Goal: Information Seeking & Learning: Learn about a topic

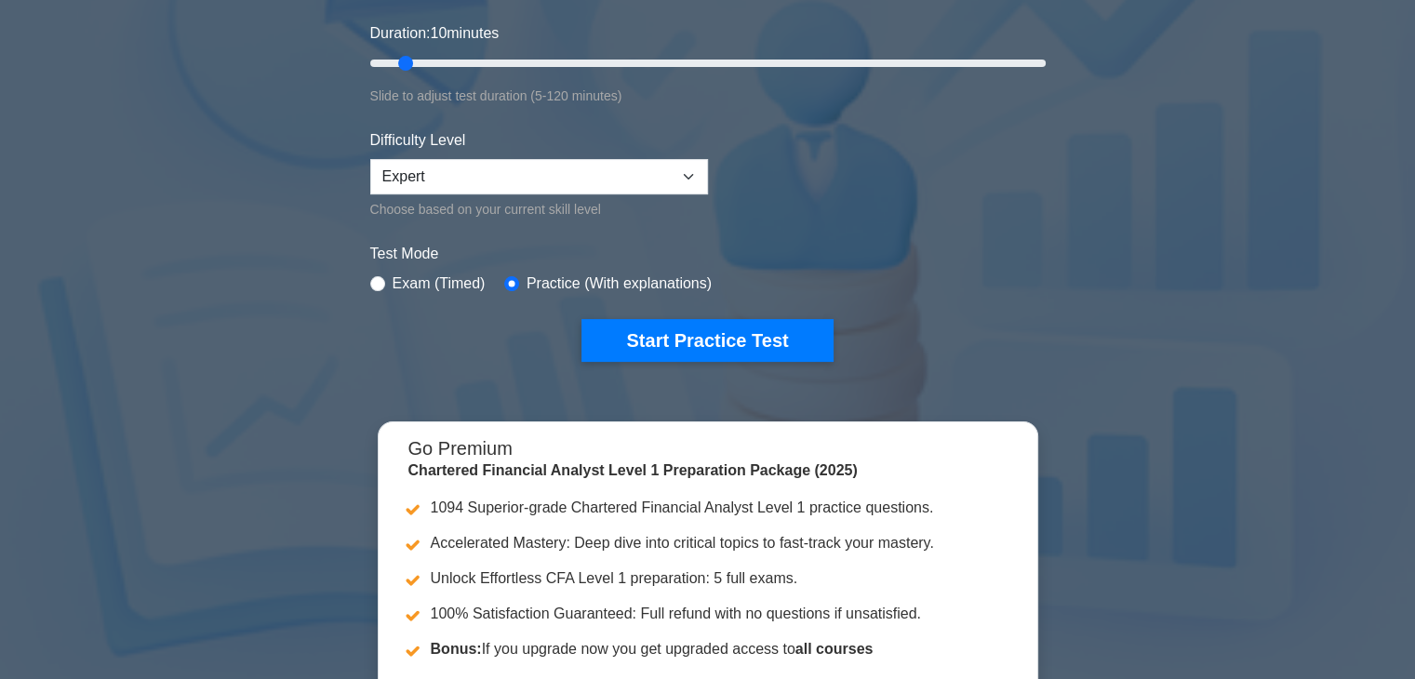
scroll to position [372, 0]
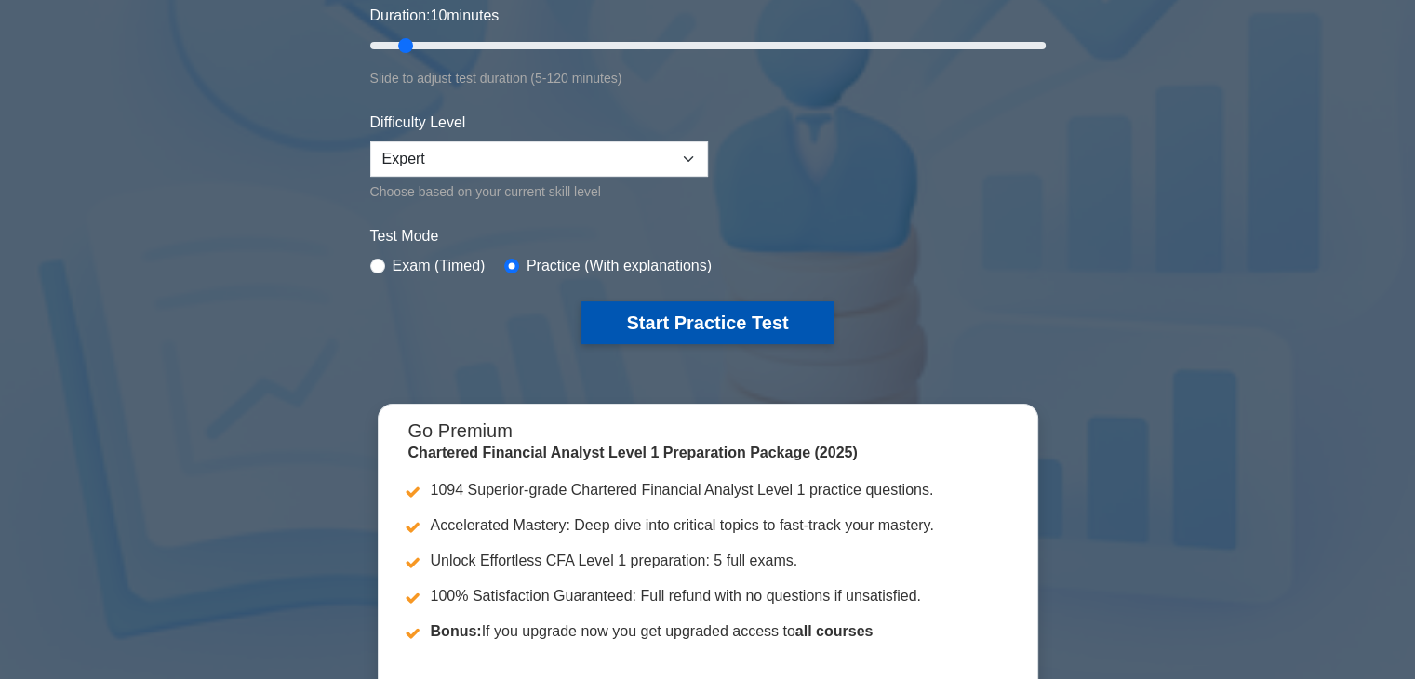
click at [727, 317] on button "Start Practice Test" at bounding box center [707, 322] width 251 height 43
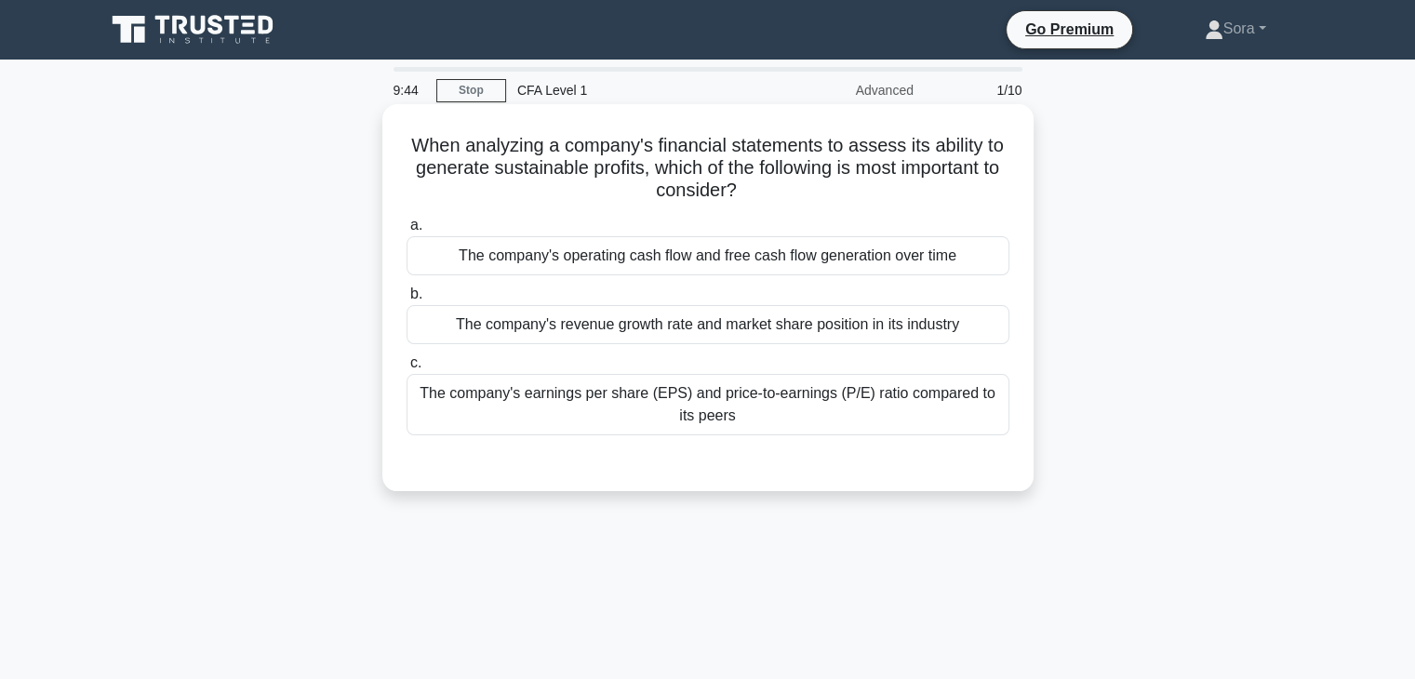
click at [782, 258] on div "The company's operating cash flow and free cash flow generation over time" at bounding box center [708, 255] width 603 height 39
click at [407, 232] on input "a. The company's operating cash flow and free cash flow generation over time" at bounding box center [407, 226] width 0 height 12
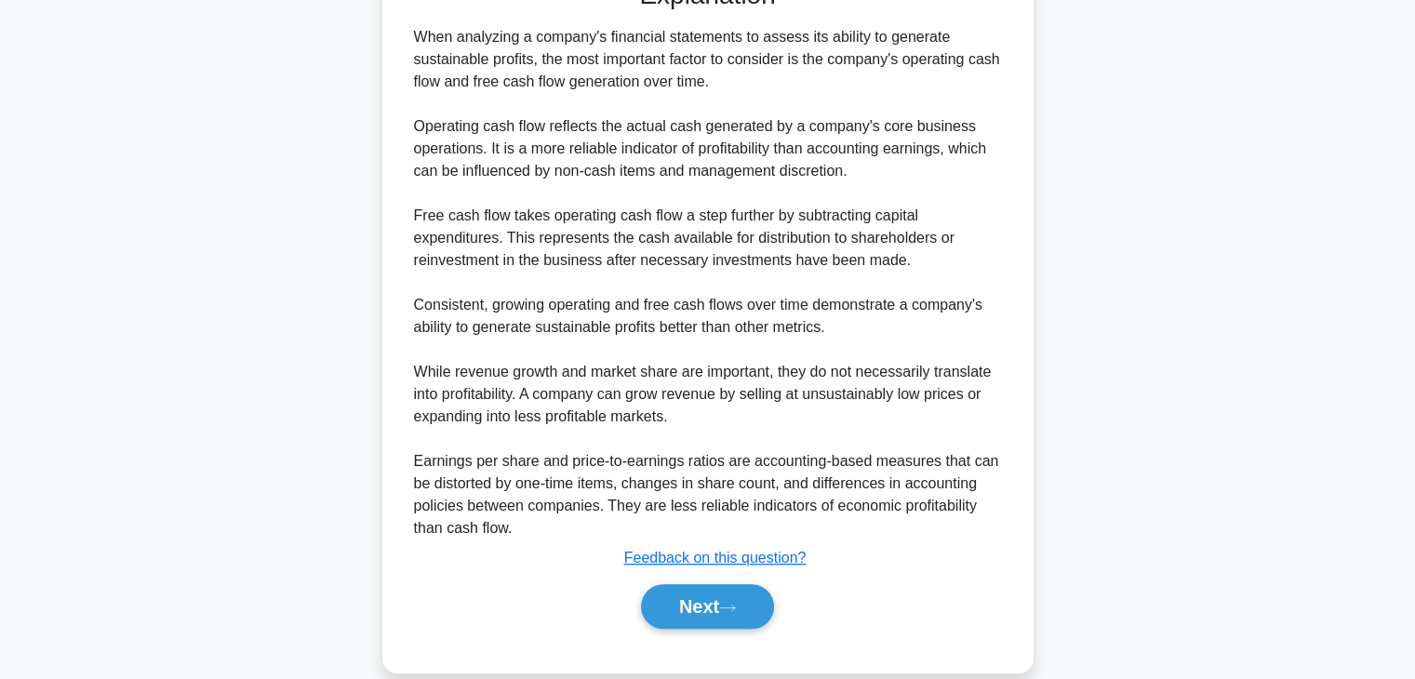
scroll to position [510, 0]
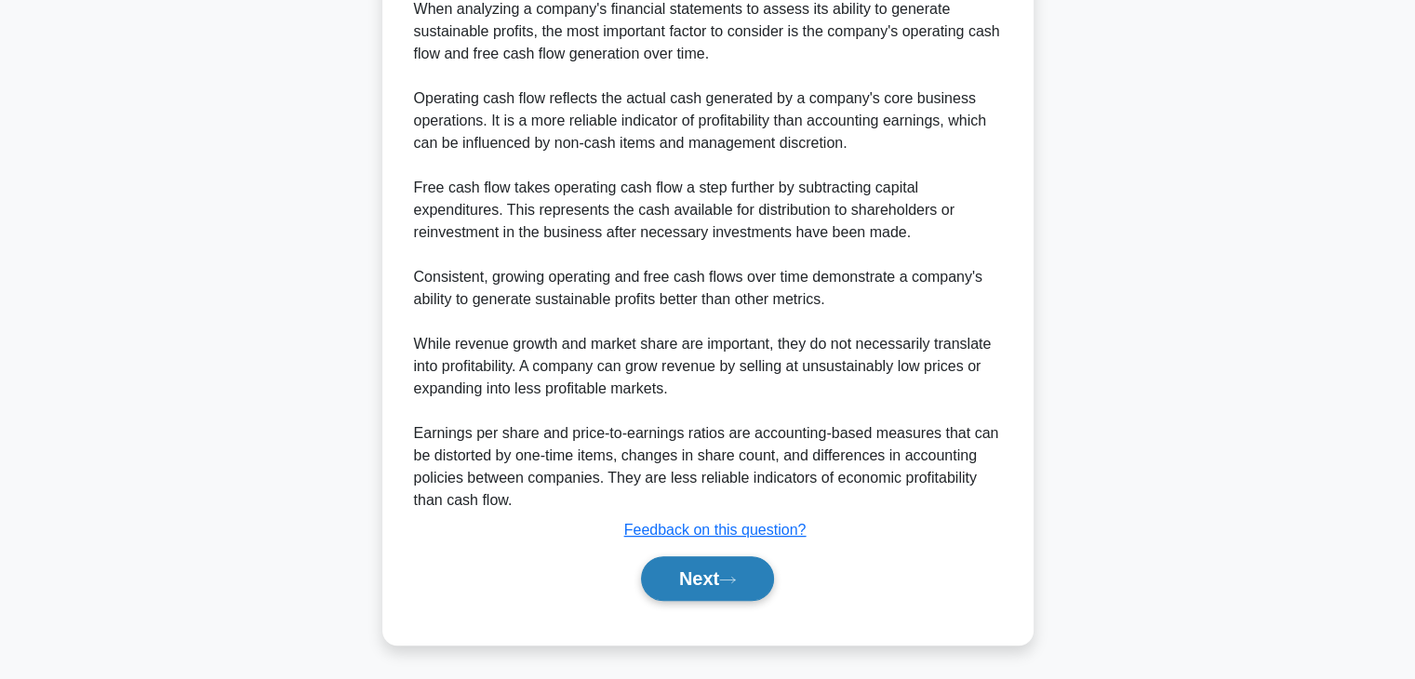
click at [714, 574] on button "Next" at bounding box center [707, 578] width 133 height 45
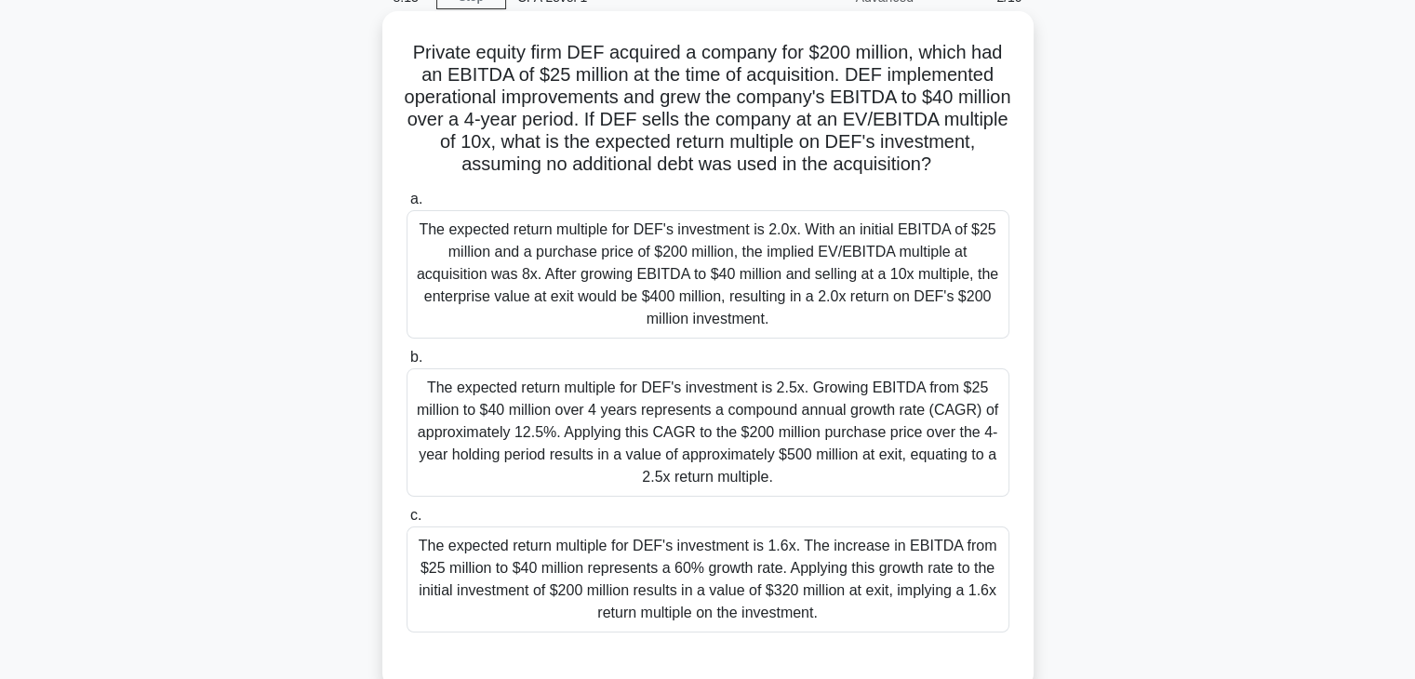
scroll to position [279, 0]
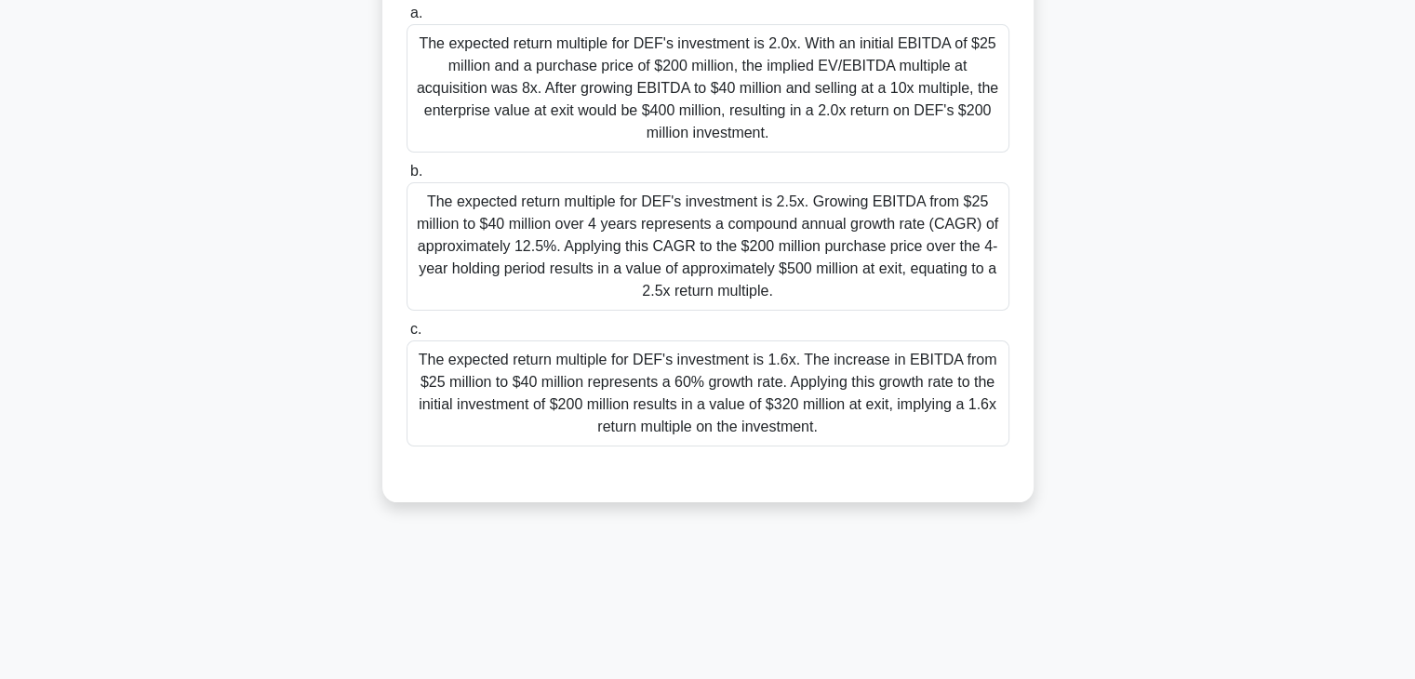
click at [862, 407] on div "The expected return multiple for DEF's investment is 1.6x. The increase in EBIT…" at bounding box center [708, 394] width 603 height 106
click at [407, 336] on input "c. The expected return multiple for DEF's investment is 1.6x. The increase in E…" at bounding box center [407, 330] width 0 height 12
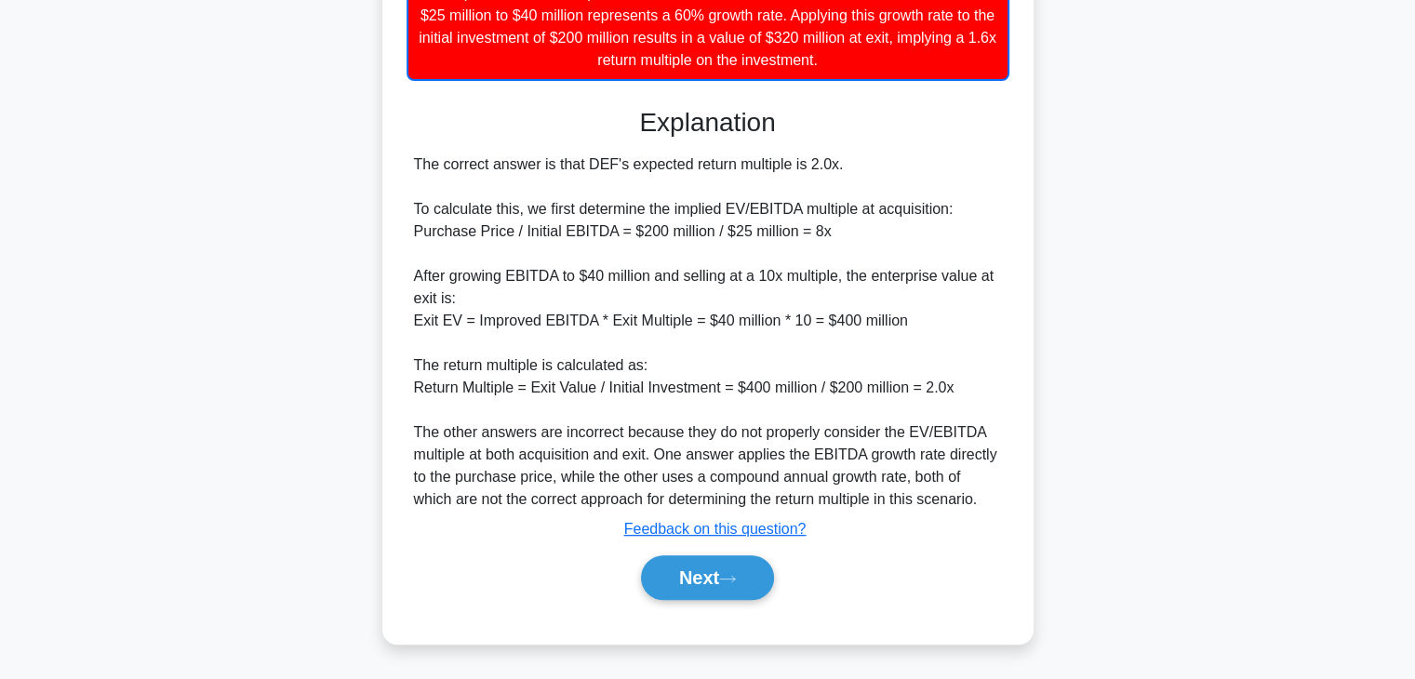
scroll to position [668, 0]
click at [730, 576] on icon at bounding box center [727, 579] width 17 height 10
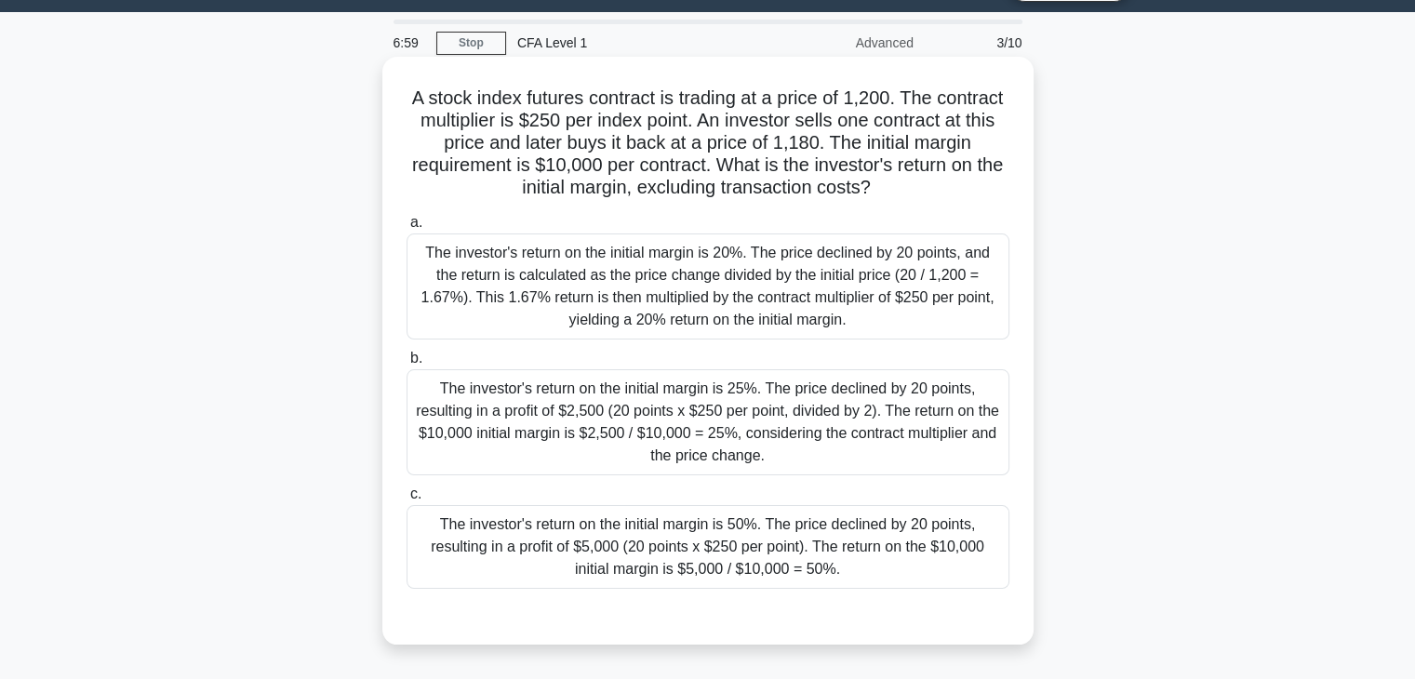
scroll to position [141, 0]
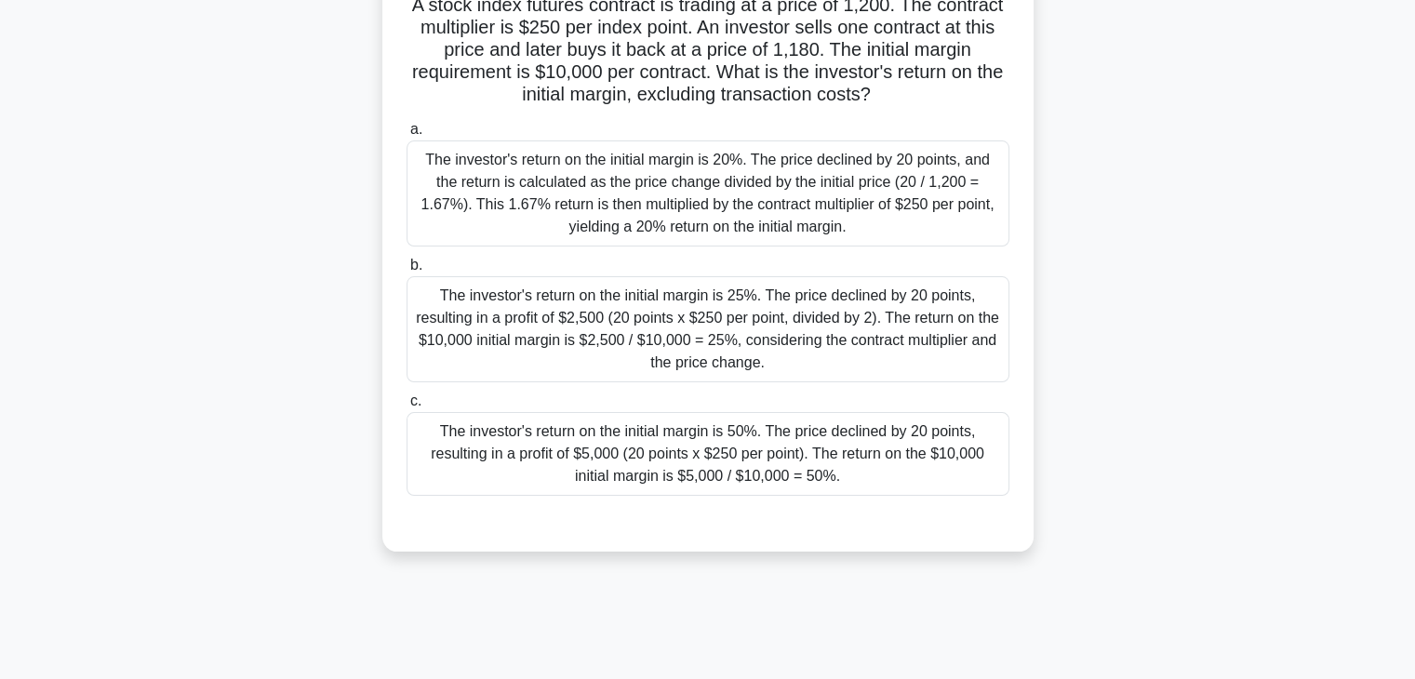
click at [626, 451] on div "The investor's return on the initial margin is 50%. The price declined by 20 po…" at bounding box center [708, 454] width 603 height 84
click at [407, 408] on input "c. The investor's return on the initial margin is 50%. The price declined by 20…" at bounding box center [407, 401] width 0 height 12
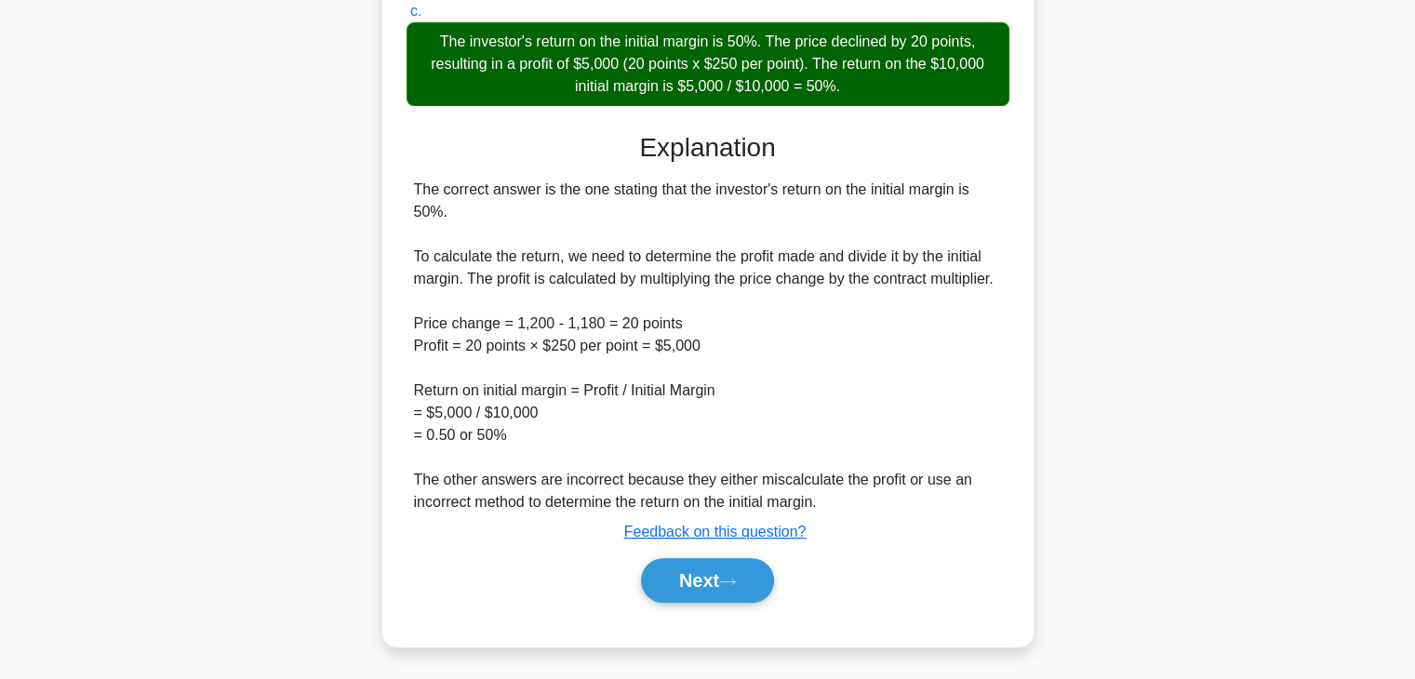
scroll to position [532, 0]
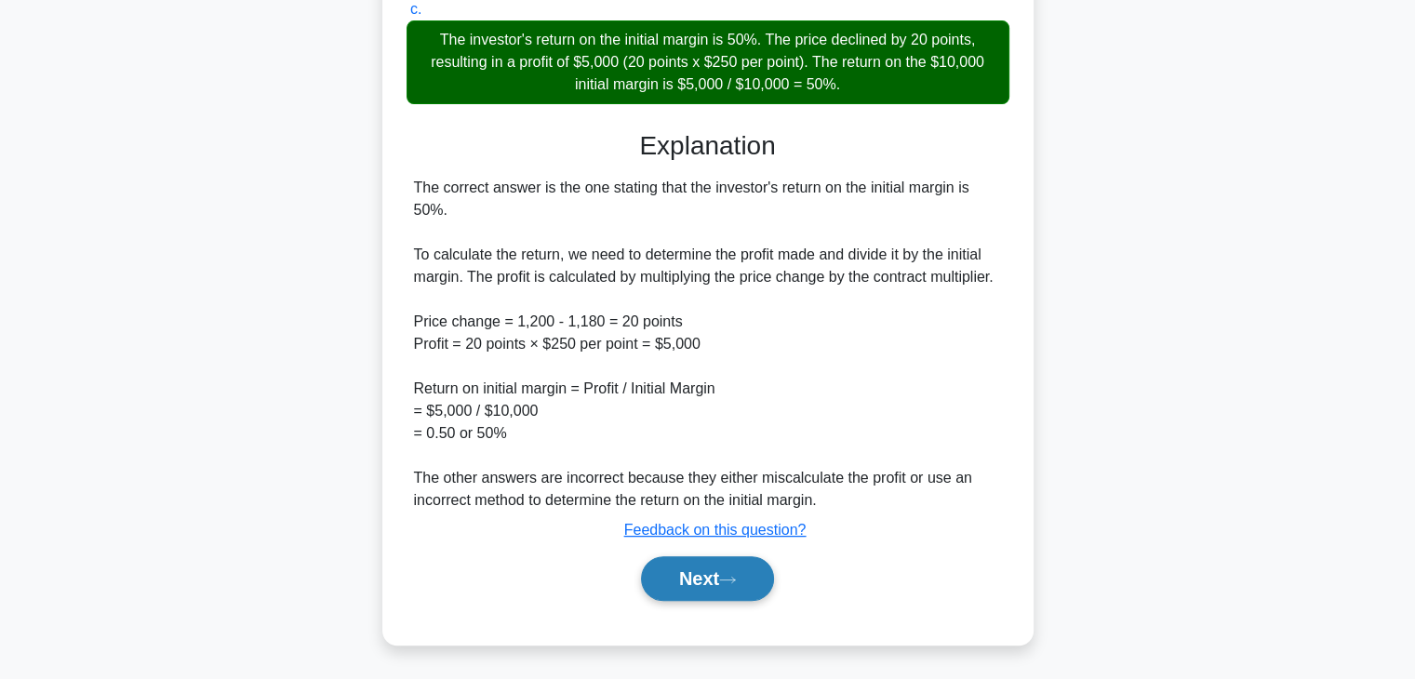
click at [746, 577] on button "Next" at bounding box center [707, 578] width 133 height 45
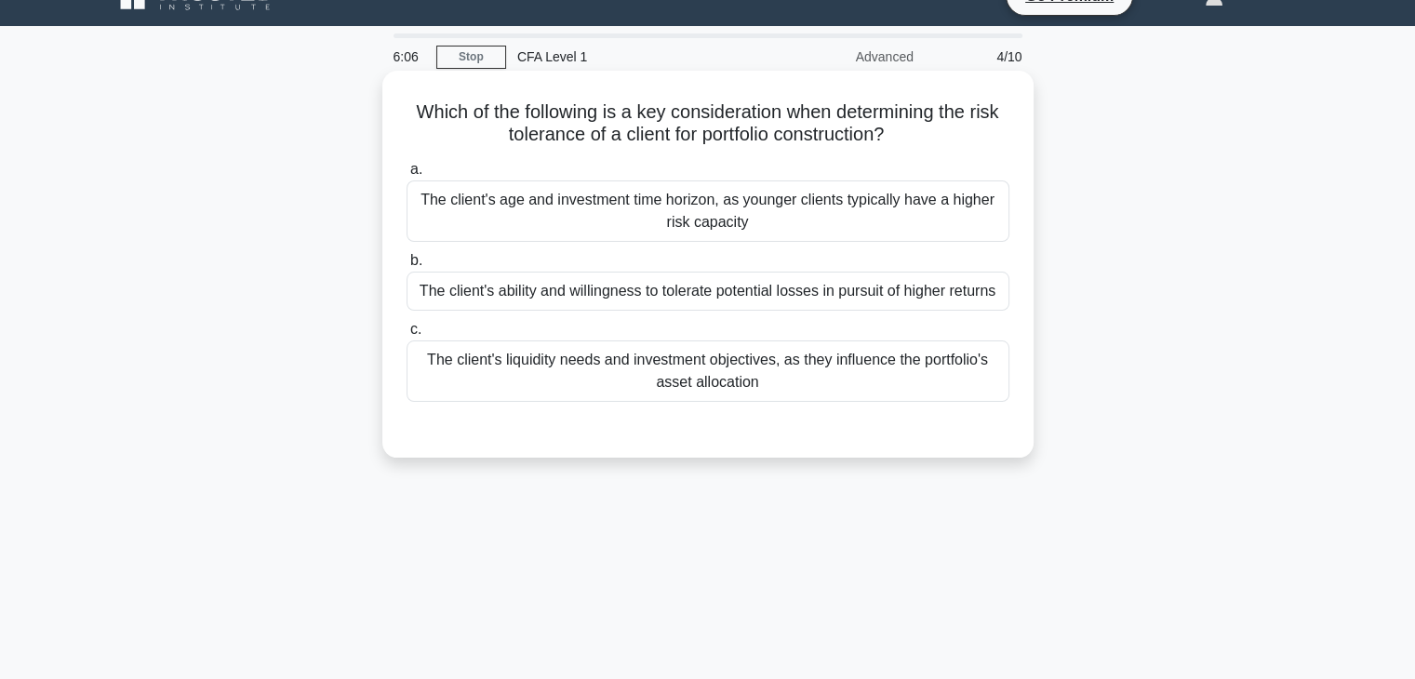
scroll to position [0, 0]
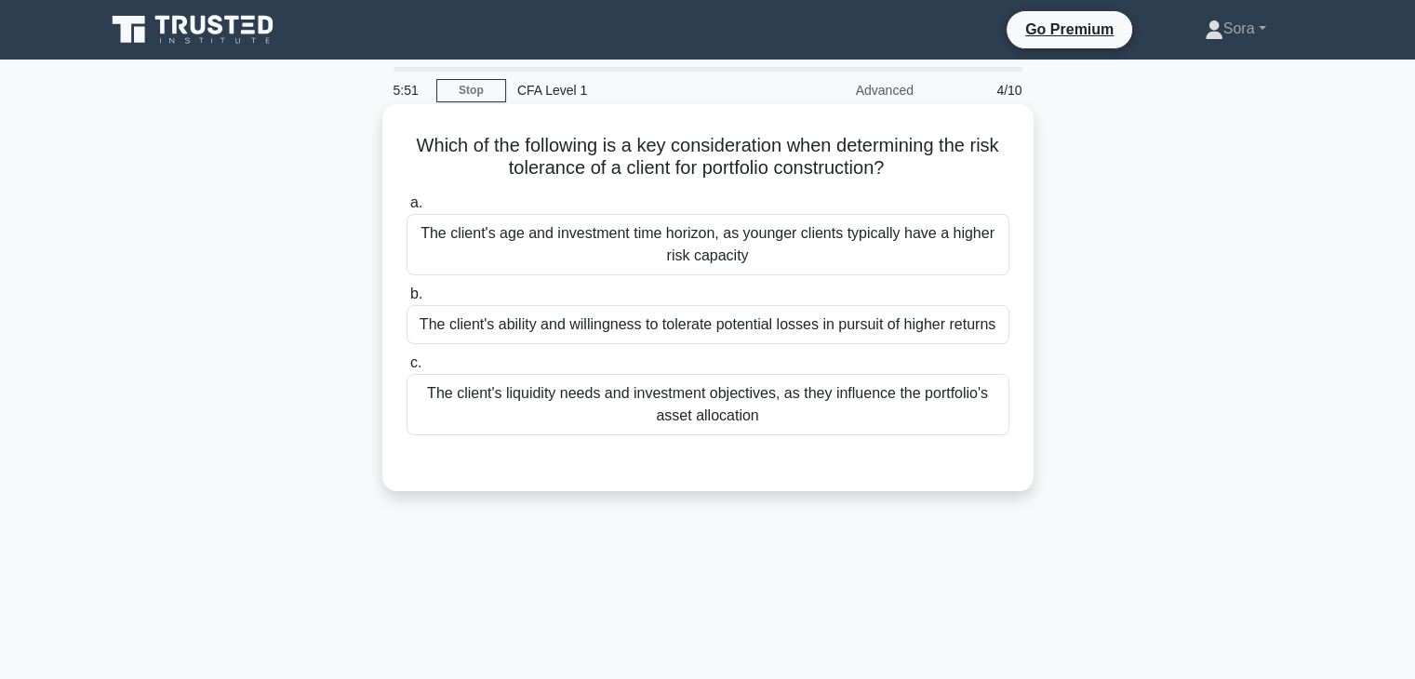
click at [756, 239] on div "The client's age and investment time horizon, as younger clients typically have…" at bounding box center [708, 244] width 603 height 61
click at [407, 209] on input "a. The client's age and investment time horizon, as younger clients typically h…" at bounding box center [407, 203] width 0 height 12
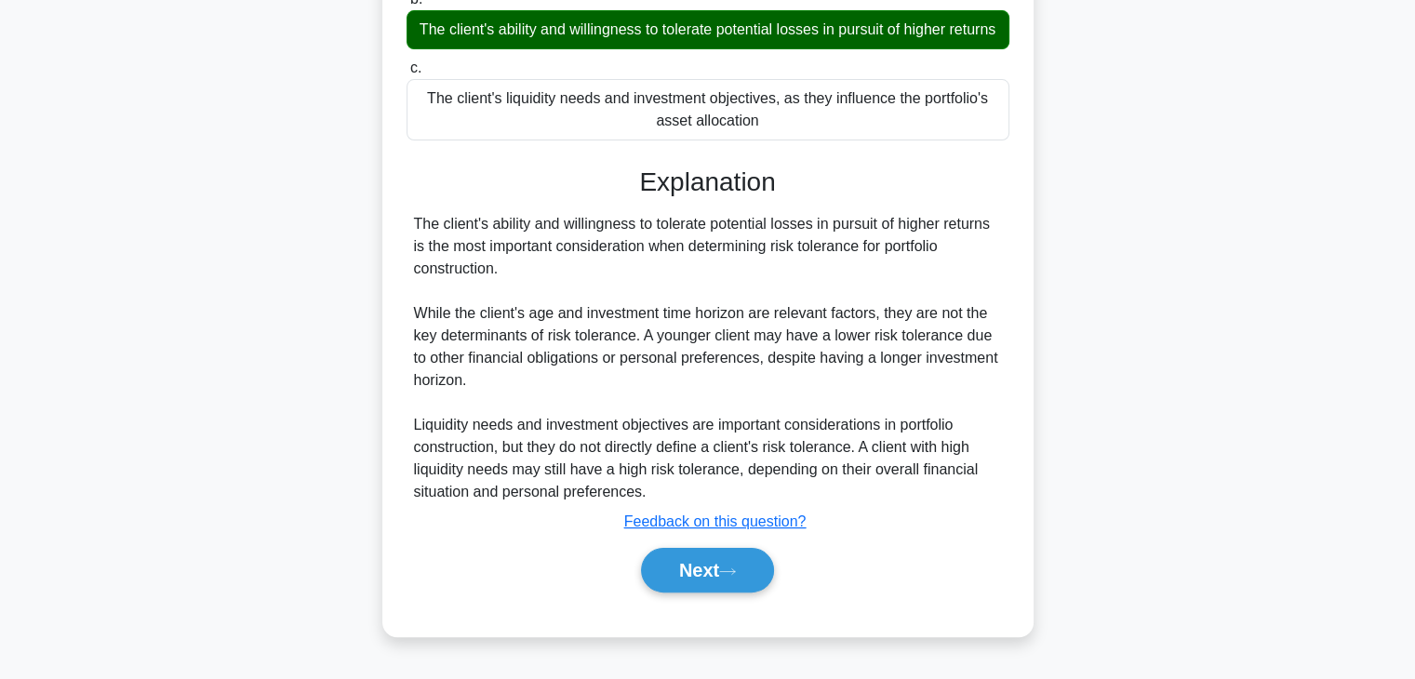
scroll to position [234, 0]
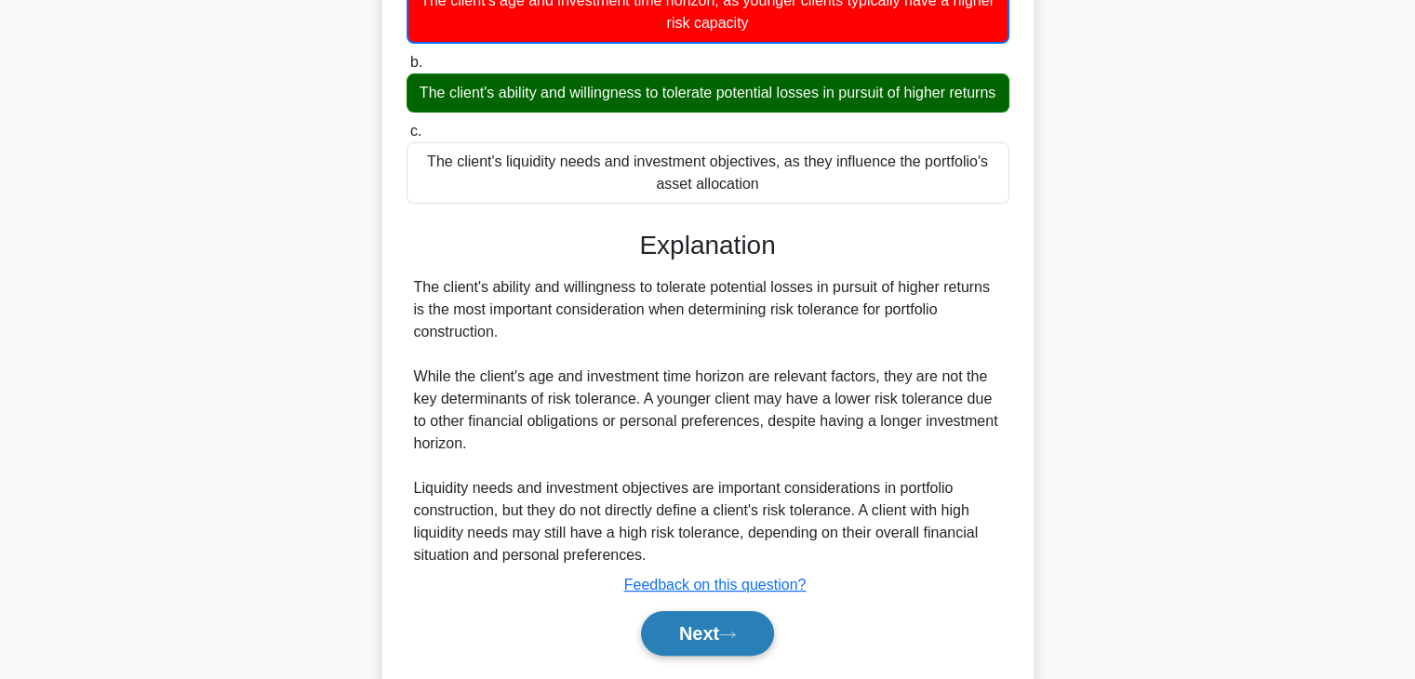
click at [715, 649] on button "Next" at bounding box center [707, 633] width 133 height 45
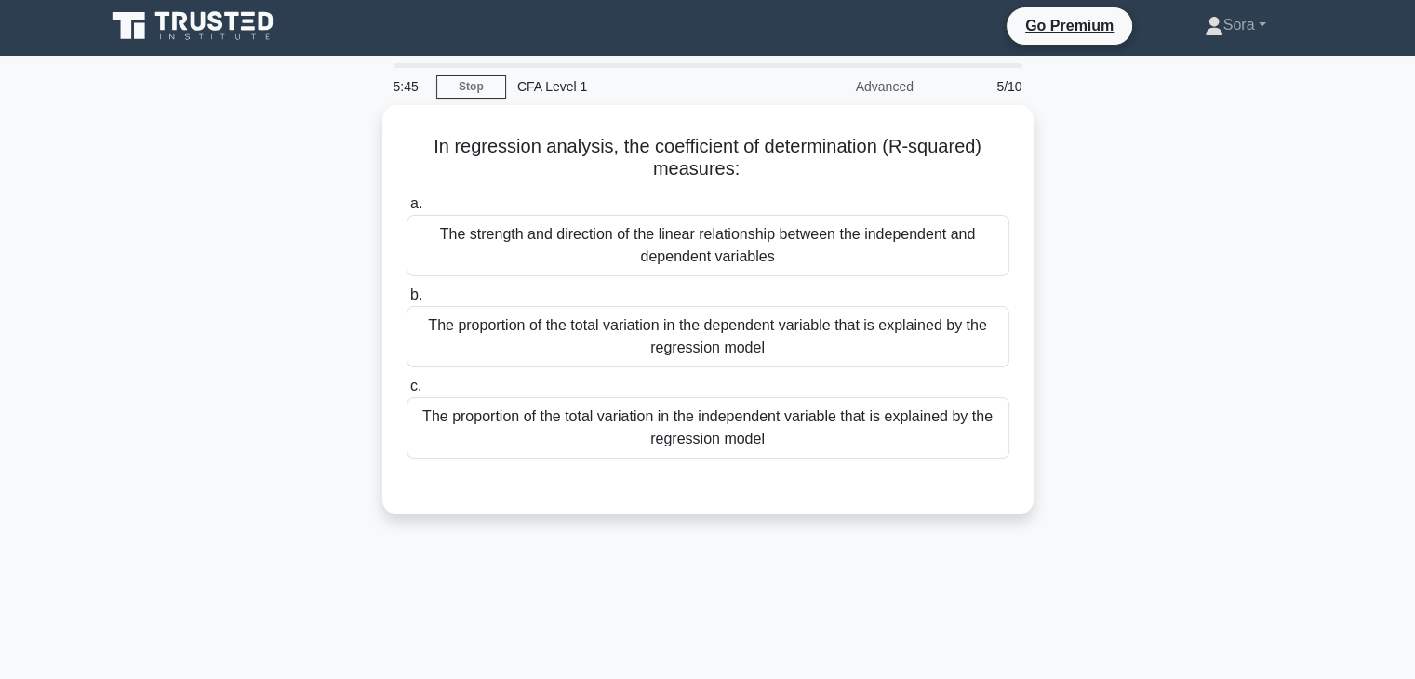
scroll to position [0, 0]
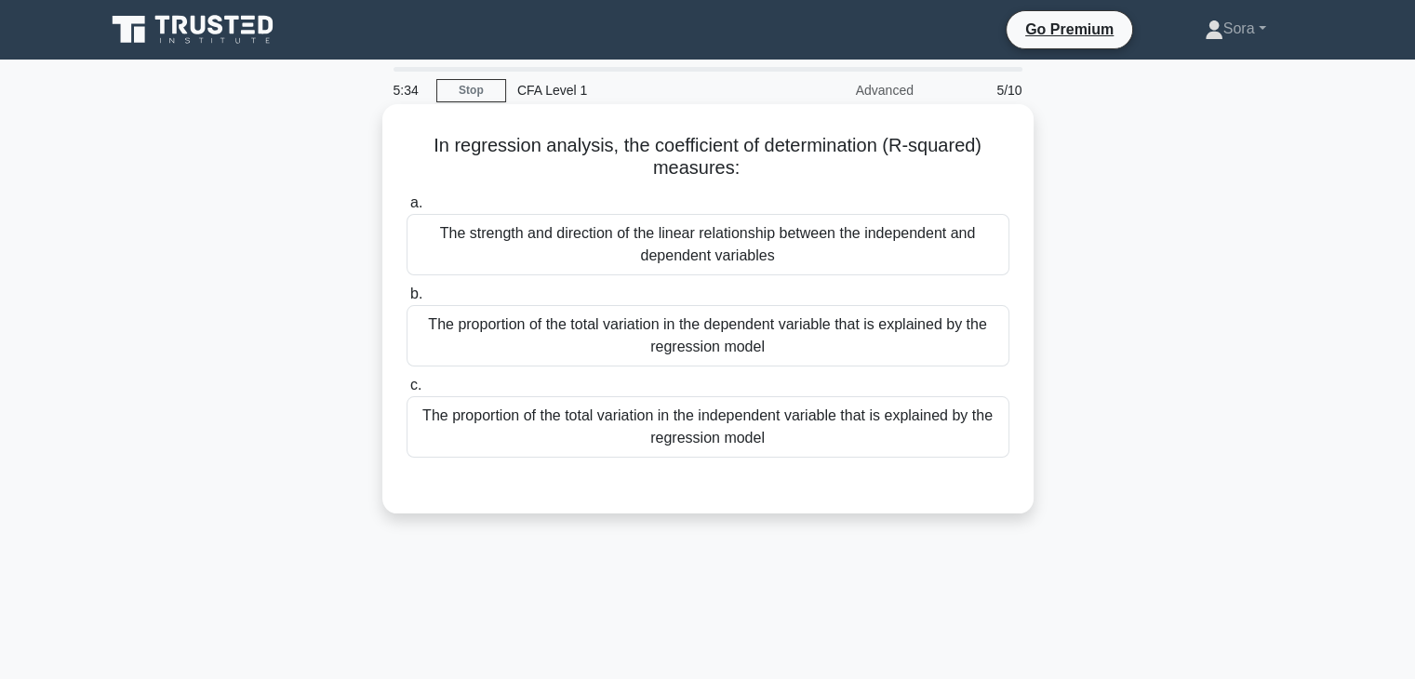
click at [661, 337] on div "The proportion of the total variation in the dependent variable that is explain…" at bounding box center [708, 335] width 603 height 61
click at [407, 301] on input "b. The proportion of the total variation in the dependent variable that is expl…" at bounding box center [407, 294] width 0 height 12
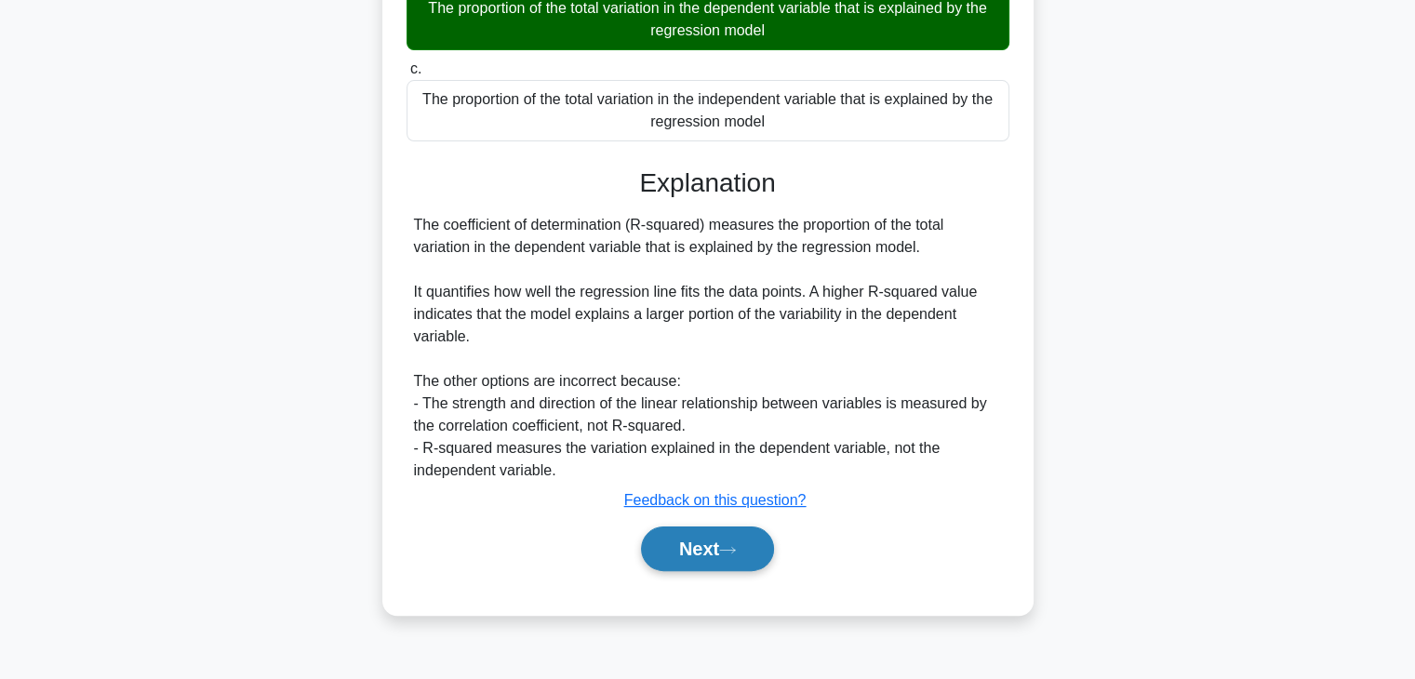
scroll to position [327, 0]
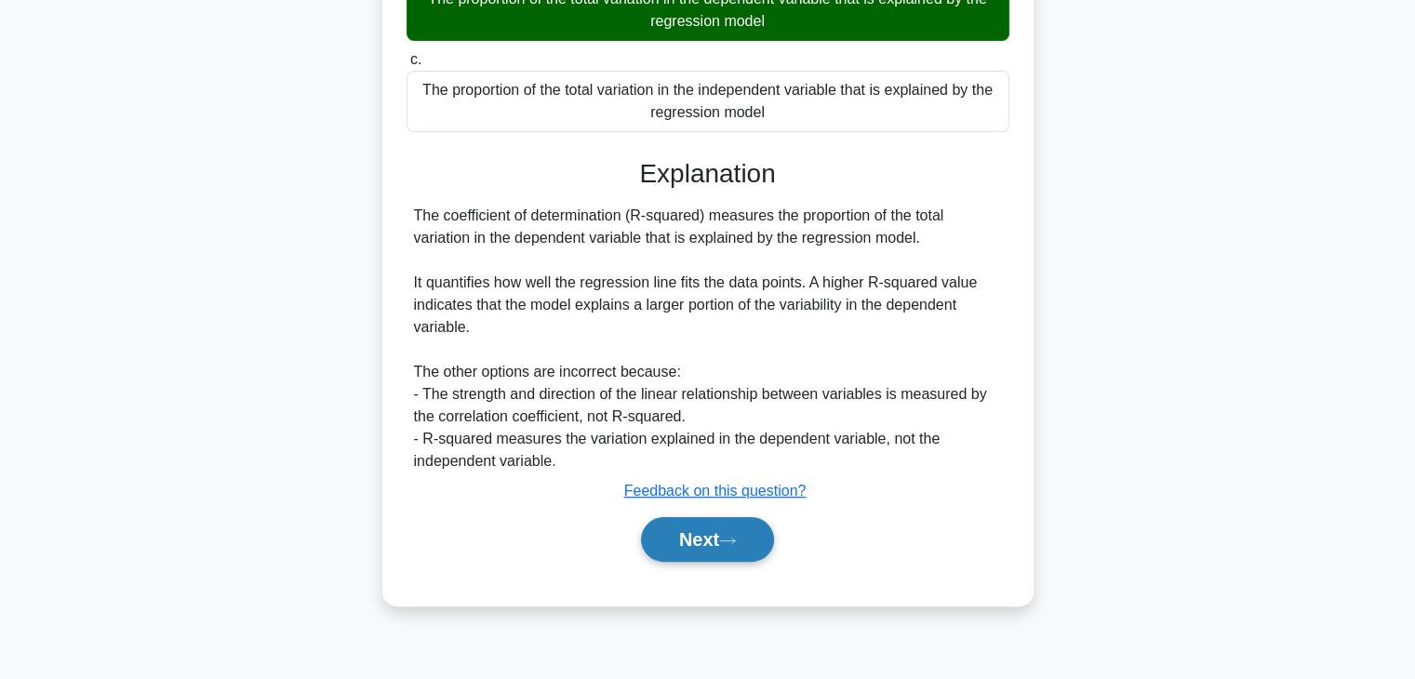
click at [668, 533] on button "Next" at bounding box center [707, 539] width 133 height 45
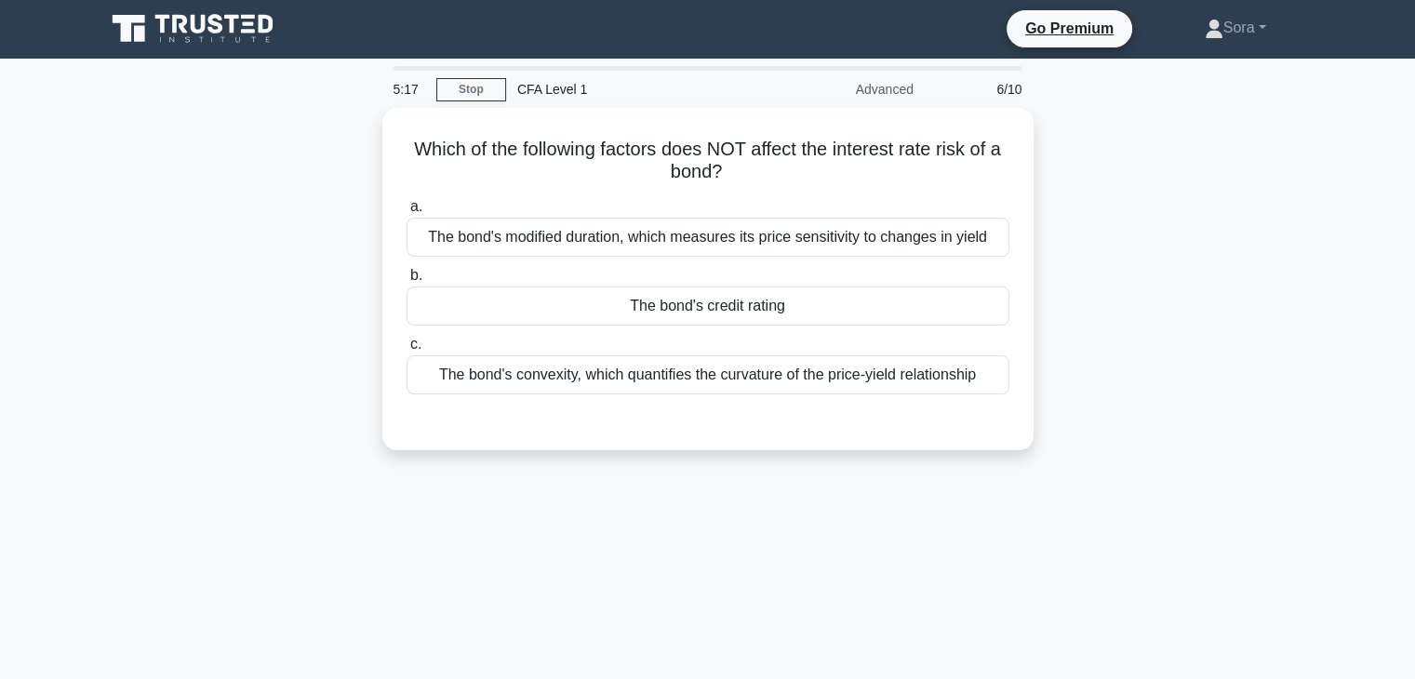
scroll to position [0, 0]
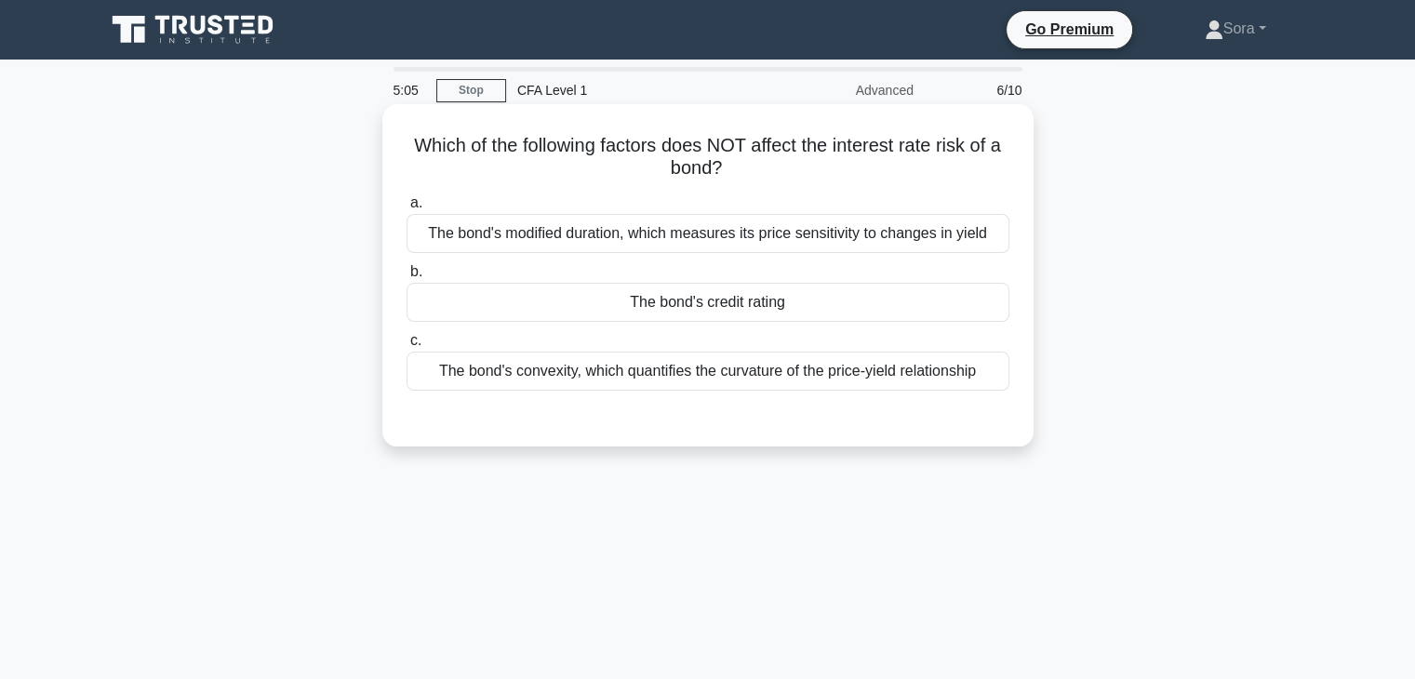
click at [791, 315] on div "The bond's credit rating" at bounding box center [708, 302] width 603 height 39
click at [407, 278] on input "b. The bond's credit rating" at bounding box center [407, 272] width 0 height 12
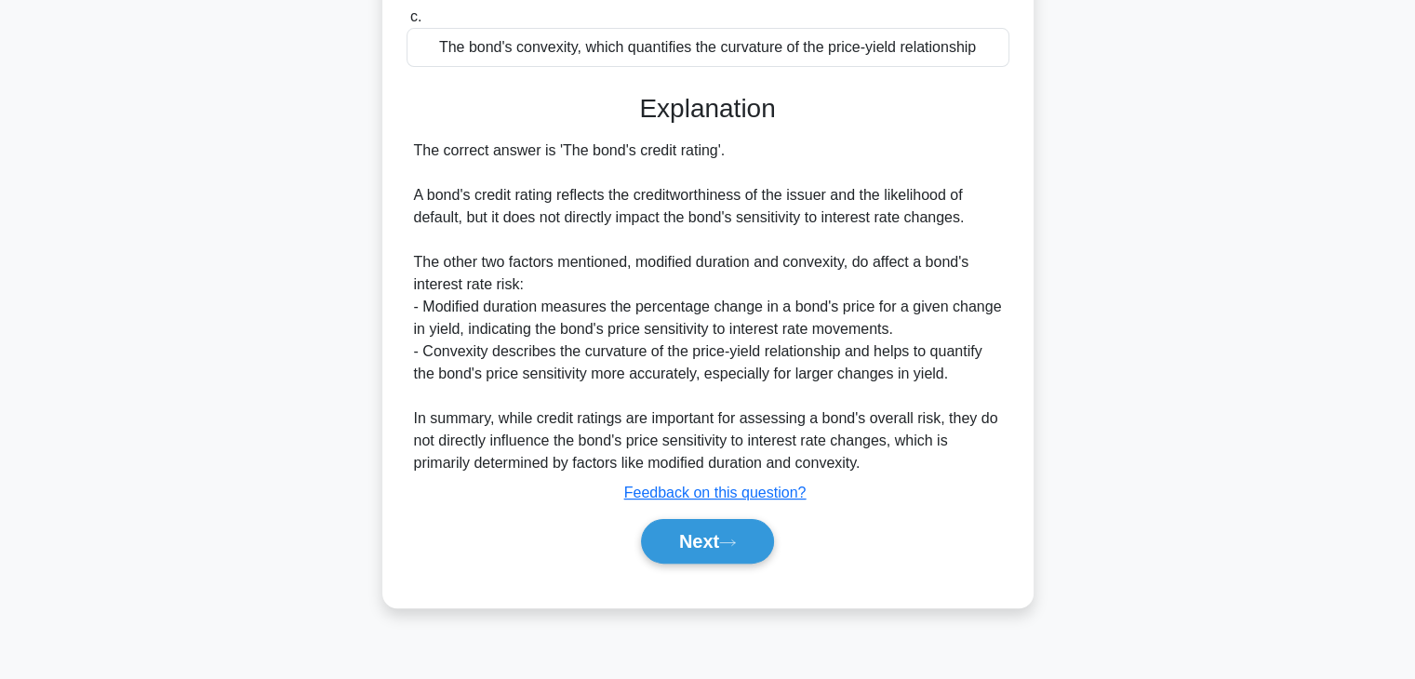
scroll to position [327, 0]
click at [683, 524] on button "Next" at bounding box center [707, 539] width 133 height 45
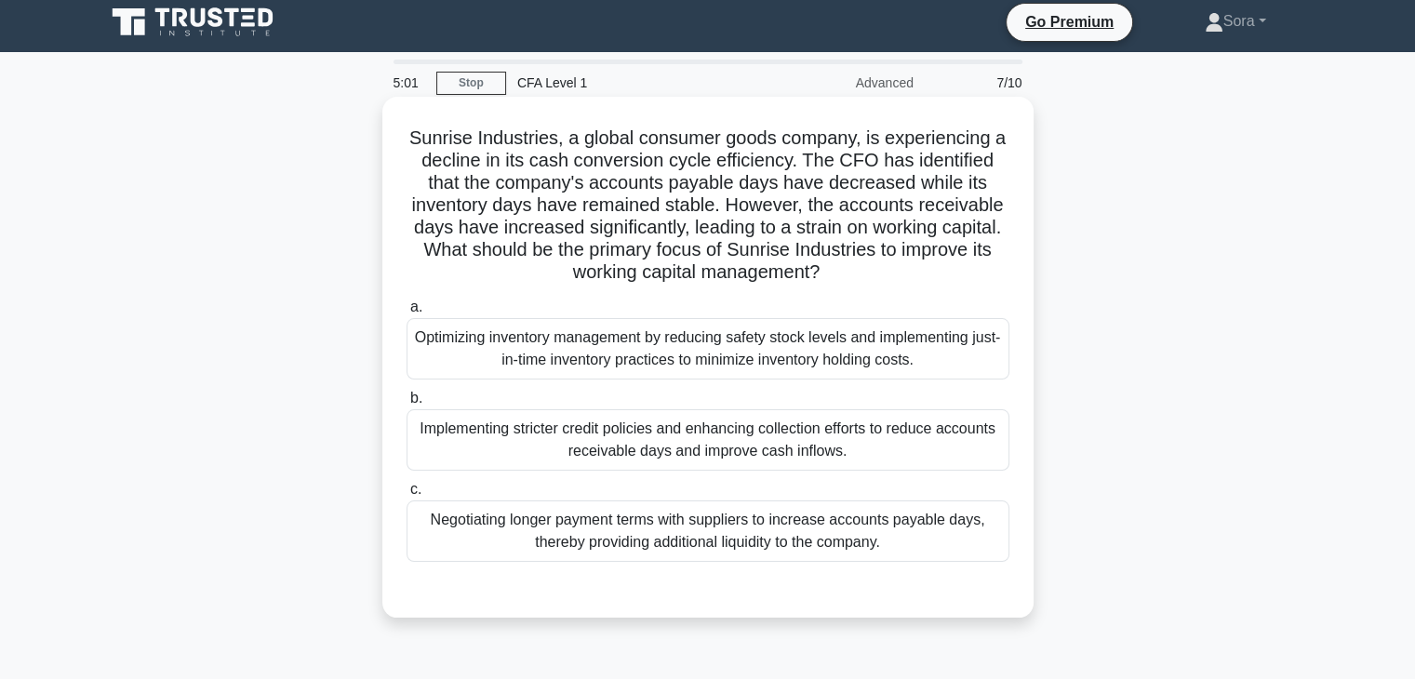
scroll to position [0, 0]
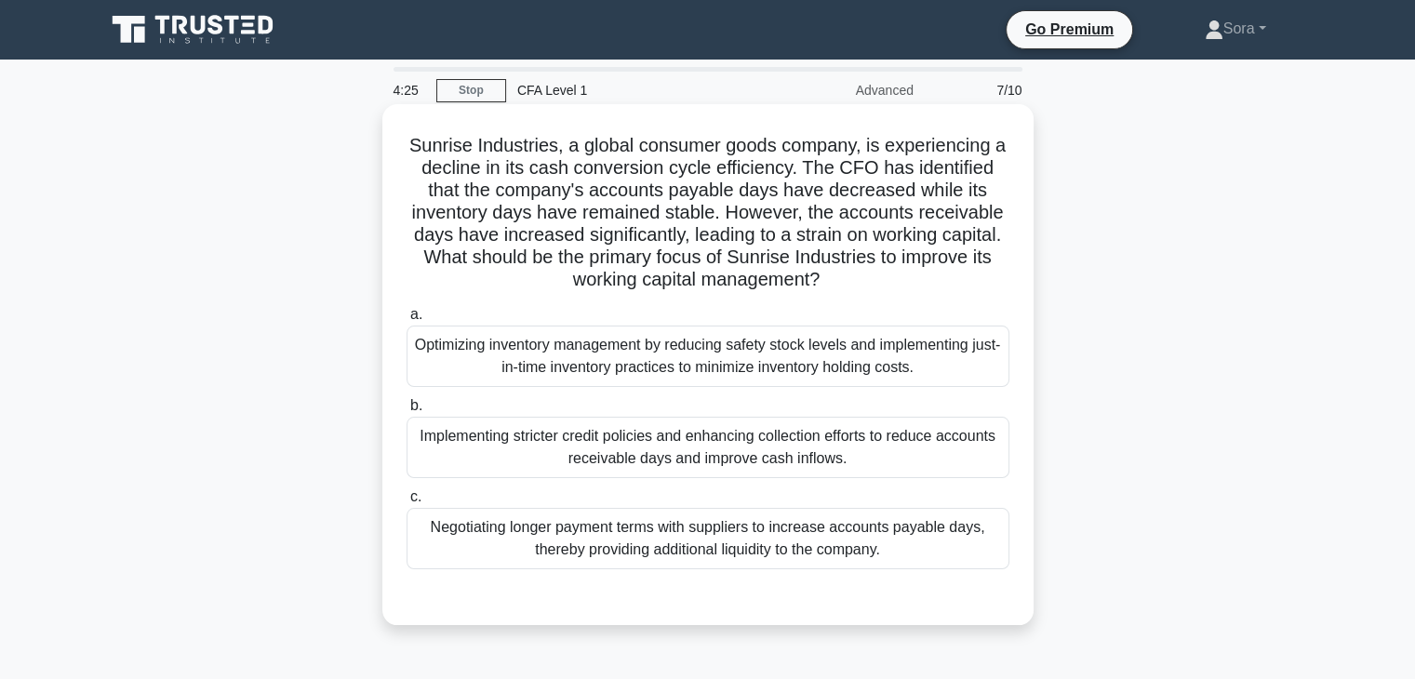
click at [785, 454] on div "Implementing stricter credit policies and enhancing collection efforts to reduc…" at bounding box center [708, 447] width 603 height 61
click at [407, 412] on input "b. Implementing stricter credit policies and enhancing collection efforts to re…" at bounding box center [407, 406] width 0 height 12
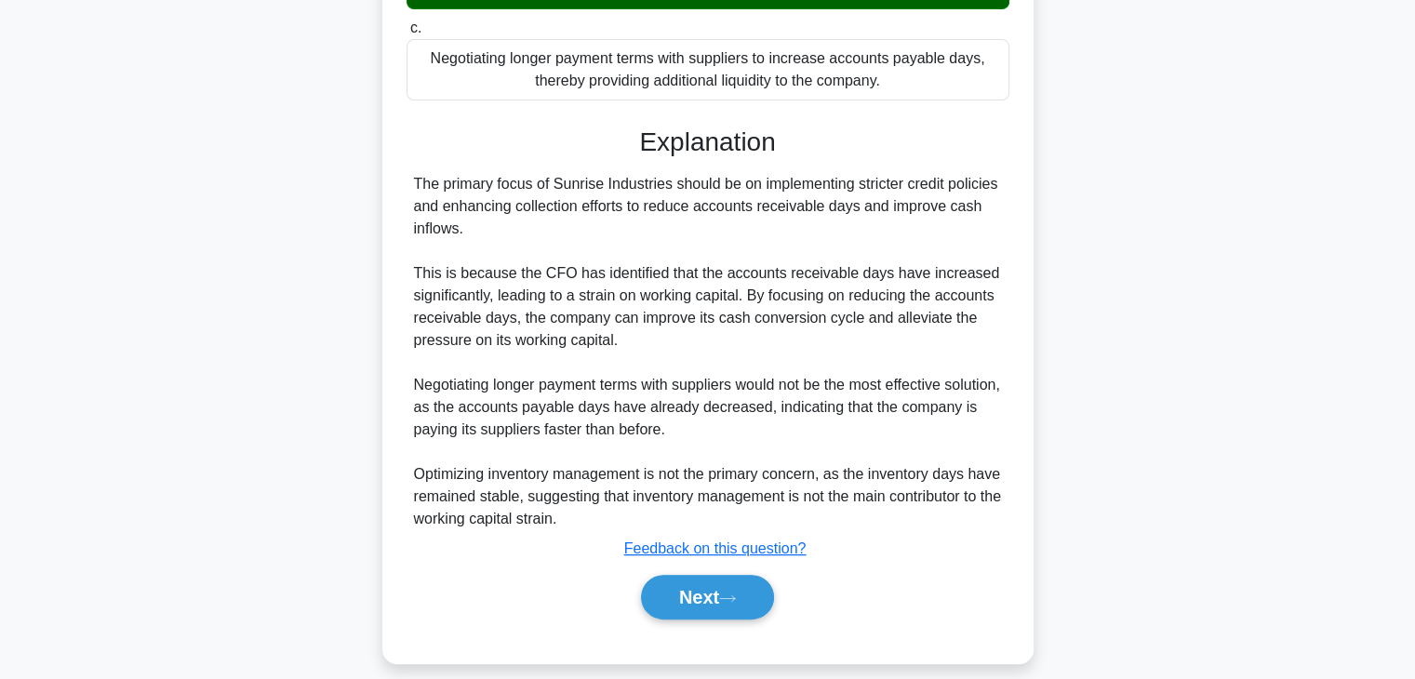
scroll to position [488, 0]
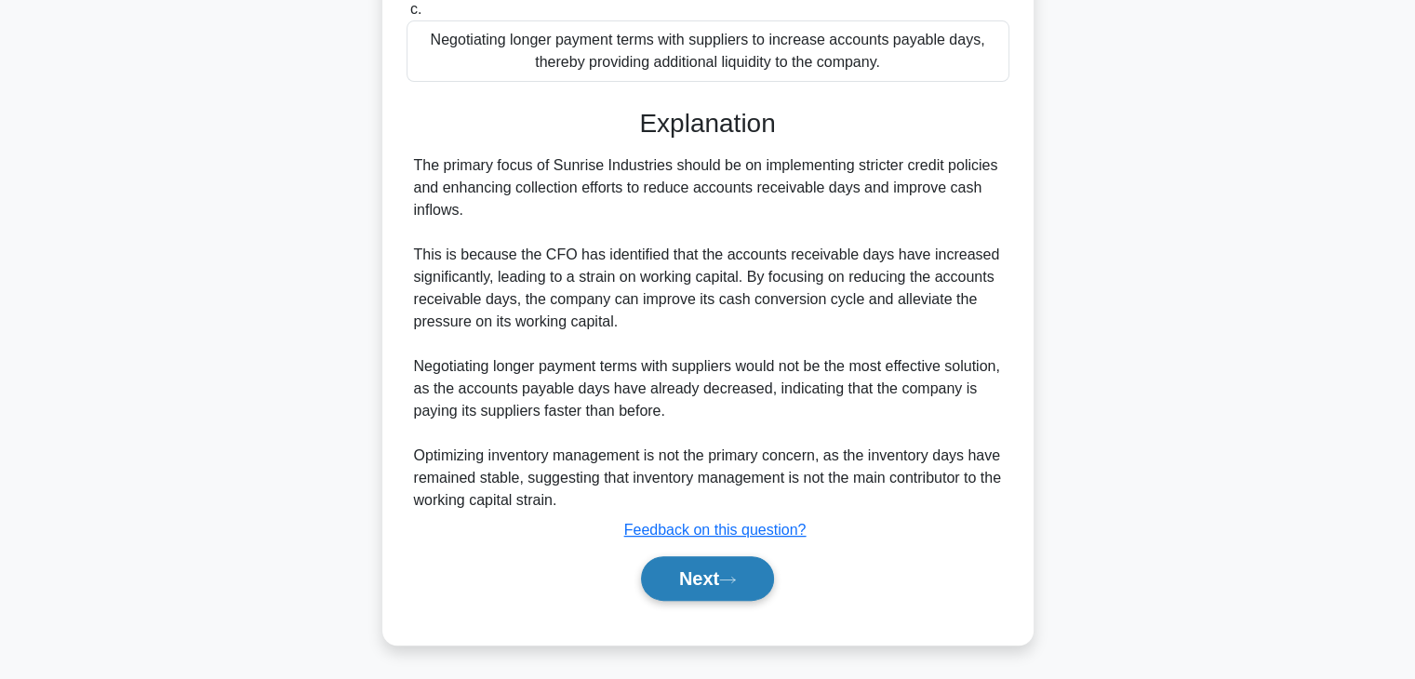
click at [765, 585] on button "Next" at bounding box center [707, 578] width 133 height 45
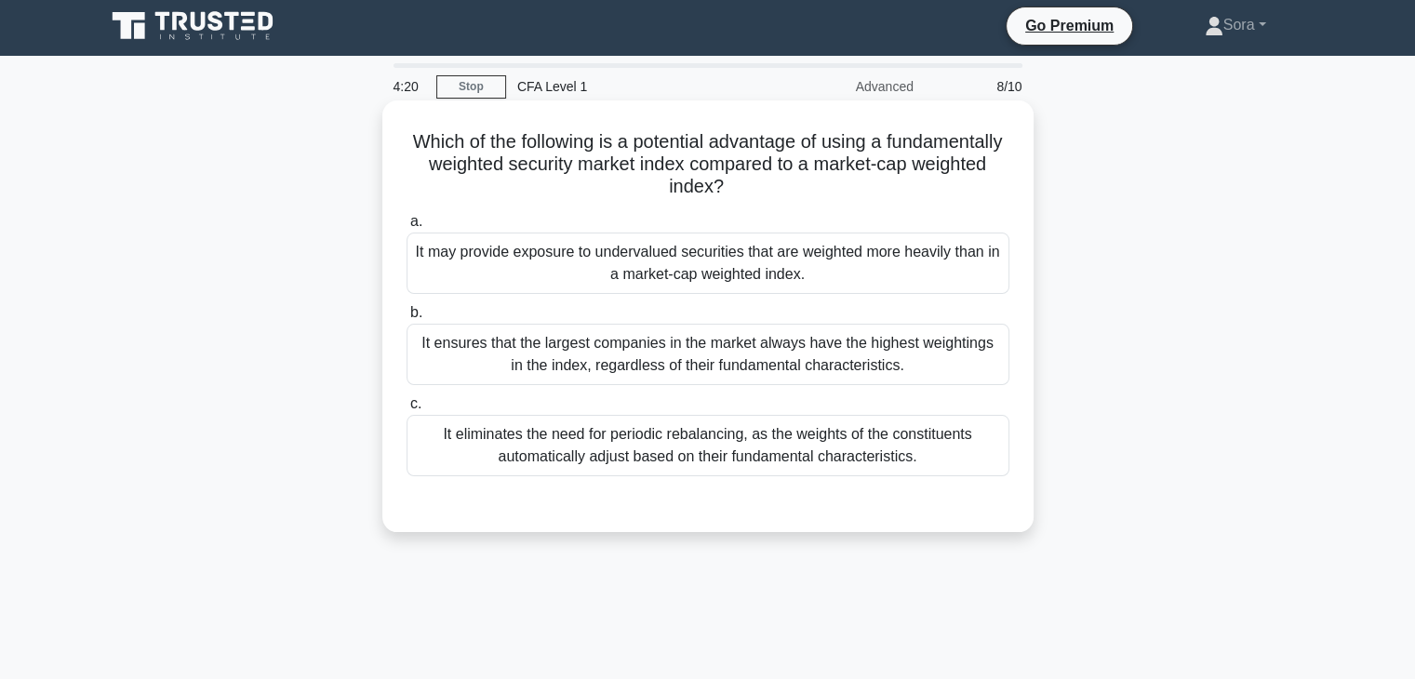
scroll to position [0, 0]
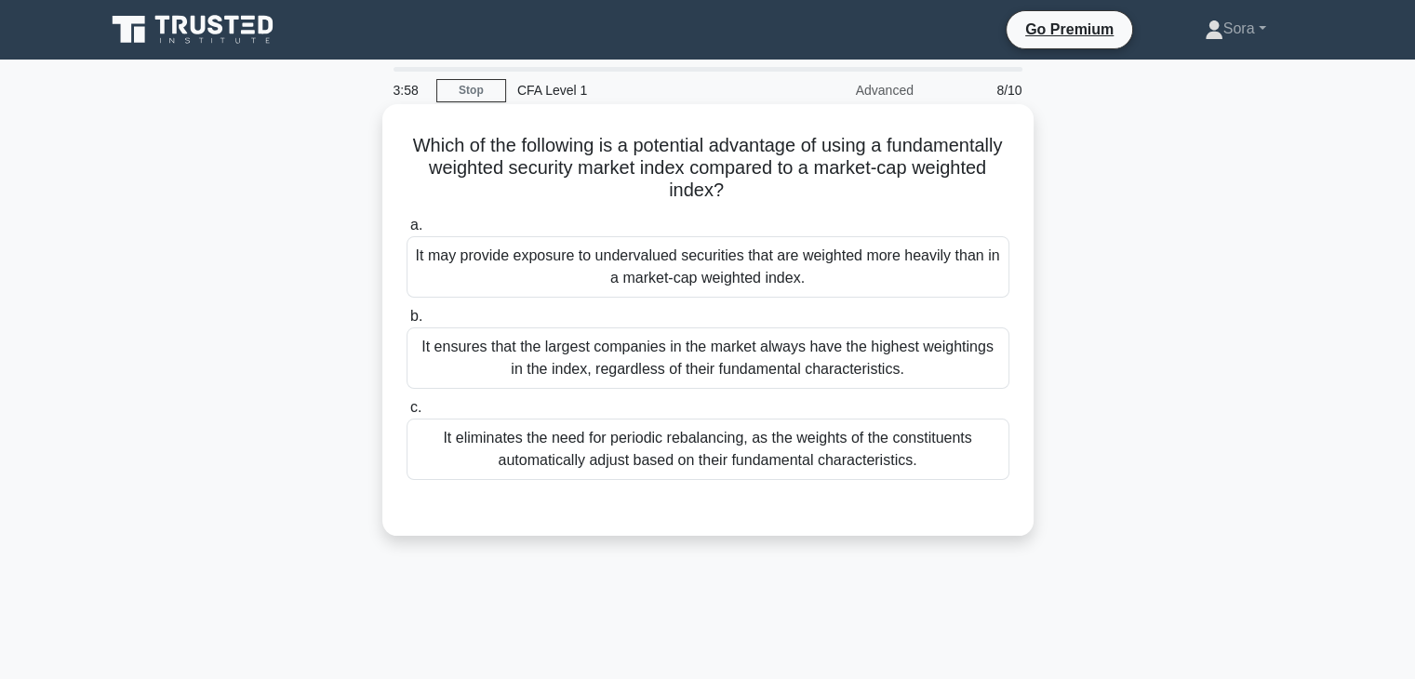
click at [745, 266] on div "It may provide exposure to undervalued securities that are weighted more heavil…" at bounding box center [708, 266] width 603 height 61
click at [407, 232] on input "a. It may provide exposure to undervalued securities that are weighted more hea…" at bounding box center [407, 226] width 0 height 12
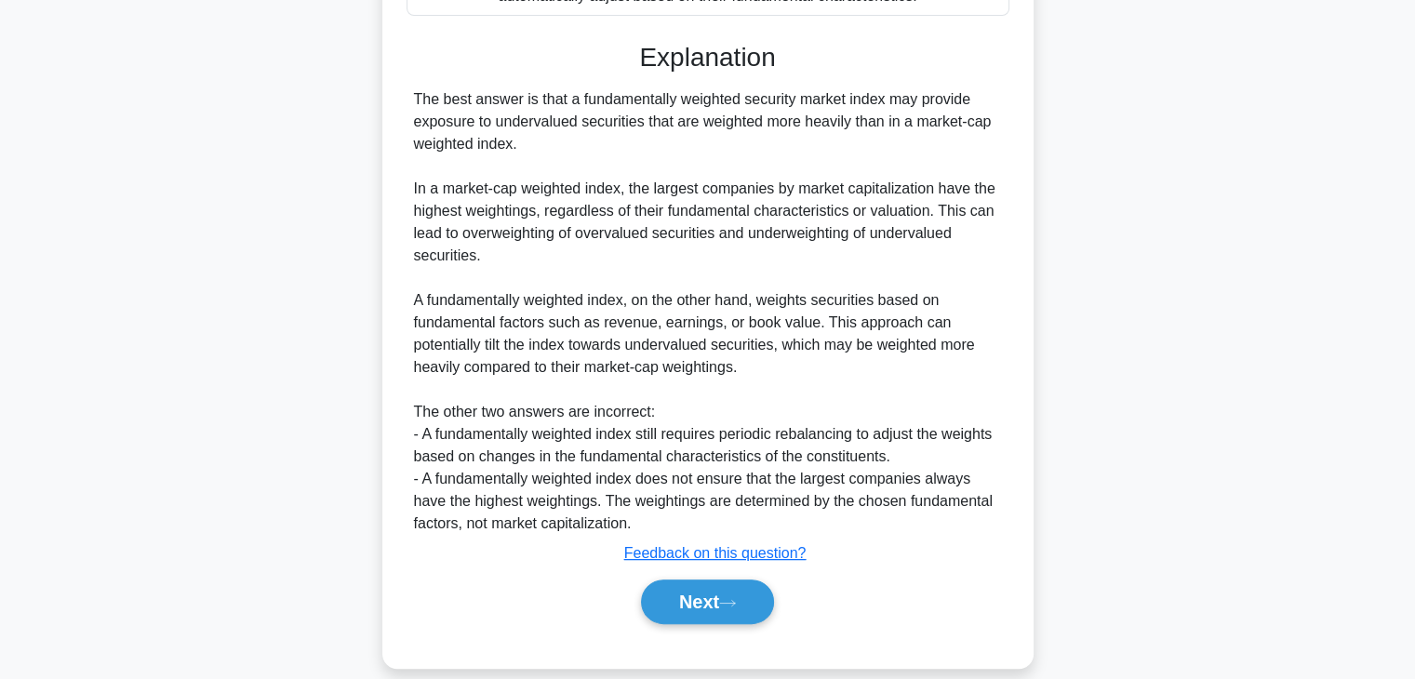
scroll to position [488, 0]
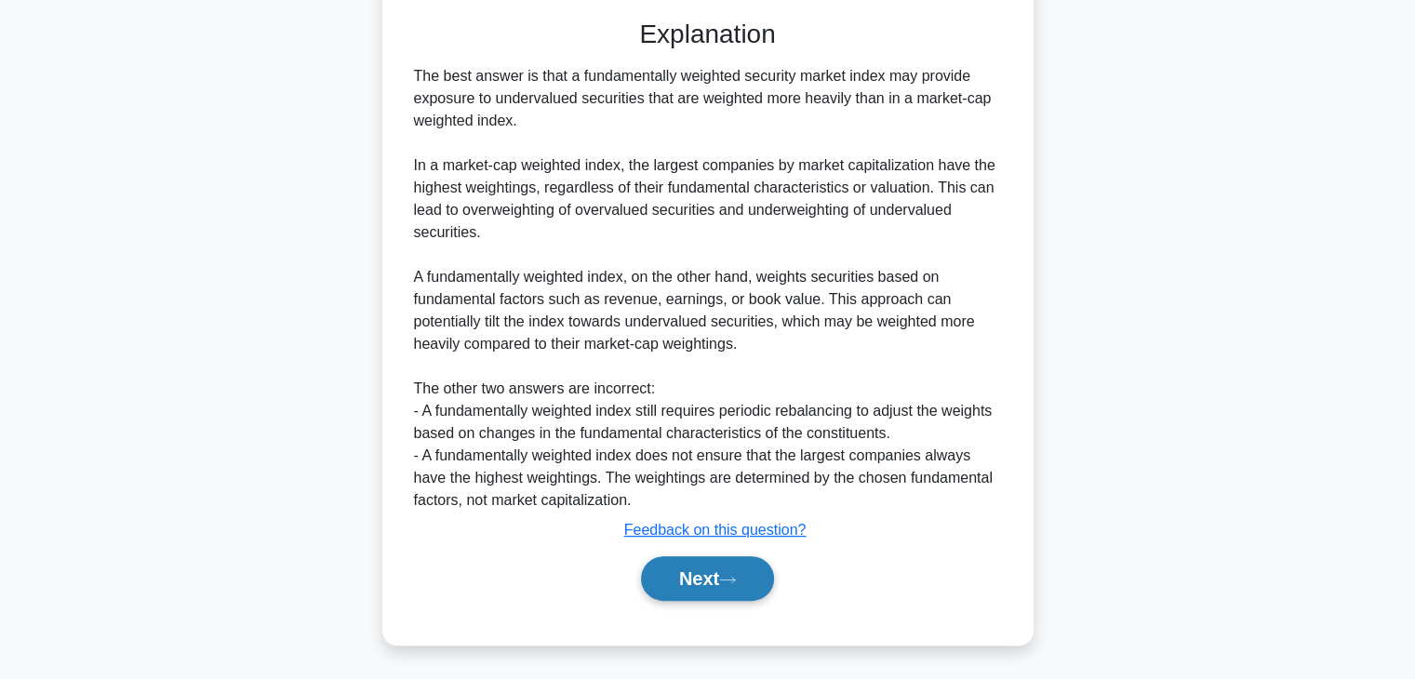
click at [726, 578] on icon at bounding box center [727, 580] width 17 height 10
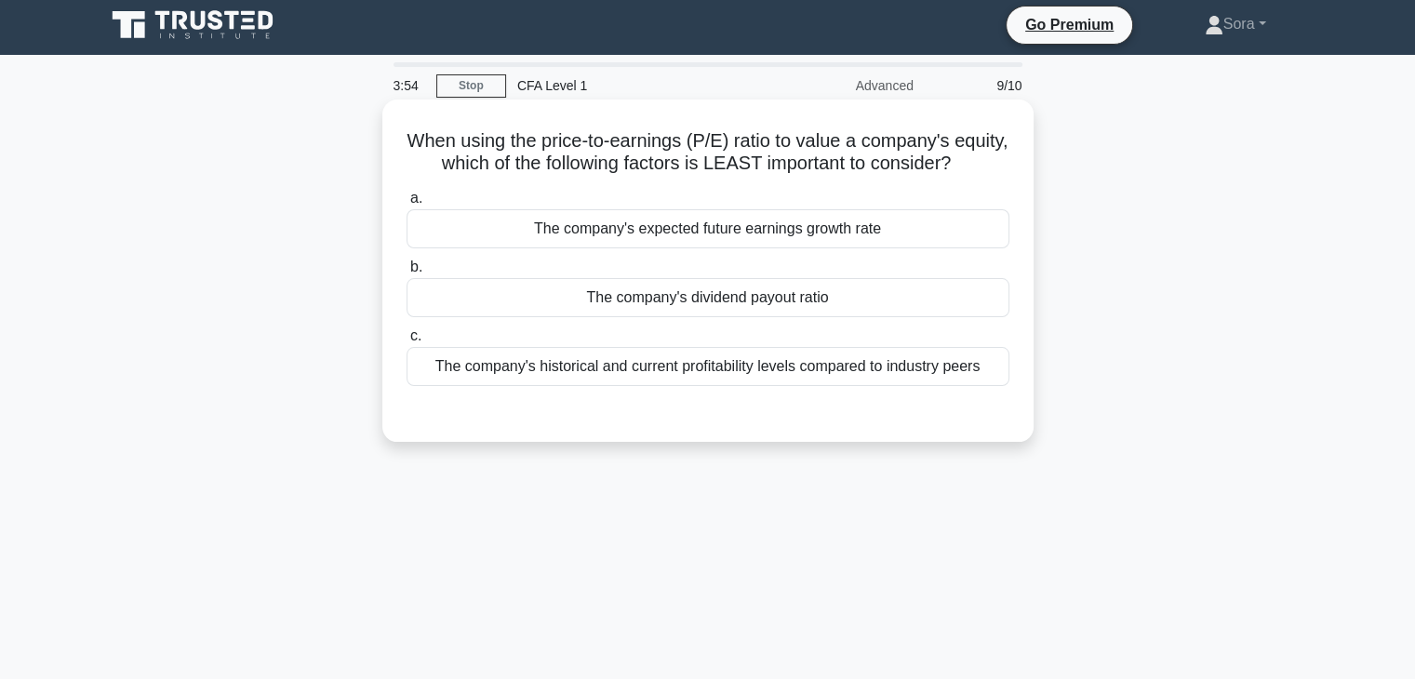
scroll to position [0, 0]
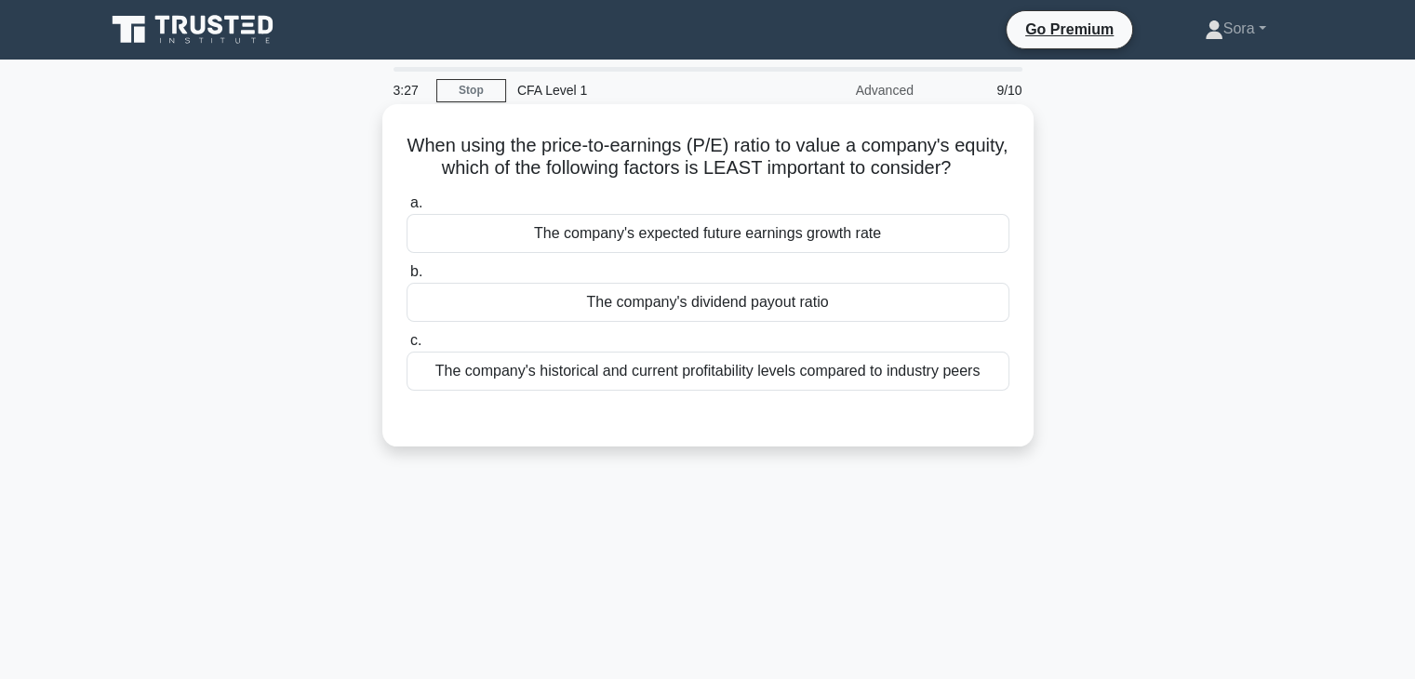
click at [665, 322] on div "The company's dividend payout ratio" at bounding box center [708, 302] width 603 height 39
click at [407, 278] on input "b. The company's dividend payout ratio" at bounding box center [407, 272] width 0 height 12
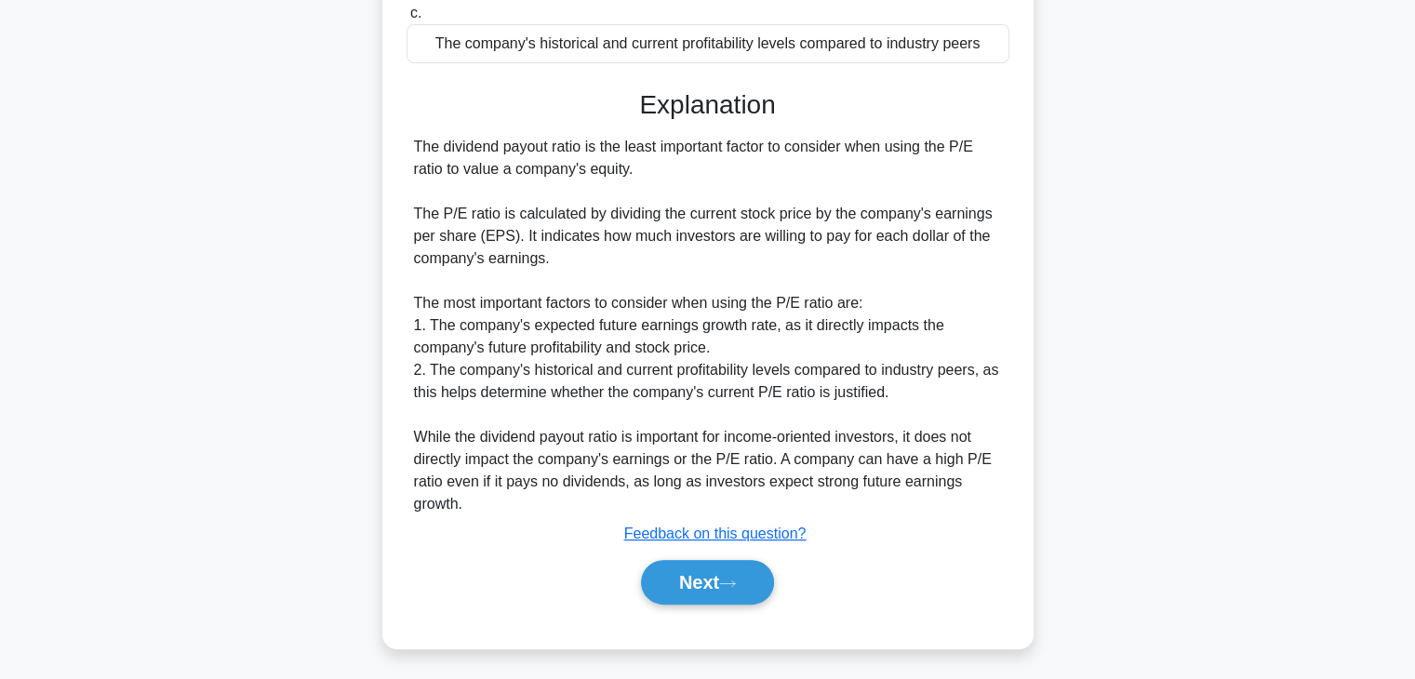
scroll to position [354, 0]
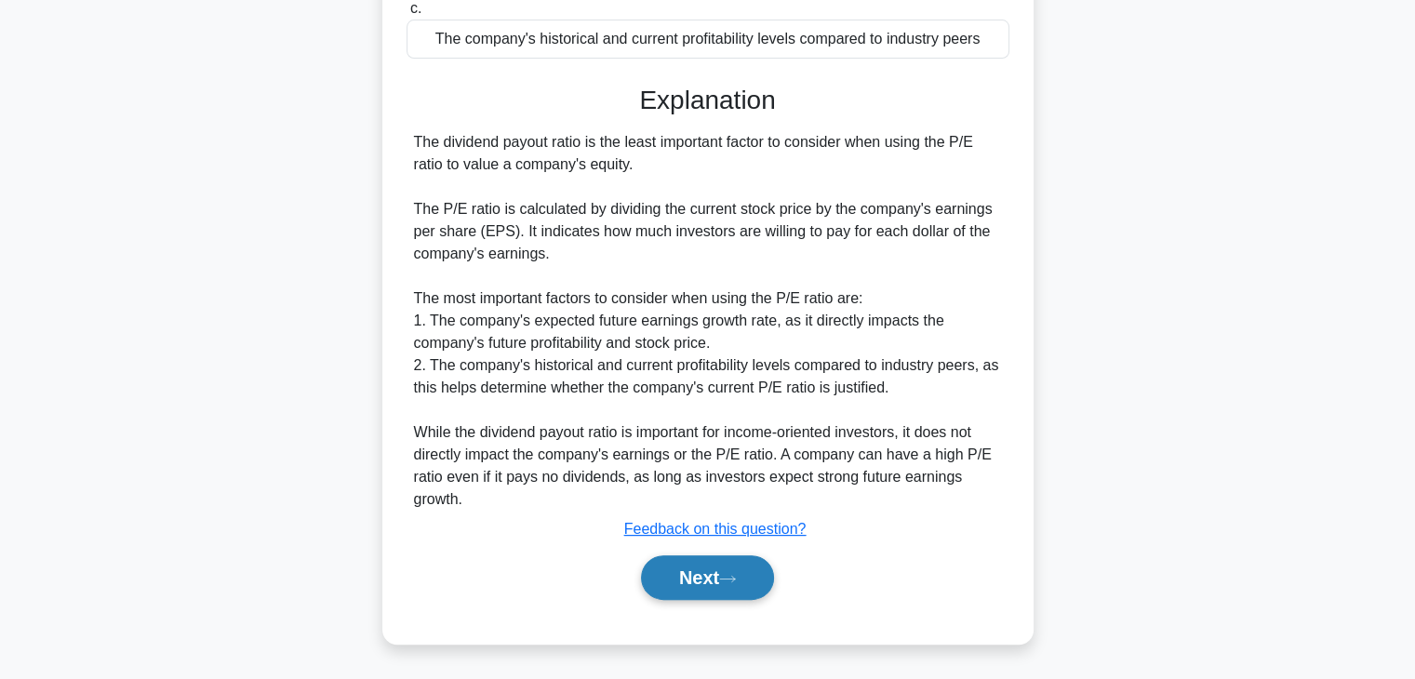
click at [703, 578] on button "Next" at bounding box center [707, 578] width 133 height 45
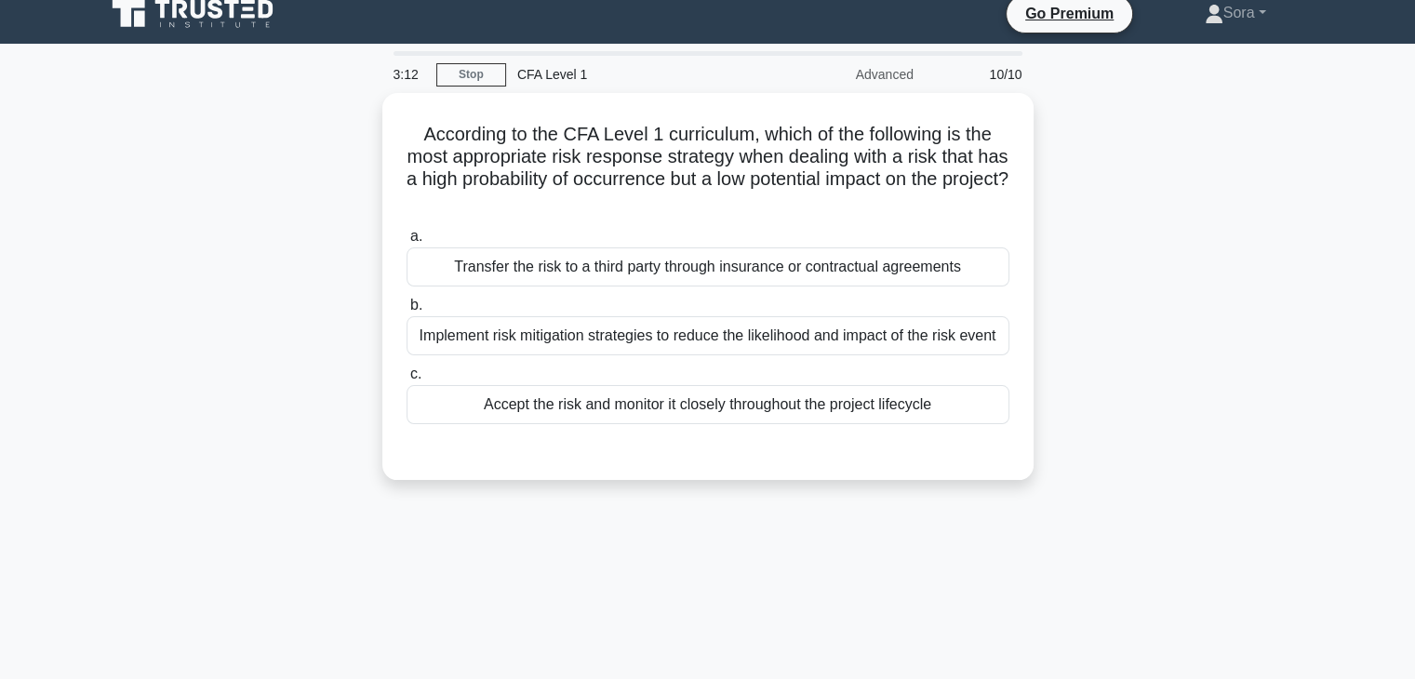
scroll to position [0, 0]
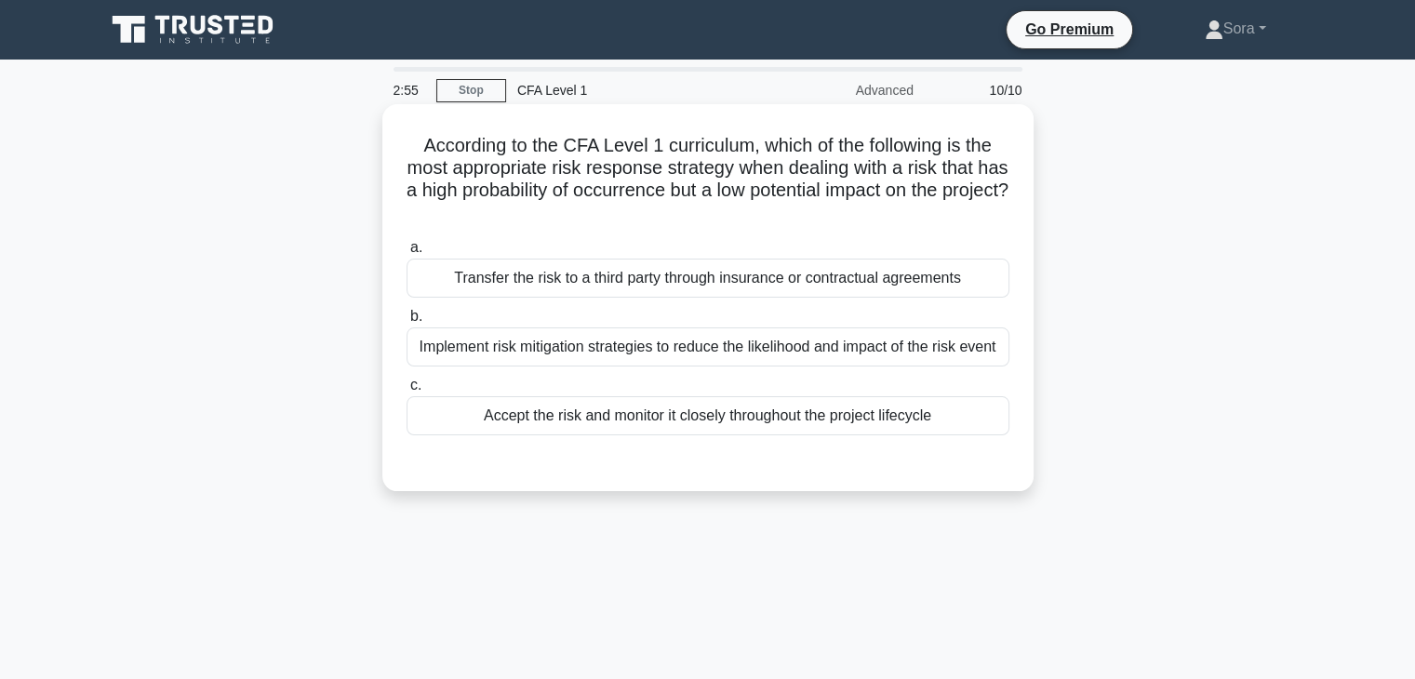
click at [663, 422] on div "Accept the risk and monitor it closely throughout the project lifecycle" at bounding box center [708, 415] width 603 height 39
click at [407, 392] on input "c. Accept the risk and monitor it closely throughout the project lifecycle" at bounding box center [407, 386] width 0 height 12
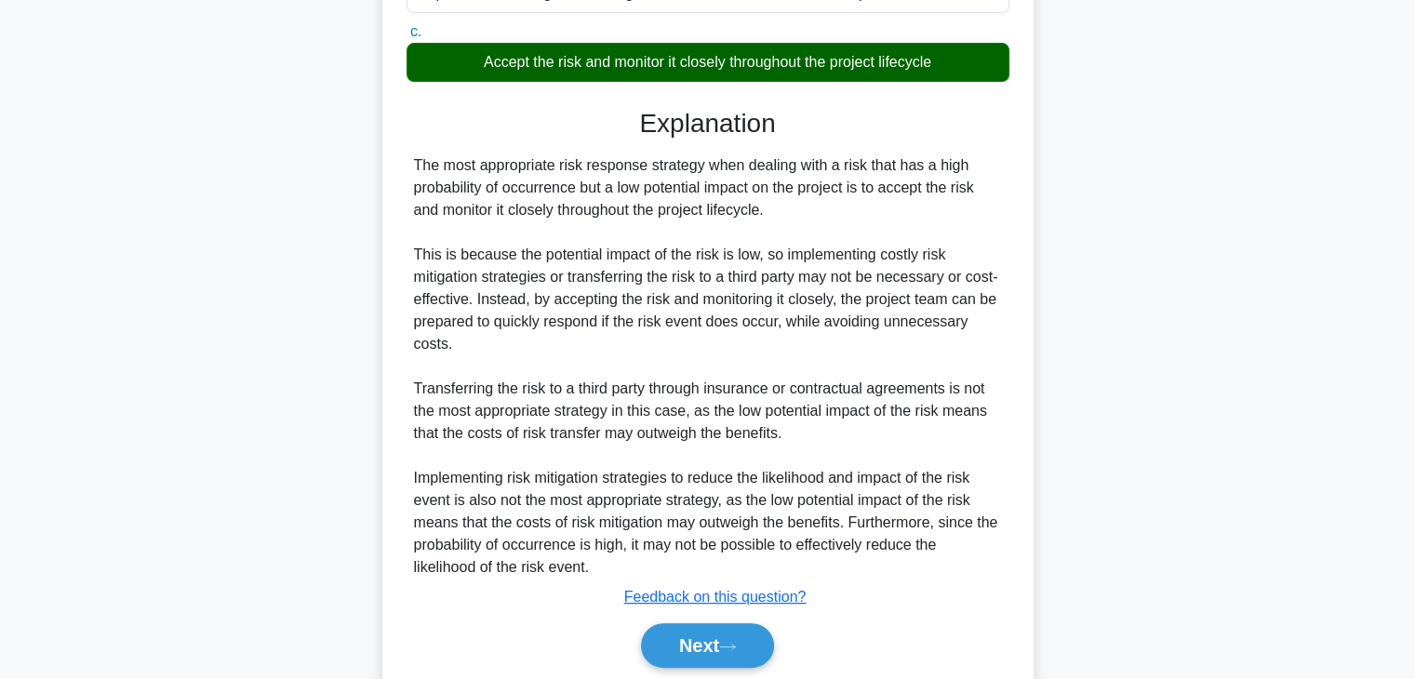
scroll to position [421, 0]
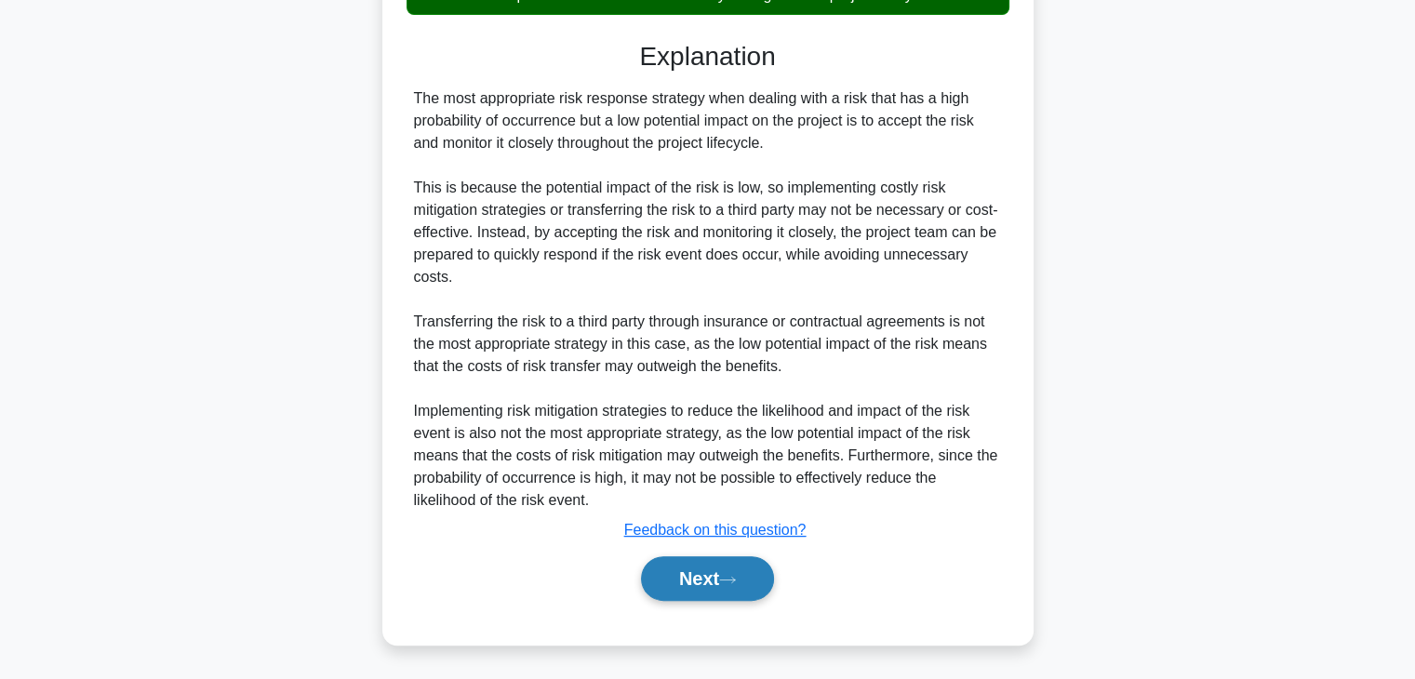
click at [694, 572] on button "Next" at bounding box center [707, 578] width 133 height 45
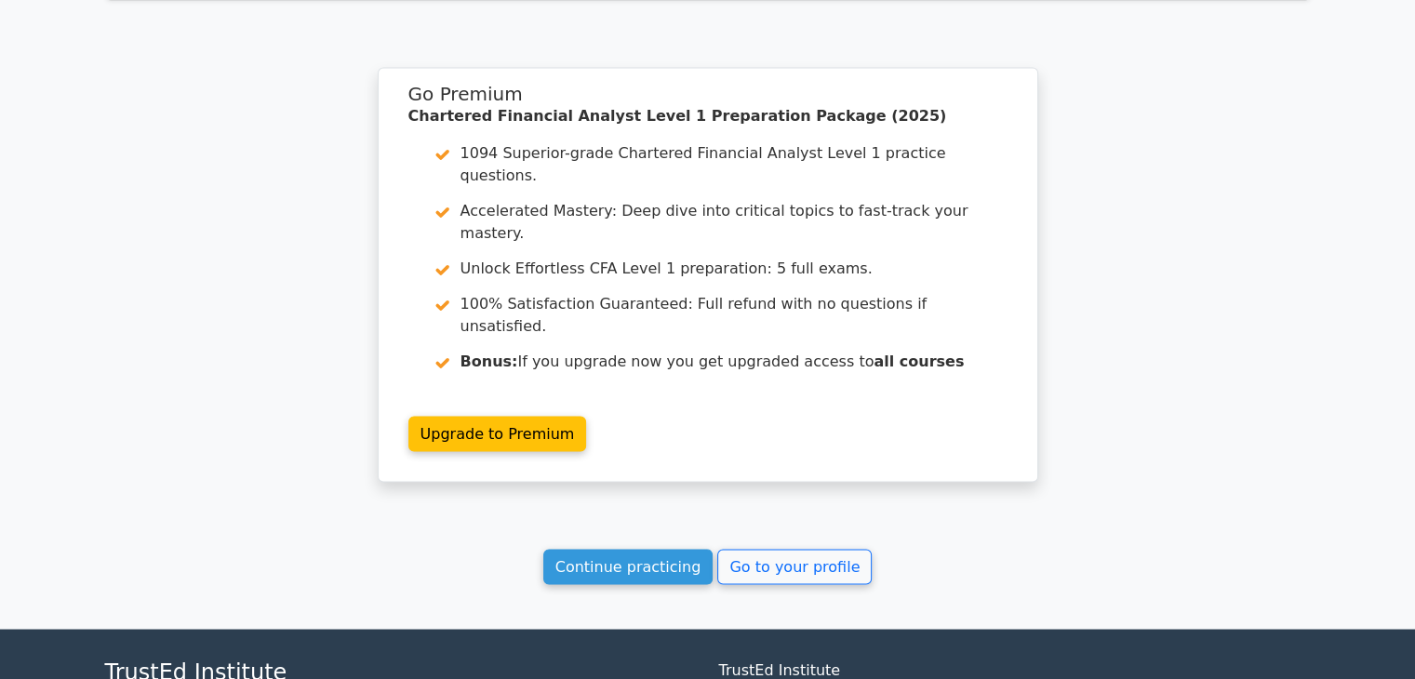
scroll to position [3113, 0]
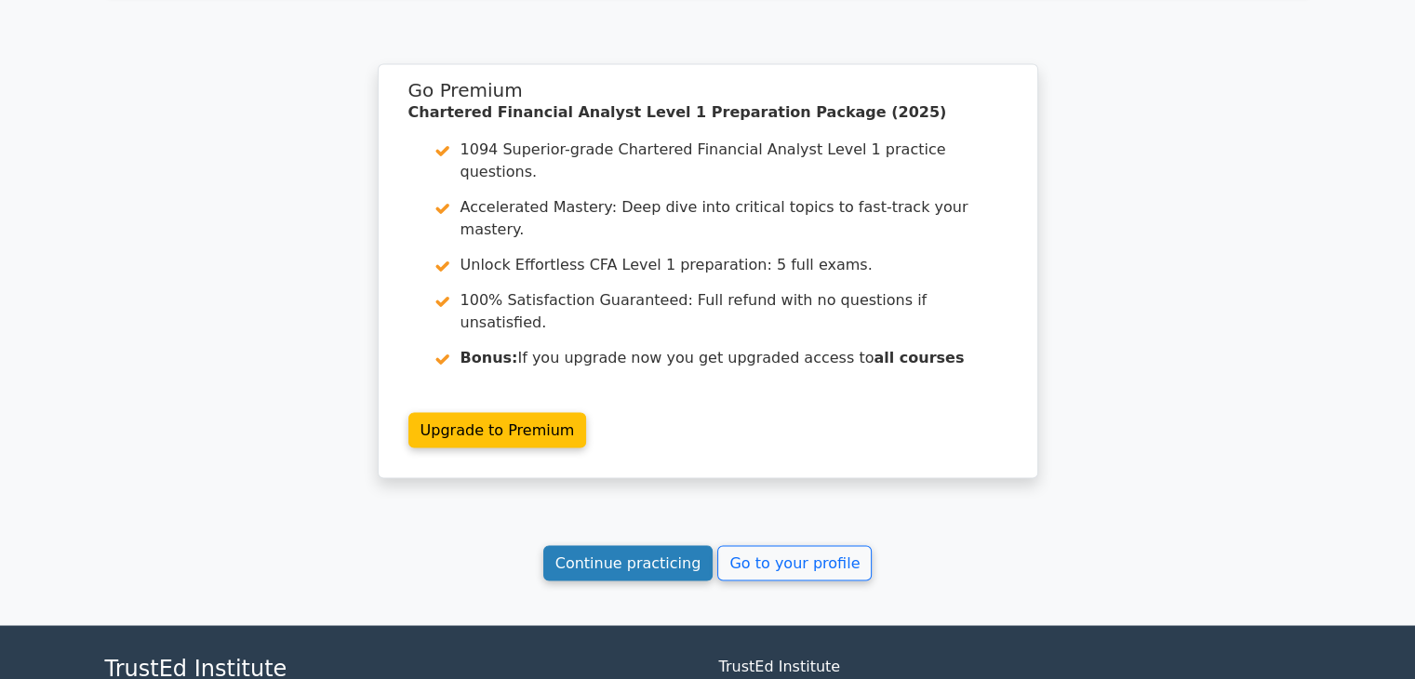
click at [650, 545] on link "Continue practicing" at bounding box center [628, 562] width 170 height 35
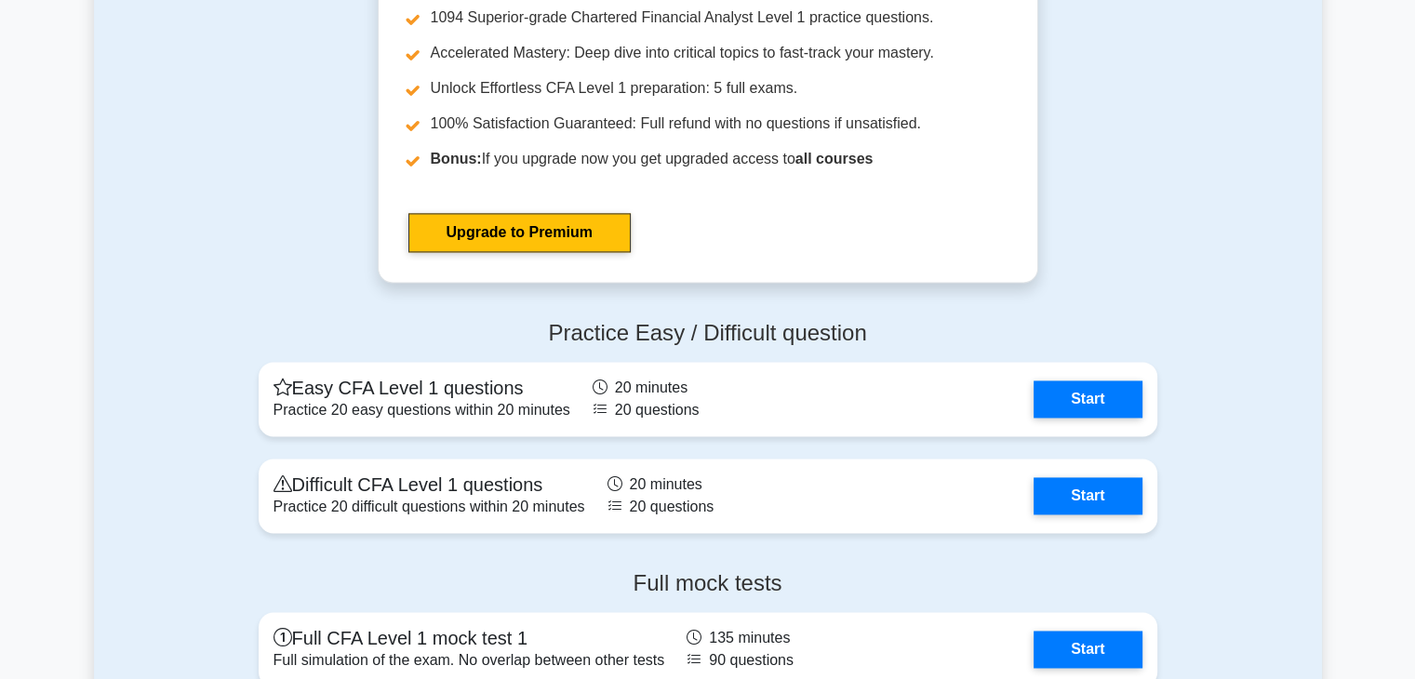
scroll to position [2699, 0]
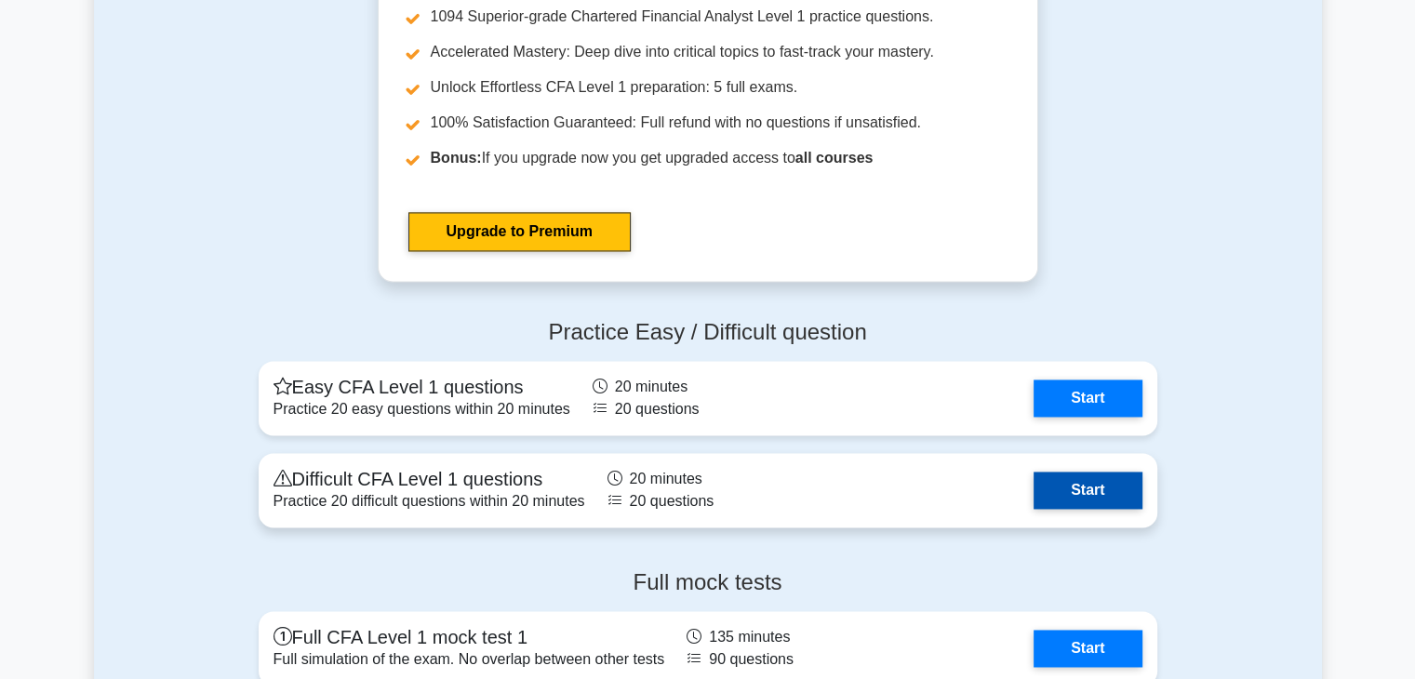
click at [1065, 481] on link "Start" at bounding box center [1088, 490] width 108 height 37
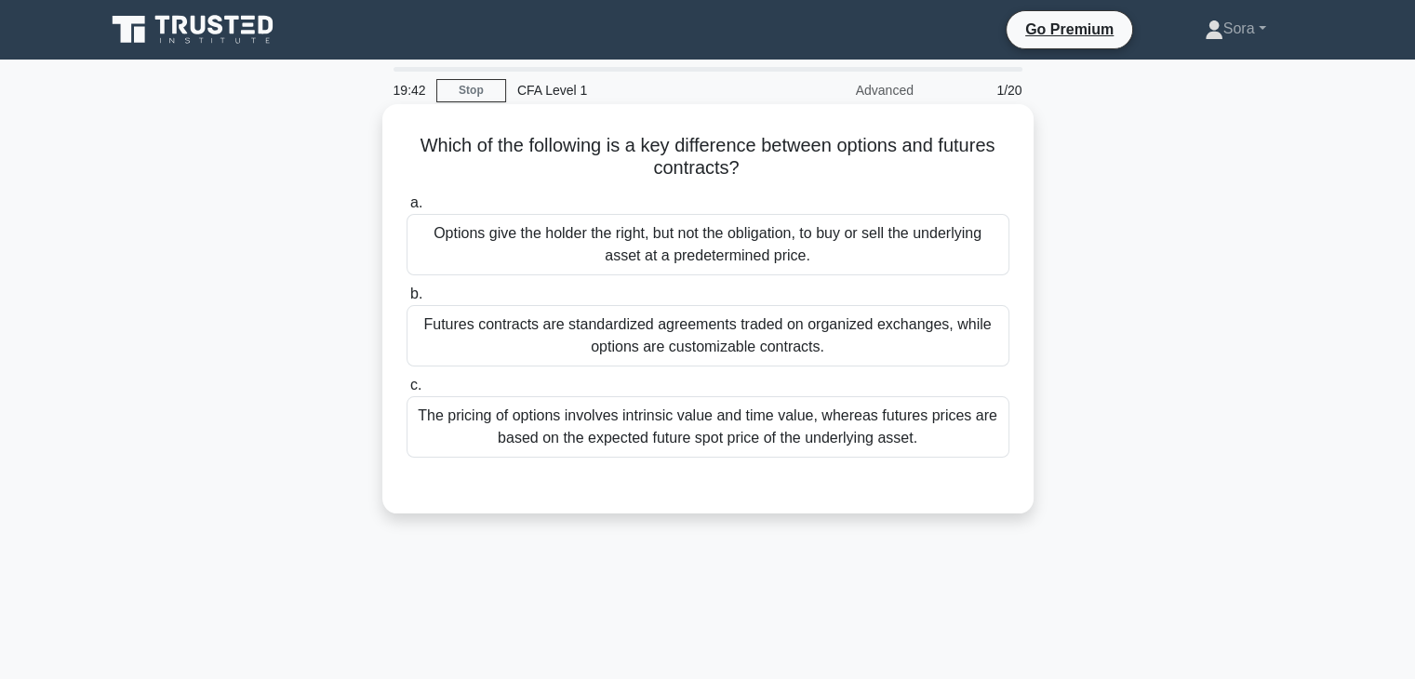
click at [674, 249] on div "Options give the holder the right, but not the obligation, to buy or sell the u…" at bounding box center [708, 244] width 603 height 61
click at [407, 209] on input "a. Options give the holder the right, but not the obligation, to buy or sell th…" at bounding box center [407, 203] width 0 height 12
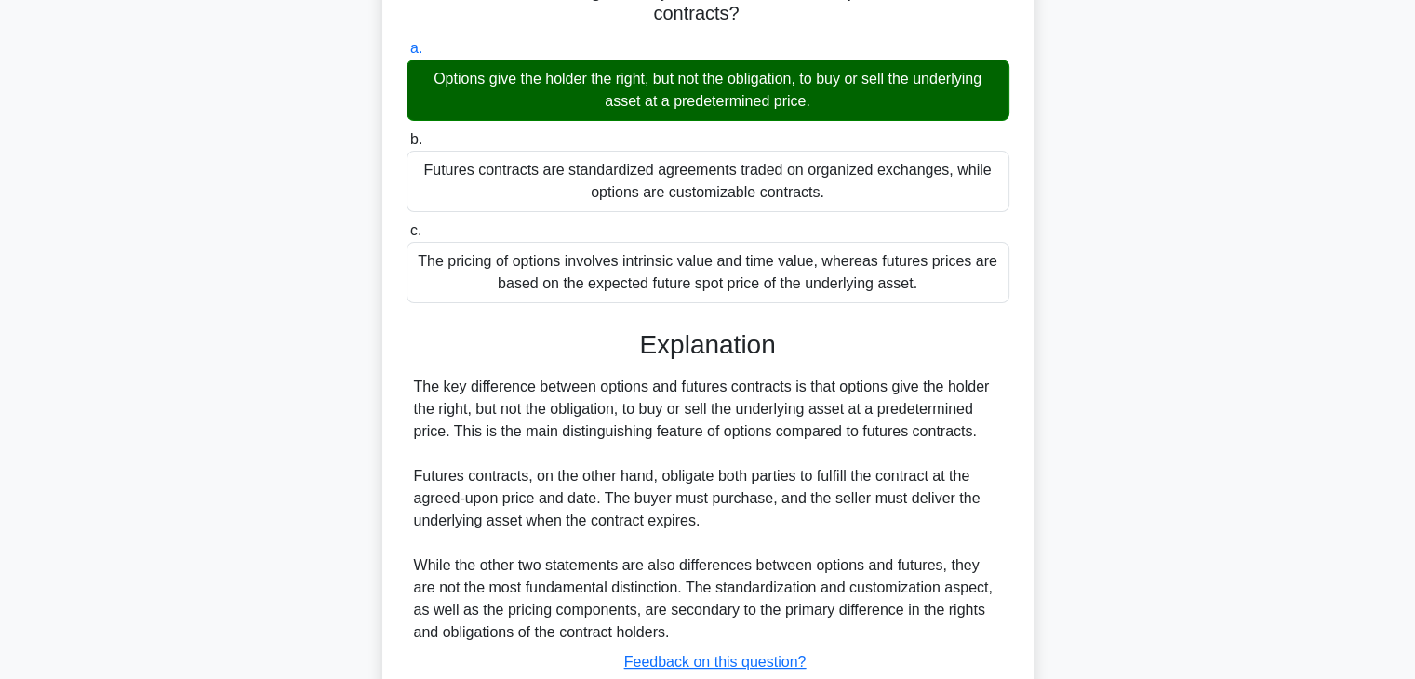
scroll to position [327, 0]
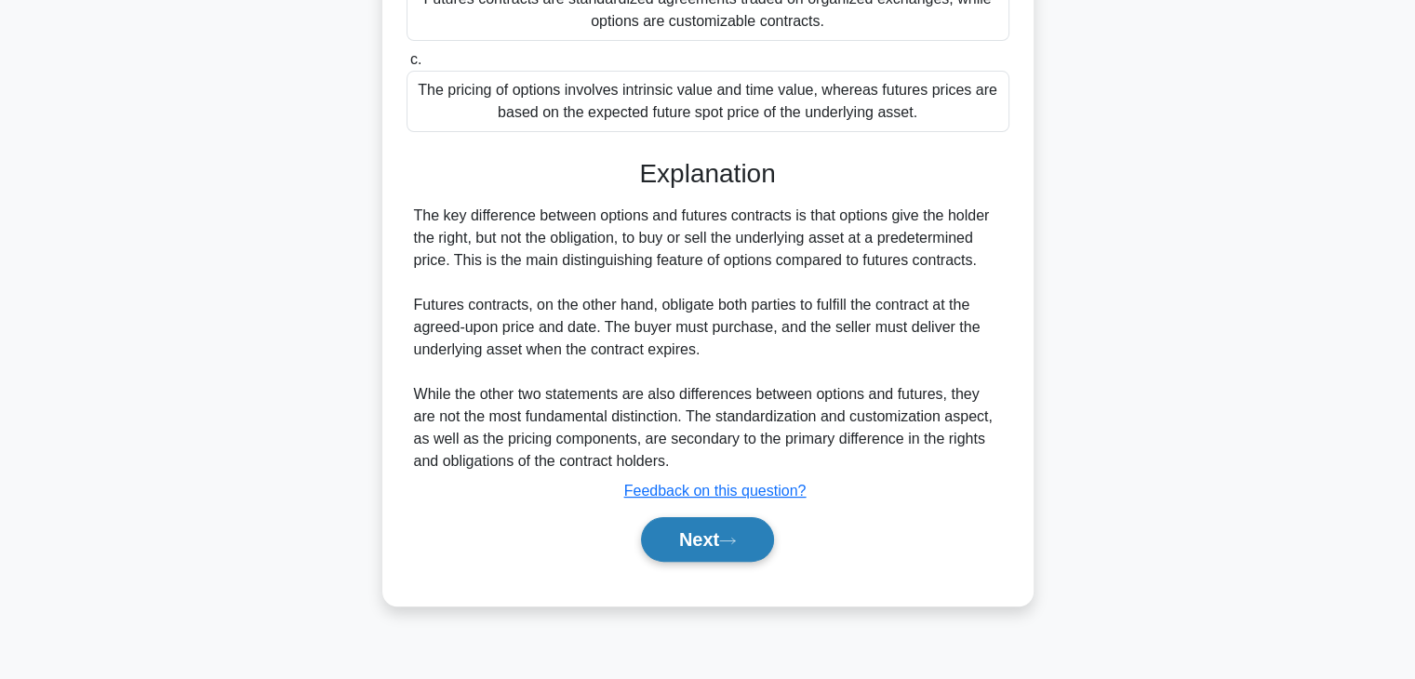
click at [730, 530] on button "Next" at bounding box center [707, 539] width 133 height 45
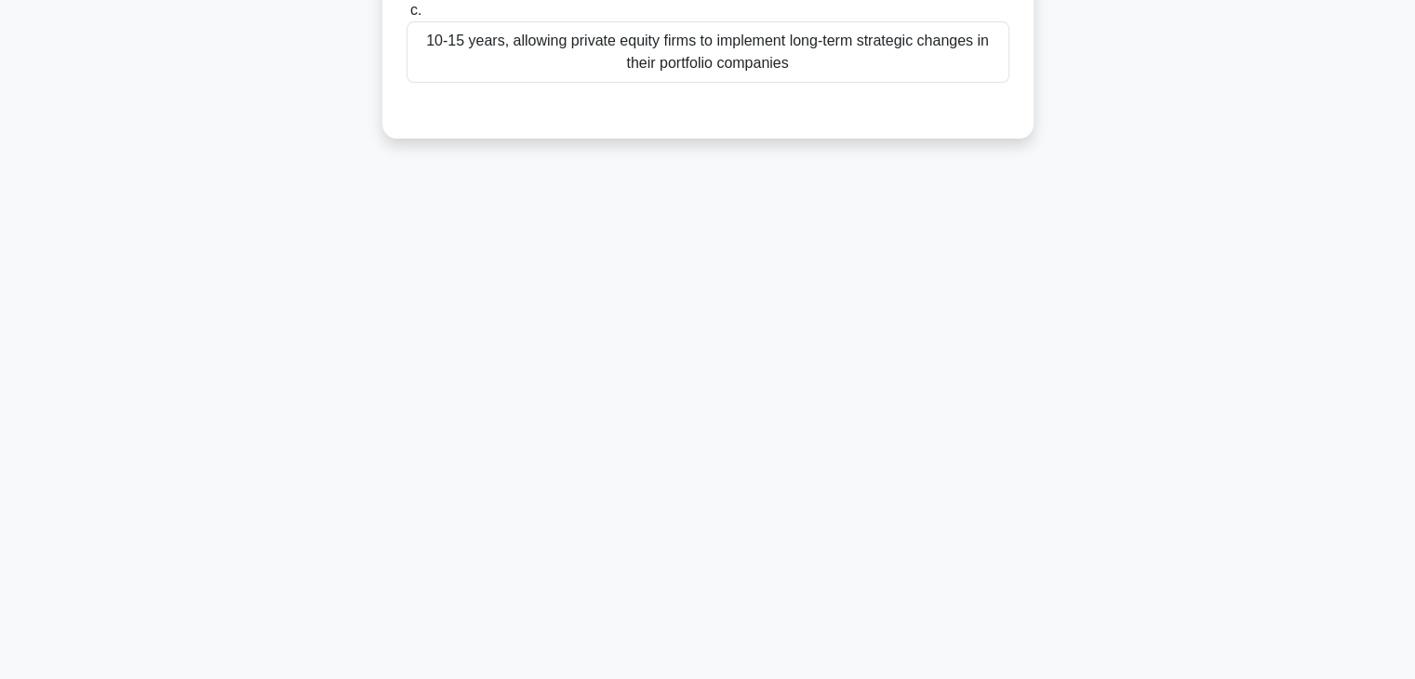
scroll to position [0, 0]
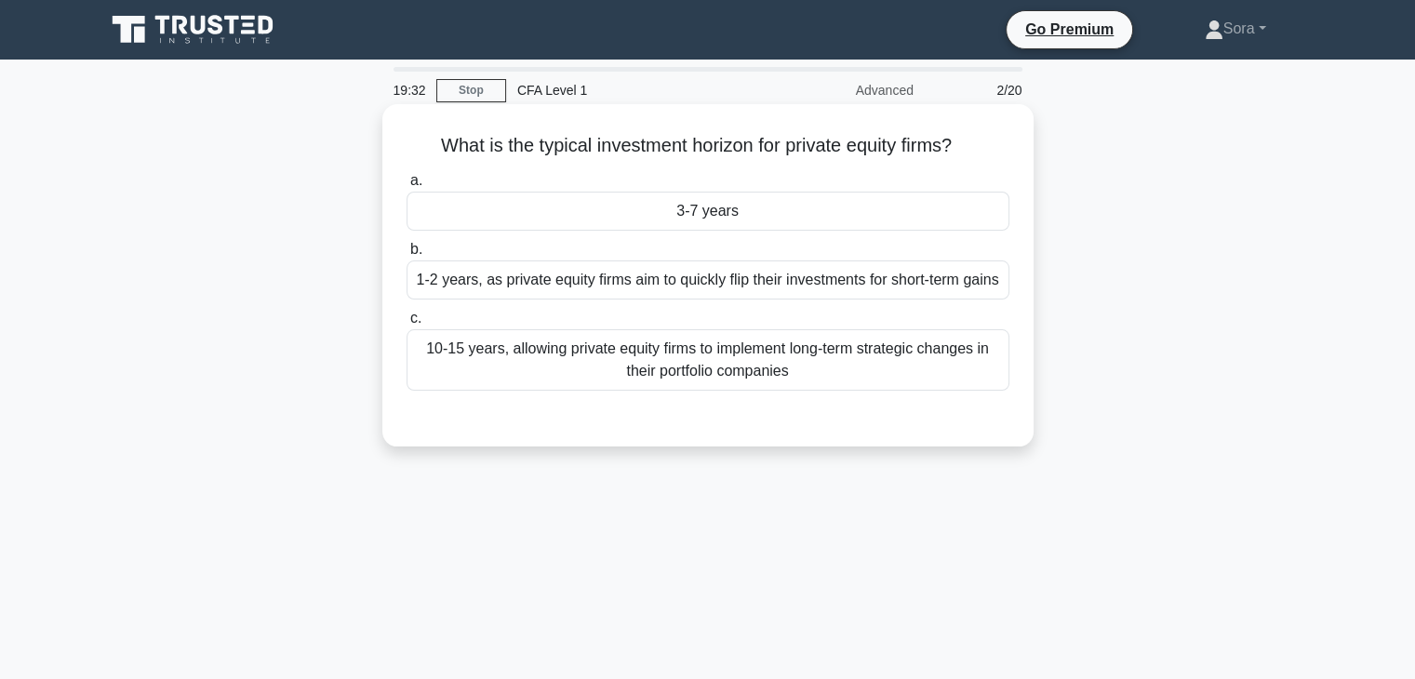
click at [714, 216] on div "3-7 years" at bounding box center [708, 211] width 603 height 39
click at [407, 187] on input "a. 3-7 years" at bounding box center [407, 181] width 0 height 12
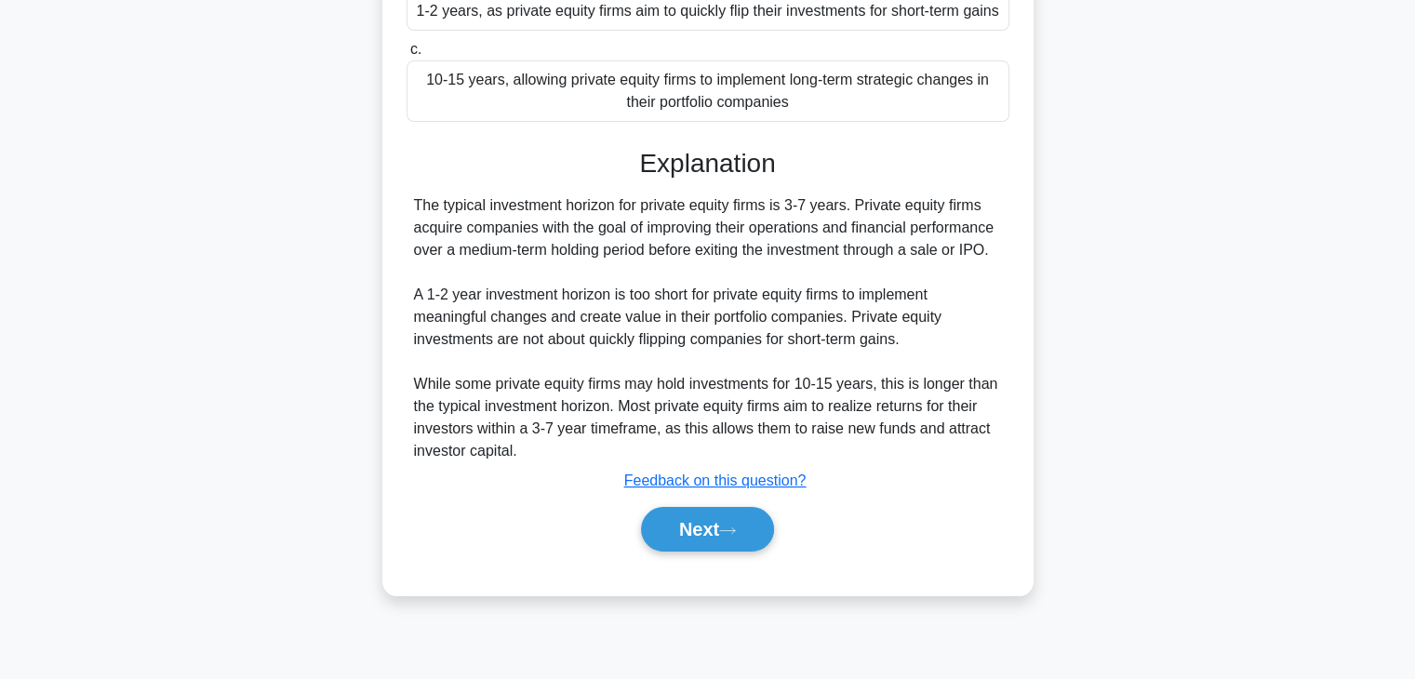
scroll to position [279, 0]
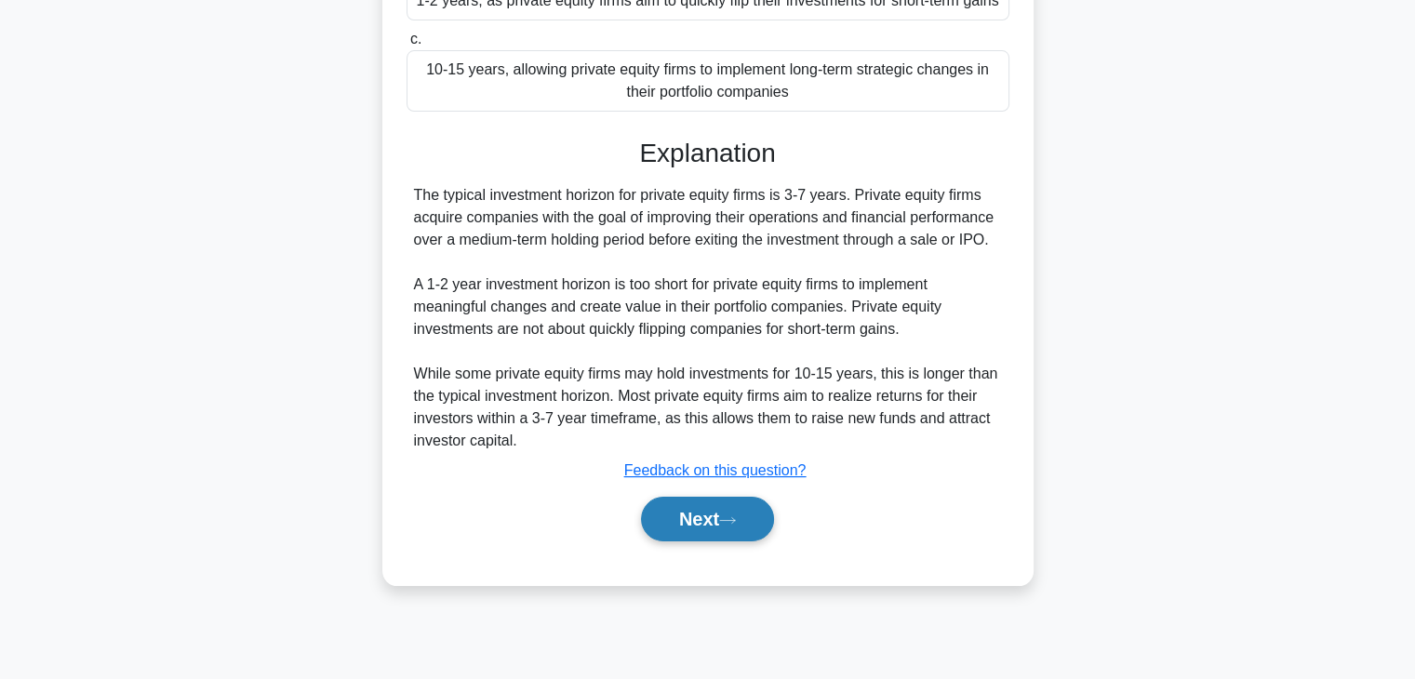
click at [708, 520] on button "Next" at bounding box center [707, 519] width 133 height 45
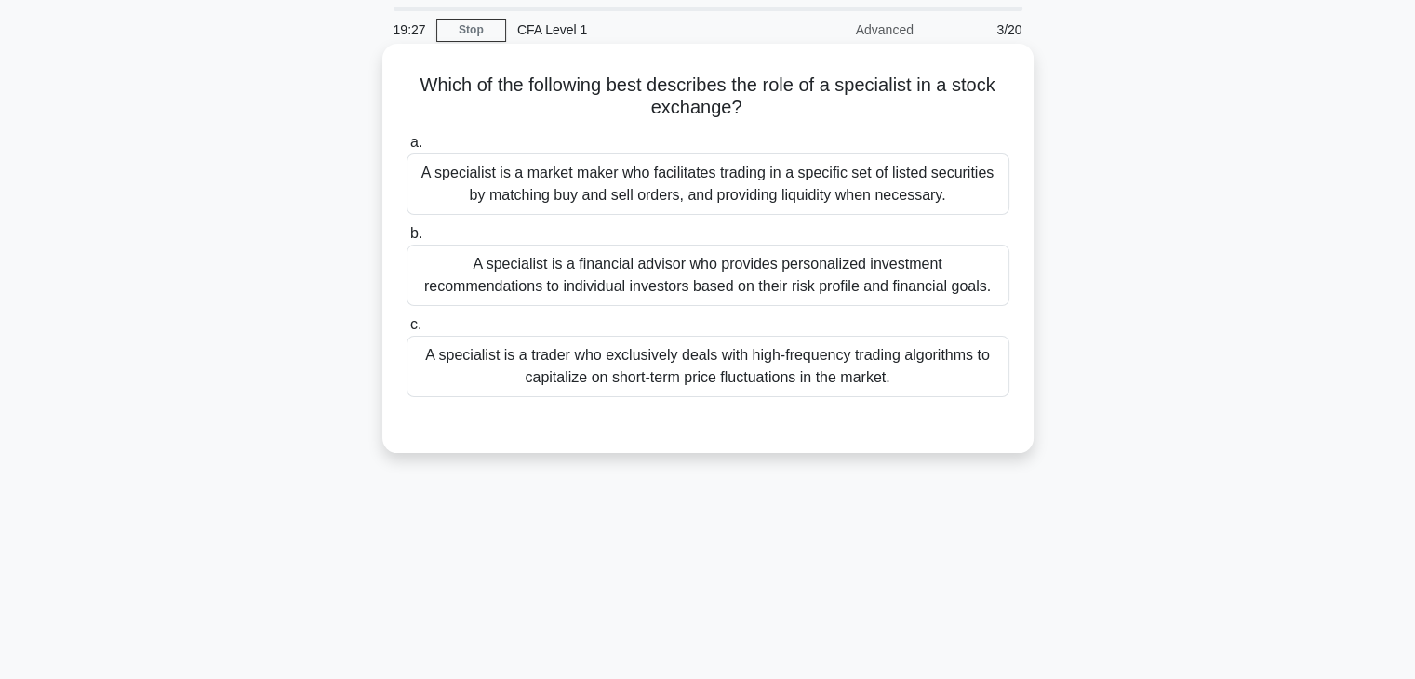
scroll to position [0, 0]
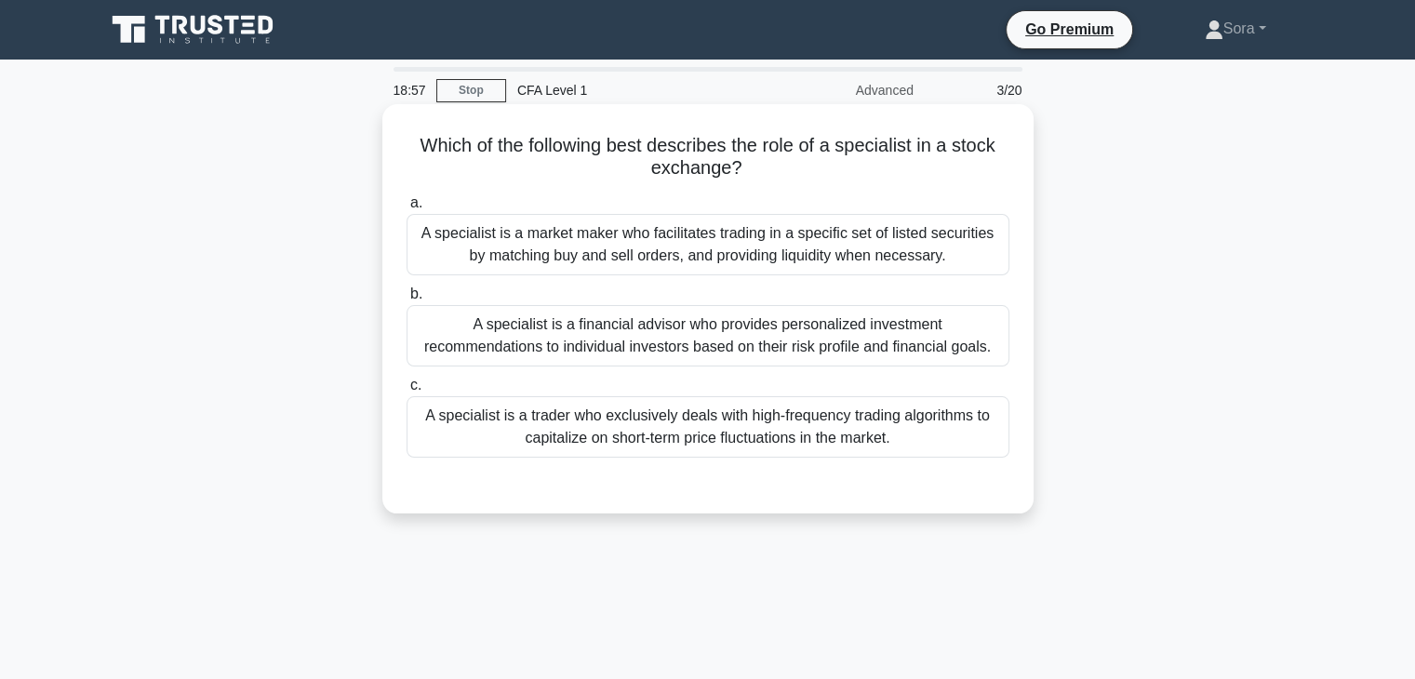
click at [702, 245] on div "A specialist is a market maker who facilitates trading in a specific set of lis…" at bounding box center [708, 244] width 603 height 61
click at [407, 209] on input "a. A specialist is a market maker who facilitates trading in a specific set of …" at bounding box center [407, 203] width 0 height 12
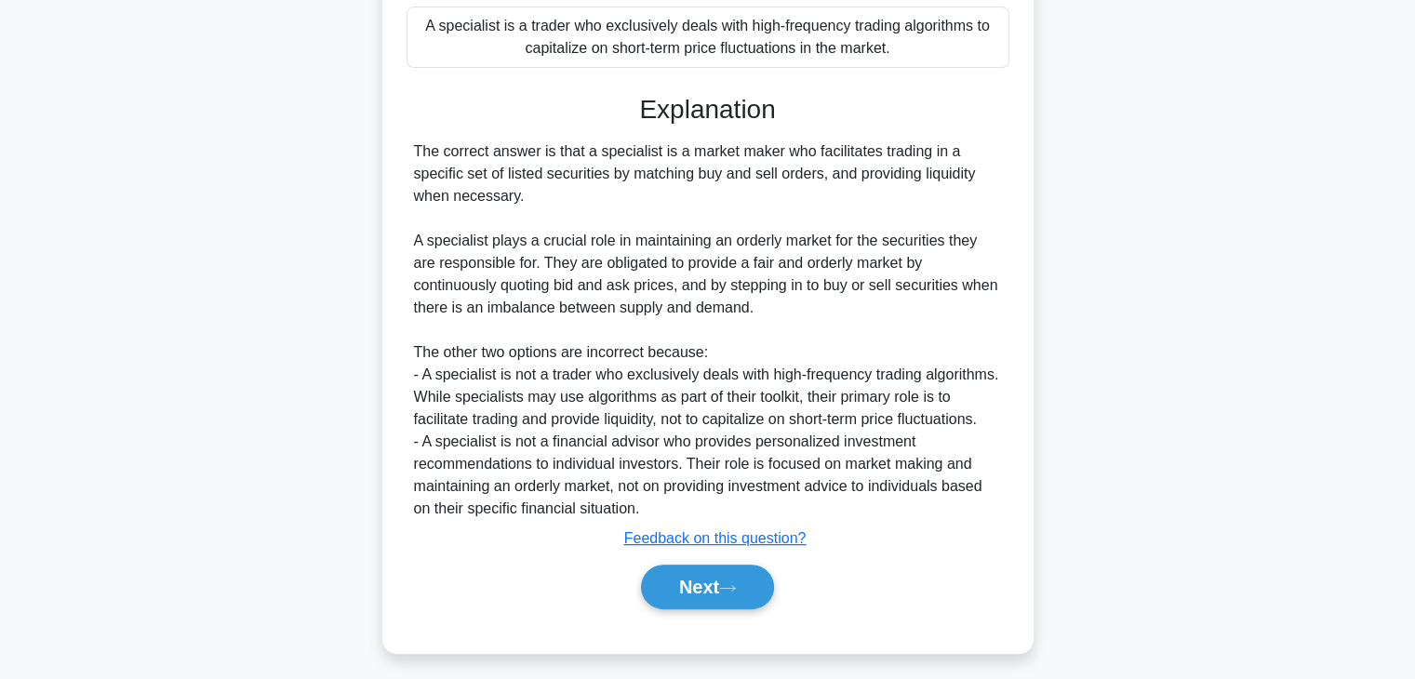
scroll to position [398, 0]
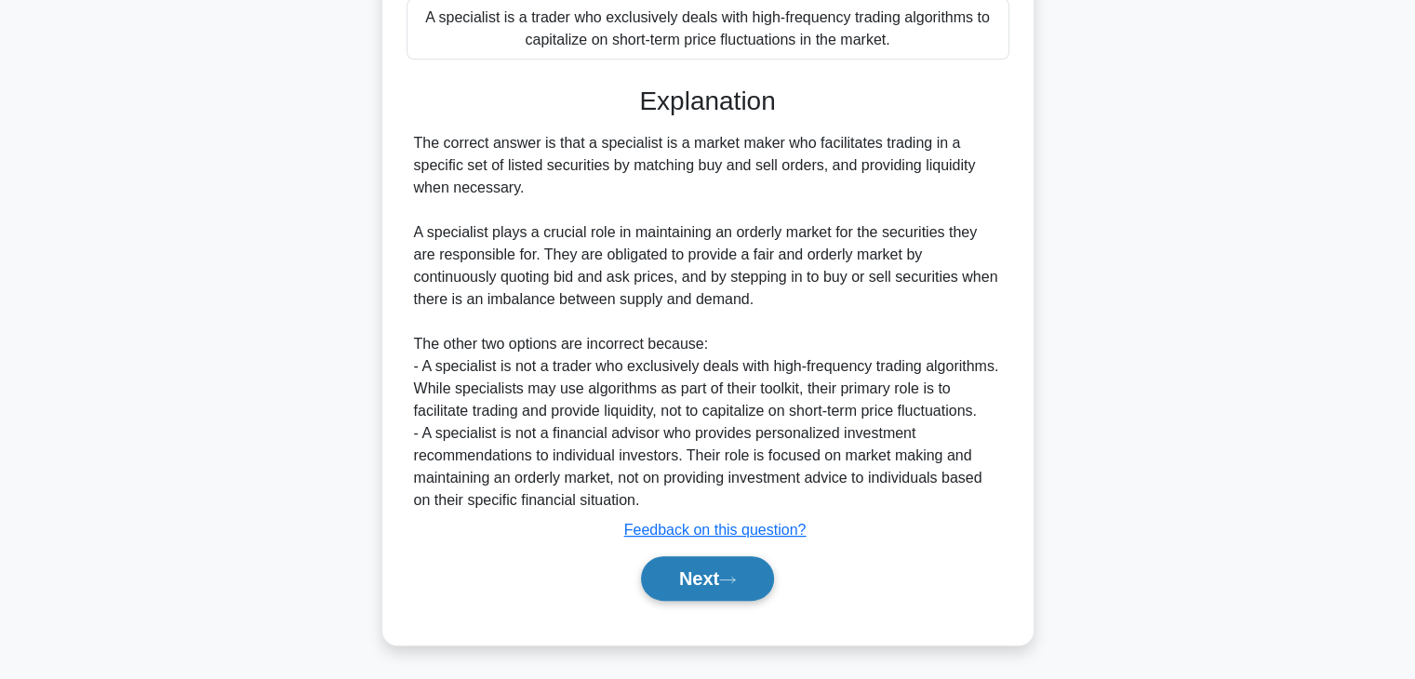
click at [731, 567] on button "Next" at bounding box center [707, 578] width 133 height 45
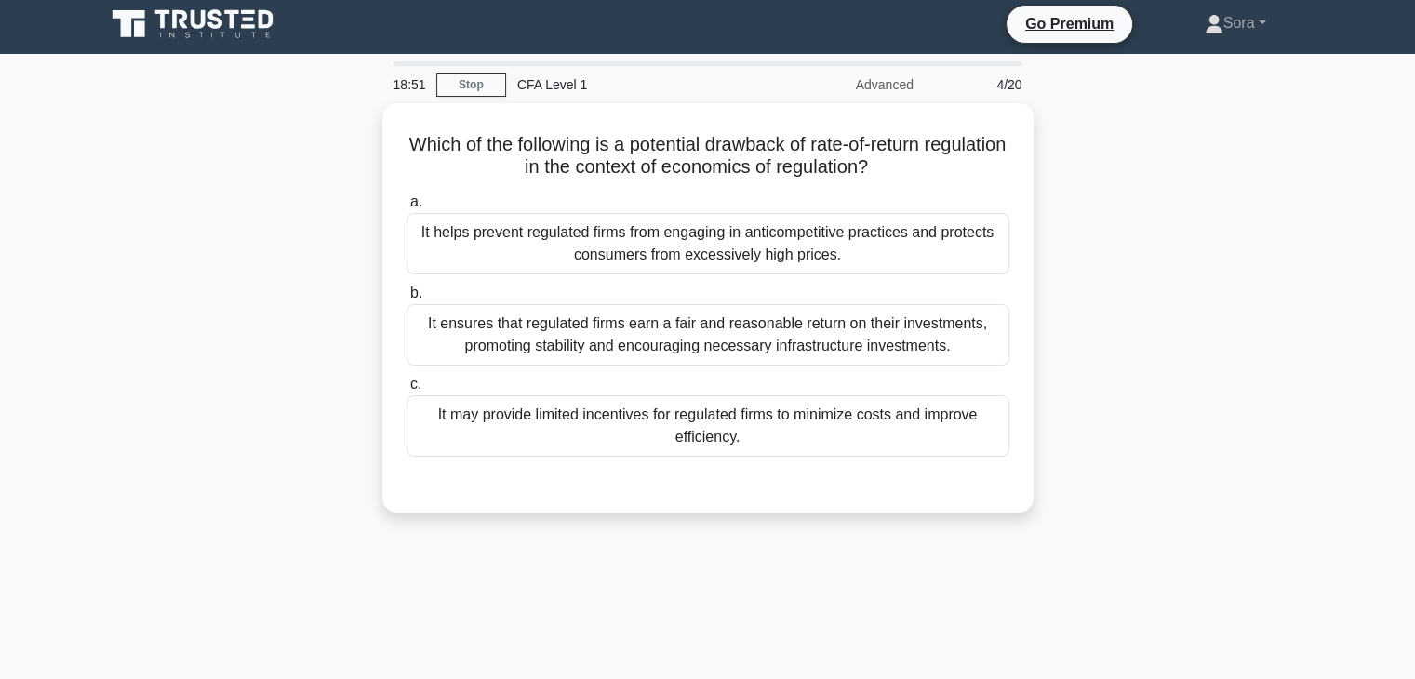
scroll to position [0, 0]
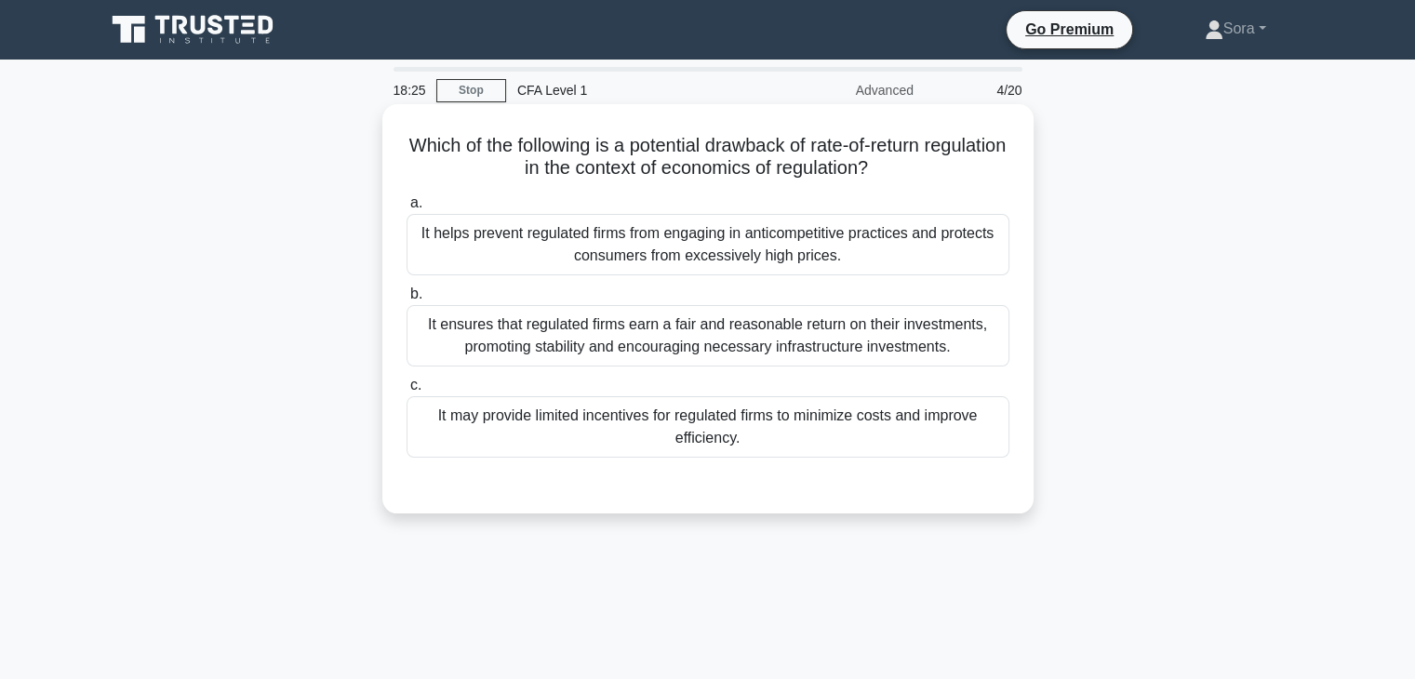
click at [621, 429] on div "It may provide limited incentives for regulated firms to minimize costs and imp…" at bounding box center [708, 426] width 603 height 61
click at [407, 392] on input "c. It may provide limited incentives for regulated firms to minimize costs and …" at bounding box center [407, 386] width 0 height 12
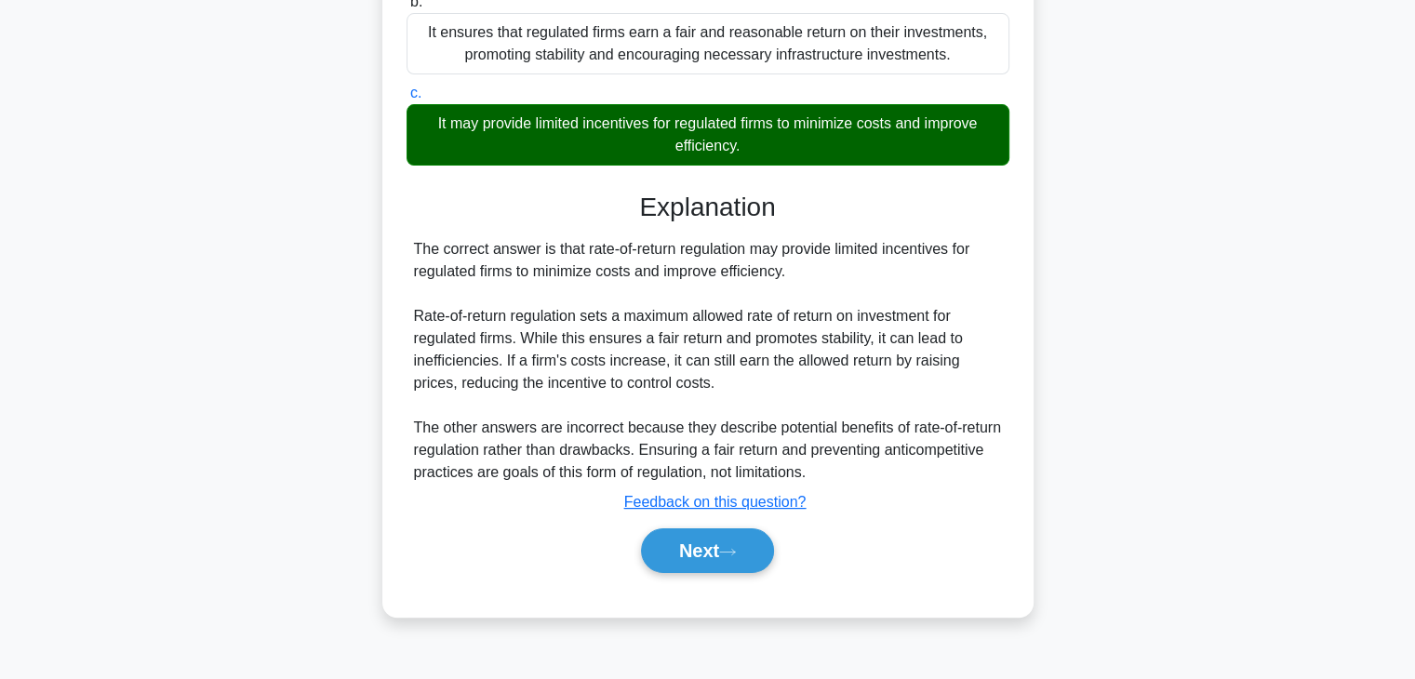
scroll to position [327, 0]
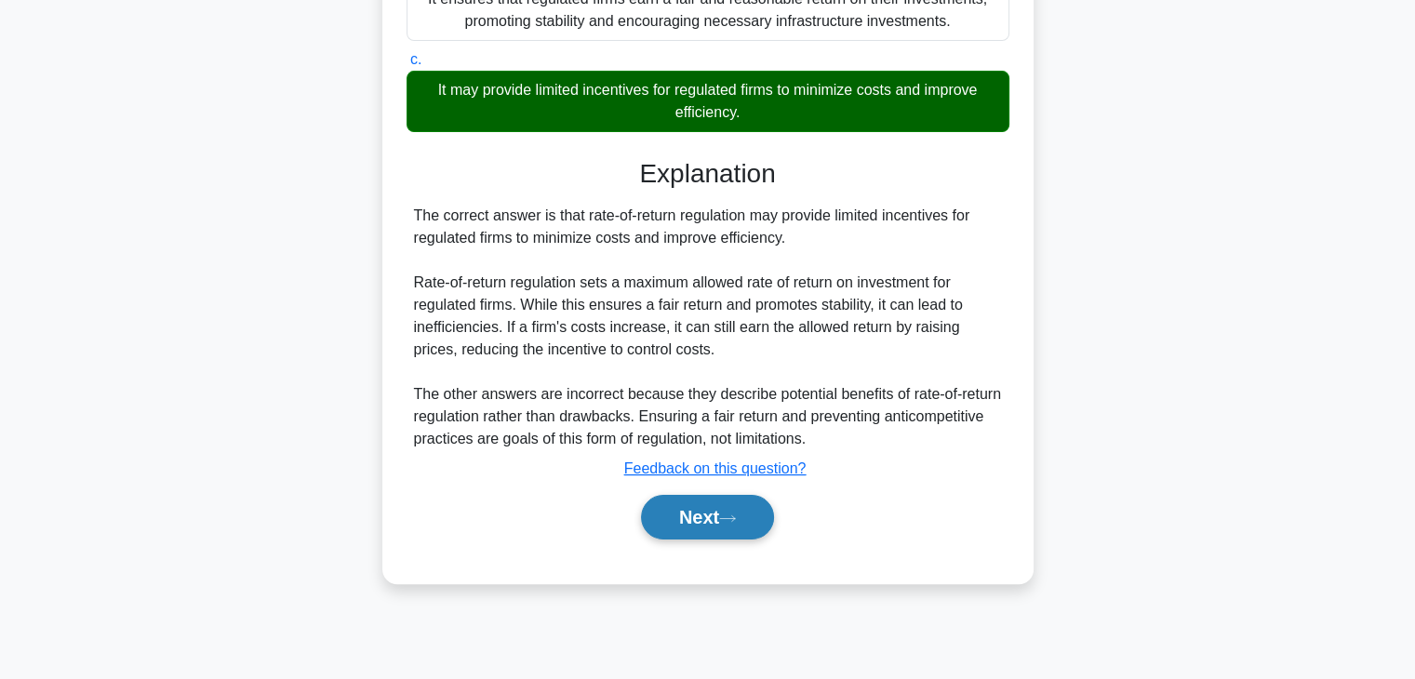
click at [731, 508] on button "Next" at bounding box center [707, 517] width 133 height 45
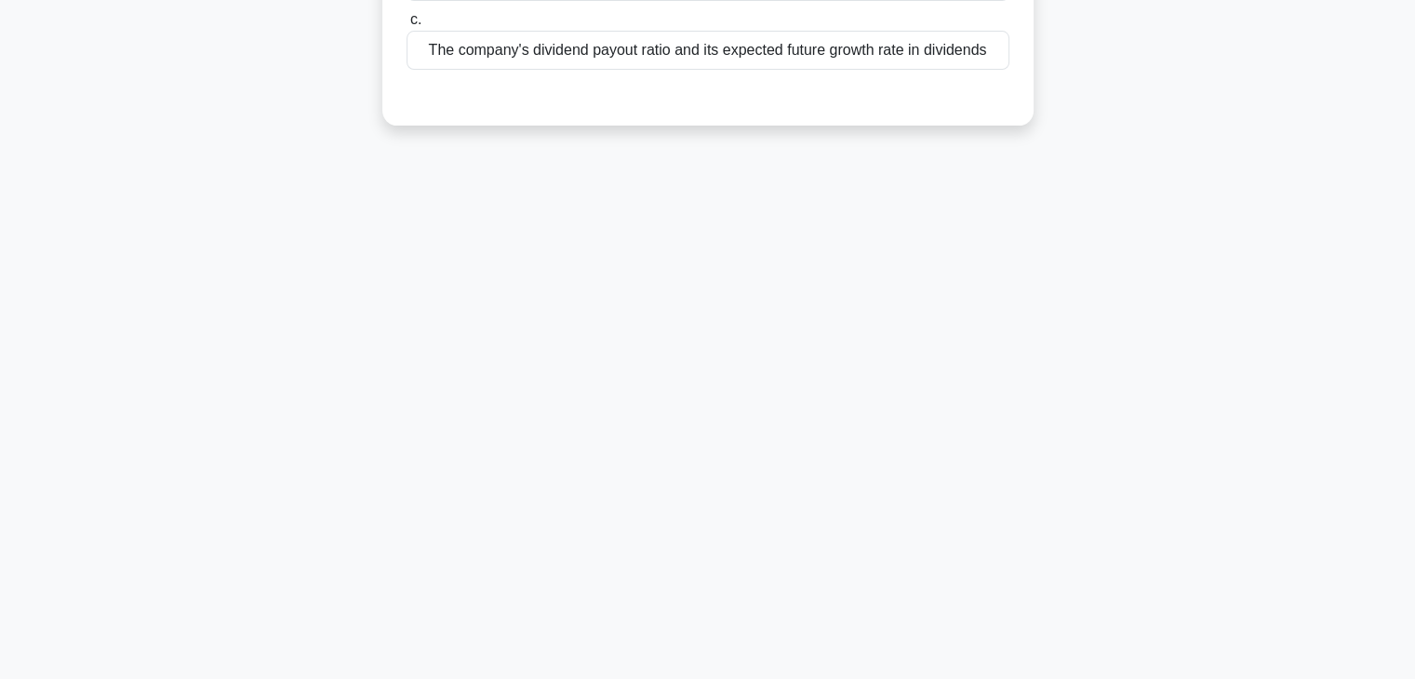
scroll to position [0, 0]
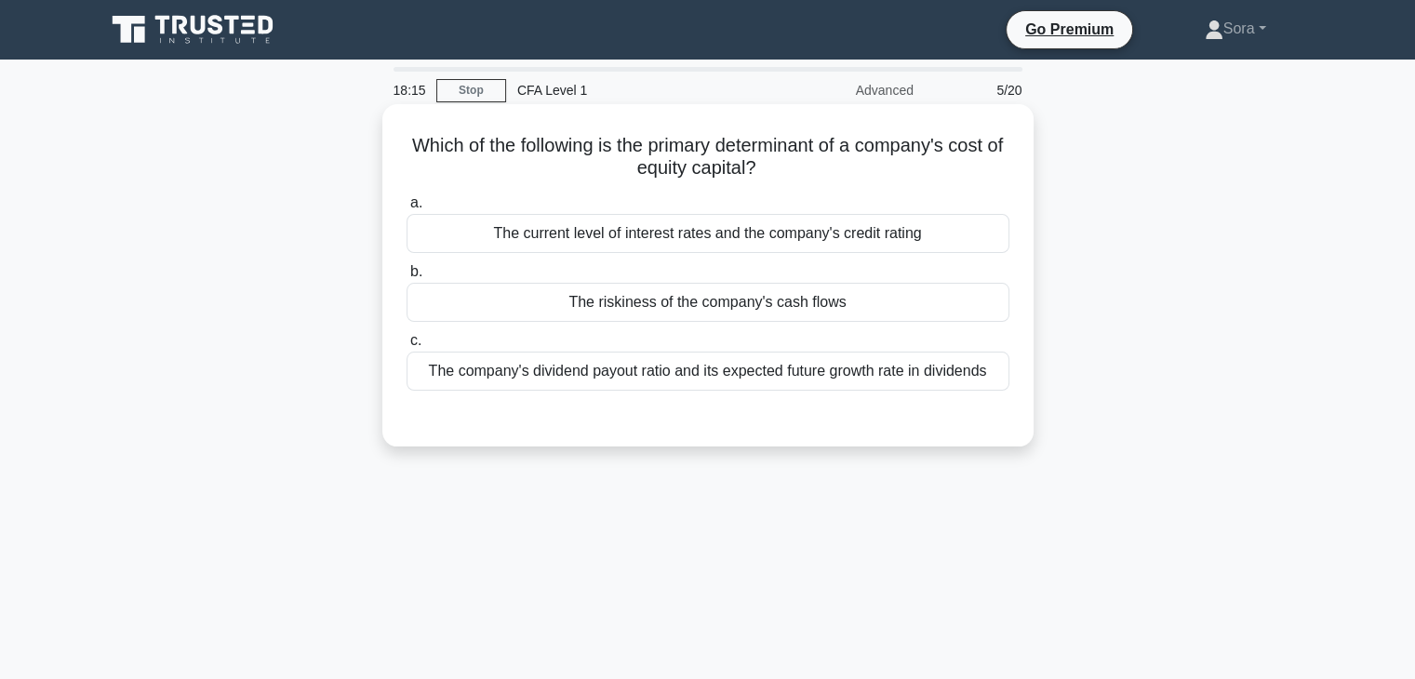
click at [633, 307] on div "The riskiness of the company's cash flows" at bounding box center [708, 302] width 603 height 39
click at [407, 278] on input "b. The riskiness of the company's cash flows" at bounding box center [407, 272] width 0 height 12
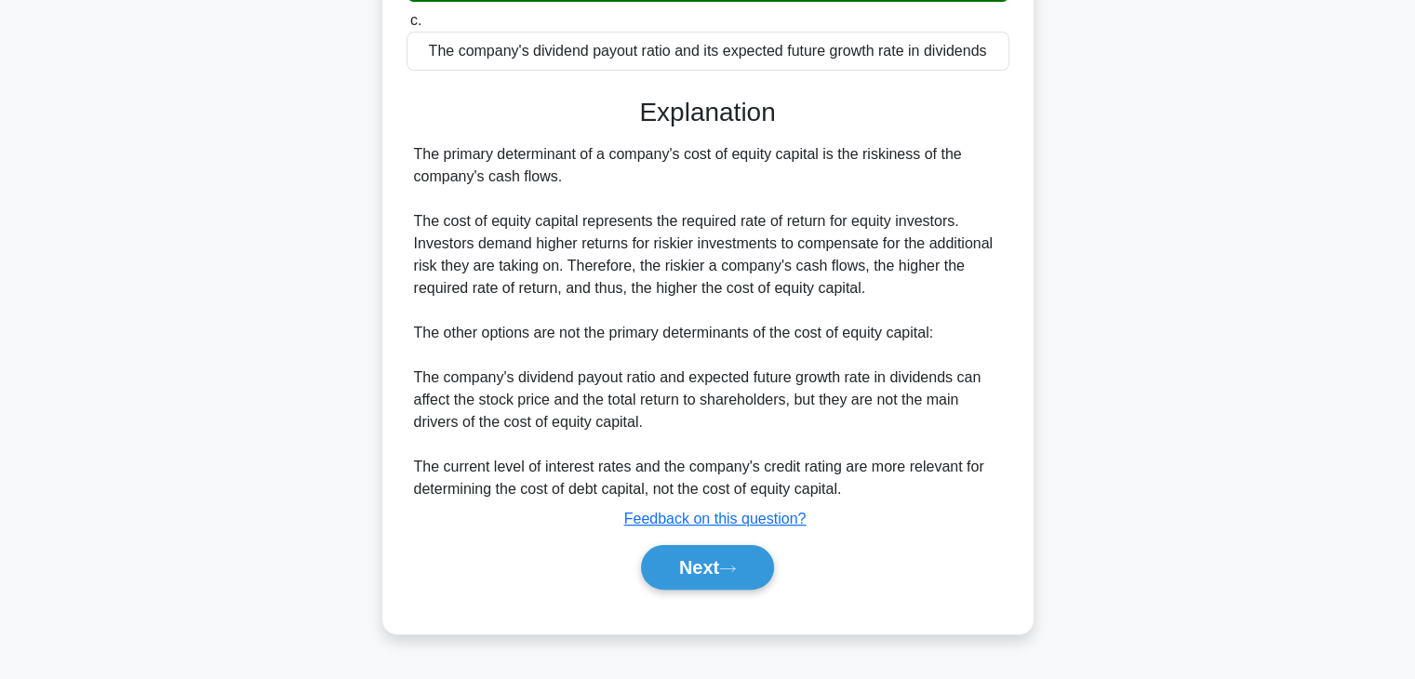
scroll to position [327, 0]
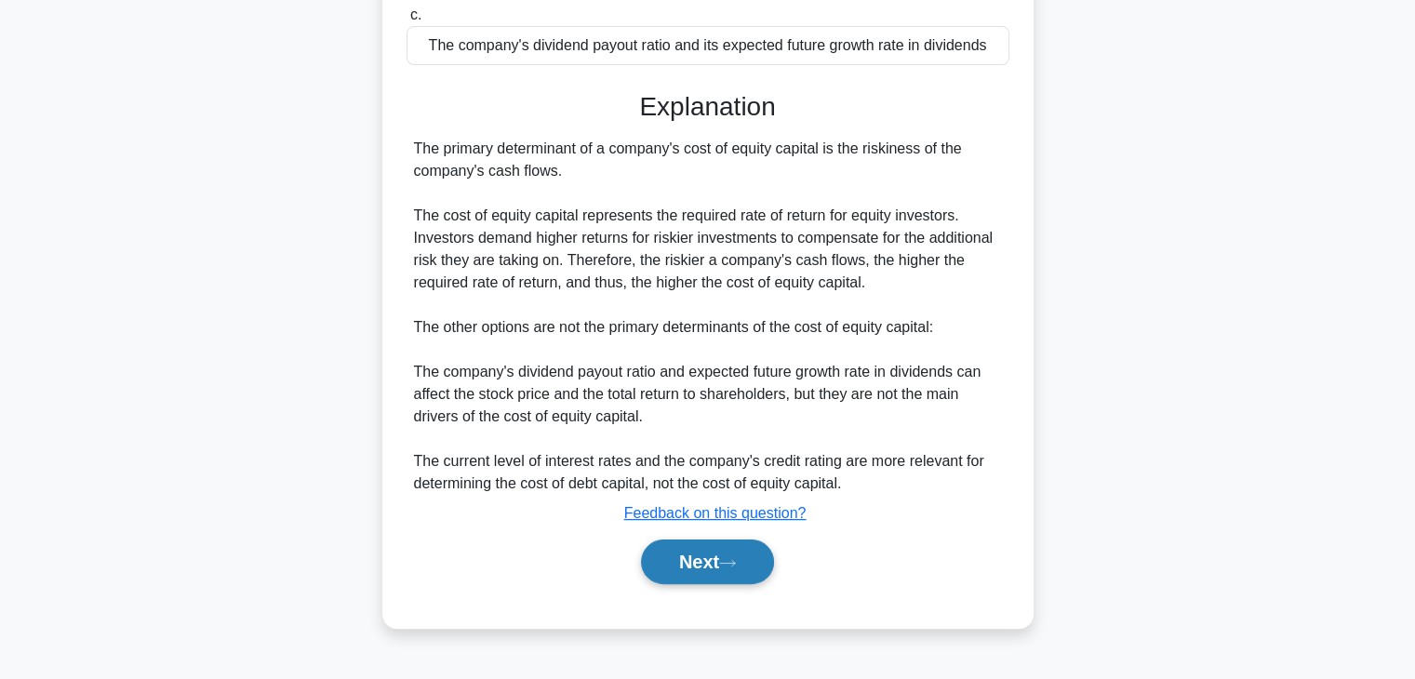
click at [711, 558] on button "Next" at bounding box center [707, 562] width 133 height 45
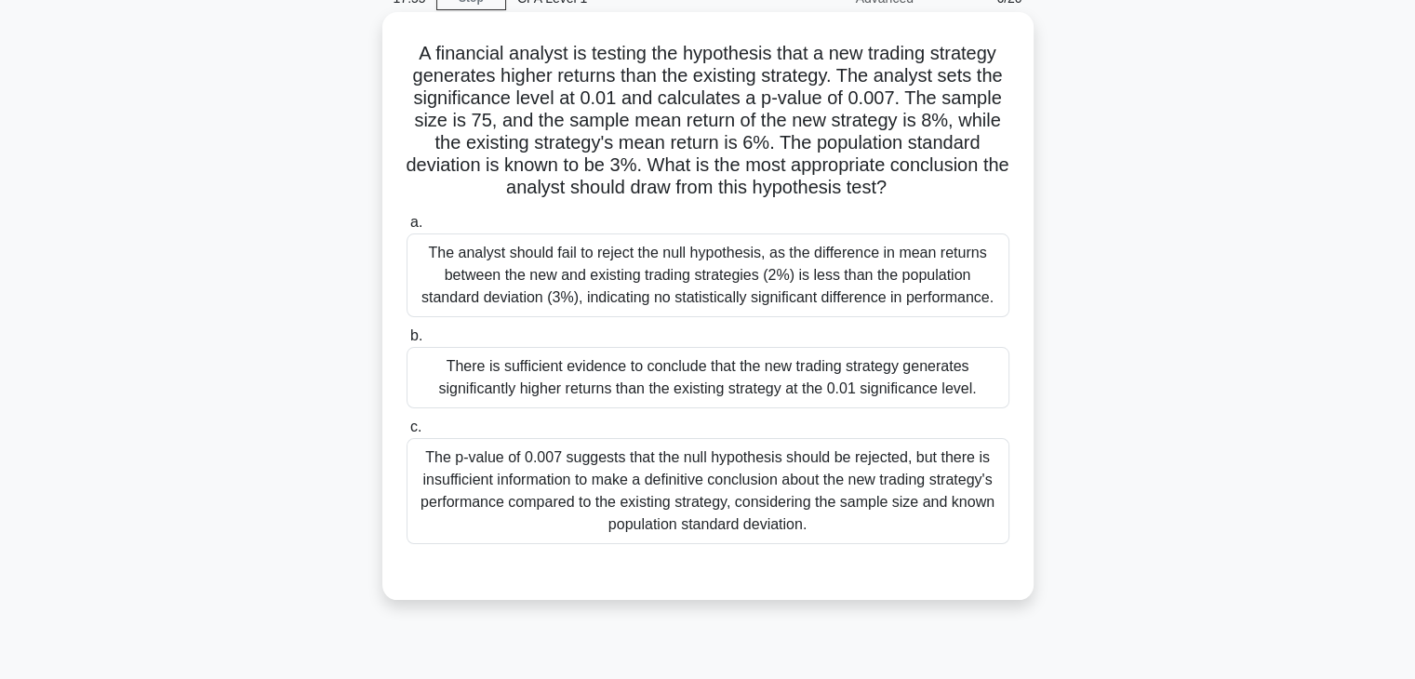
scroll to position [93, 0]
click at [718, 391] on div "There is sufficient evidence to conclude that the new trading strategy generate…" at bounding box center [708, 376] width 603 height 61
click at [407, 342] on input "b. There is sufficient evidence to conclude that the new trading strategy gener…" at bounding box center [407, 335] width 0 height 12
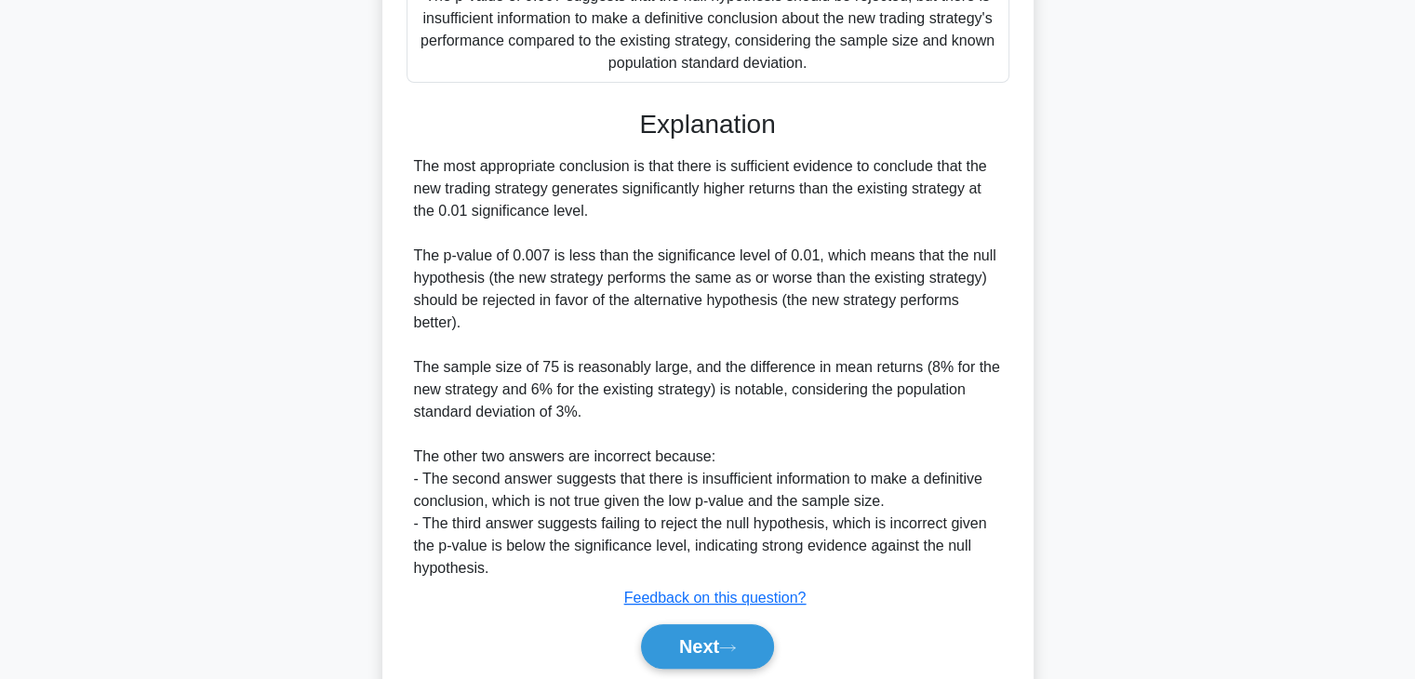
scroll to position [622, 0]
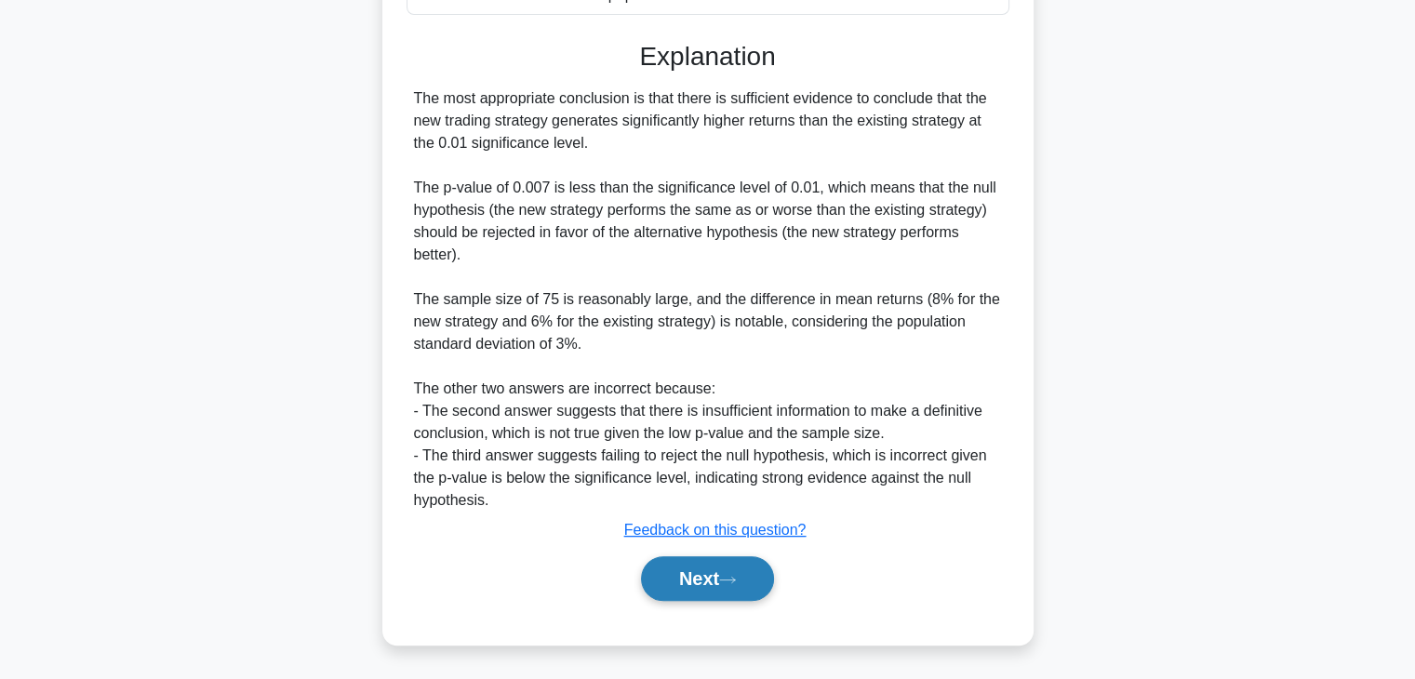
click at [703, 569] on button "Next" at bounding box center [707, 578] width 133 height 45
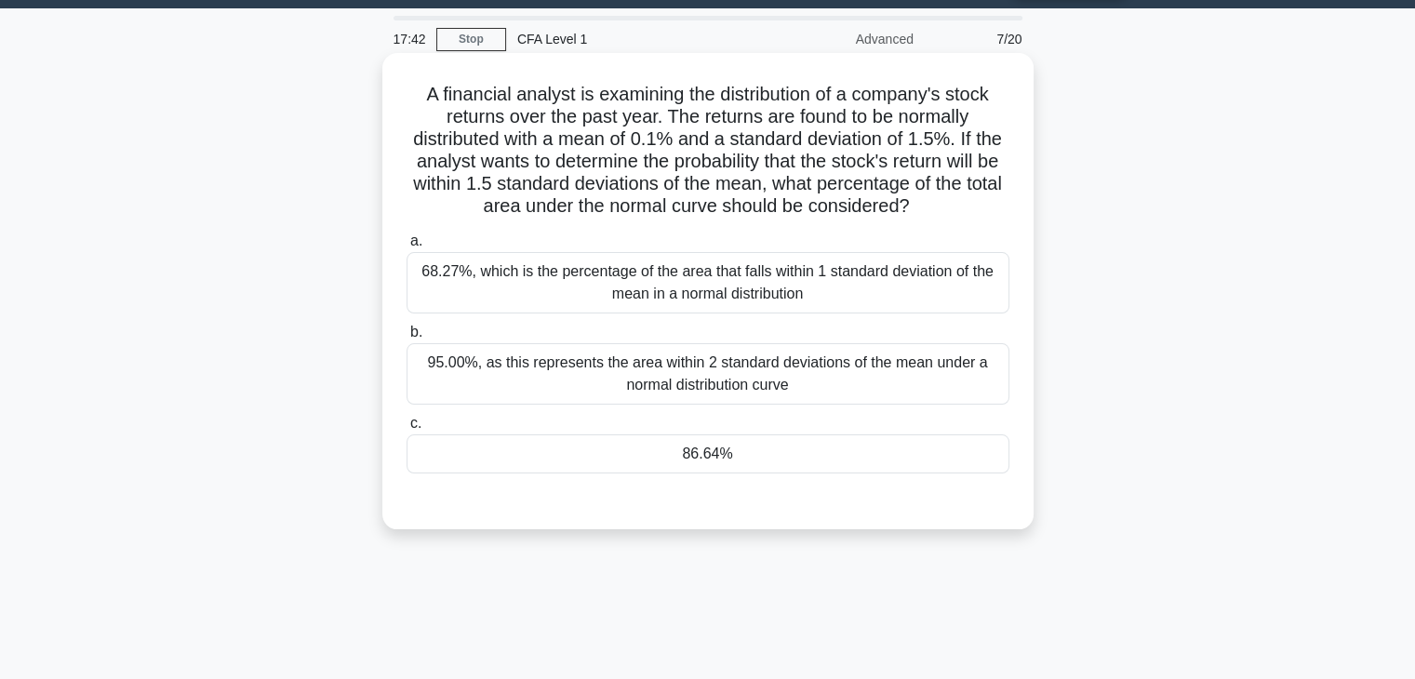
scroll to position [47, 0]
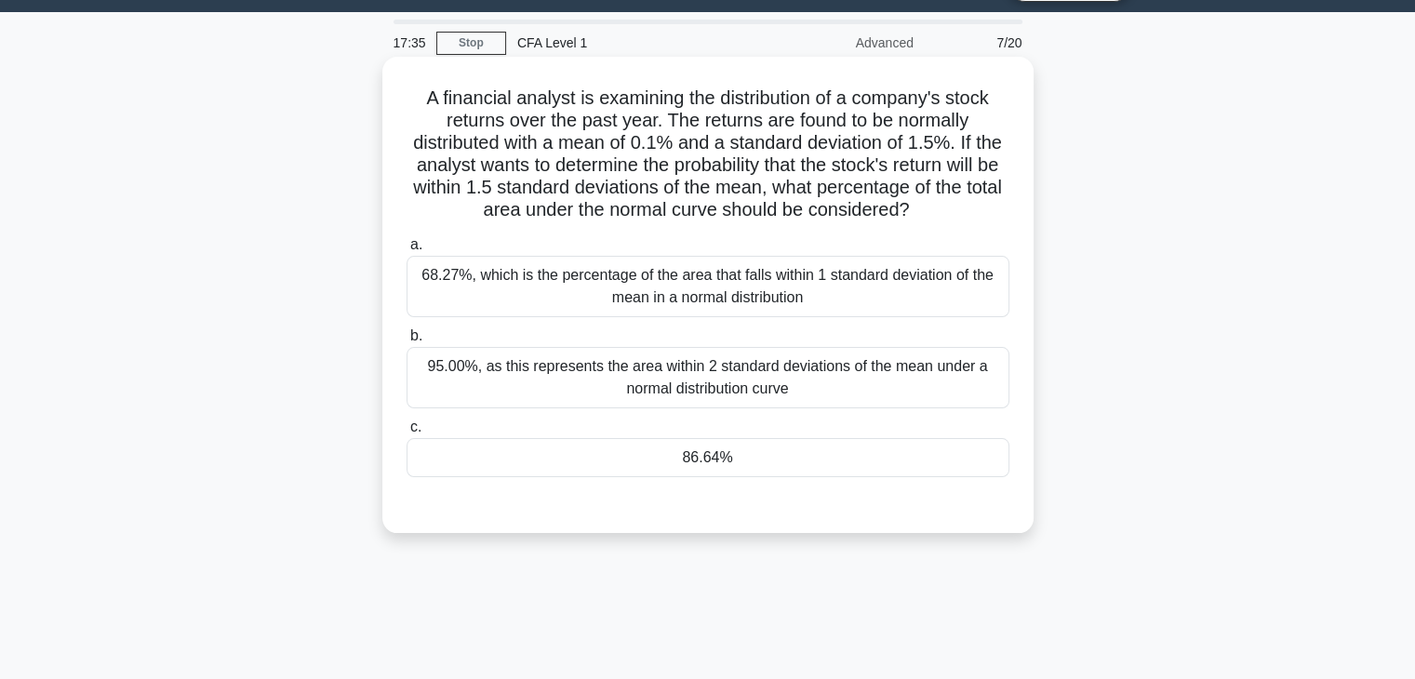
click at [704, 463] on div "86.64%" at bounding box center [708, 457] width 603 height 39
click at [407, 434] on input "c. 86.64%" at bounding box center [407, 428] width 0 height 12
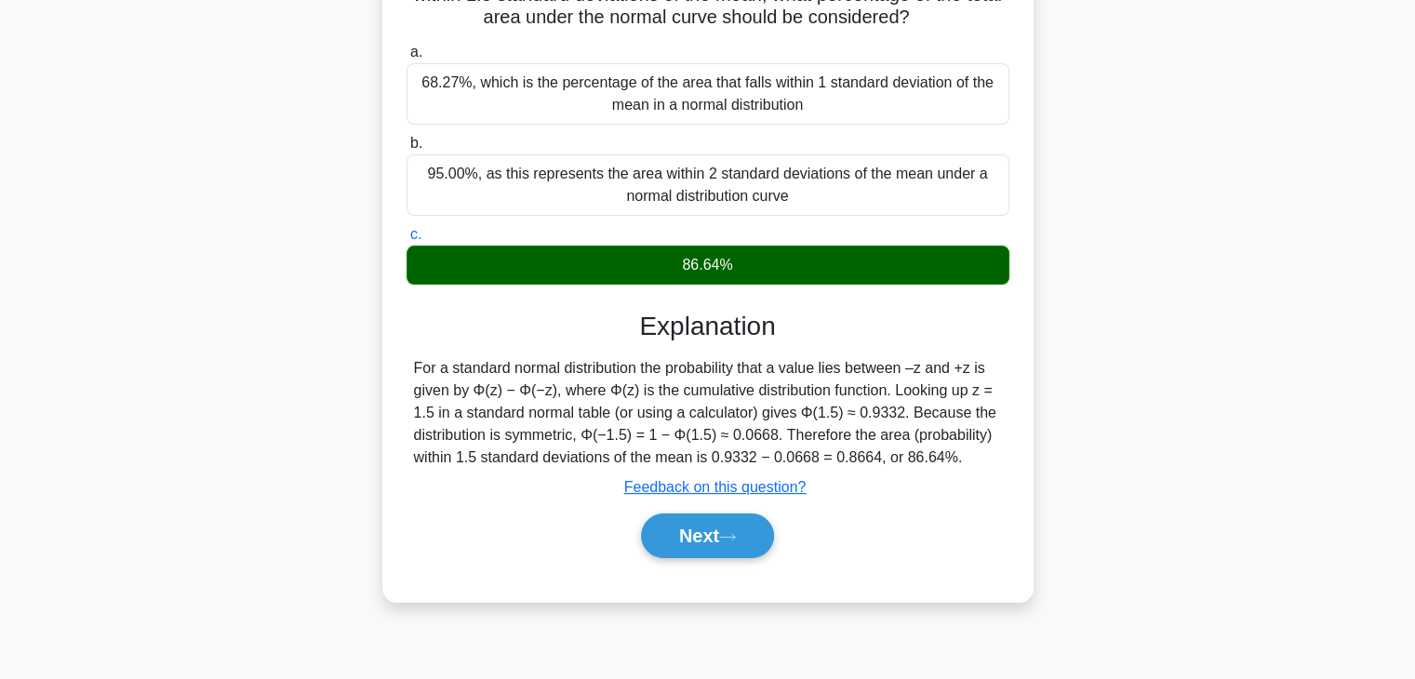
scroll to position [327, 0]
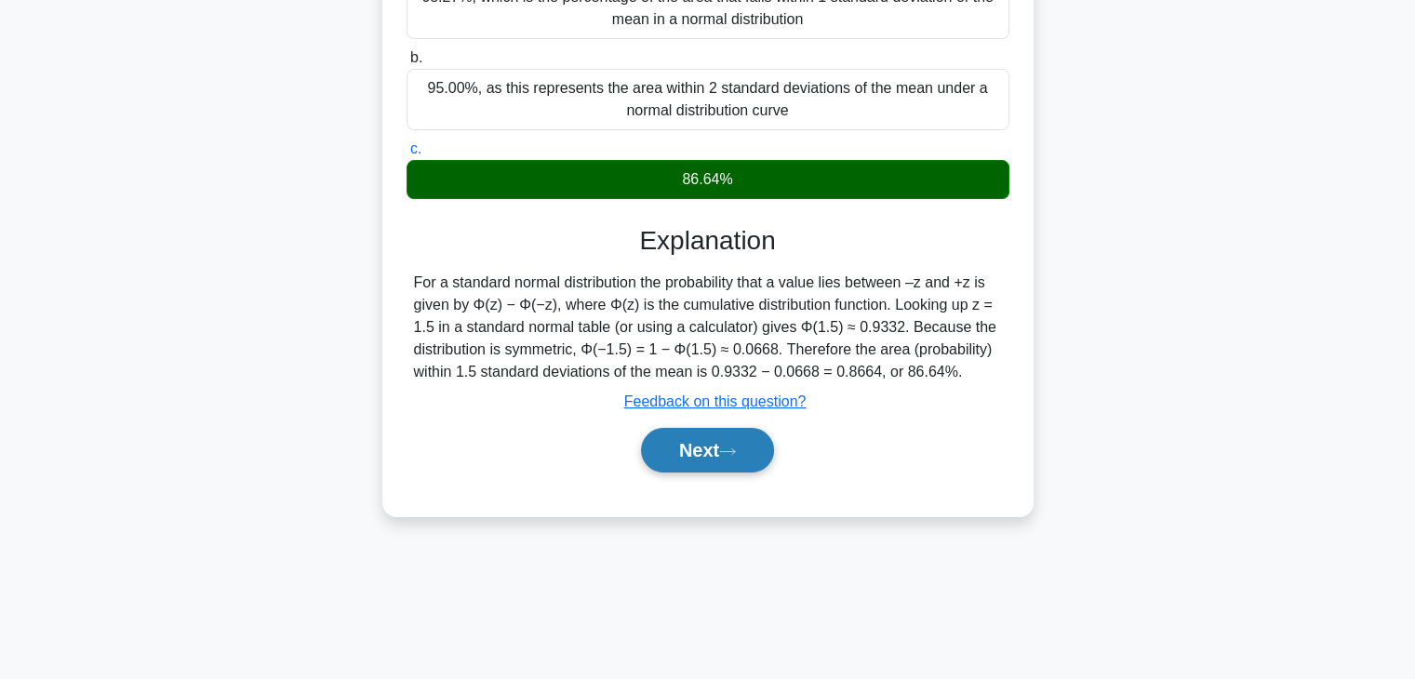
click at [712, 466] on button "Next" at bounding box center [707, 450] width 133 height 45
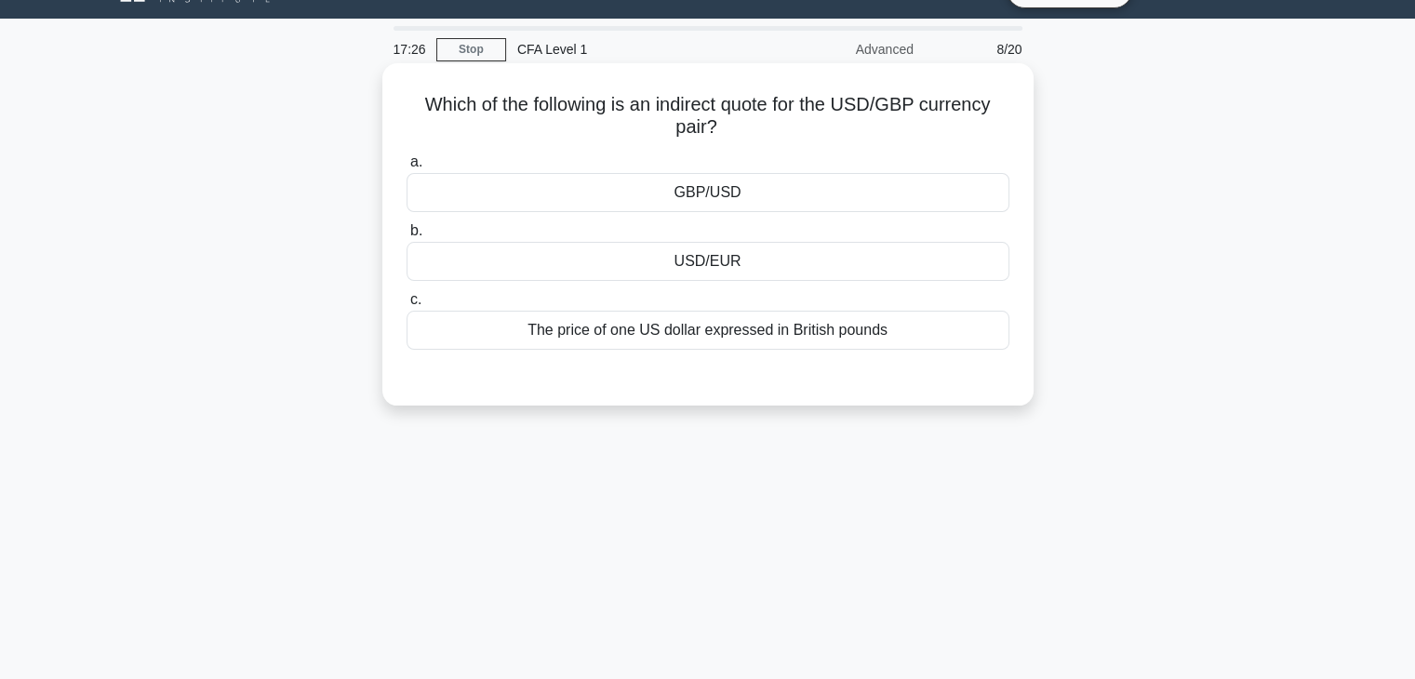
scroll to position [0, 0]
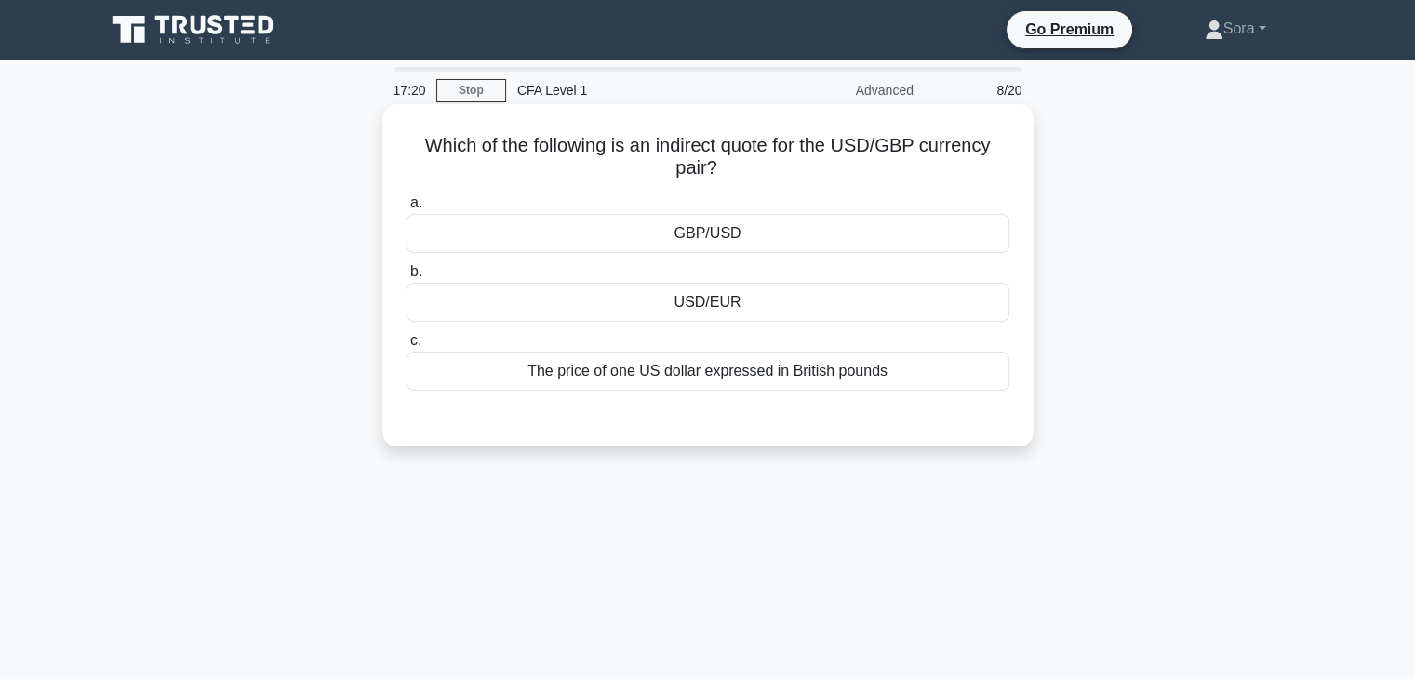
click at [784, 240] on div "GBP/USD" at bounding box center [708, 233] width 603 height 39
click at [407, 209] on input "a. GBP/USD" at bounding box center [407, 203] width 0 height 12
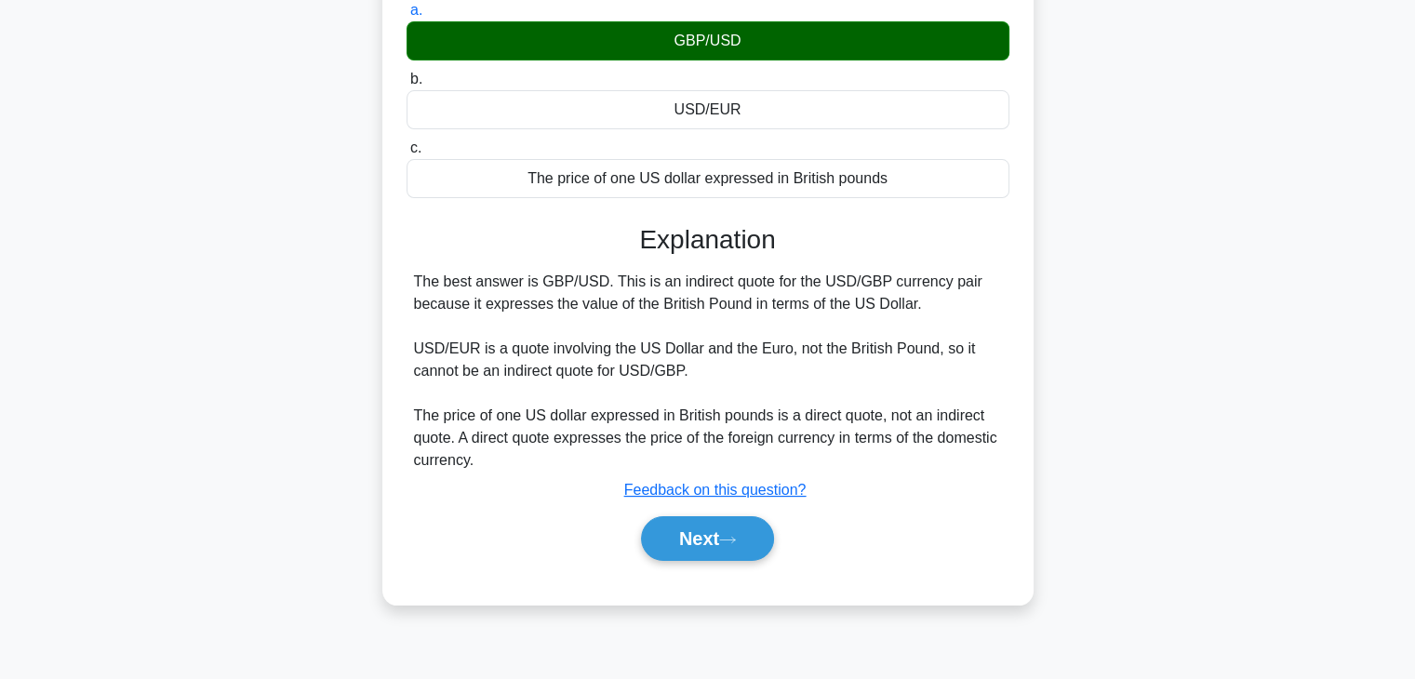
scroll to position [327, 0]
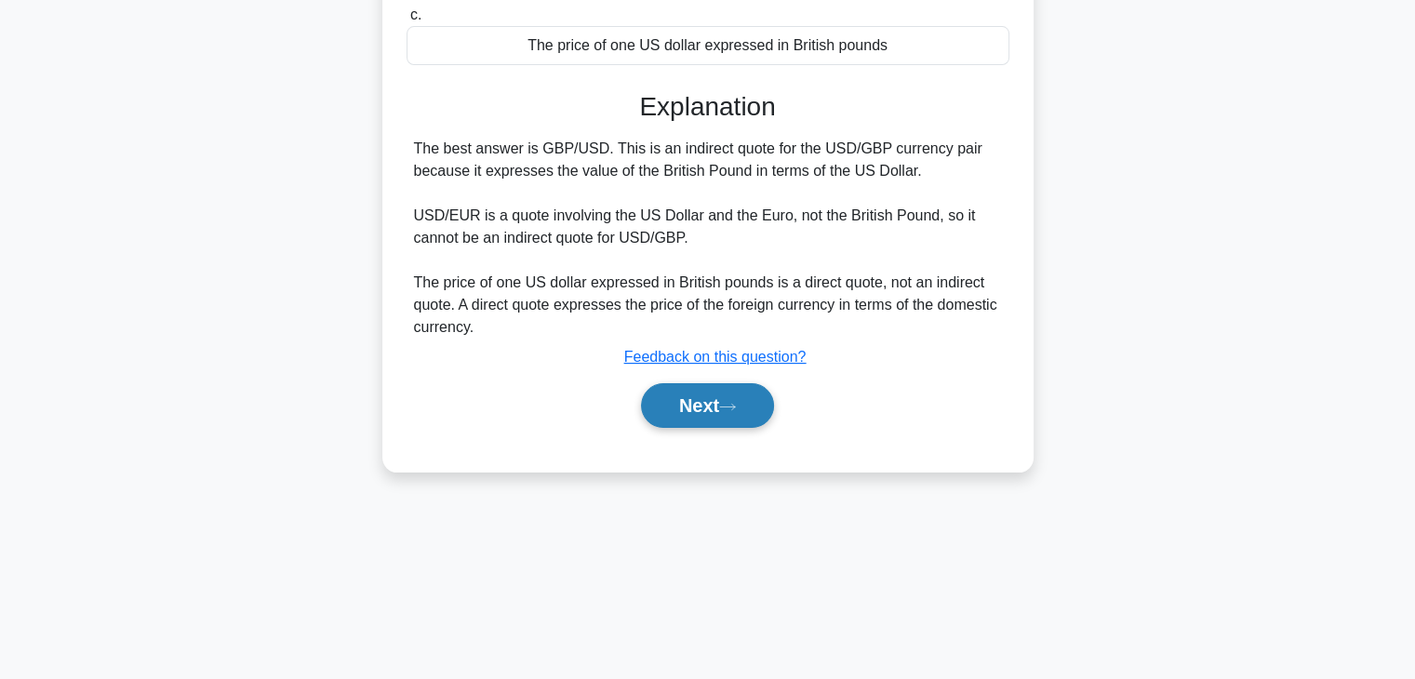
click at [720, 408] on button "Next" at bounding box center [707, 405] width 133 height 45
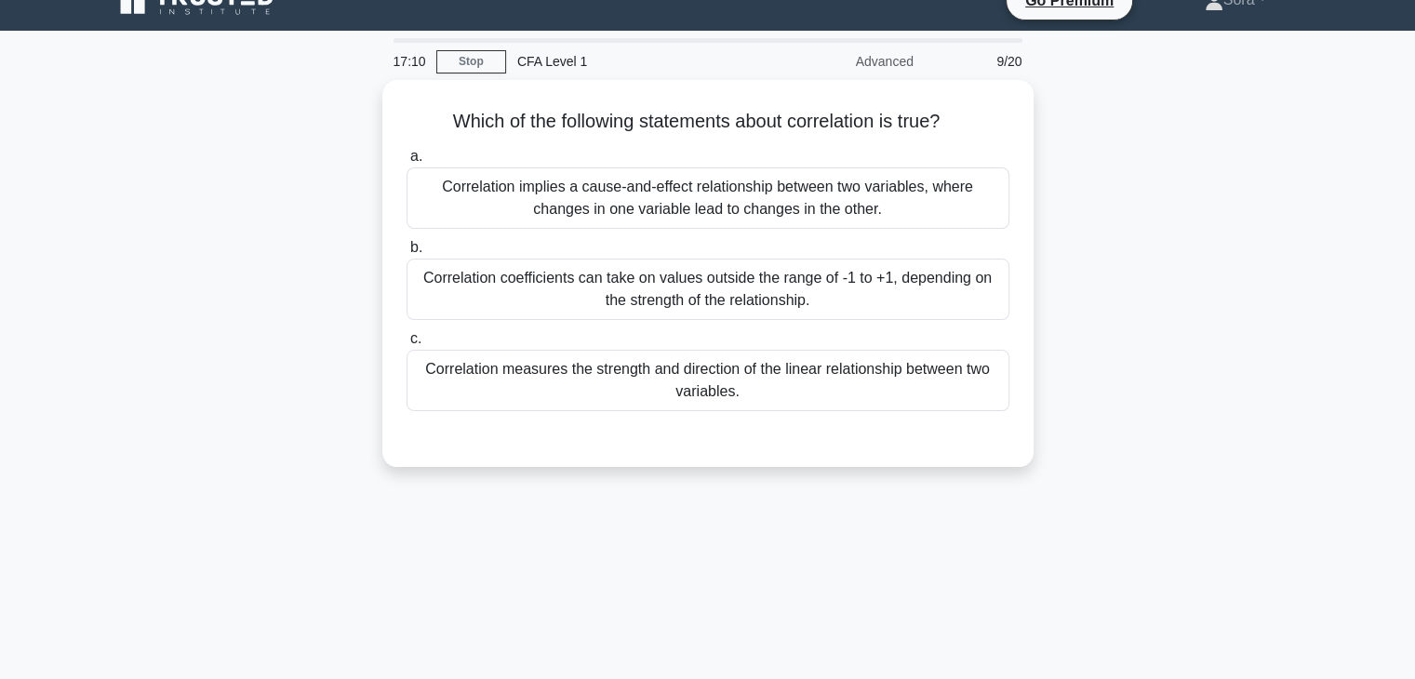
scroll to position [0, 0]
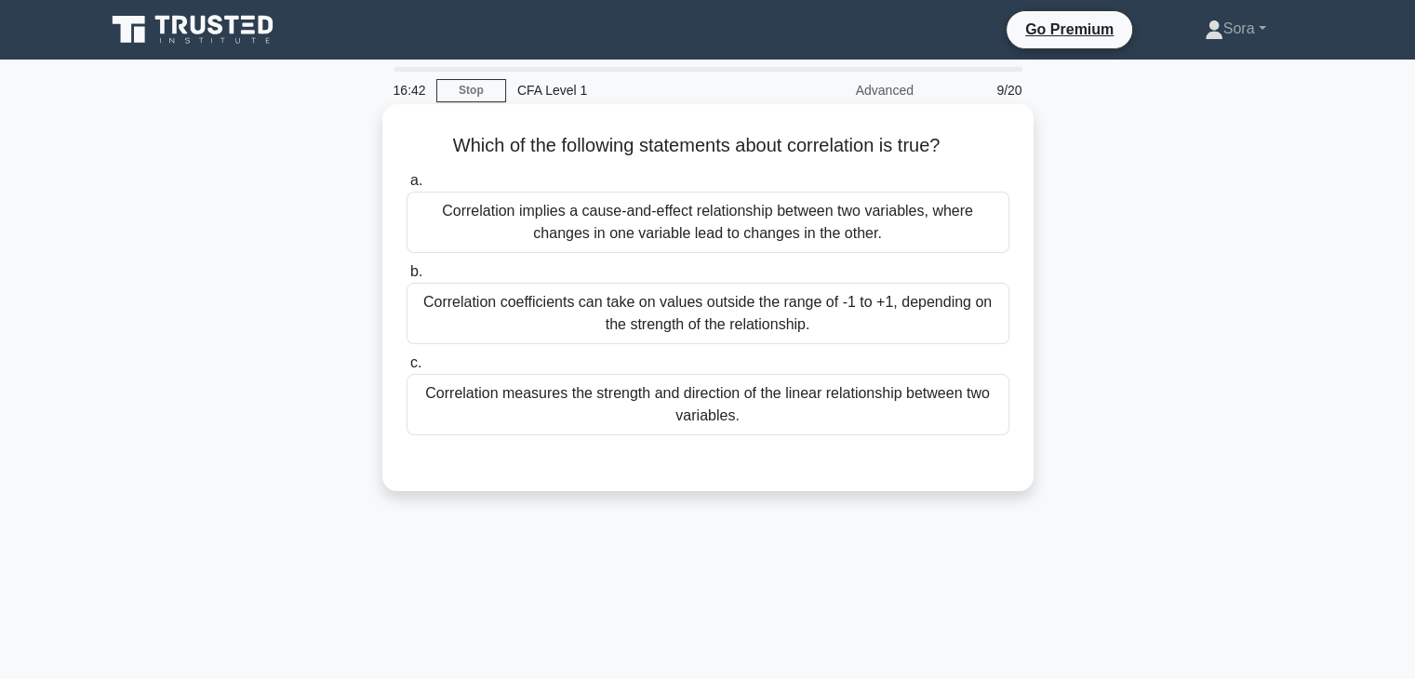
click at [723, 414] on div "Correlation measures the strength and direction of the linear relationship betw…" at bounding box center [708, 404] width 603 height 61
click at [407, 369] on input "c. Correlation measures the strength and direction of the linear relationship b…" at bounding box center [407, 363] width 0 height 12
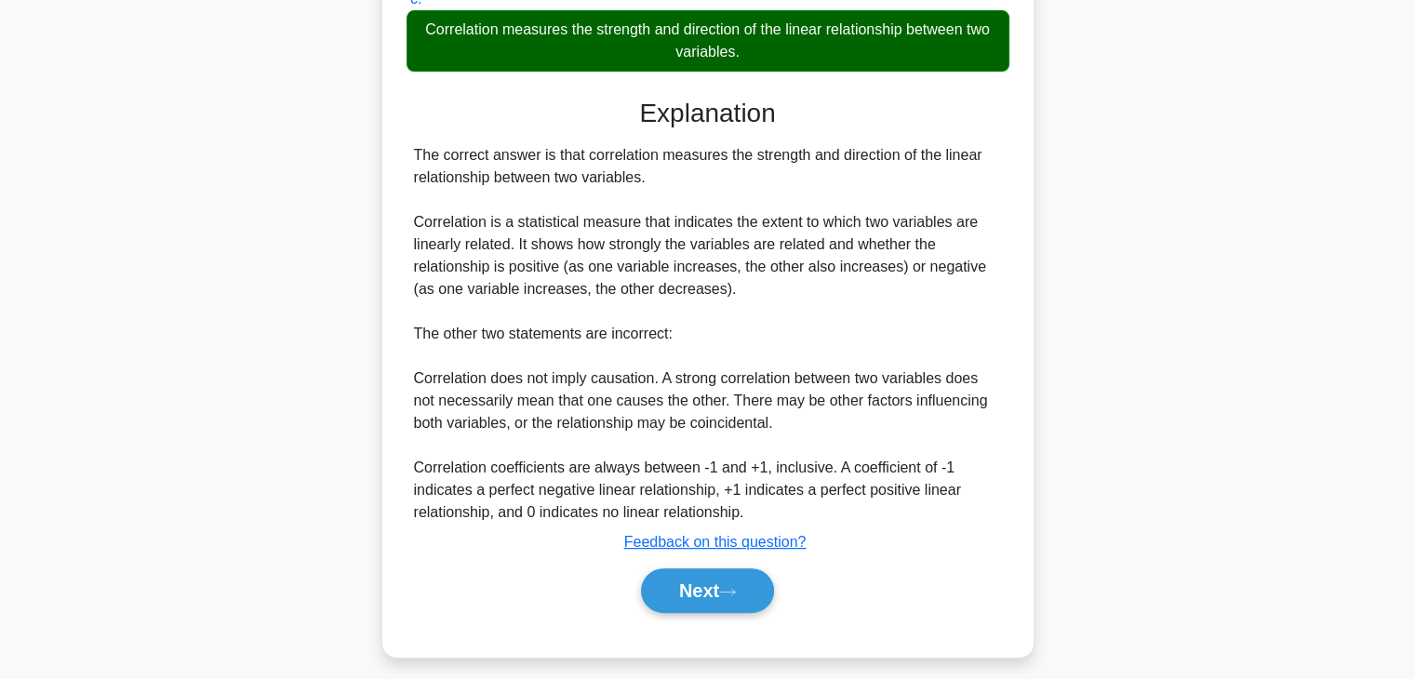
scroll to position [376, 0]
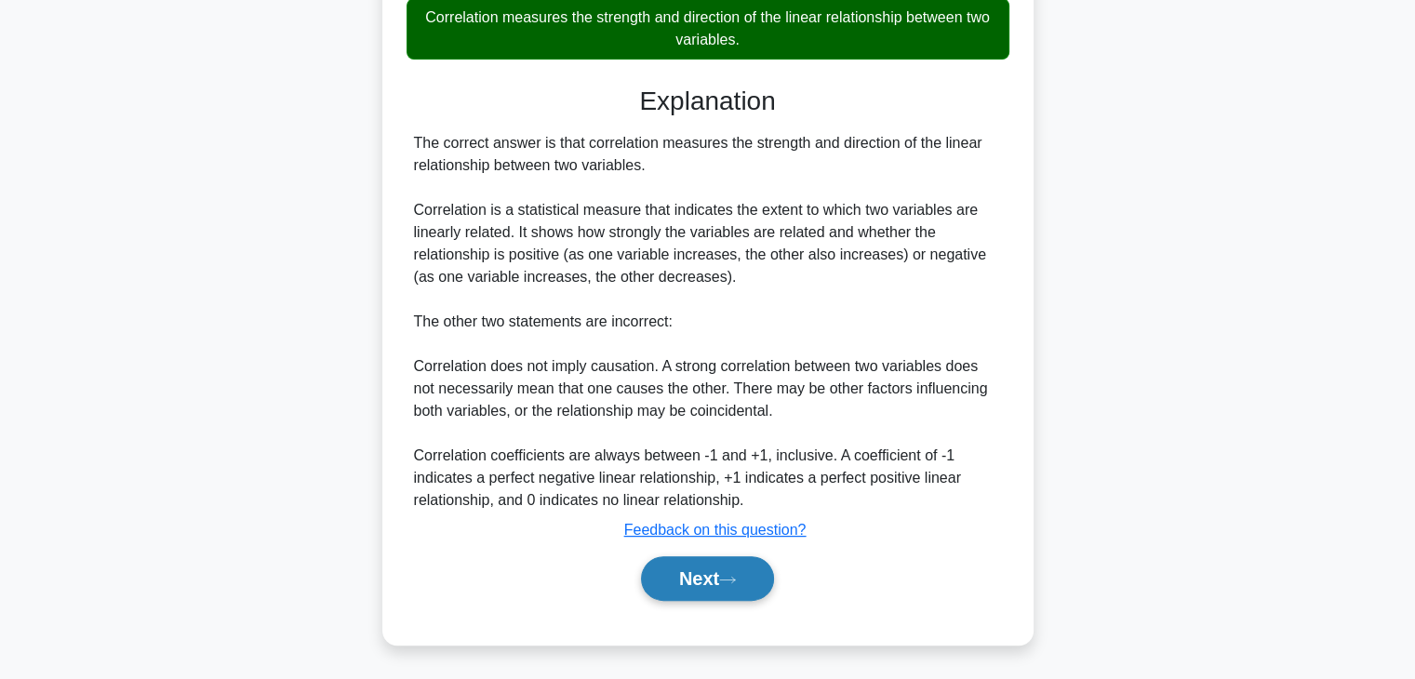
click at [730, 566] on button "Next" at bounding box center [707, 578] width 133 height 45
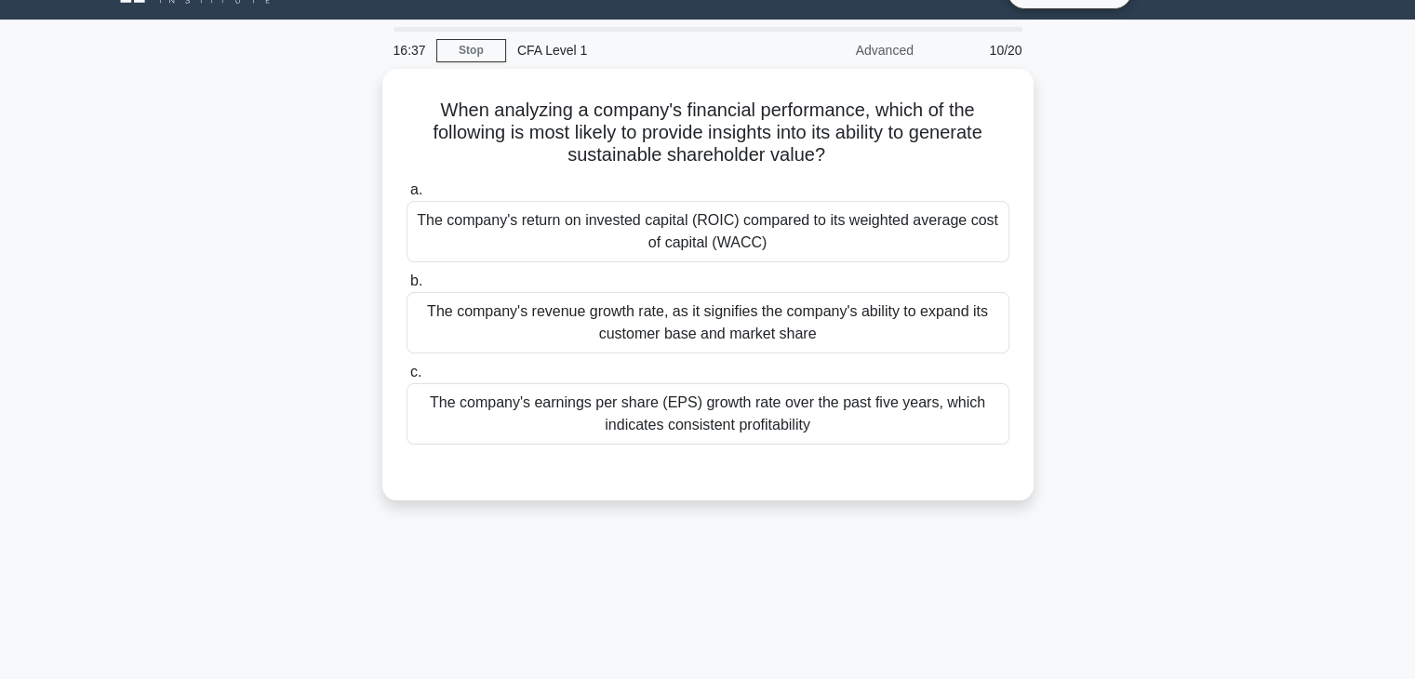
scroll to position [0, 0]
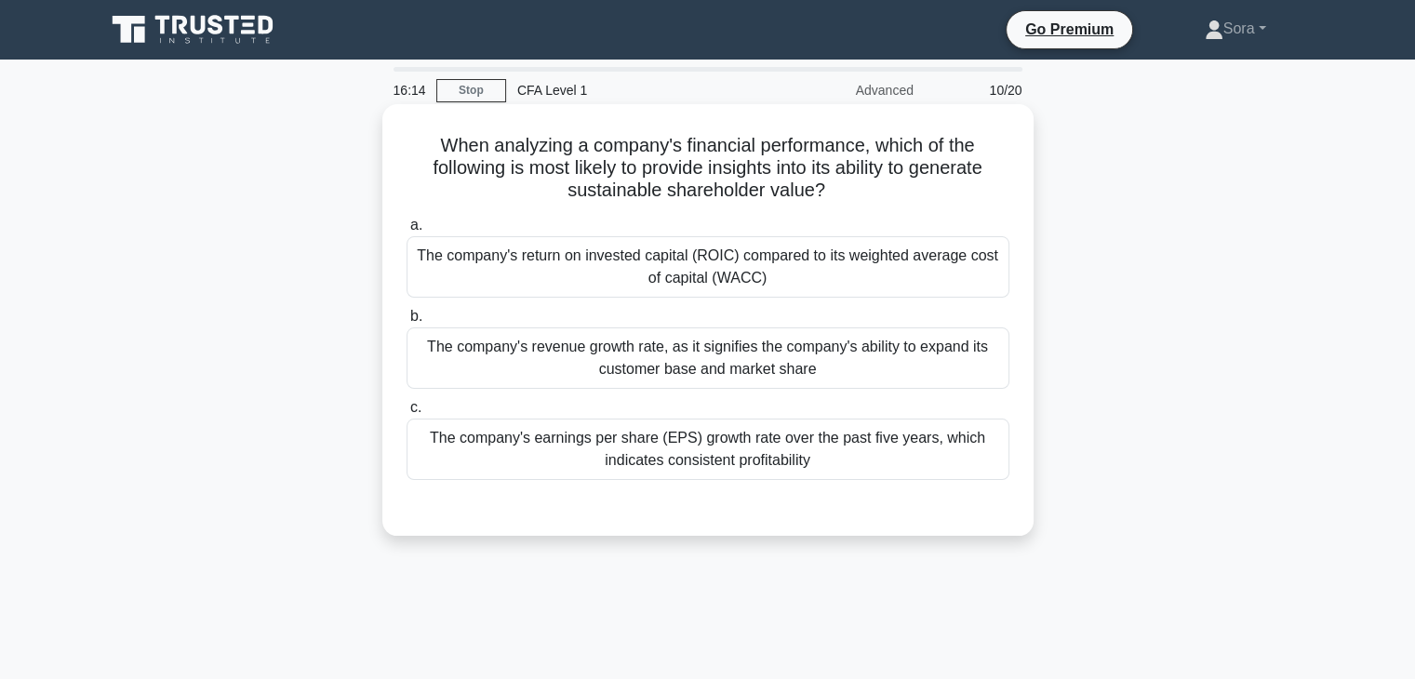
click at [715, 265] on div "The company's return on invested capital (ROIC) compared to its weighted averag…" at bounding box center [708, 266] width 603 height 61
click at [407, 232] on input "a. The company's return on invested capital (ROIC) compared to its weighted ave…" at bounding box center [407, 226] width 0 height 12
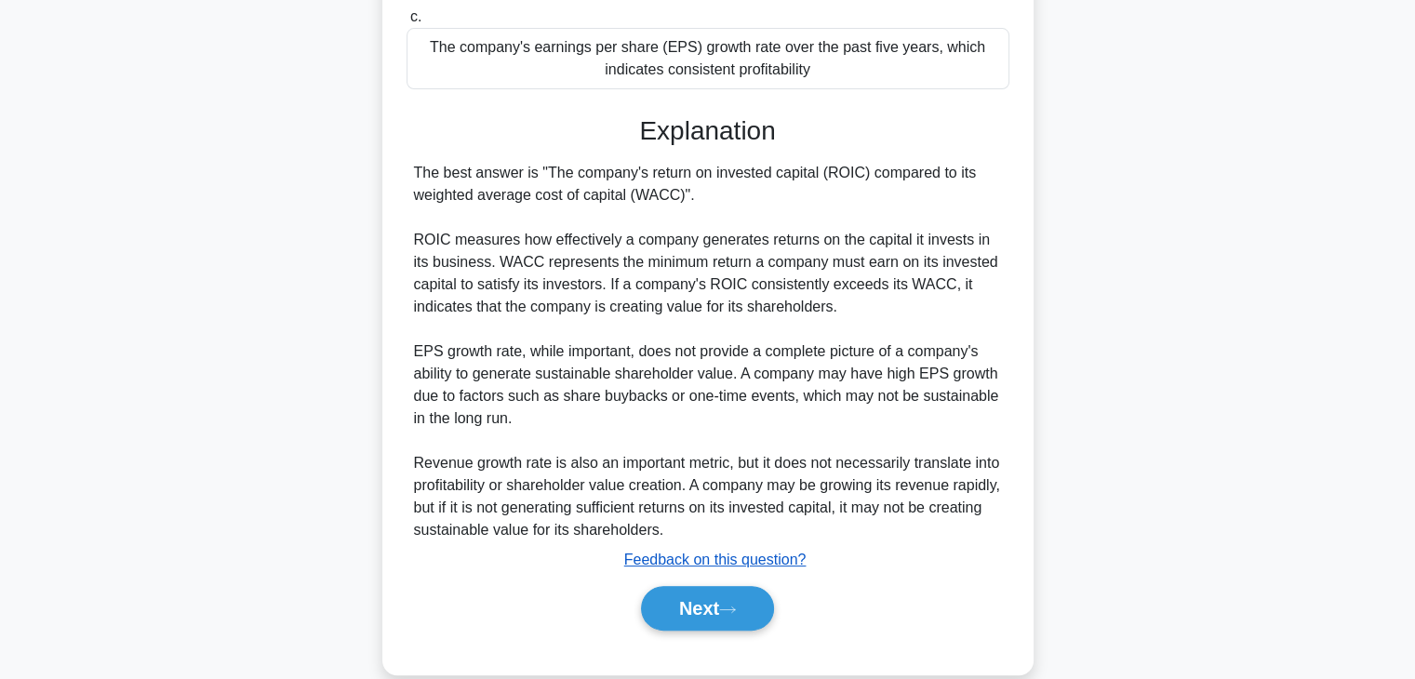
scroll to position [421, 0]
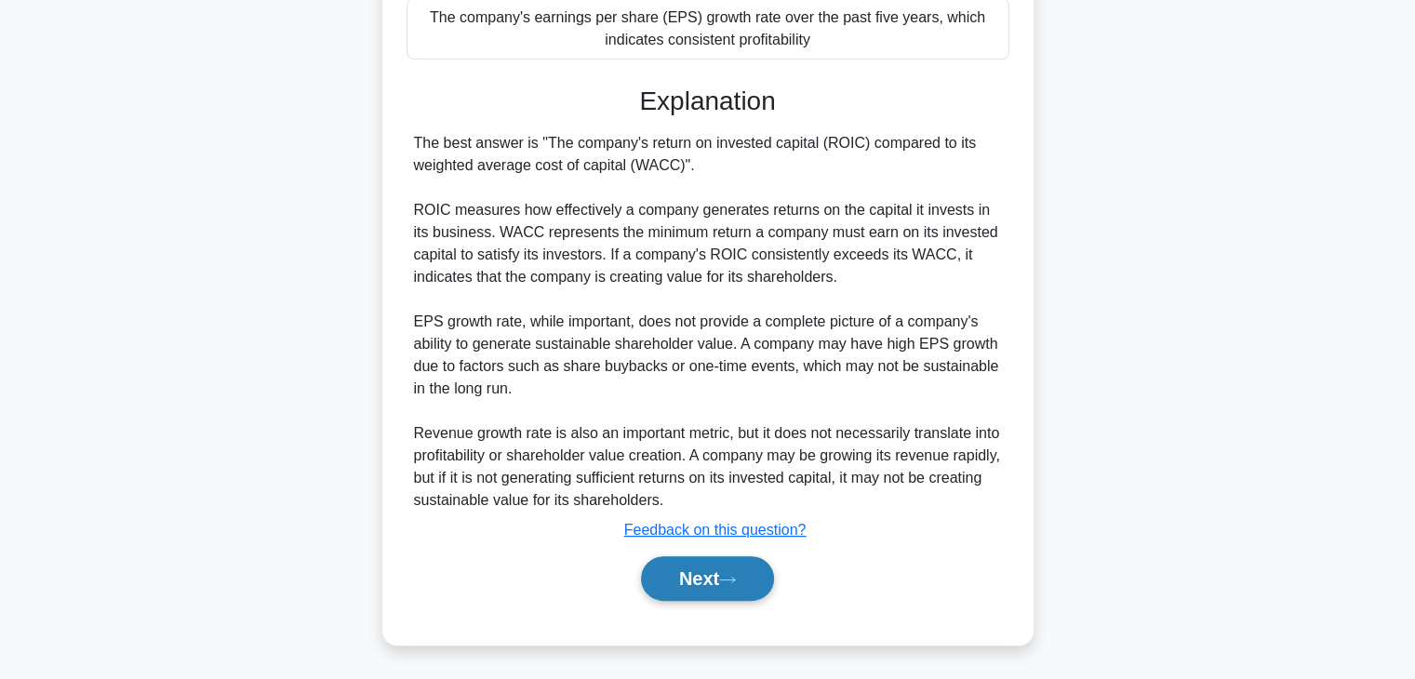
click at [730, 590] on button "Next" at bounding box center [707, 578] width 133 height 45
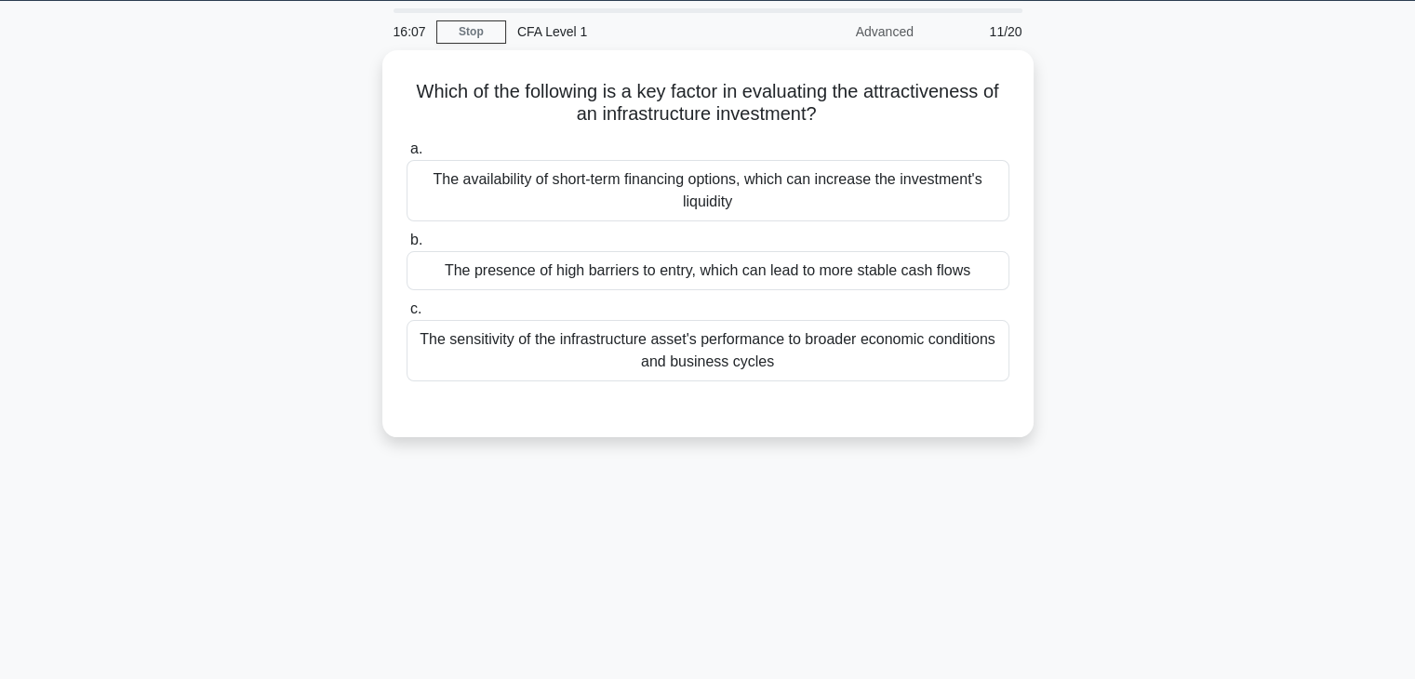
scroll to position [0, 0]
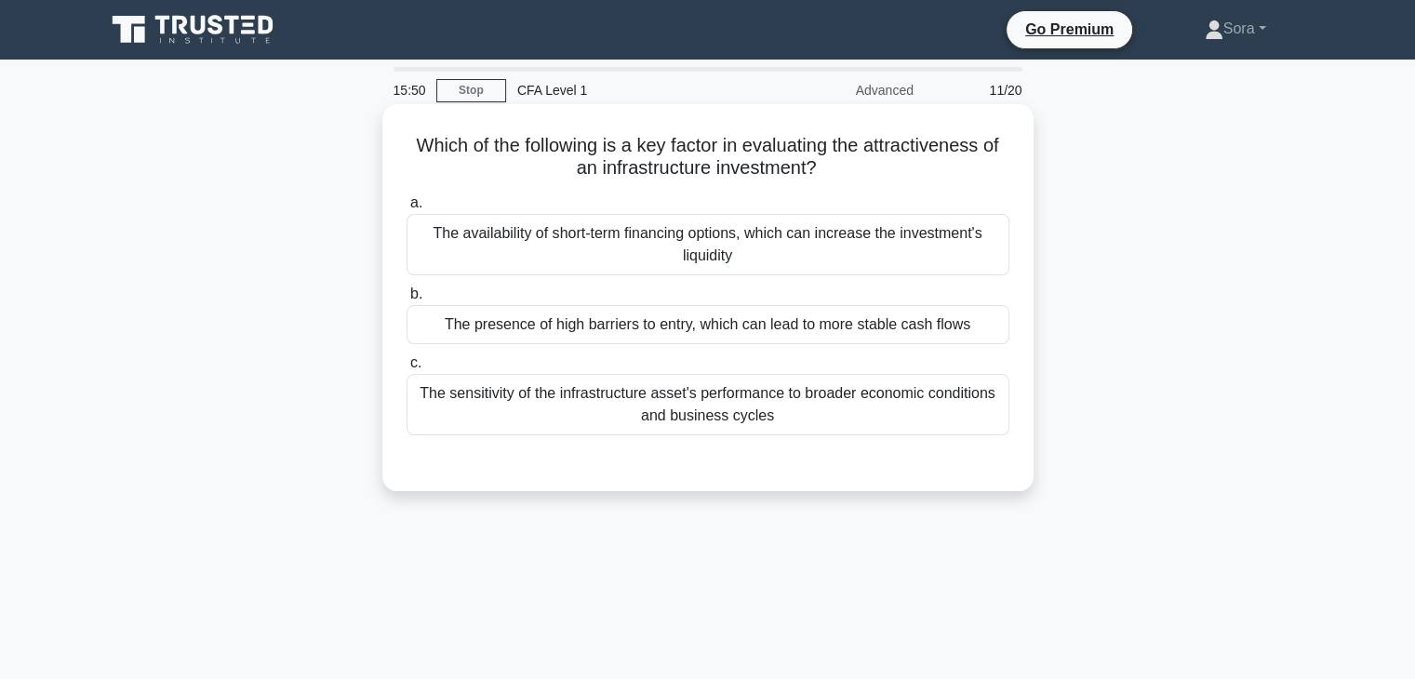
click at [611, 337] on div "The presence of high barriers to entry, which can lead to more stable cash flows" at bounding box center [708, 324] width 603 height 39
click at [407, 301] on input "b. The presence of high barriers to entry, which can lead to more stable cash f…" at bounding box center [407, 294] width 0 height 12
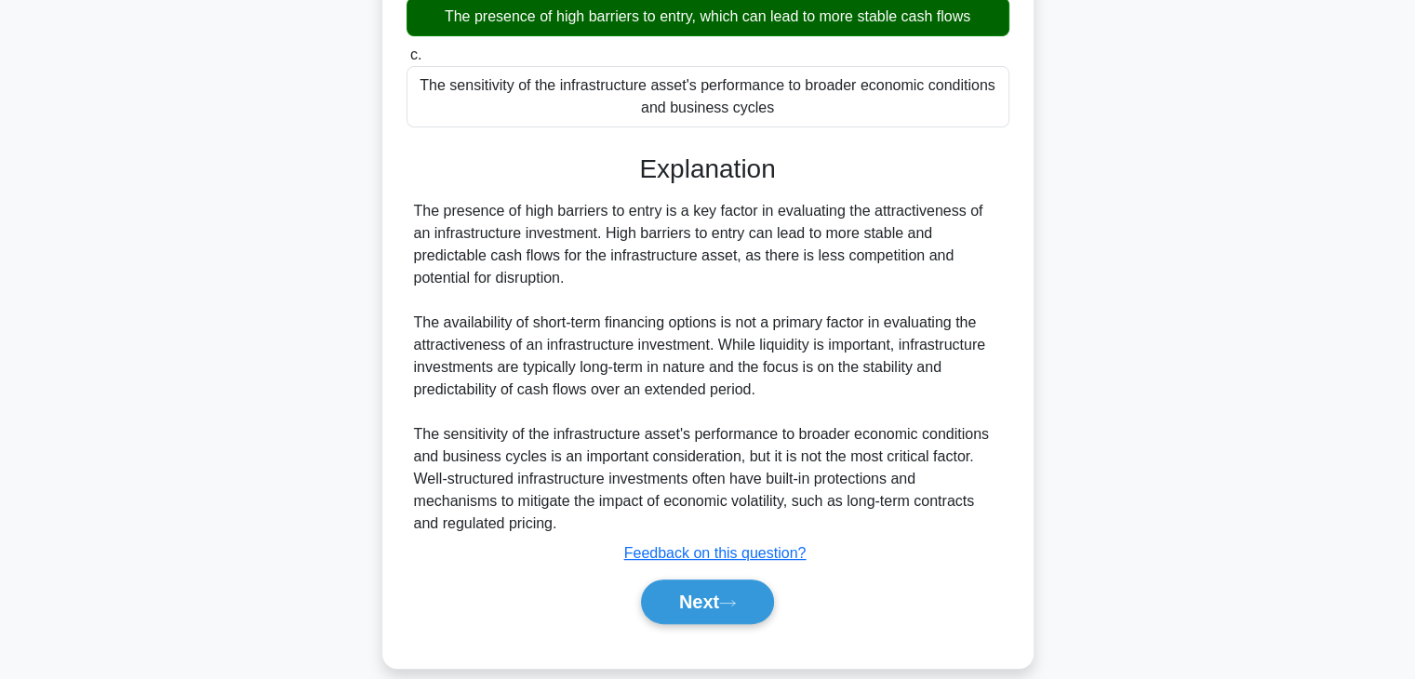
scroll to position [331, 0]
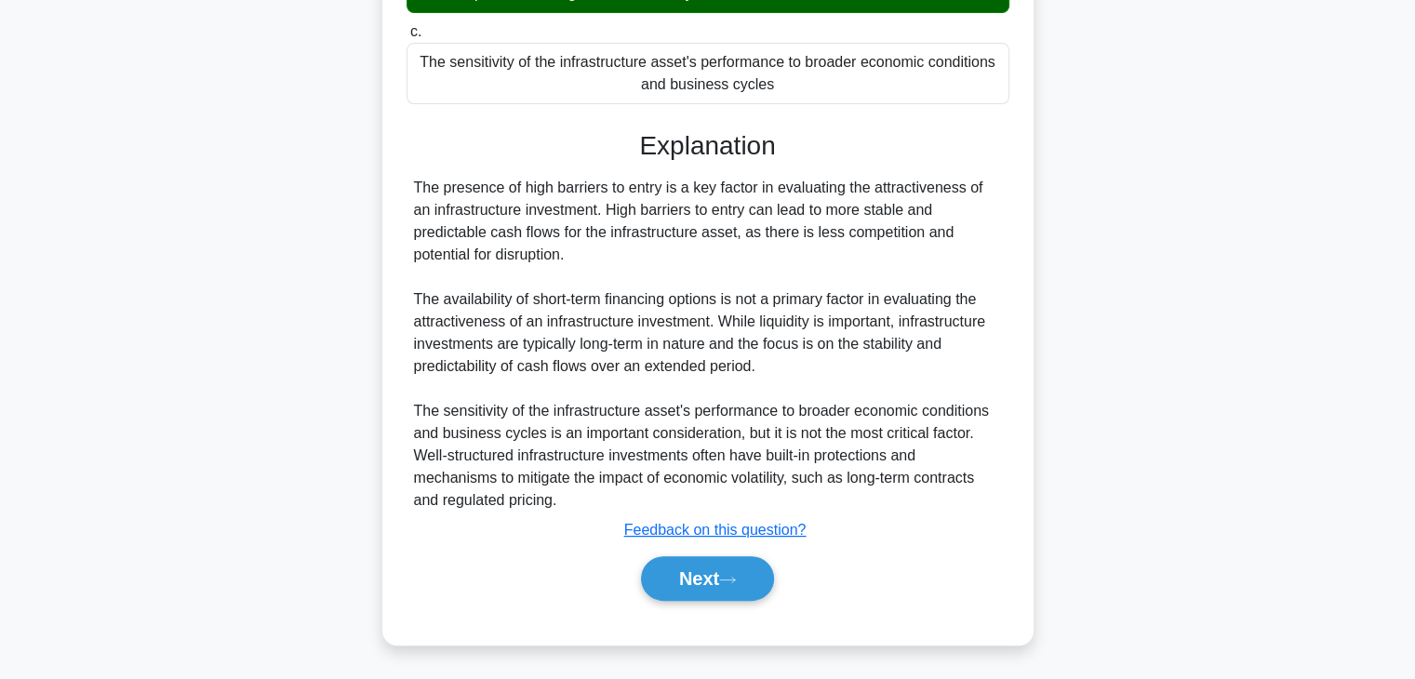
click at [713, 553] on div "Next" at bounding box center [708, 579] width 603 height 60
click at [712, 578] on button "Next" at bounding box center [707, 578] width 133 height 45
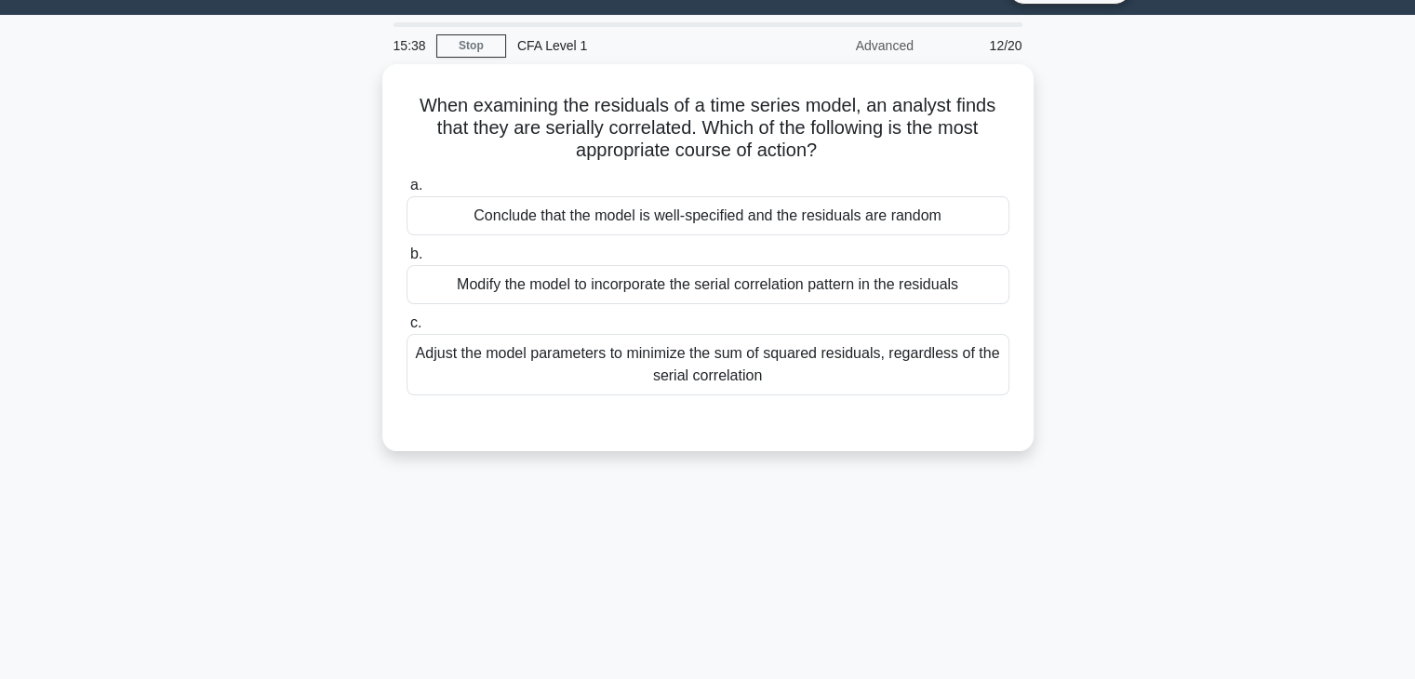
scroll to position [0, 0]
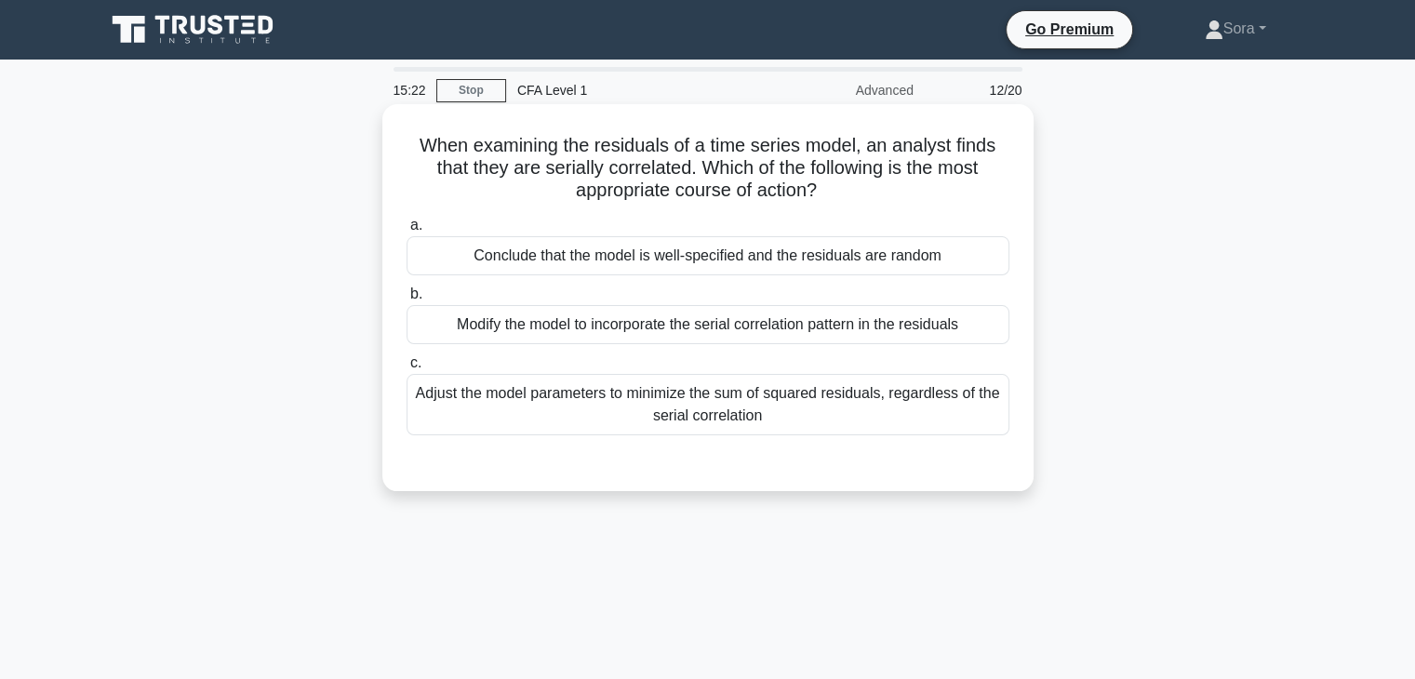
click at [654, 250] on div "Conclude that the model is well-specified and the residuals are random" at bounding box center [708, 255] width 603 height 39
click at [407, 232] on input "a. Conclude that the model is well-specified and the residuals are random" at bounding box center [407, 226] width 0 height 12
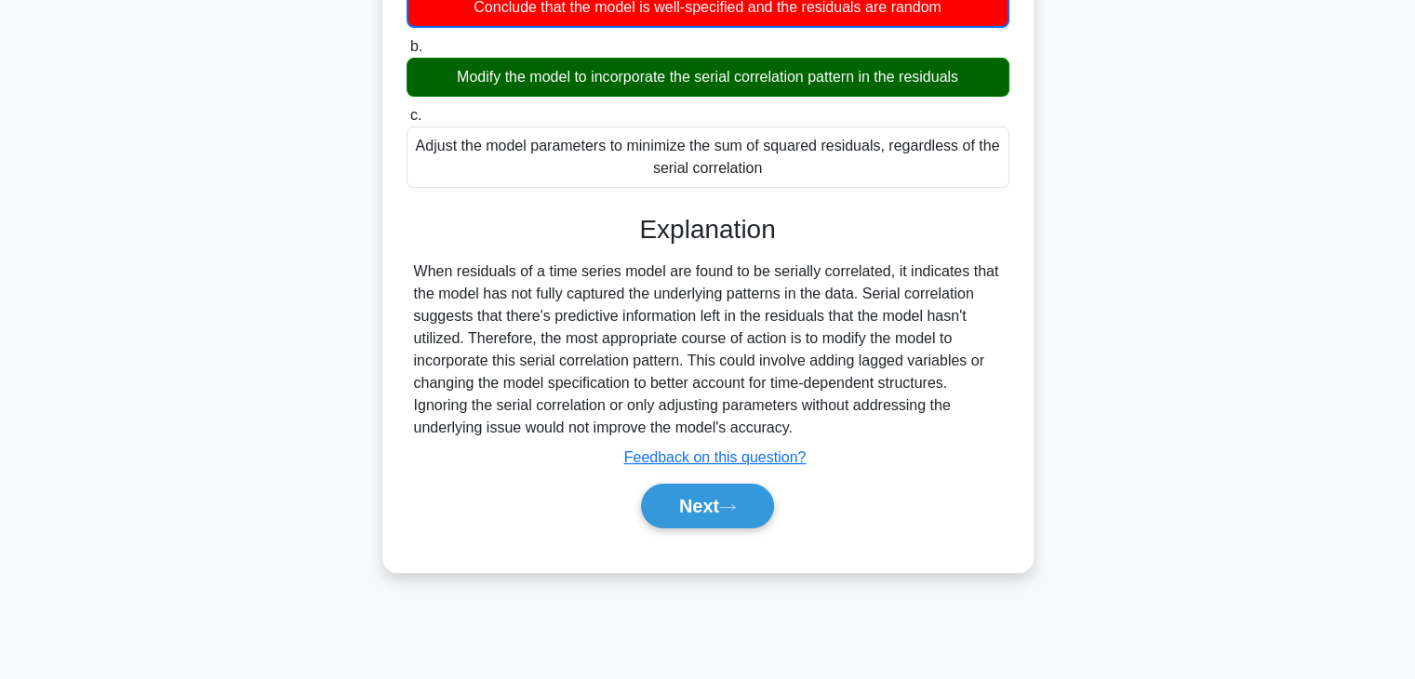
scroll to position [279, 0]
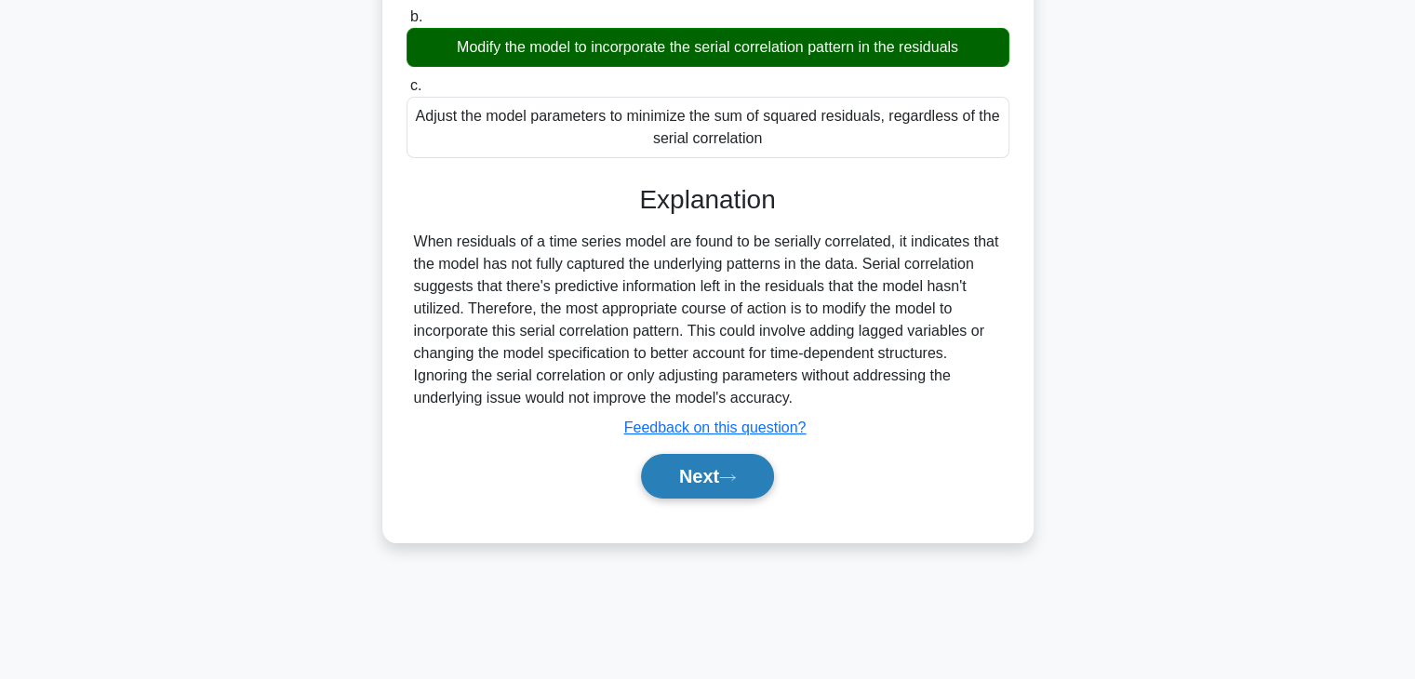
click at [694, 472] on button "Next" at bounding box center [707, 476] width 133 height 45
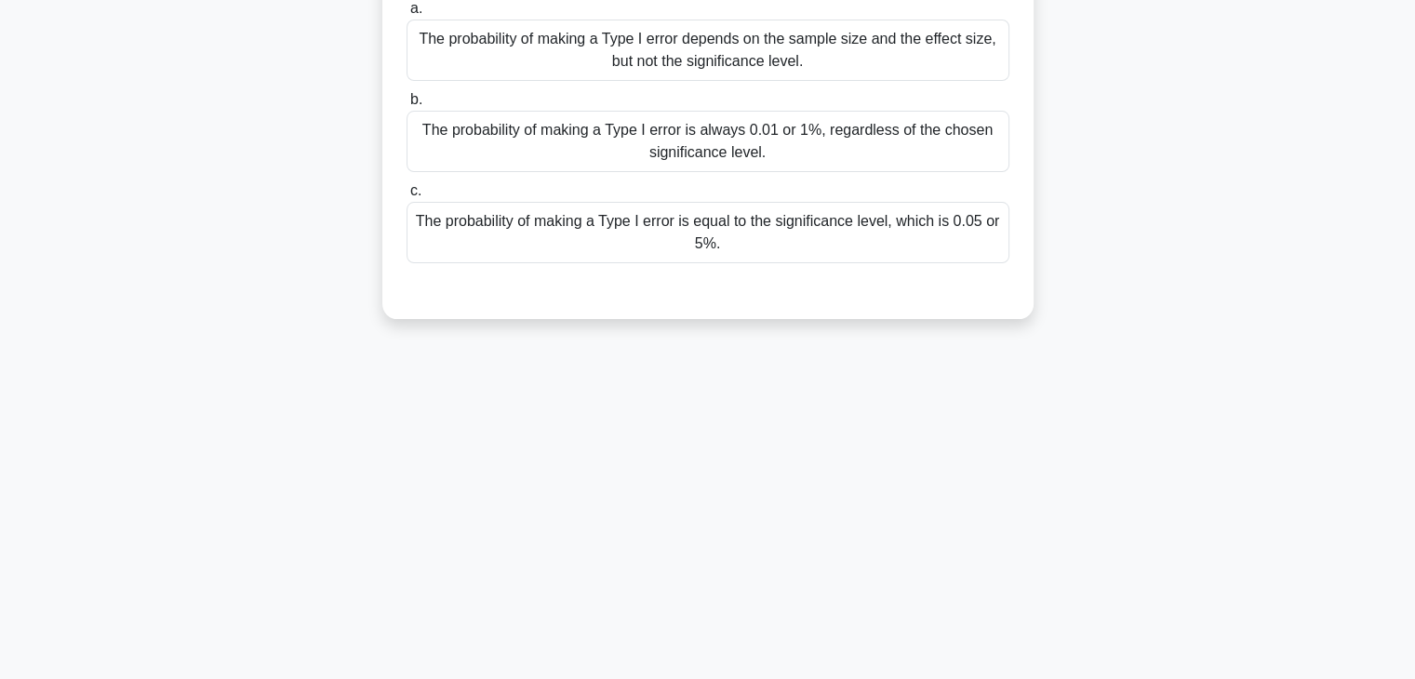
scroll to position [0, 0]
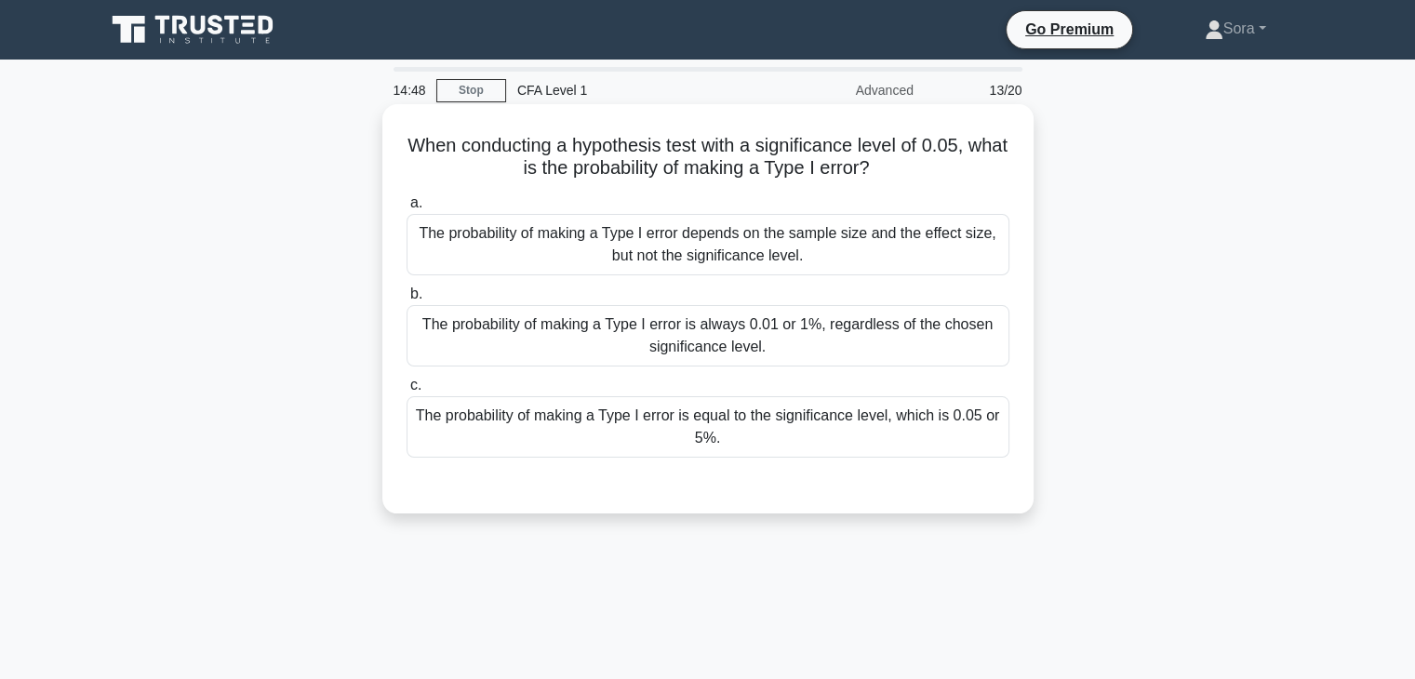
click at [699, 433] on div "The probability of making a Type I error is equal to the significance level, wh…" at bounding box center [708, 426] width 603 height 61
click at [407, 392] on input "c. The probability of making a Type I error is equal to the significance level,…" at bounding box center [407, 386] width 0 height 12
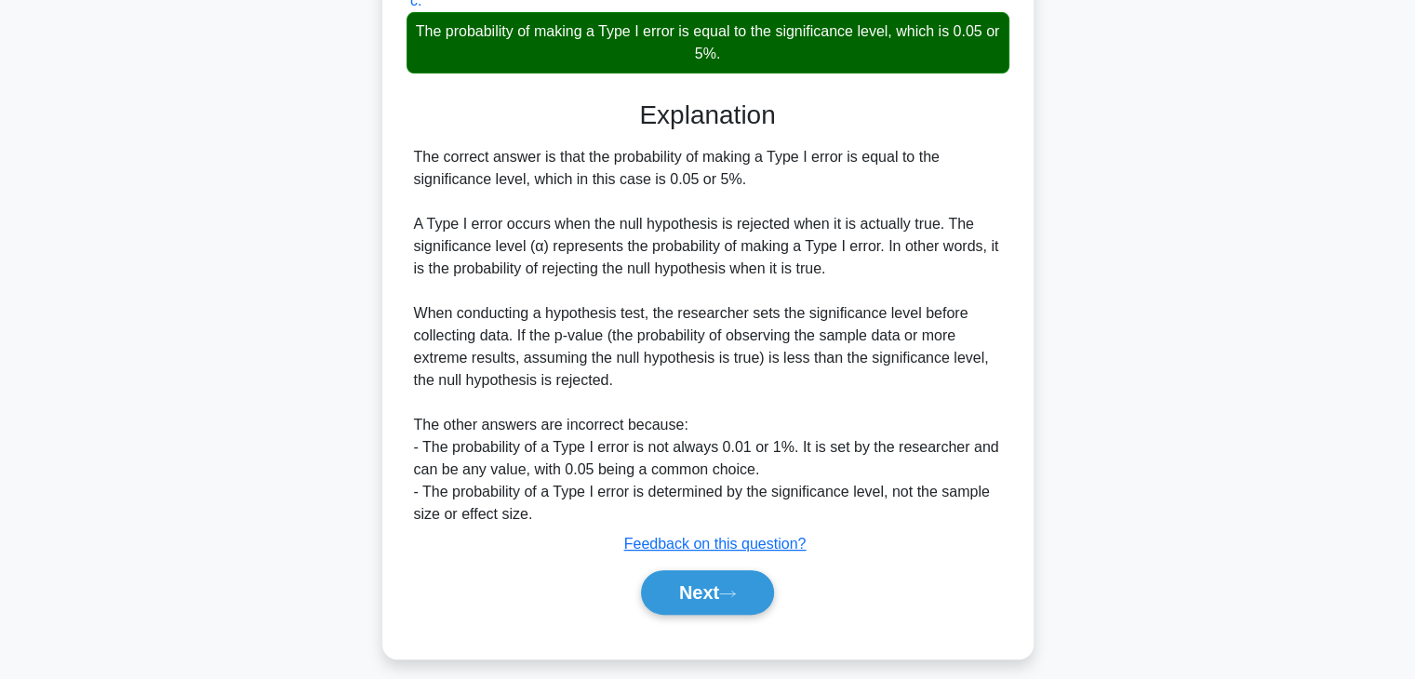
scroll to position [398, 0]
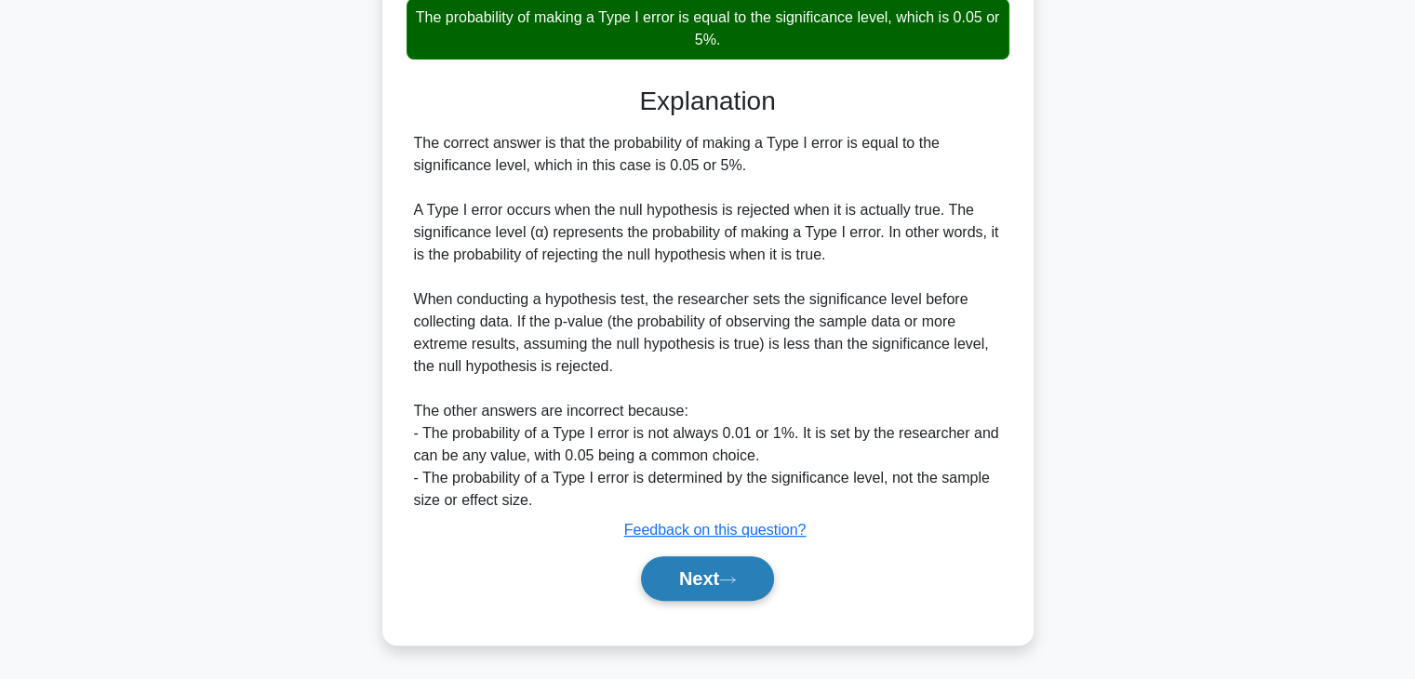
click at [705, 580] on button "Next" at bounding box center [707, 578] width 133 height 45
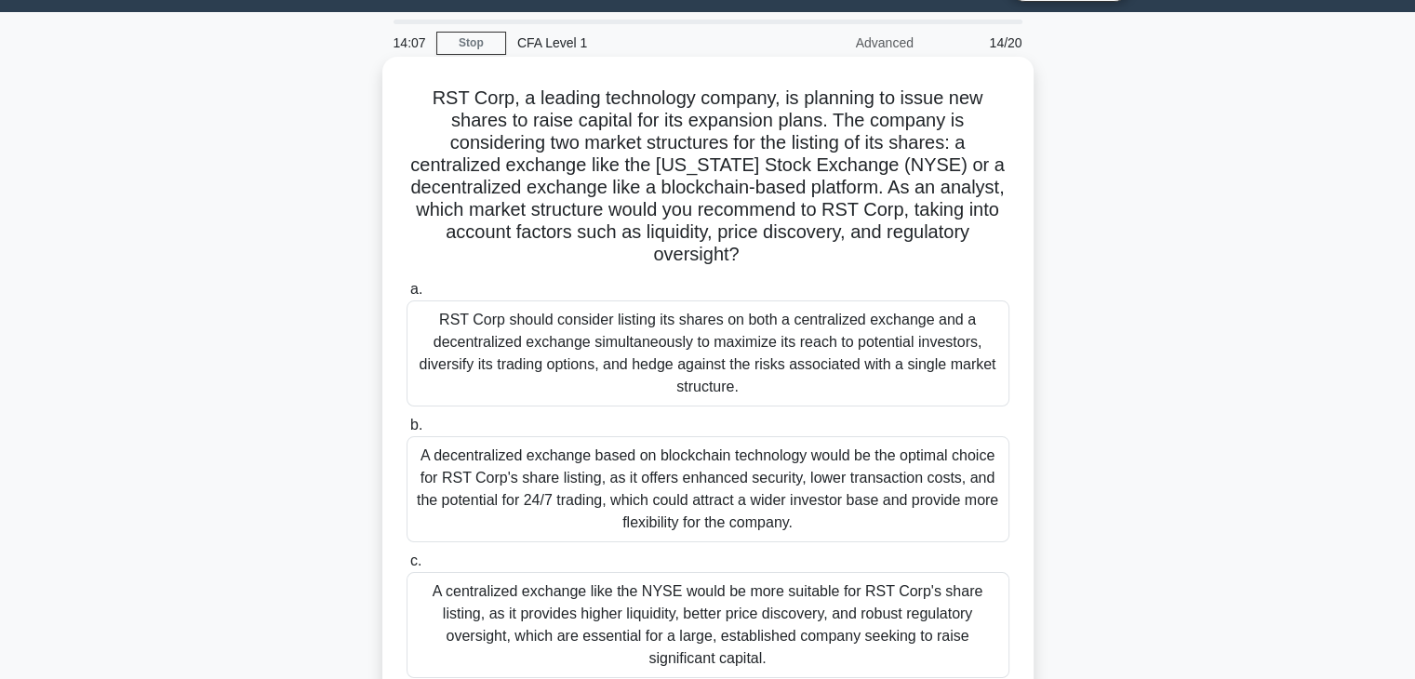
scroll to position [141, 0]
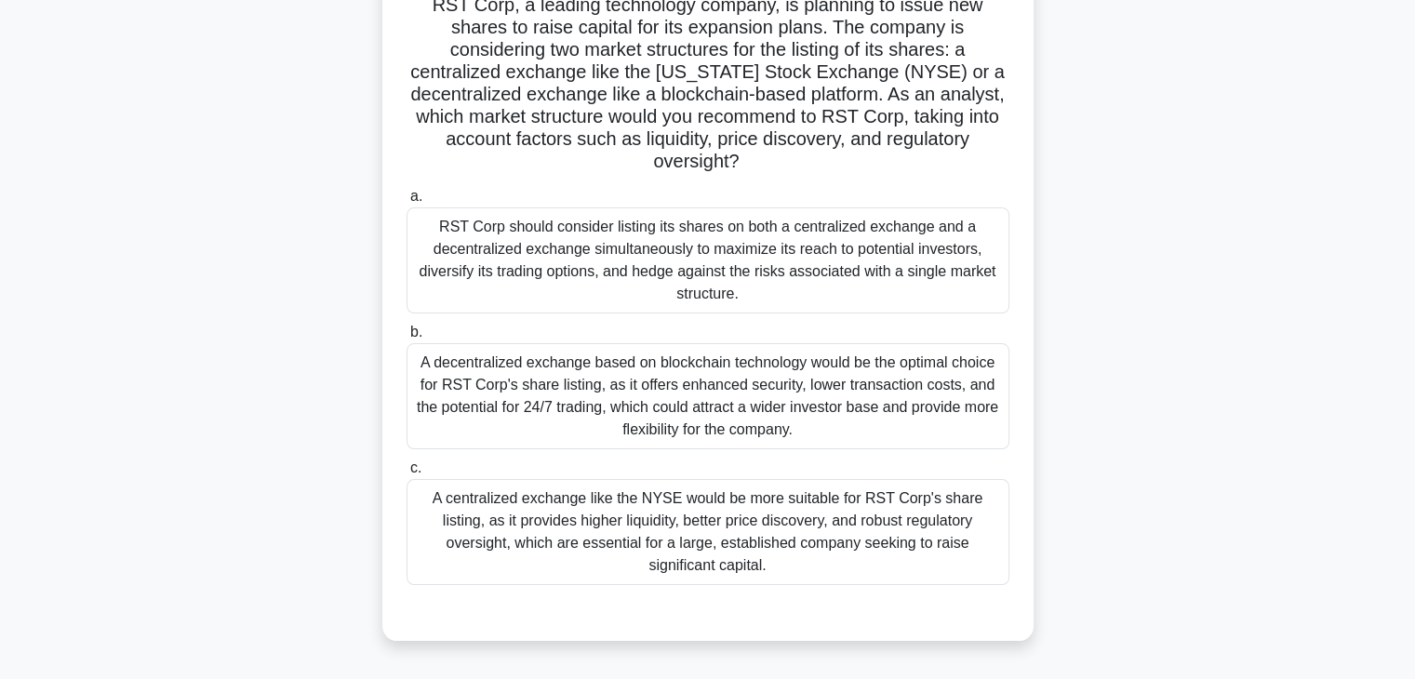
click at [727, 254] on div "RST Corp should consider listing its shares on both a centralized exchange and …" at bounding box center [708, 261] width 603 height 106
click at [407, 203] on input "a. RST Corp should consider listing its shares on both a centralized exchange a…" at bounding box center [407, 197] width 0 height 12
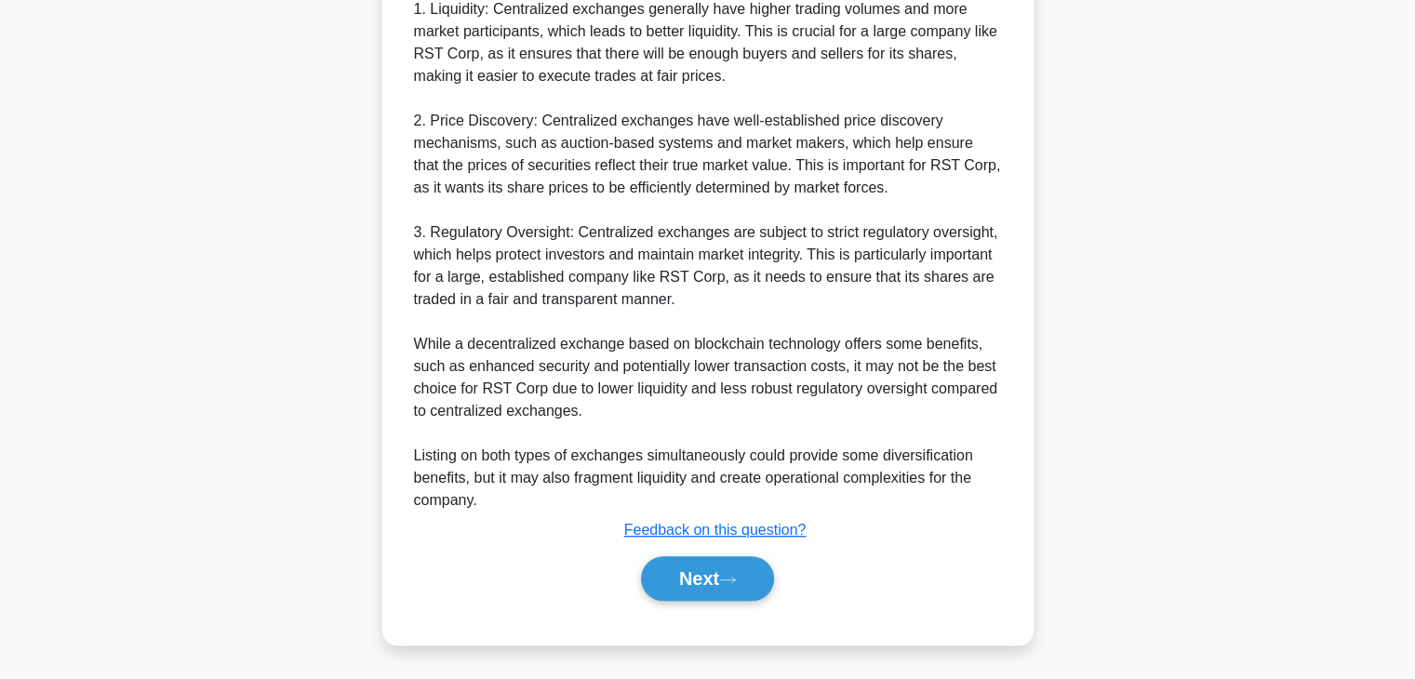
scroll to position [869, 0]
click at [716, 578] on button "Next" at bounding box center [707, 578] width 133 height 45
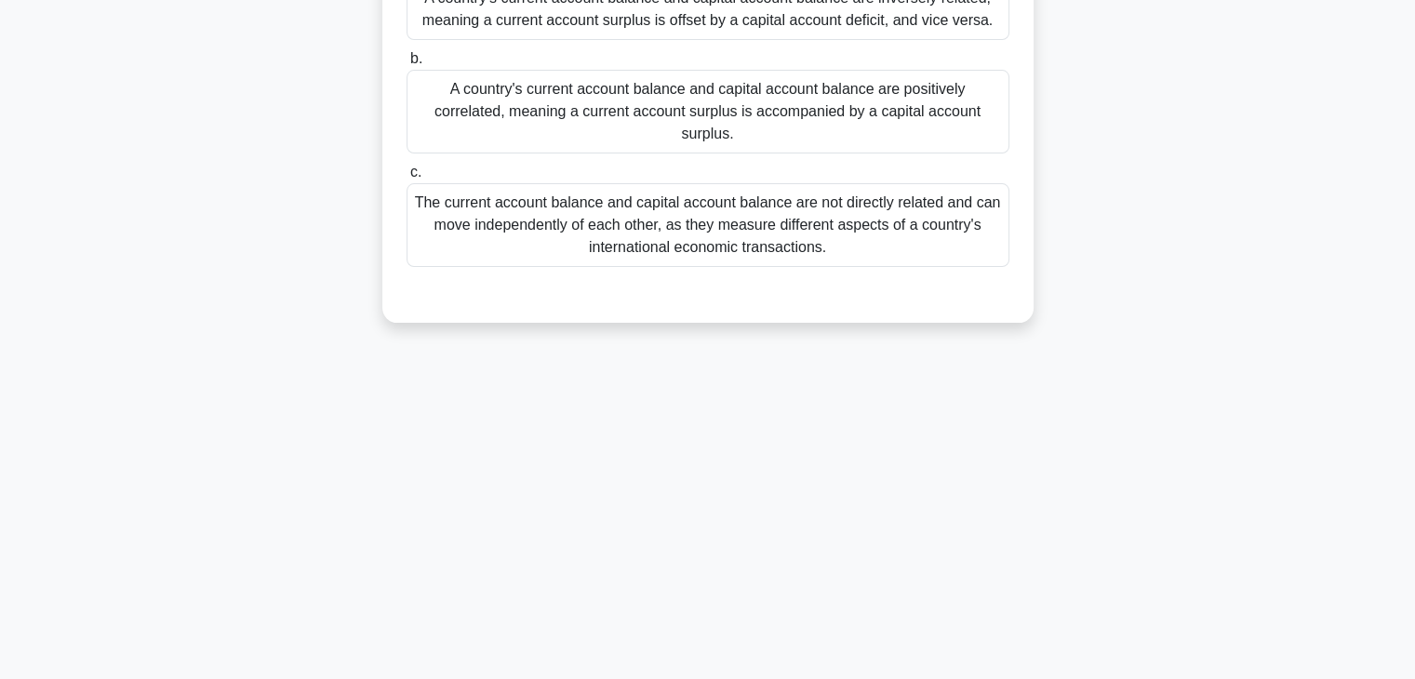
scroll to position [0, 0]
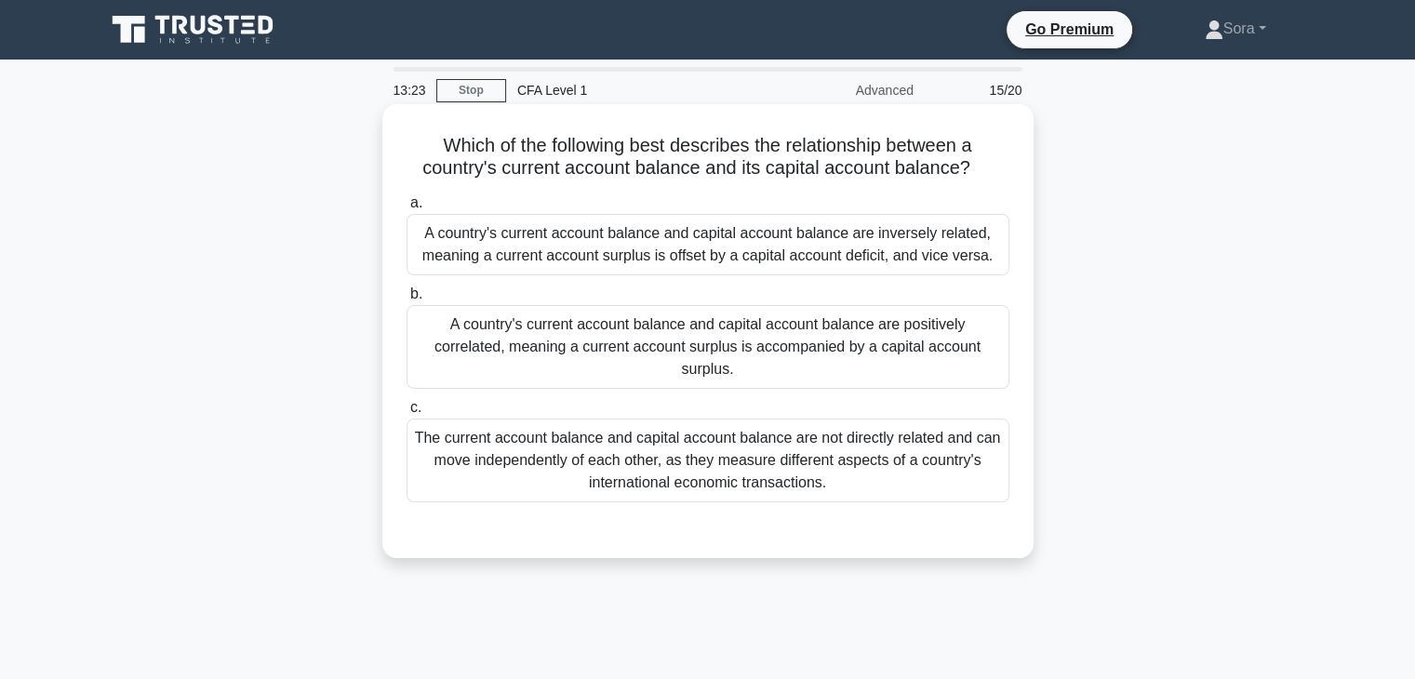
click at [700, 248] on div "A country's current account balance and capital account balance are inversely r…" at bounding box center [708, 244] width 603 height 61
click at [407, 209] on input "a. A country's current account balance and capital account balance are inversel…" at bounding box center [407, 203] width 0 height 12
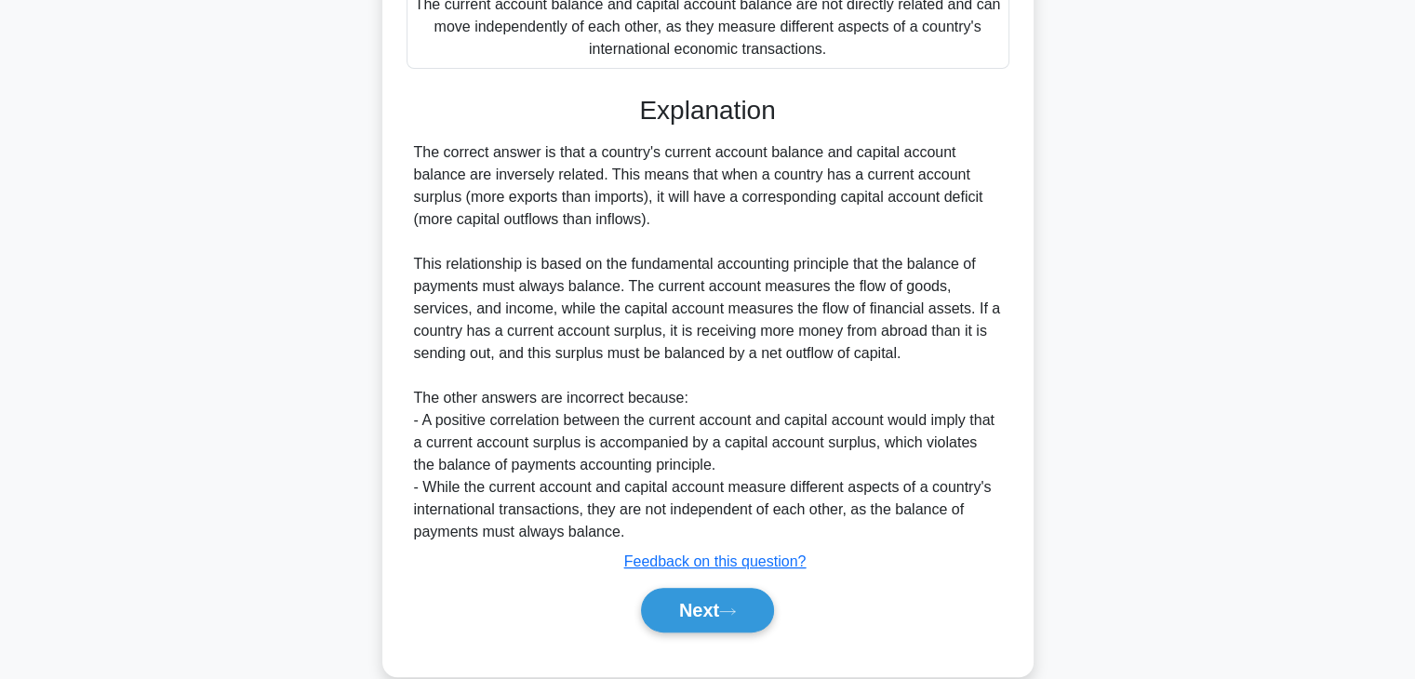
scroll to position [443, 0]
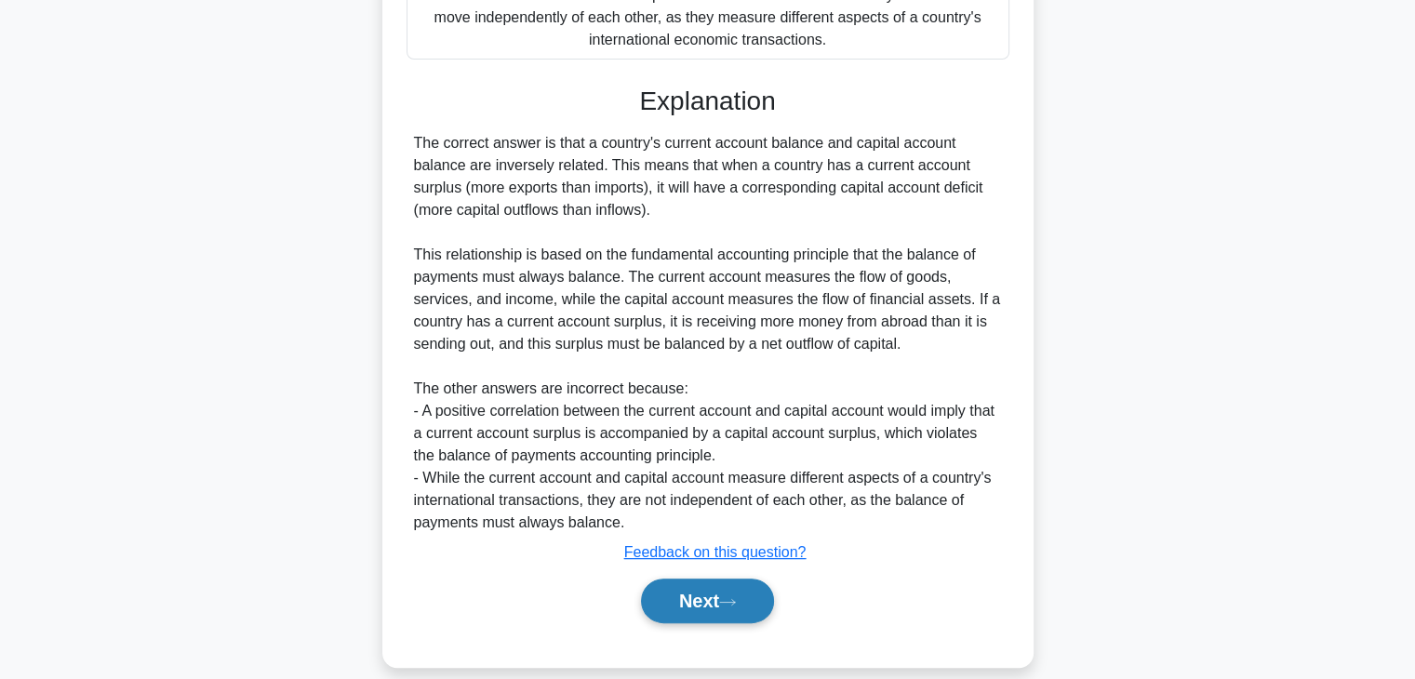
click at [700, 579] on button "Next" at bounding box center [707, 601] width 133 height 45
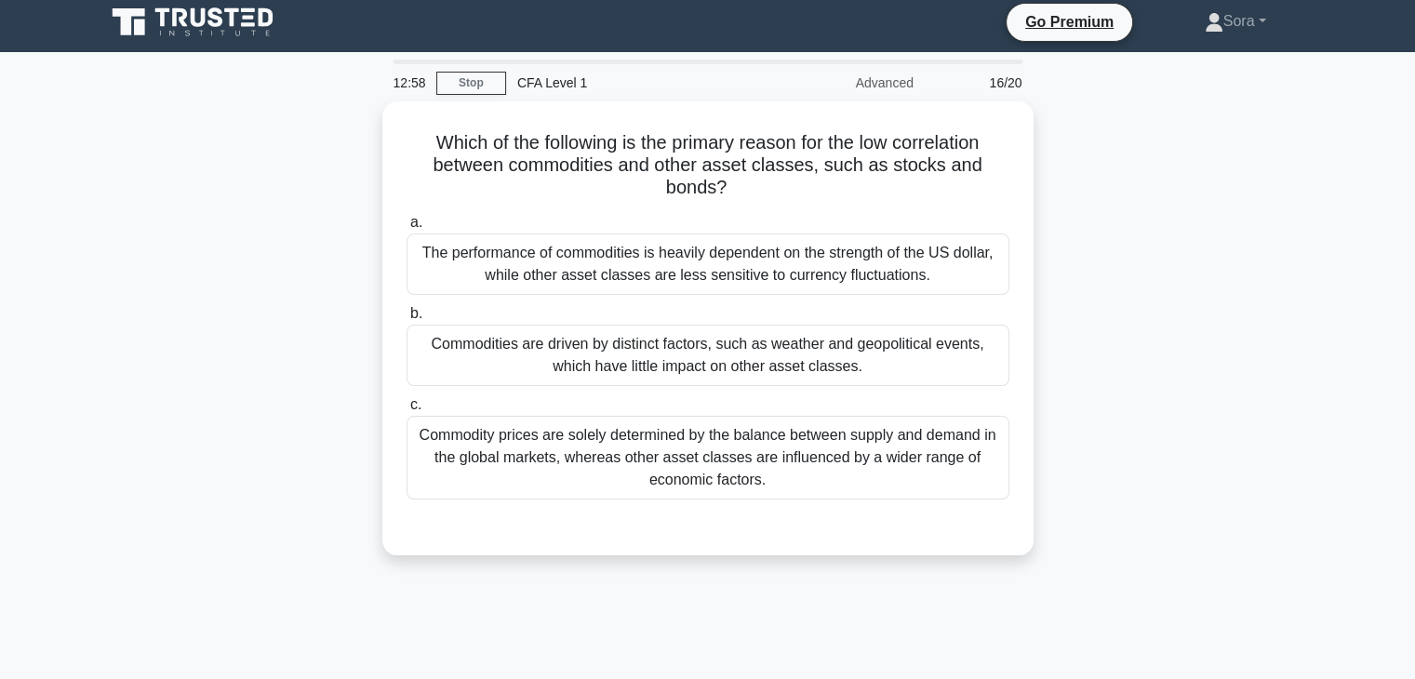
scroll to position [0, 0]
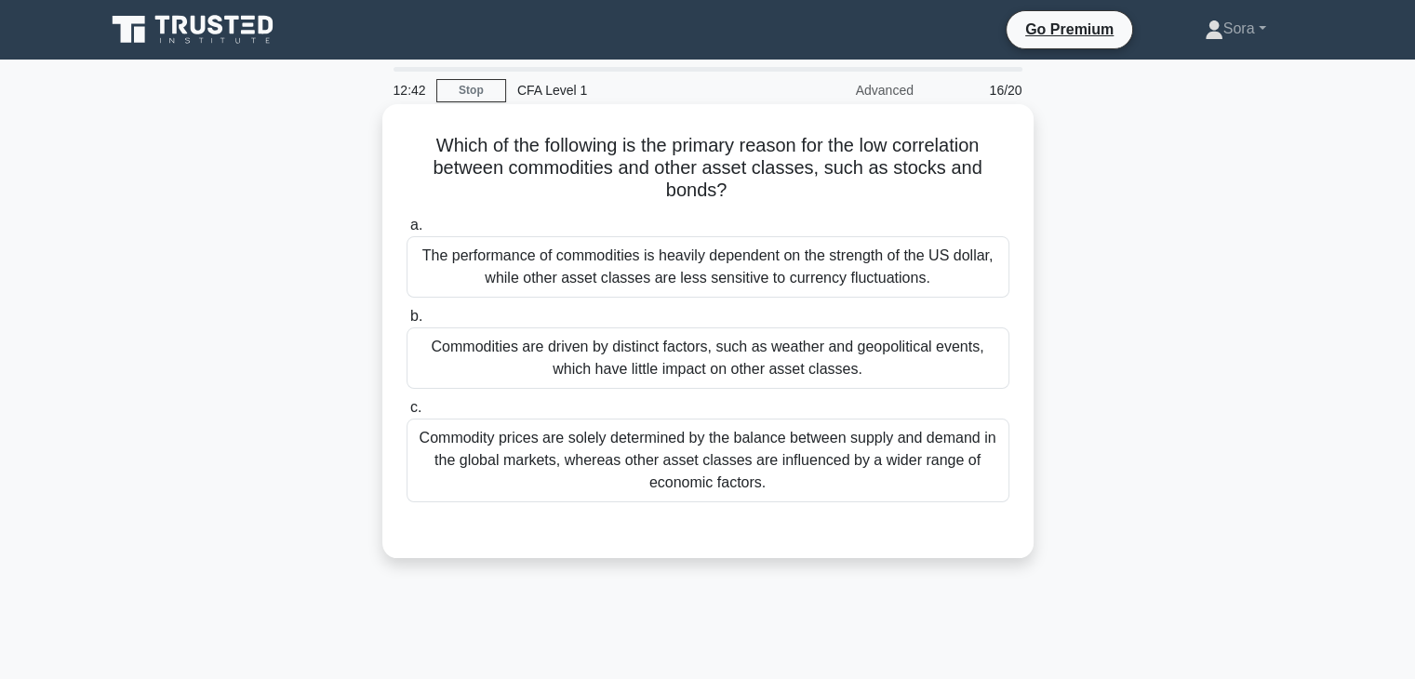
click at [732, 353] on div "Commodities are driven by distinct factors, such as weather and geopolitical ev…" at bounding box center [708, 358] width 603 height 61
click at [407, 323] on input "b. Commodities are driven by distinct factors, such as weather and geopolitical…" at bounding box center [407, 317] width 0 height 12
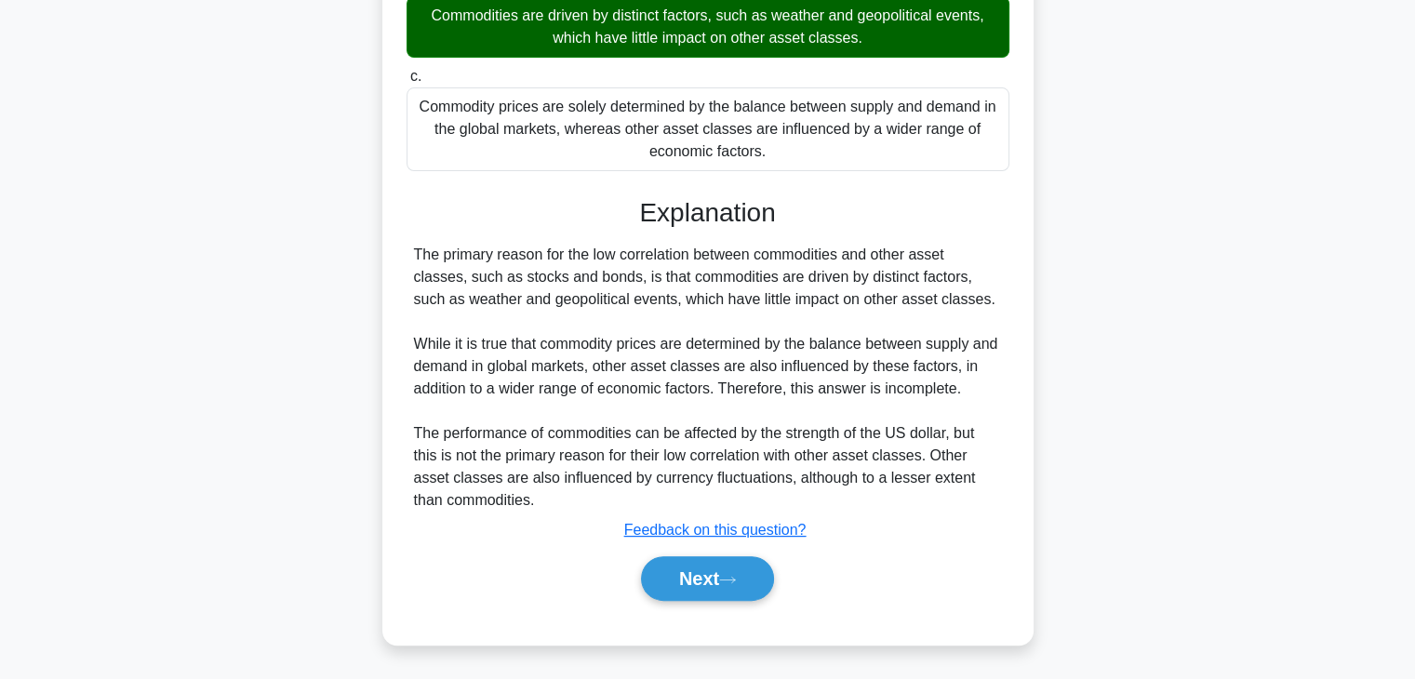
scroll to position [238, 0]
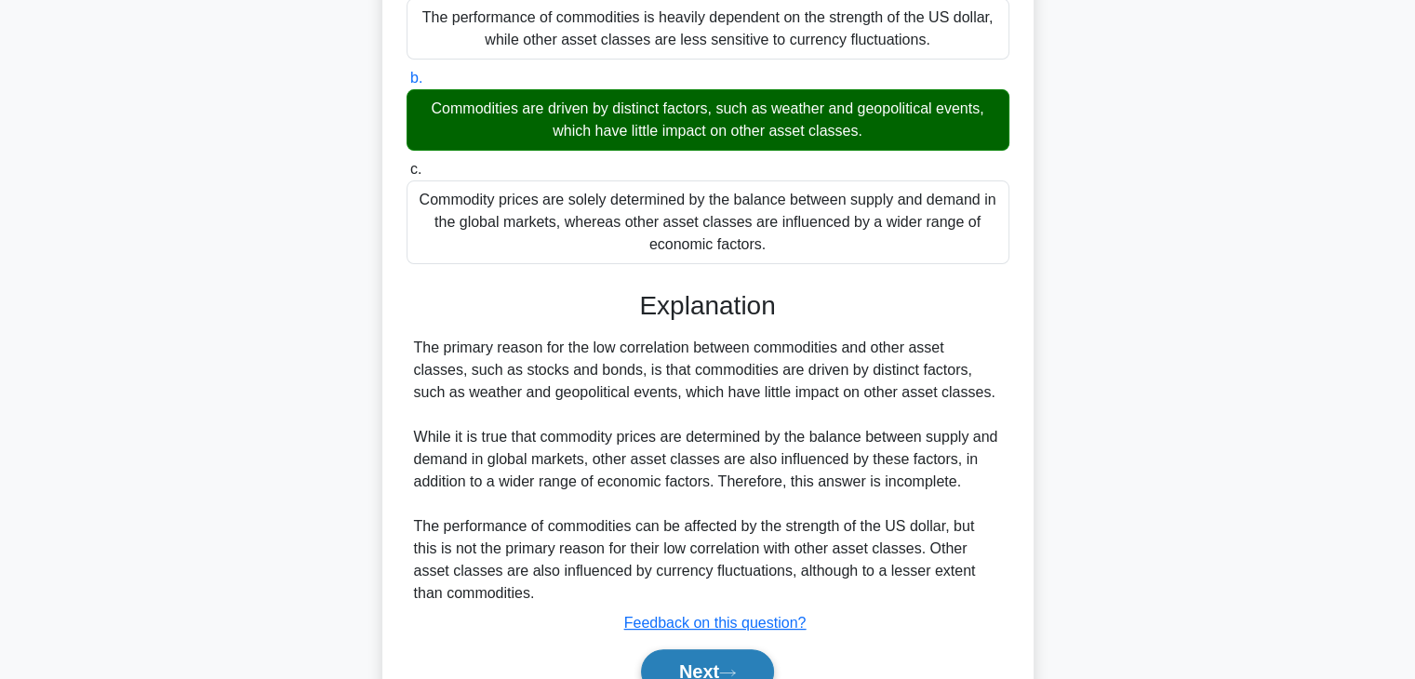
click at [701, 662] on button "Next" at bounding box center [707, 672] width 133 height 45
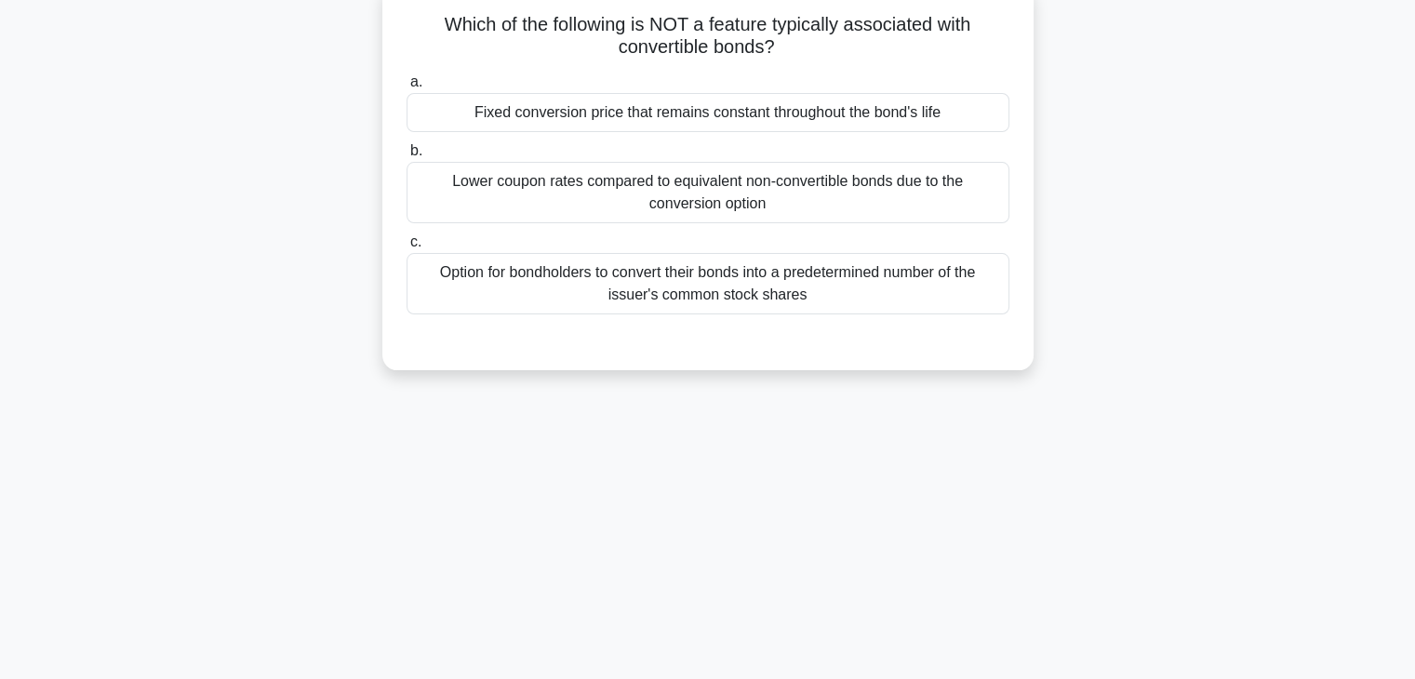
scroll to position [0, 0]
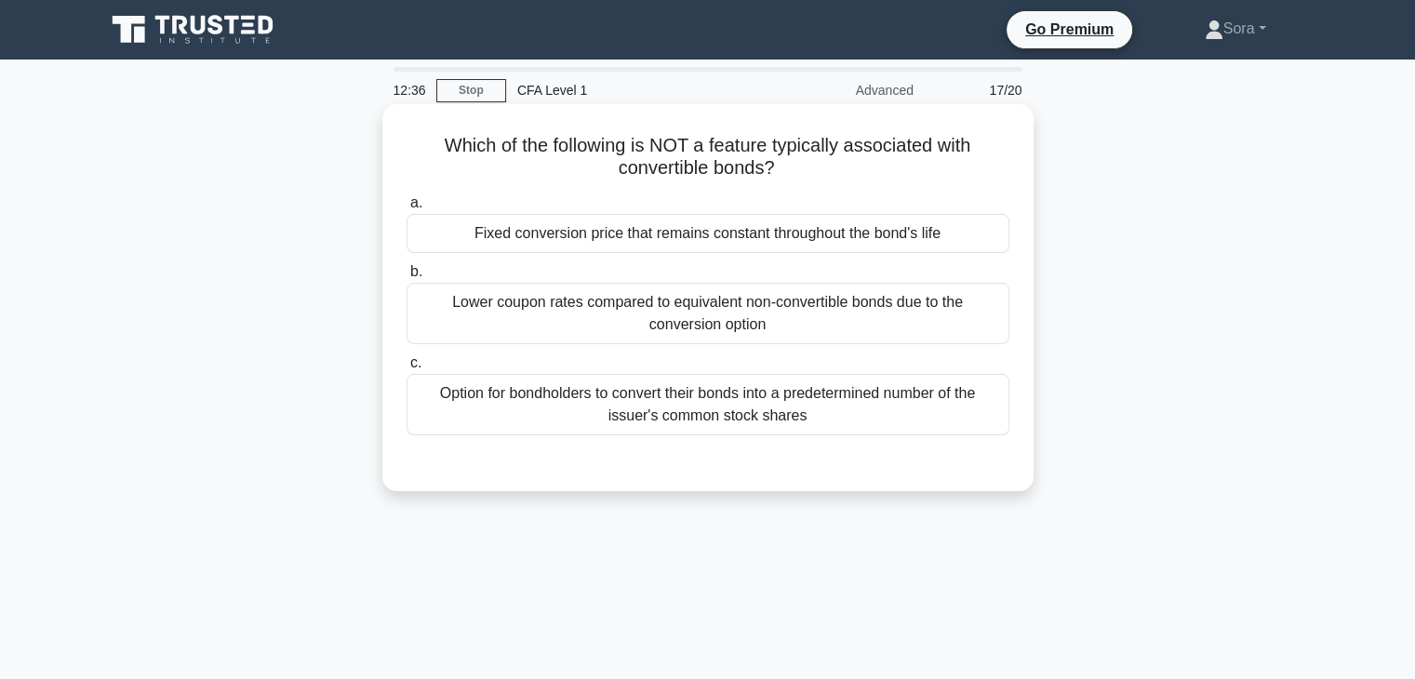
click at [633, 235] on div "Fixed conversion price that remains constant throughout the bond's life" at bounding box center [708, 233] width 603 height 39
click at [407, 209] on input "a. Fixed conversion price that remains constant throughout the bond's life" at bounding box center [407, 203] width 0 height 12
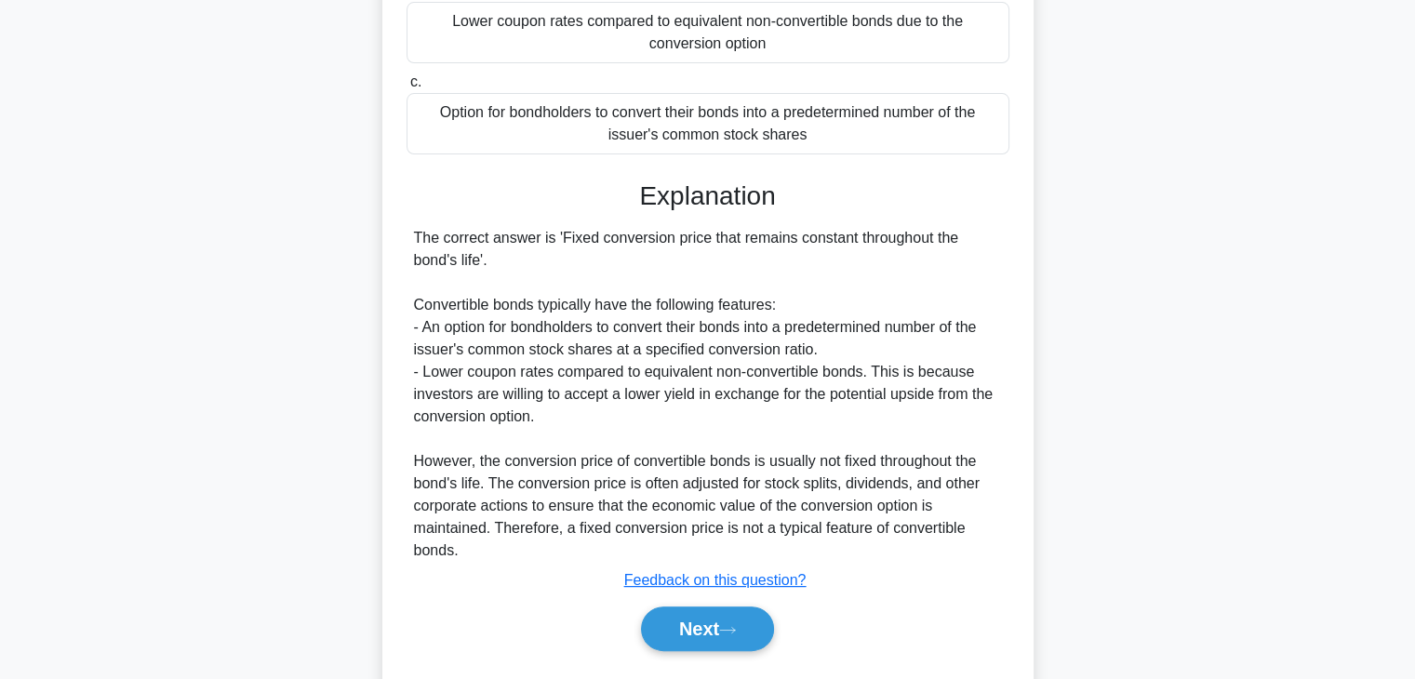
scroll to position [331, 0]
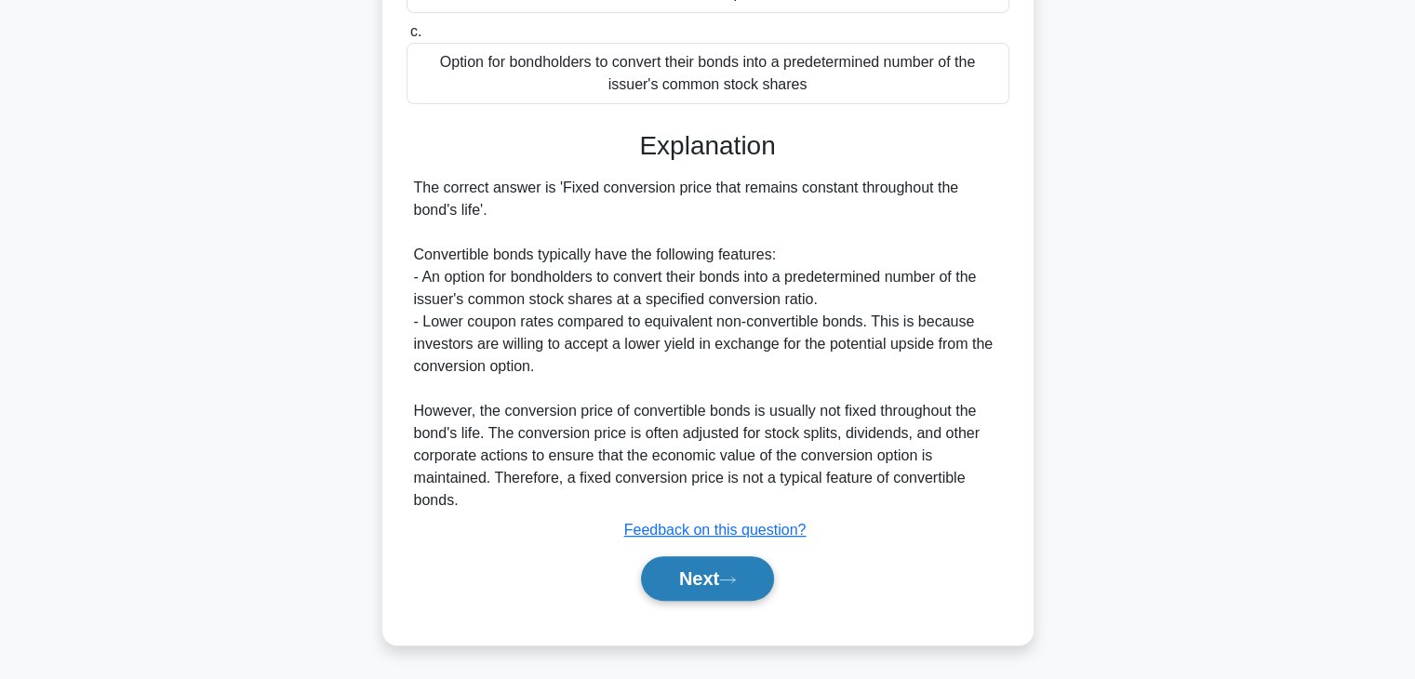
click at [720, 582] on button "Next" at bounding box center [707, 578] width 133 height 45
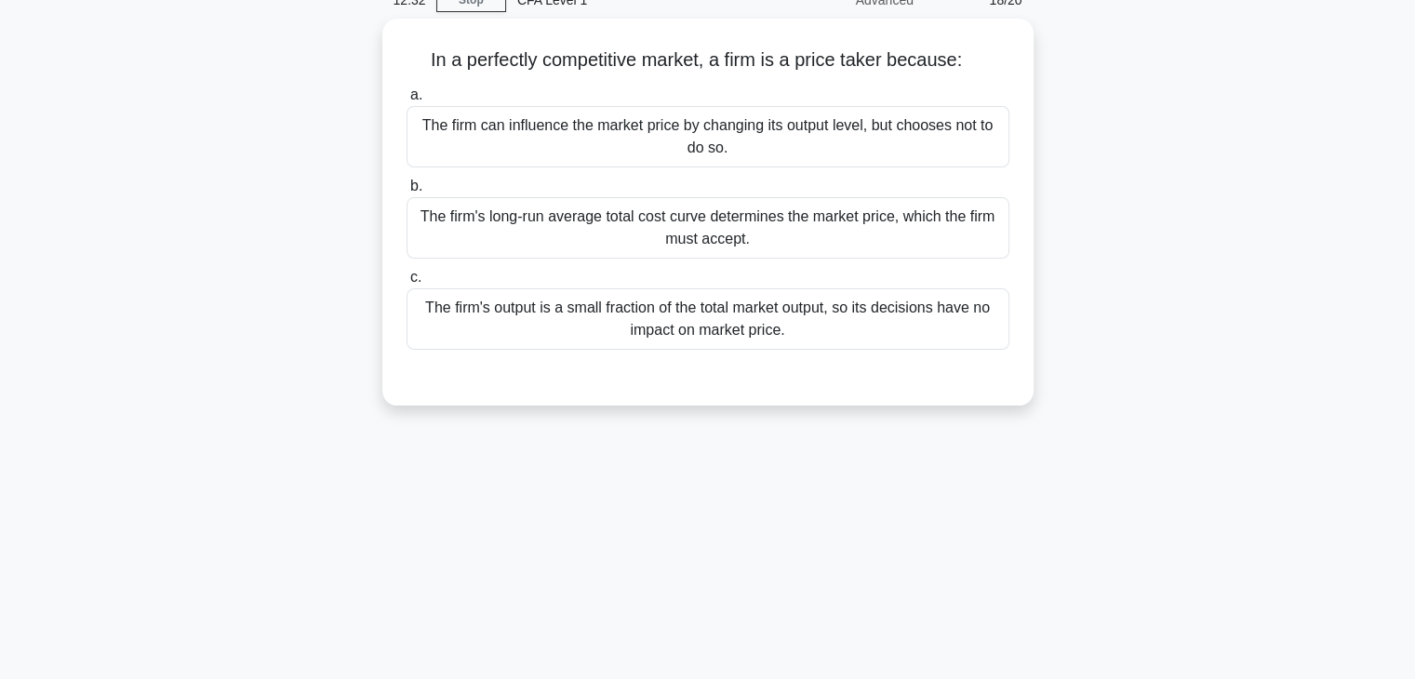
scroll to position [0, 0]
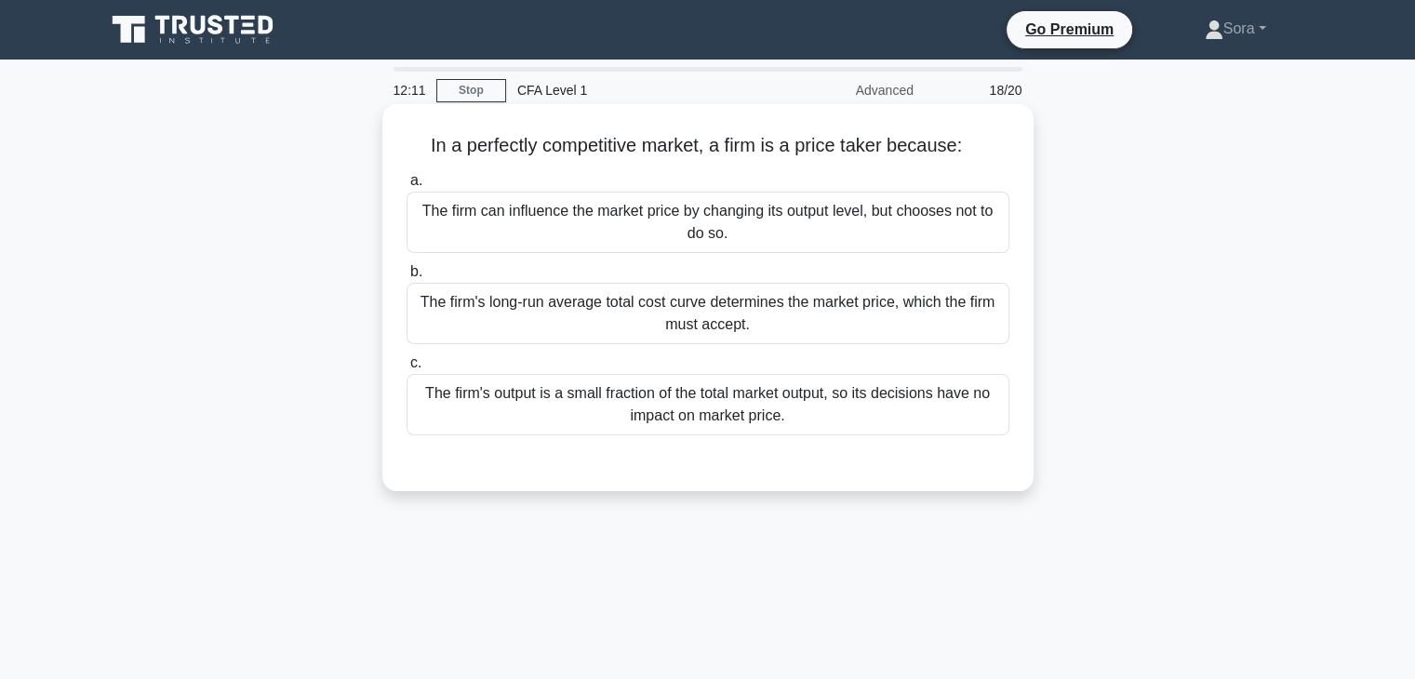
click at [794, 405] on div "The firm's output is a small fraction of the total market output, so its decisi…" at bounding box center [708, 404] width 603 height 61
click at [407, 369] on input "c. The firm's output is a small fraction of the total market output, so its dec…" at bounding box center [407, 363] width 0 height 12
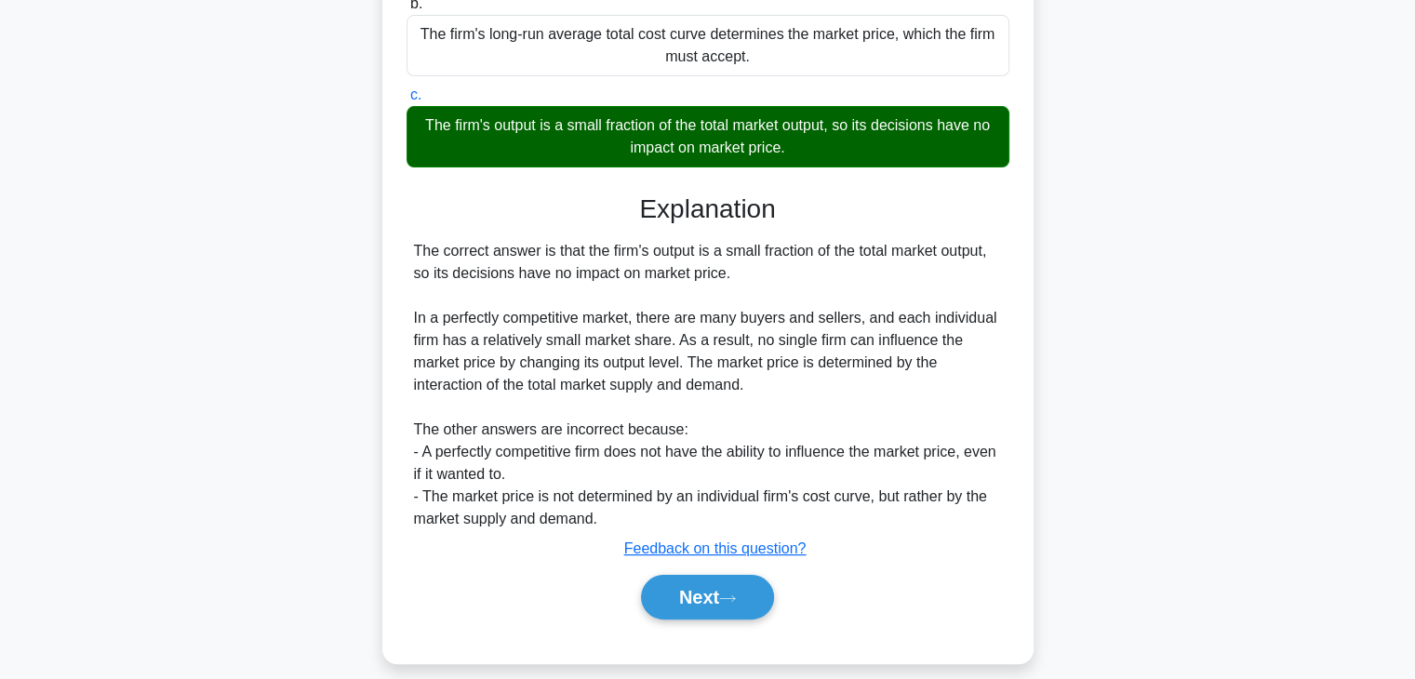
scroll to position [327, 0]
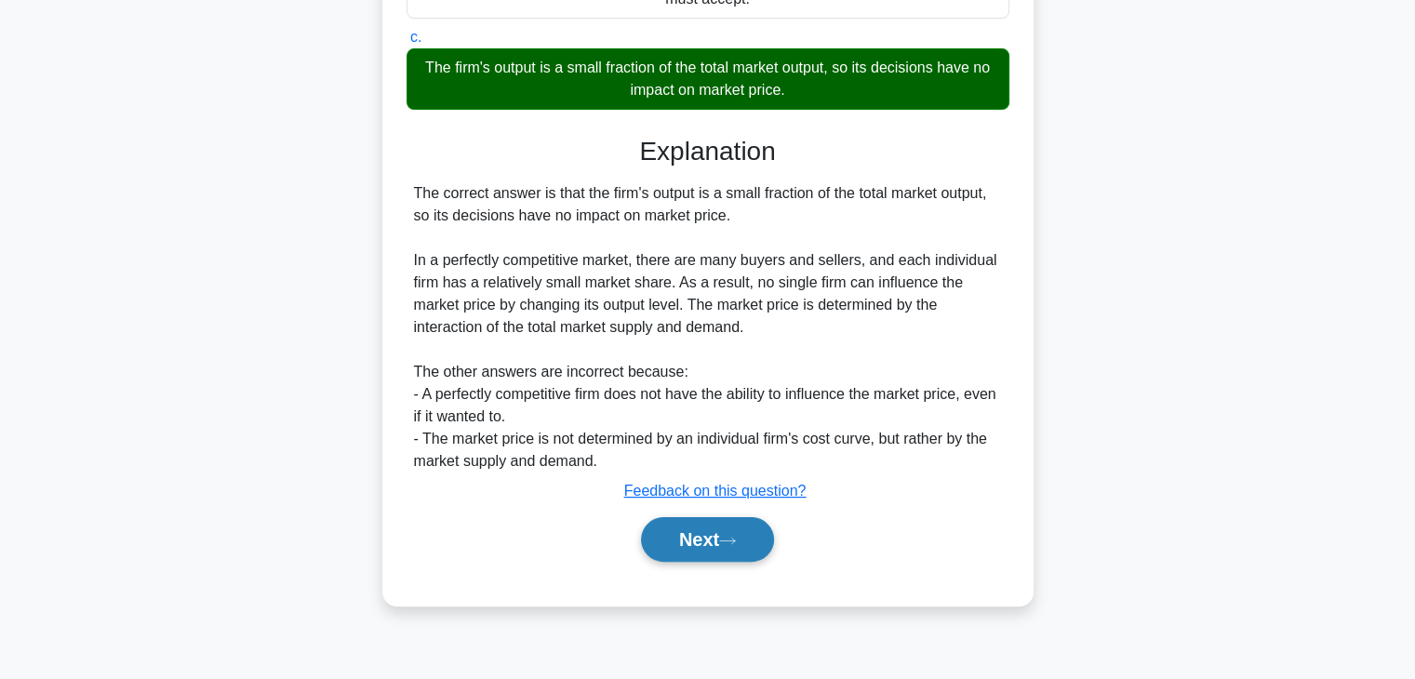
click at [752, 548] on button "Next" at bounding box center [707, 539] width 133 height 45
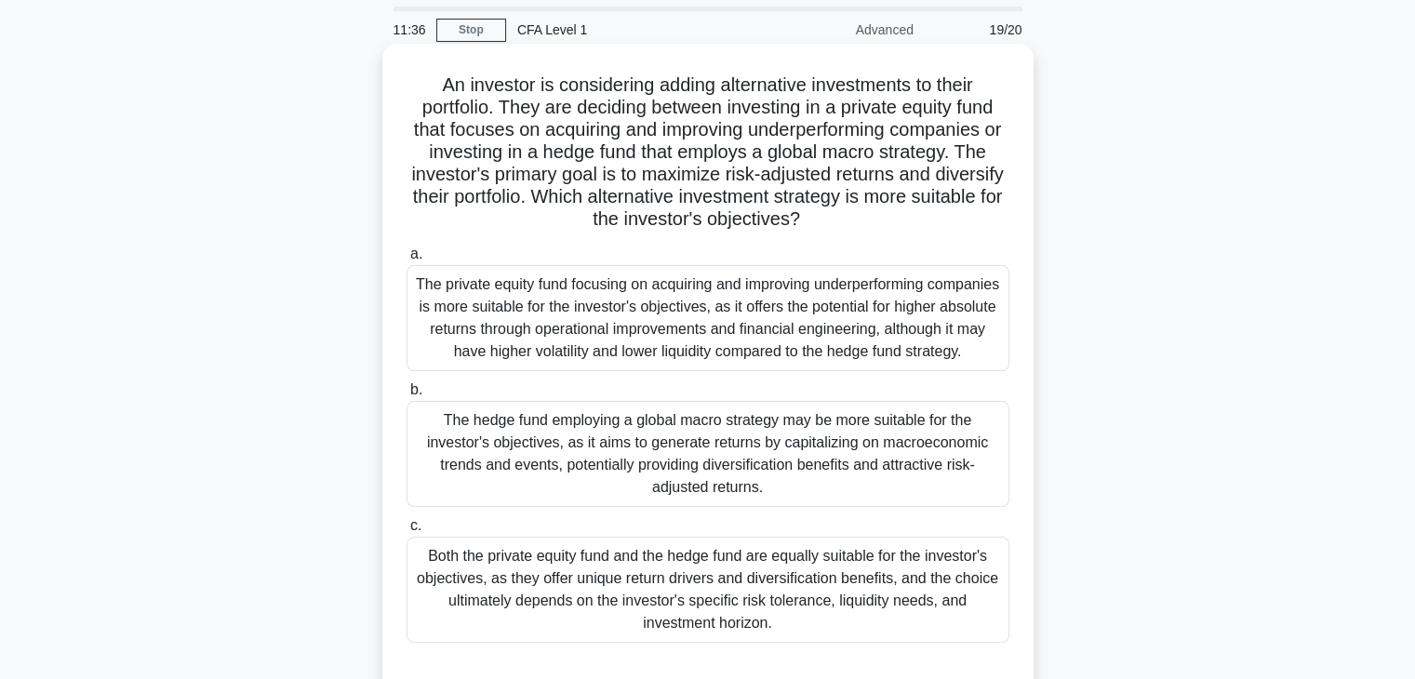
scroll to position [93, 0]
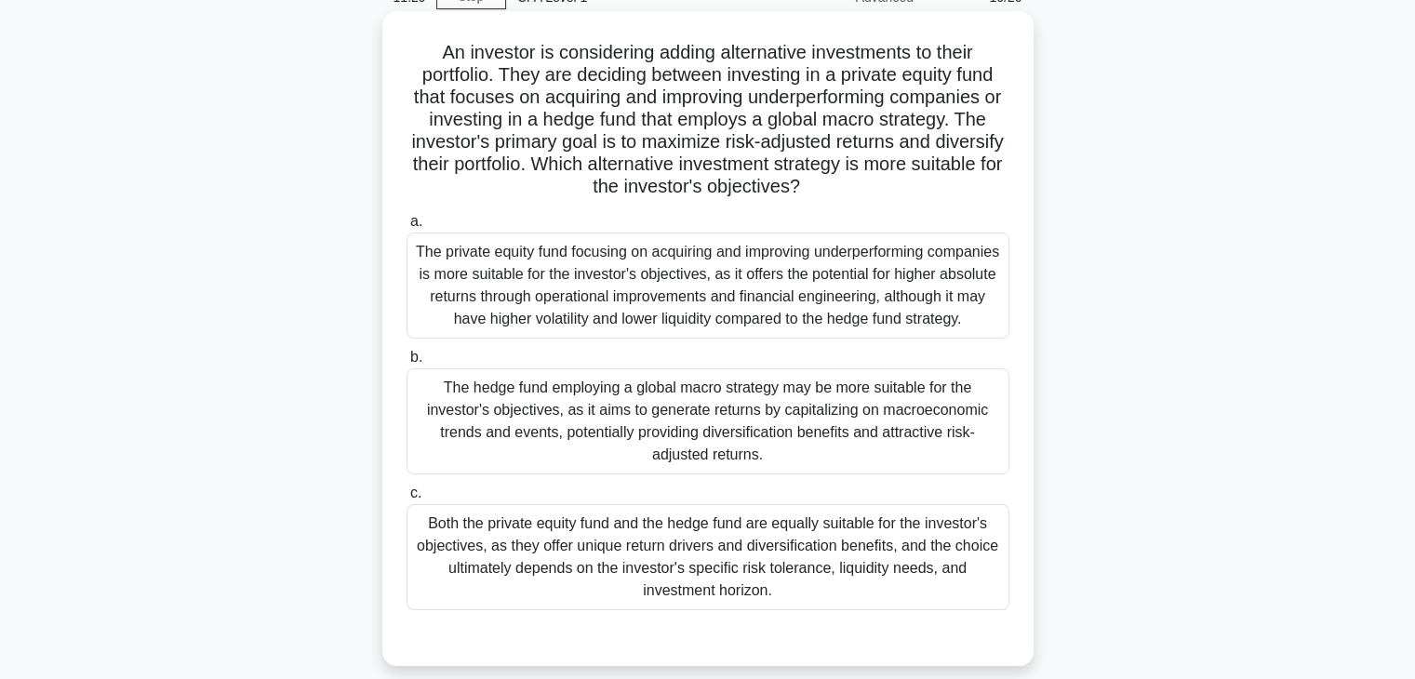
click at [748, 450] on div "The hedge fund employing a global macro strategy may be more suitable for the i…" at bounding box center [708, 421] width 603 height 106
click at [407, 364] on input "b. The hedge fund employing a global macro strategy may be more suitable for th…" at bounding box center [407, 358] width 0 height 12
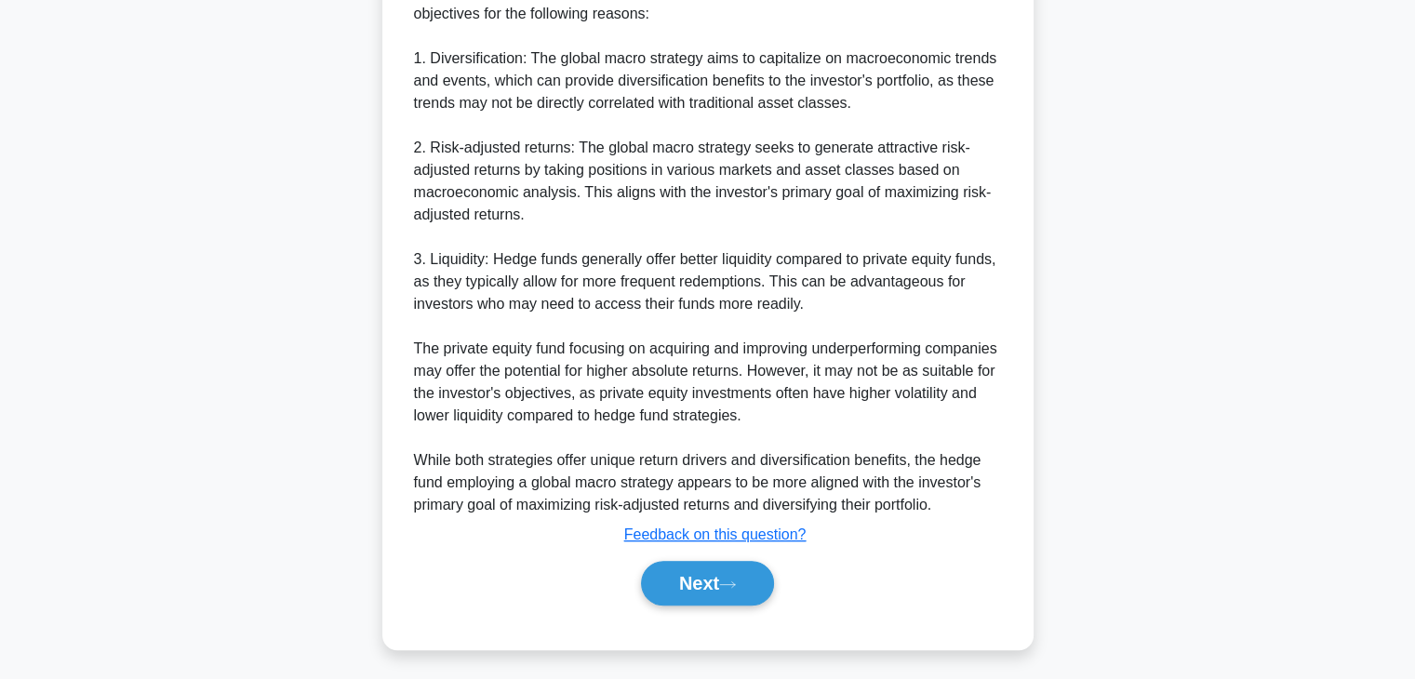
scroll to position [823, 0]
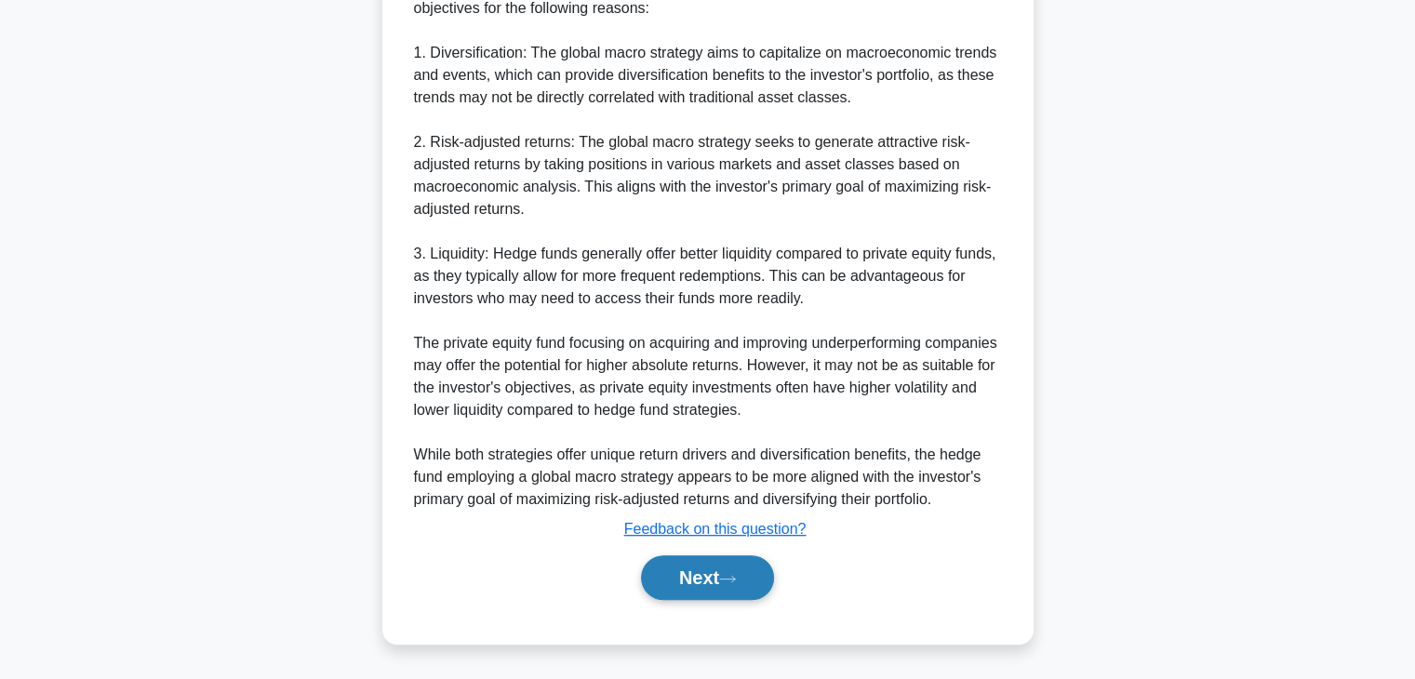
click at [711, 570] on button "Next" at bounding box center [707, 578] width 133 height 45
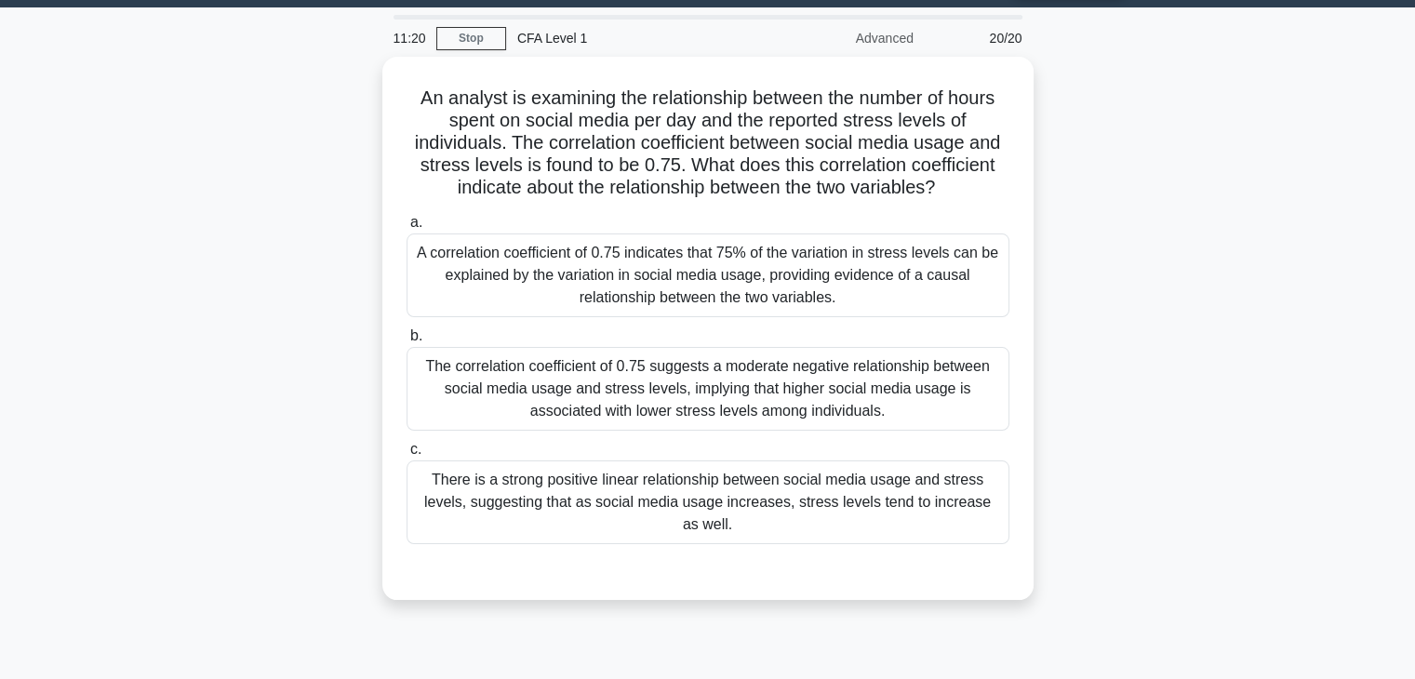
scroll to position [47, 0]
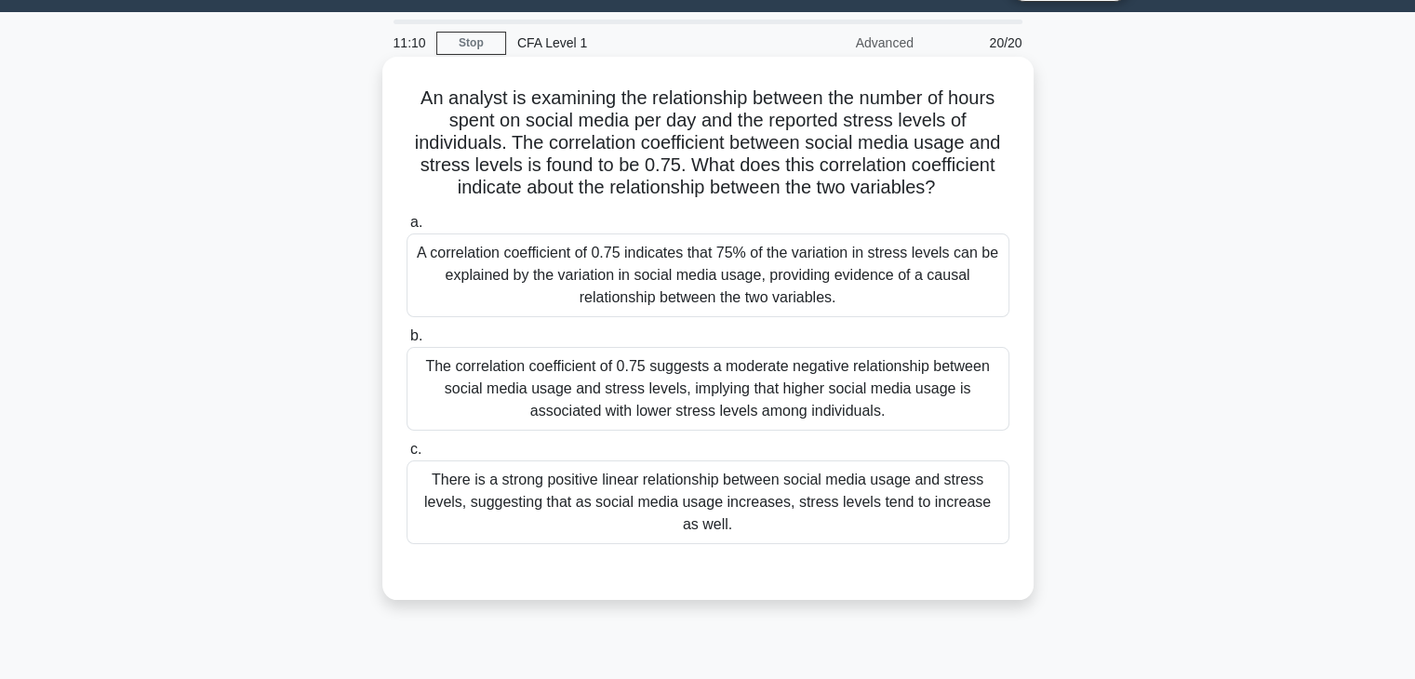
click at [919, 486] on div "There is a strong positive linear relationship between social media usage and s…" at bounding box center [708, 503] width 603 height 84
click at [407, 456] on input "c. There is a strong positive linear relationship between social media usage an…" at bounding box center [407, 450] width 0 height 12
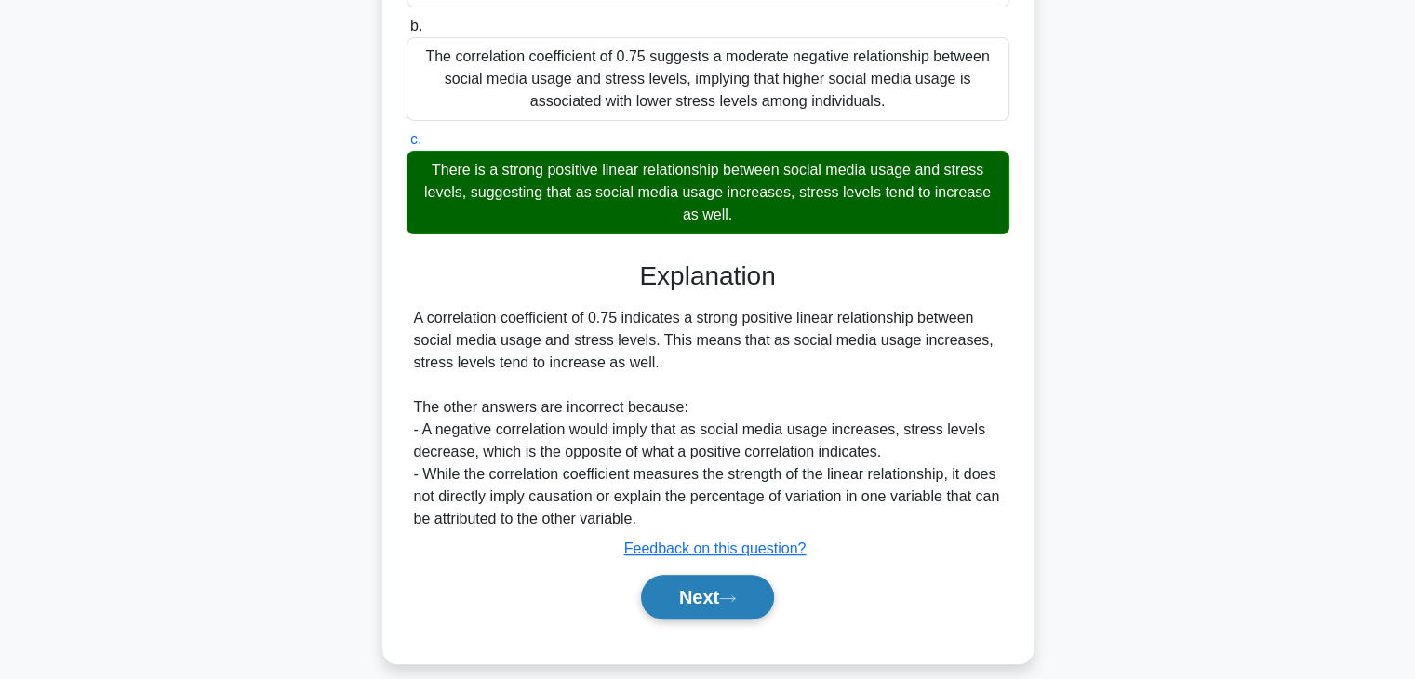
scroll to position [376, 0]
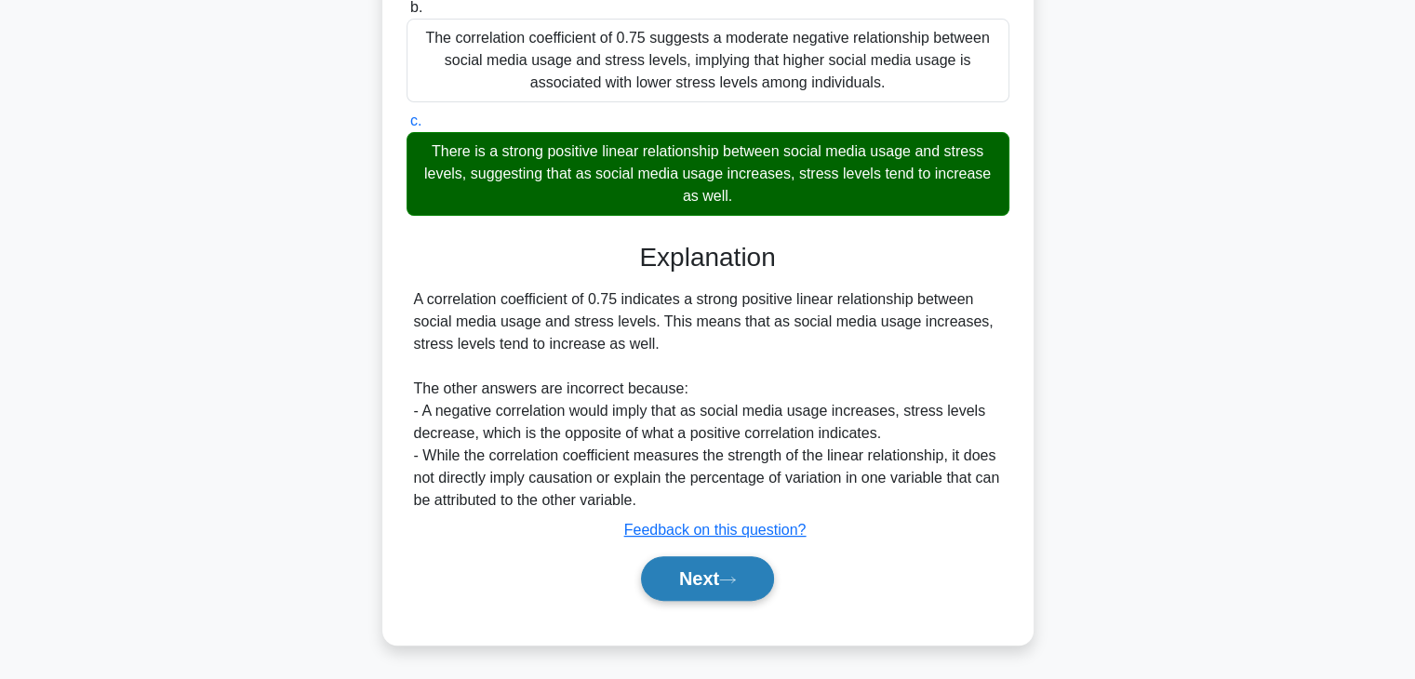
click at [692, 583] on button "Next" at bounding box center [707, 578] width 133 height 45
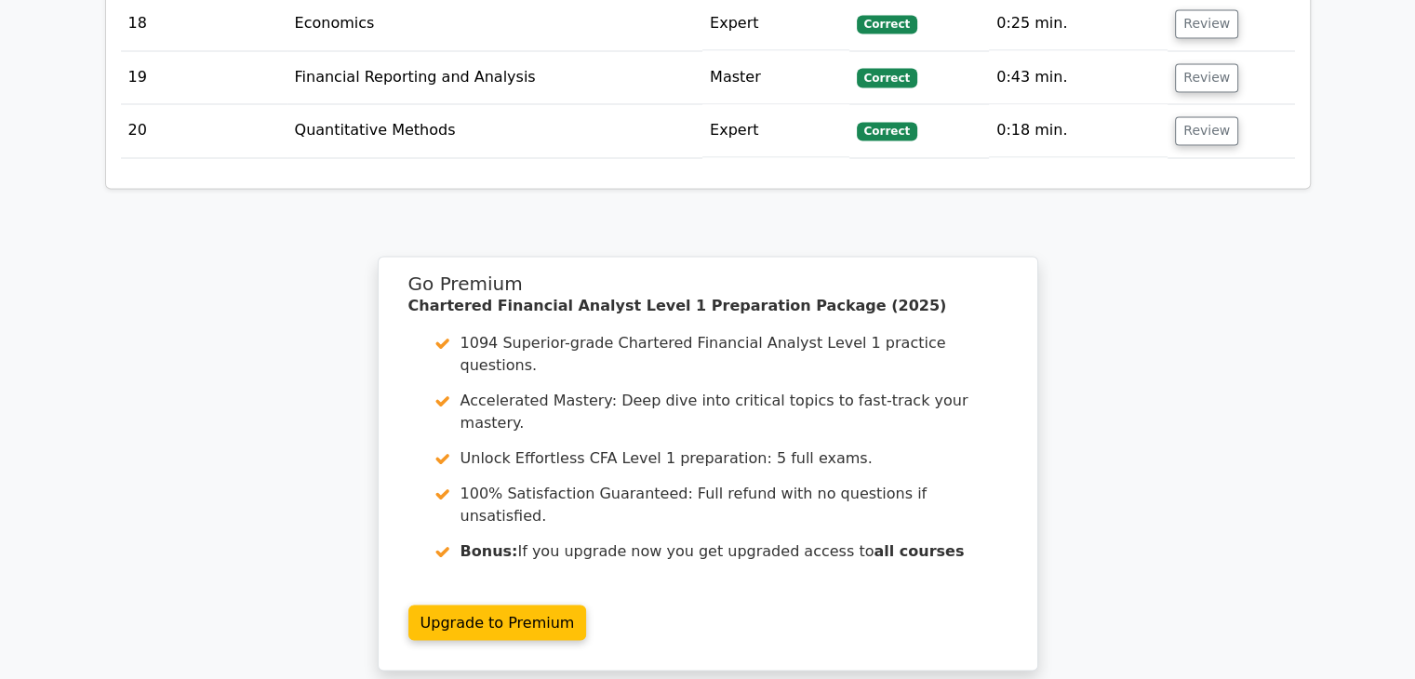
scroll to position [3350, 0]
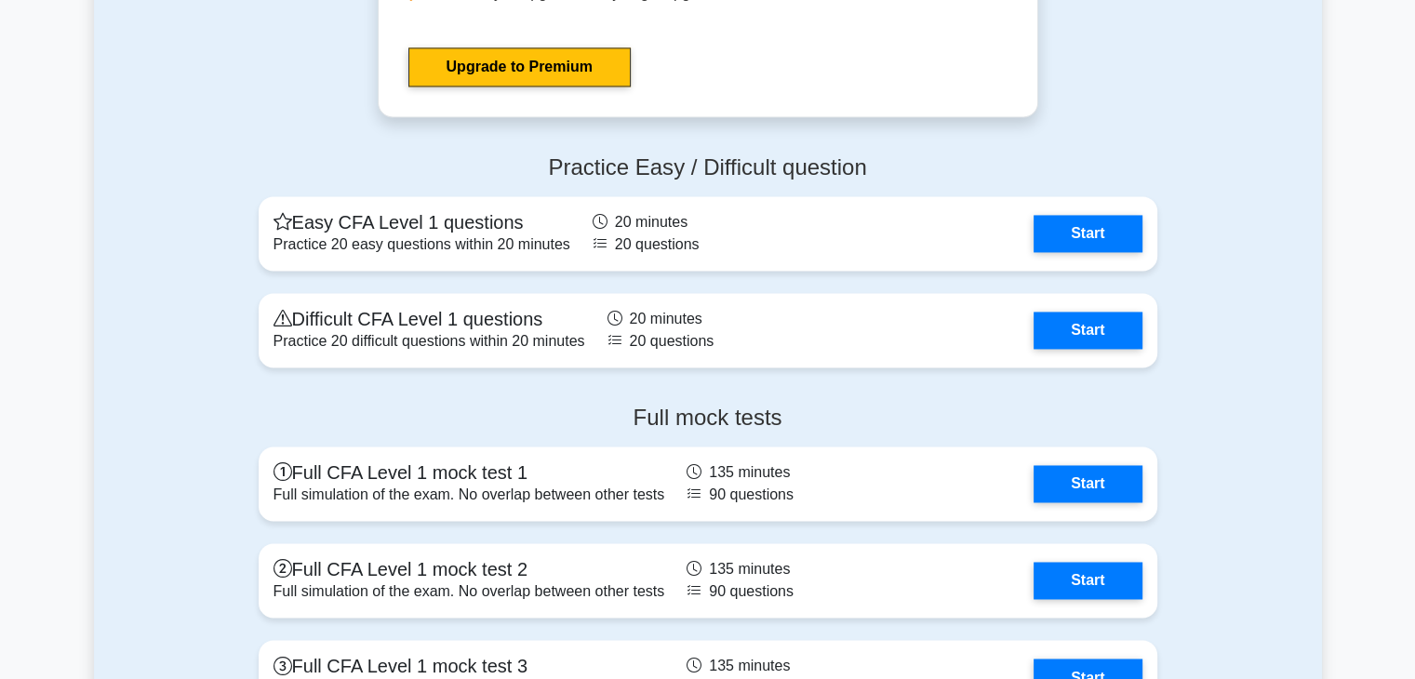
scroll to position [2885, 0]
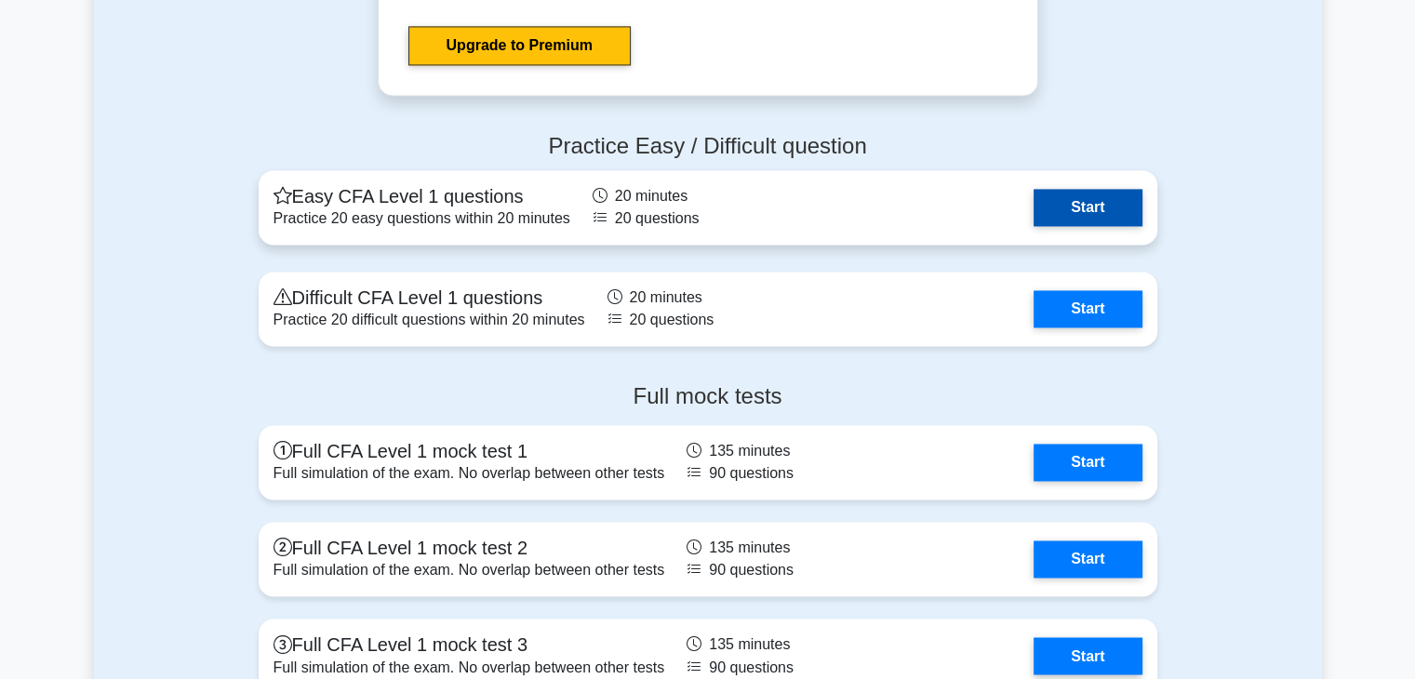
click at [1088, 212] on link "Start" at bounding box center [1088, 207] width 108 height 37
click at [1093, 191] on link "Start" at bounding box center [1088, 207] width 108 height 37
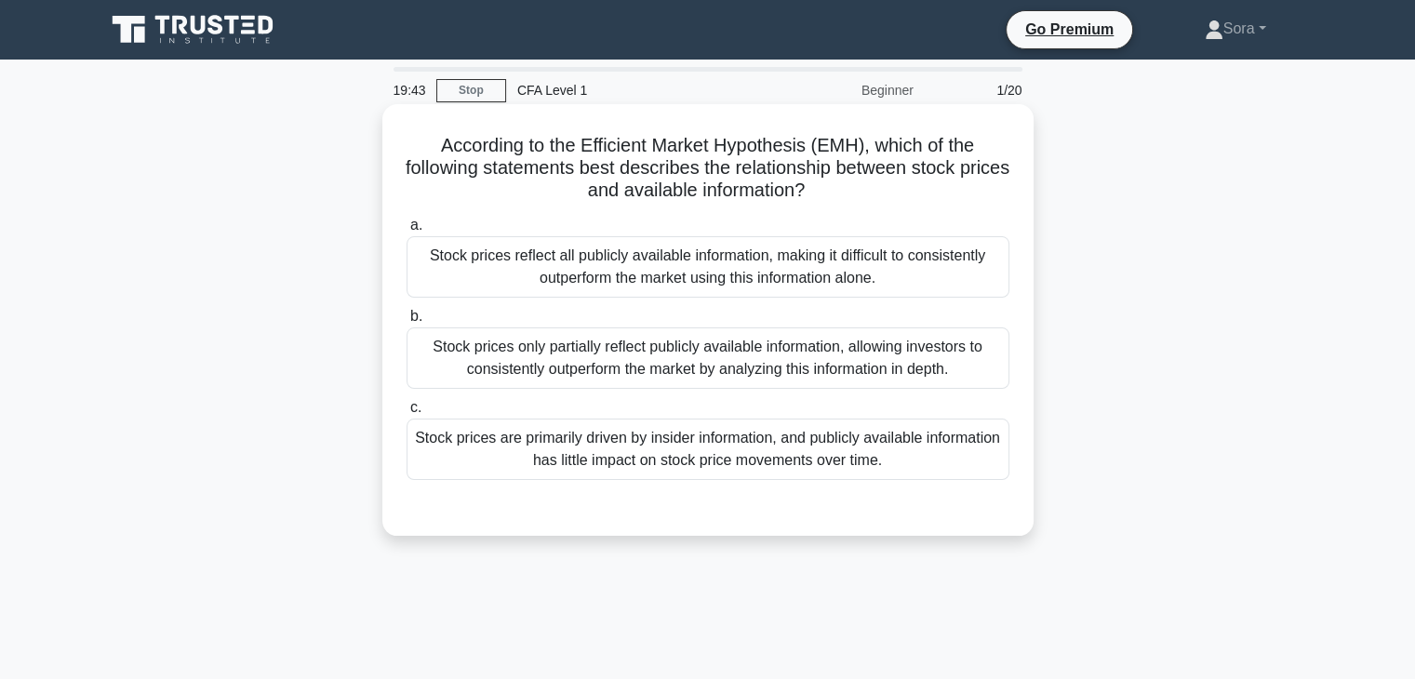
click at [561, 259] on div "Stock prices reflect all publicly available information, making it difficult to…" at bounding box center [708, 266] width 603 height 61
click at [407, 232] on input "a. Stock prices reflect all publicly available information, making it difficult…" at bounding box center [407, 226] width 0 height 12
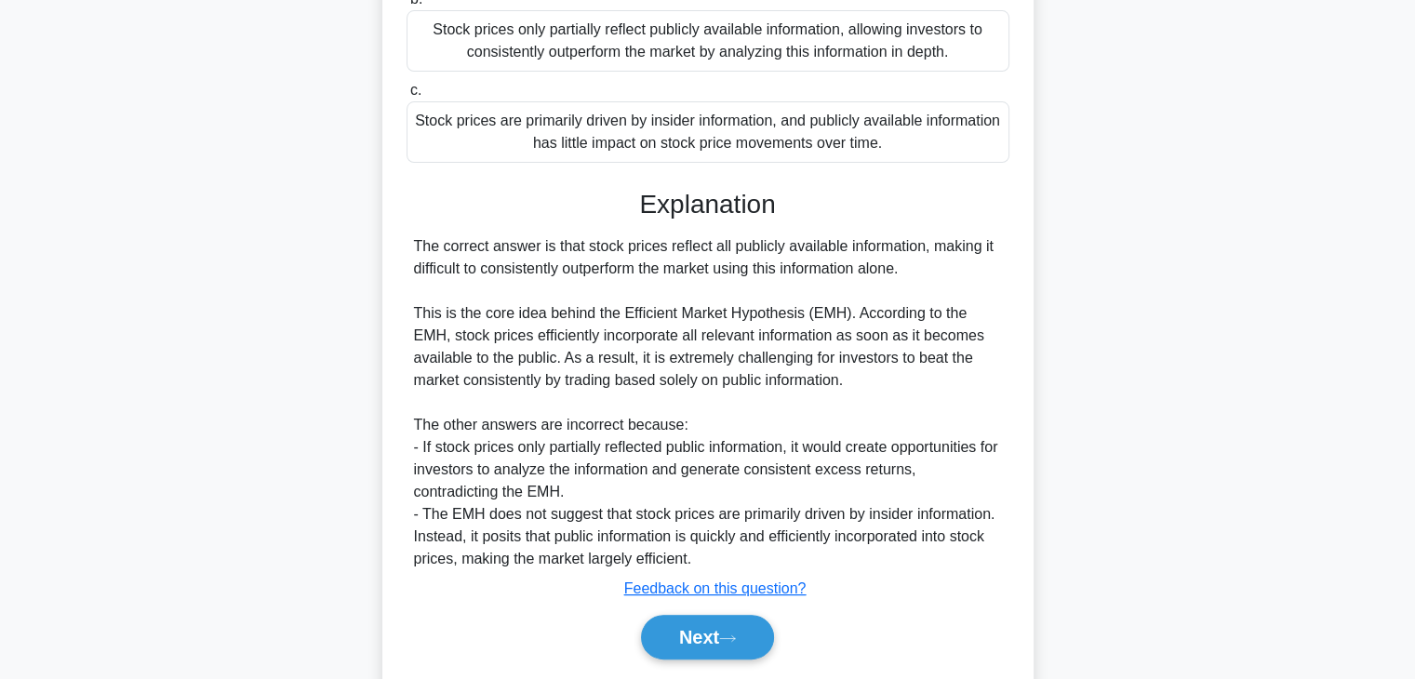
scroll to position [376, 0]
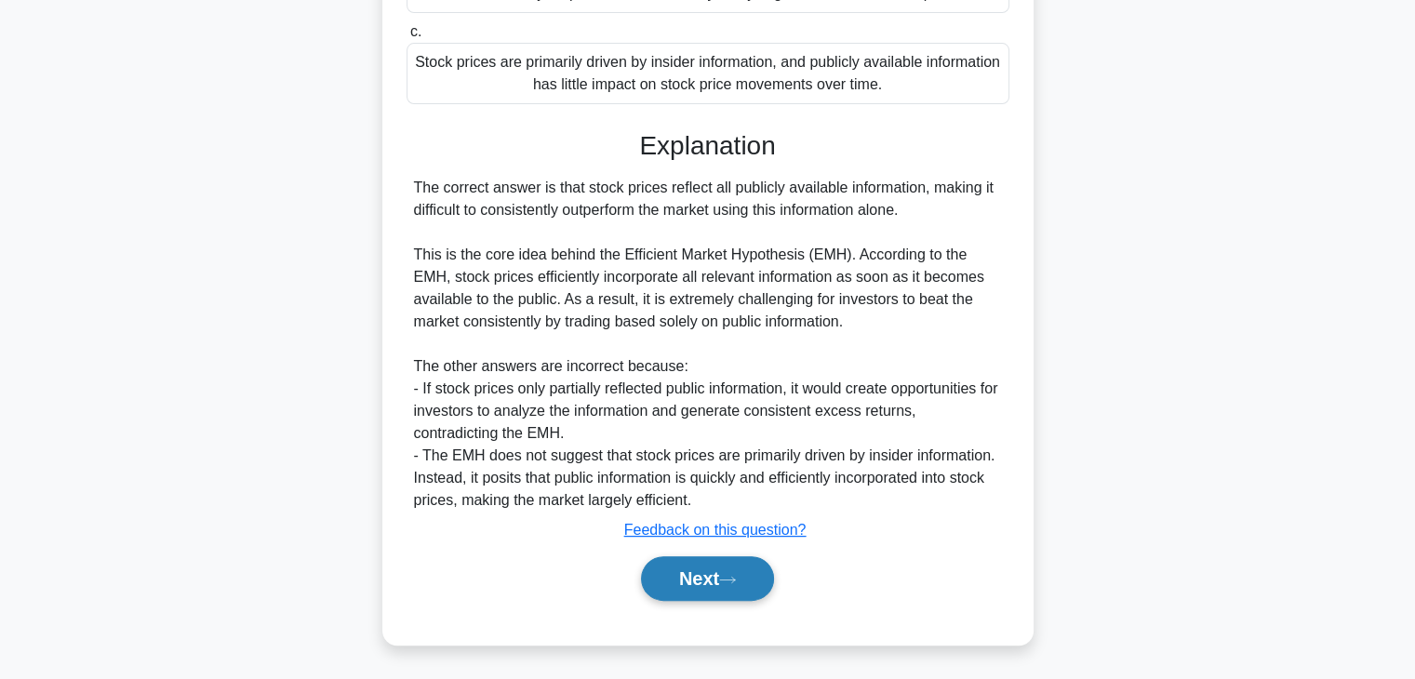
click at [741, 589] on button "Next" at bounding box center [707, 578] width 133 height 45
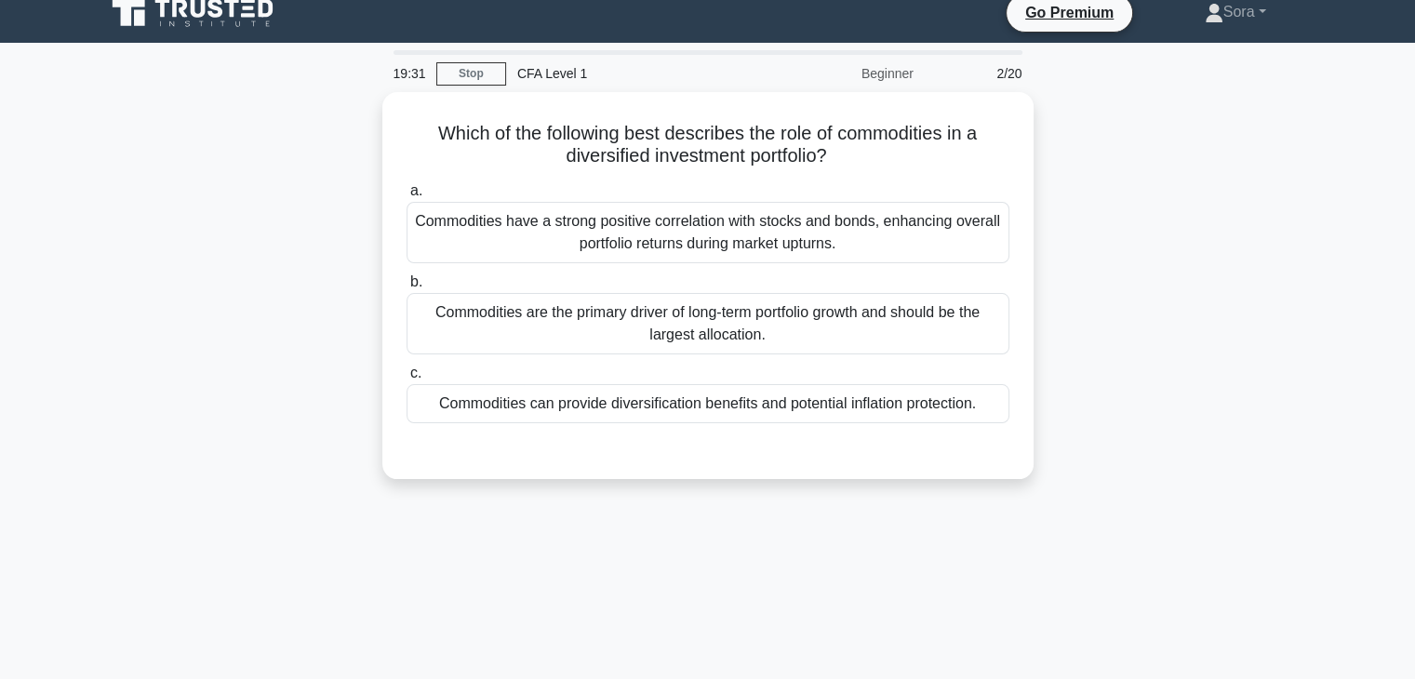
scroll to position [0, 0]
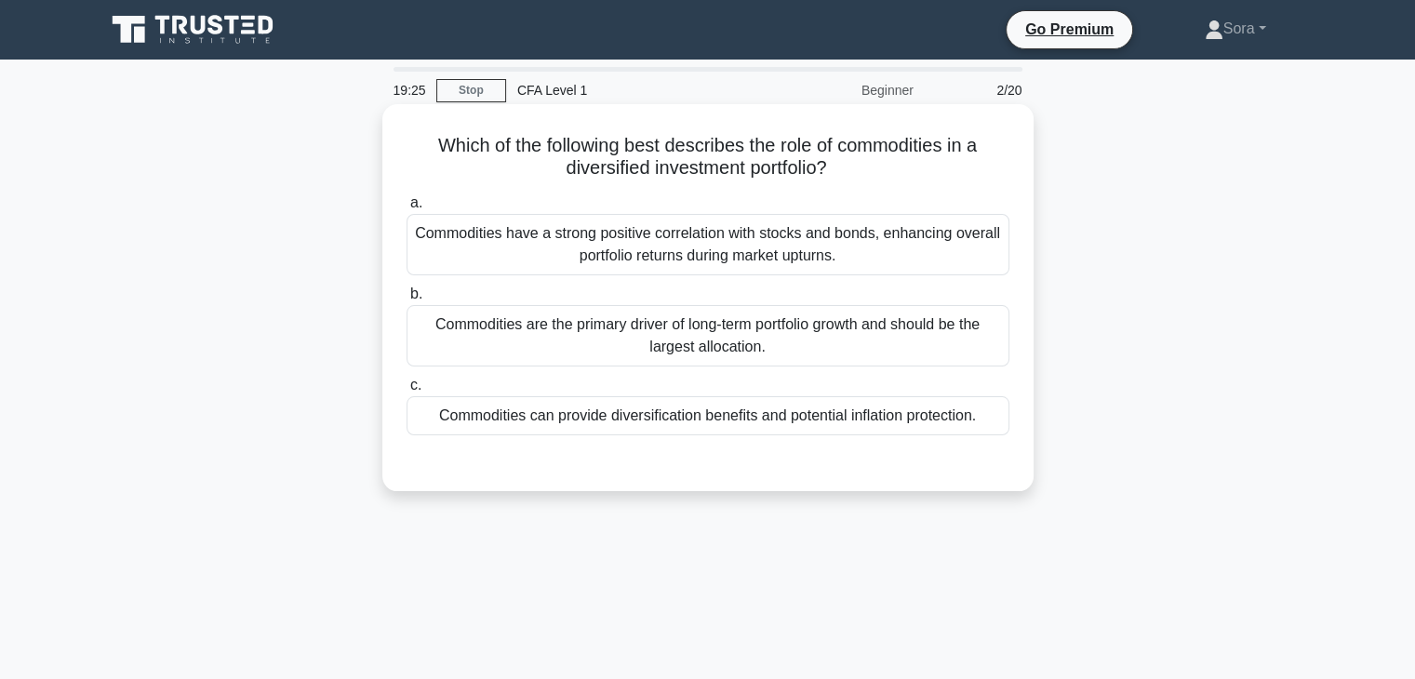
click at [762, 414] on div "Commodities can provide diversification benefits and potential inflation protec…" at bounding box center [708, 415] width 603 height 39
click at [407, 392] on input "c. Commodities can provide diversification benefits and potential inflation pro…" at bounding box center [407, 386] width 0 height 12
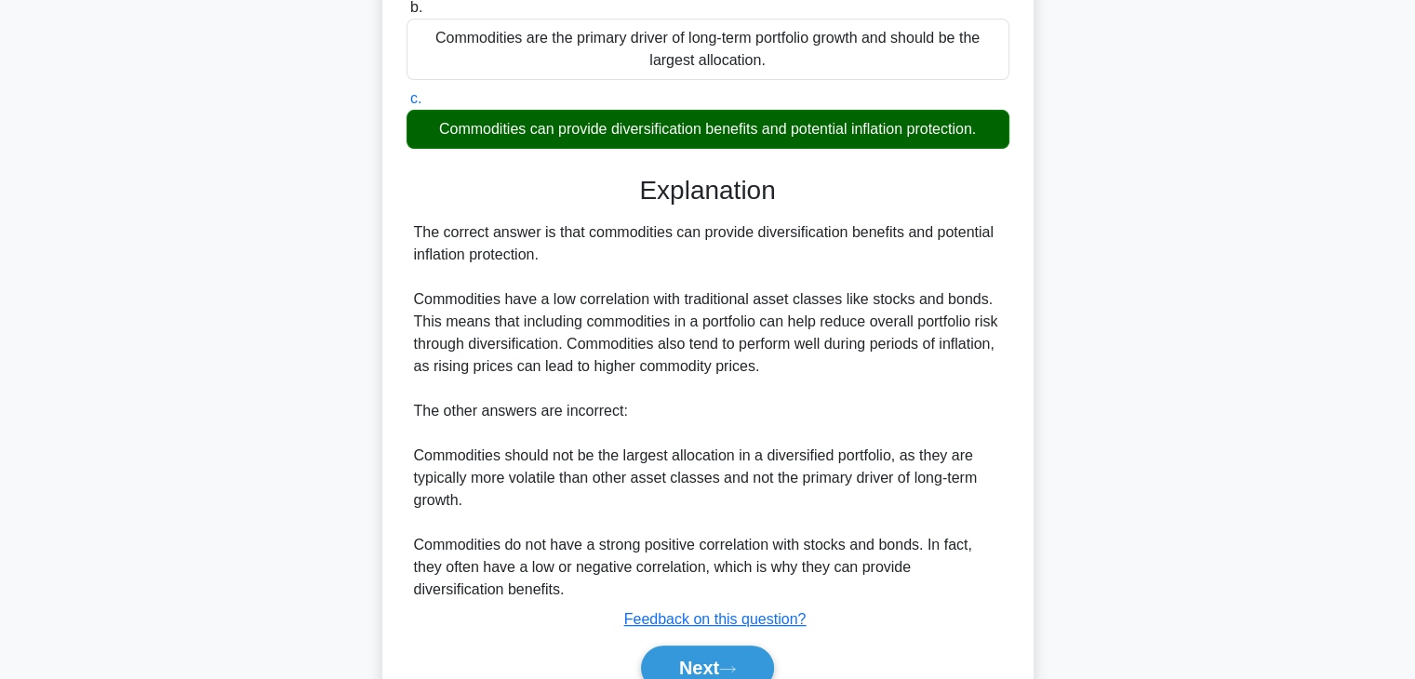
scroll to position [376, 0]
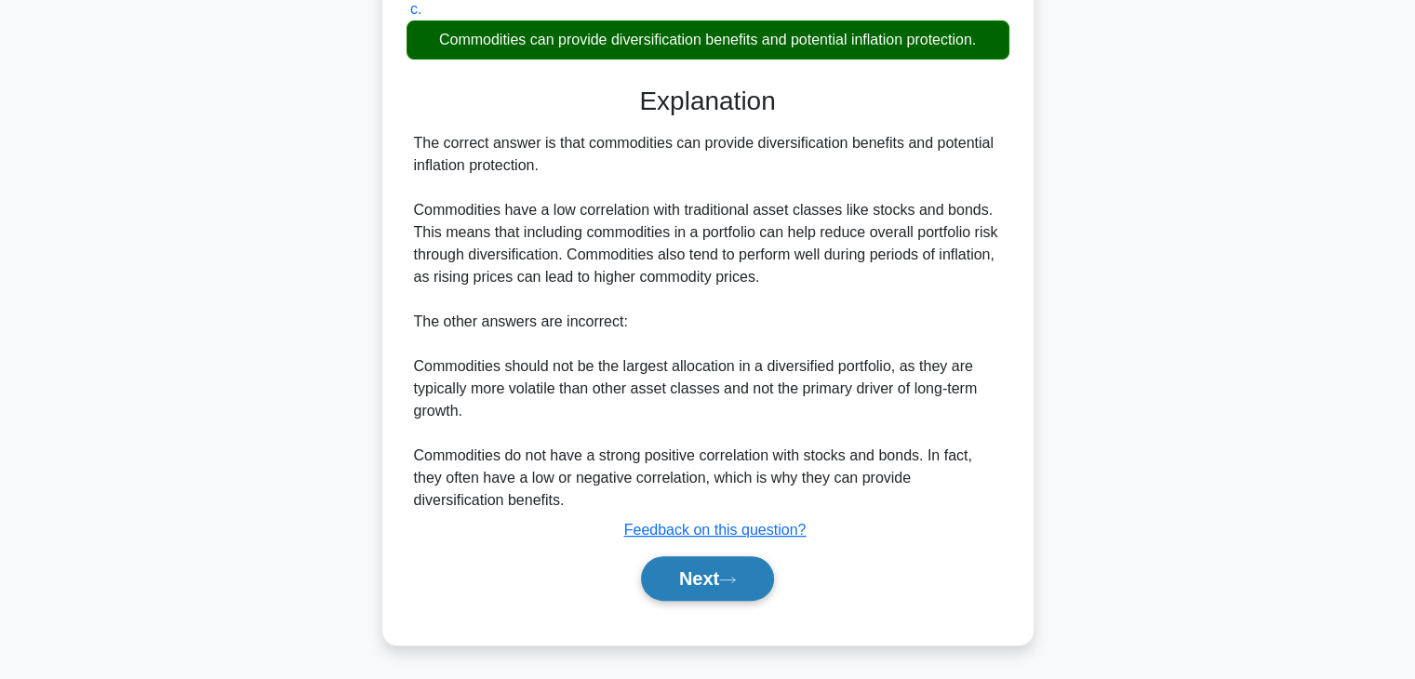
click at [754, 573] on button "Next" at bounding box center [707, 578] width 133 height 45
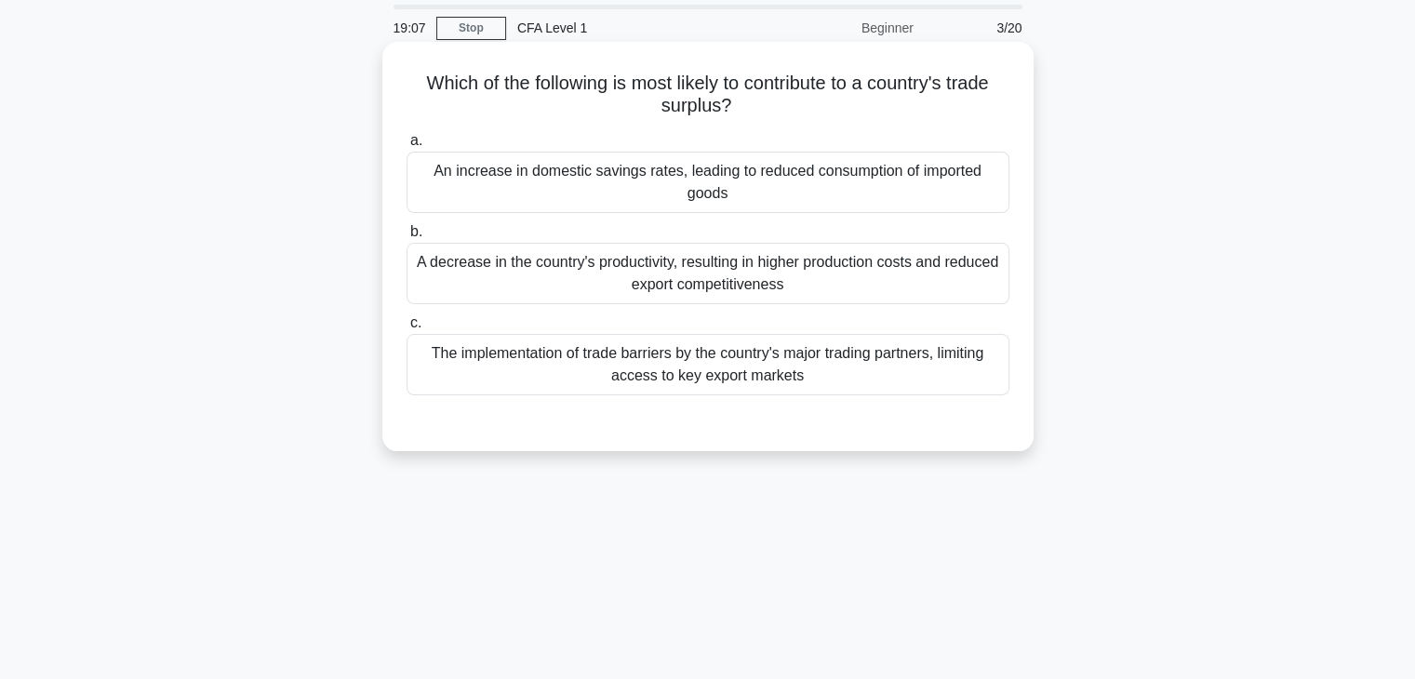
scroll to position [93, 0]
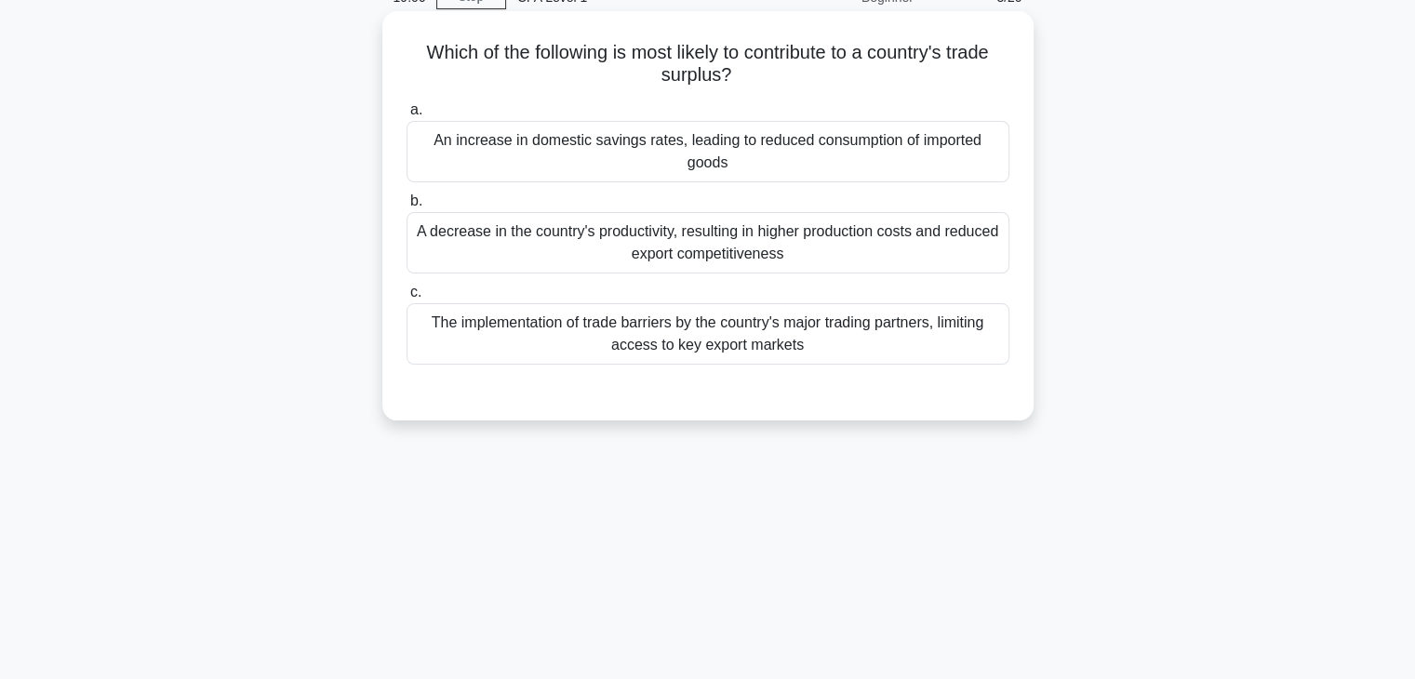
click at [734, 149] on div "An increase in domestic savings rates, leading to reduced consumption of import…" at bounding box center [708, 151] width 603 height 61
click at [407, 116] on input "a. An increase in domestic savings rates, leading to reduced consumption of imp…" at bounding box center [407, 110] width 0 height 12
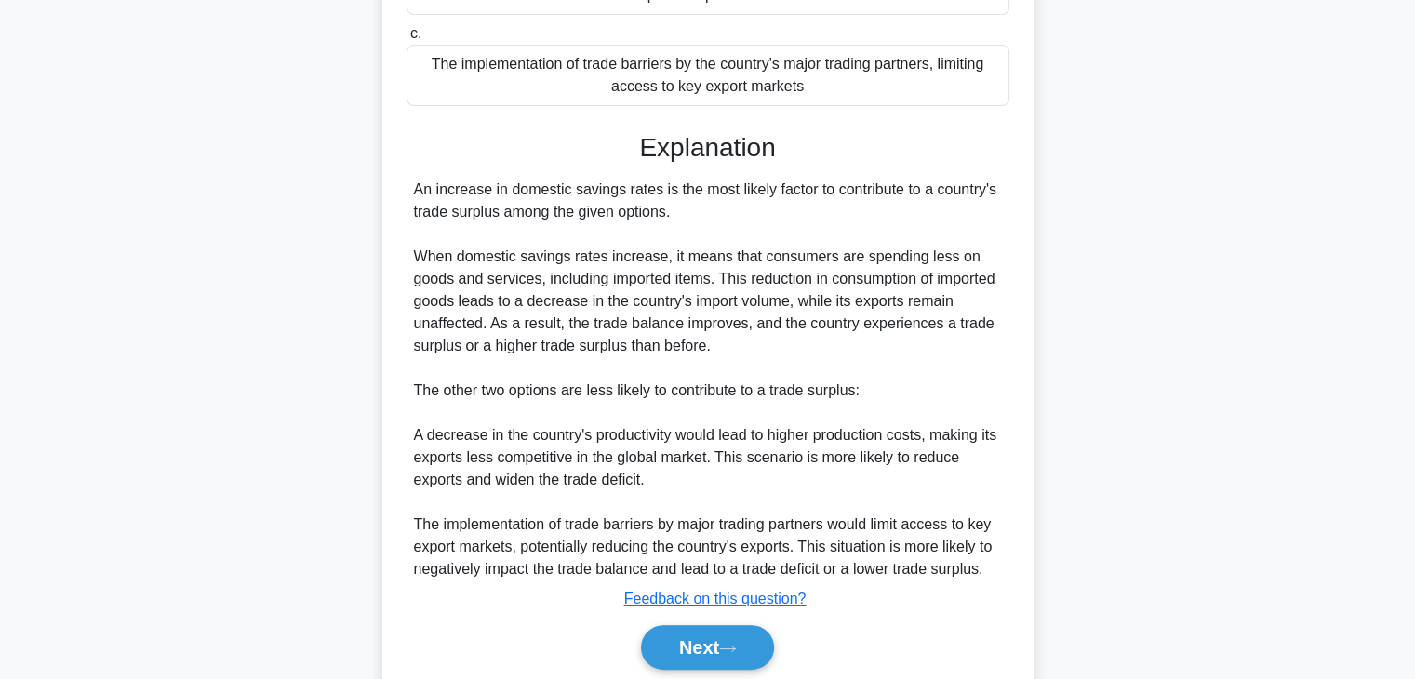
scroll to position [421, 0]
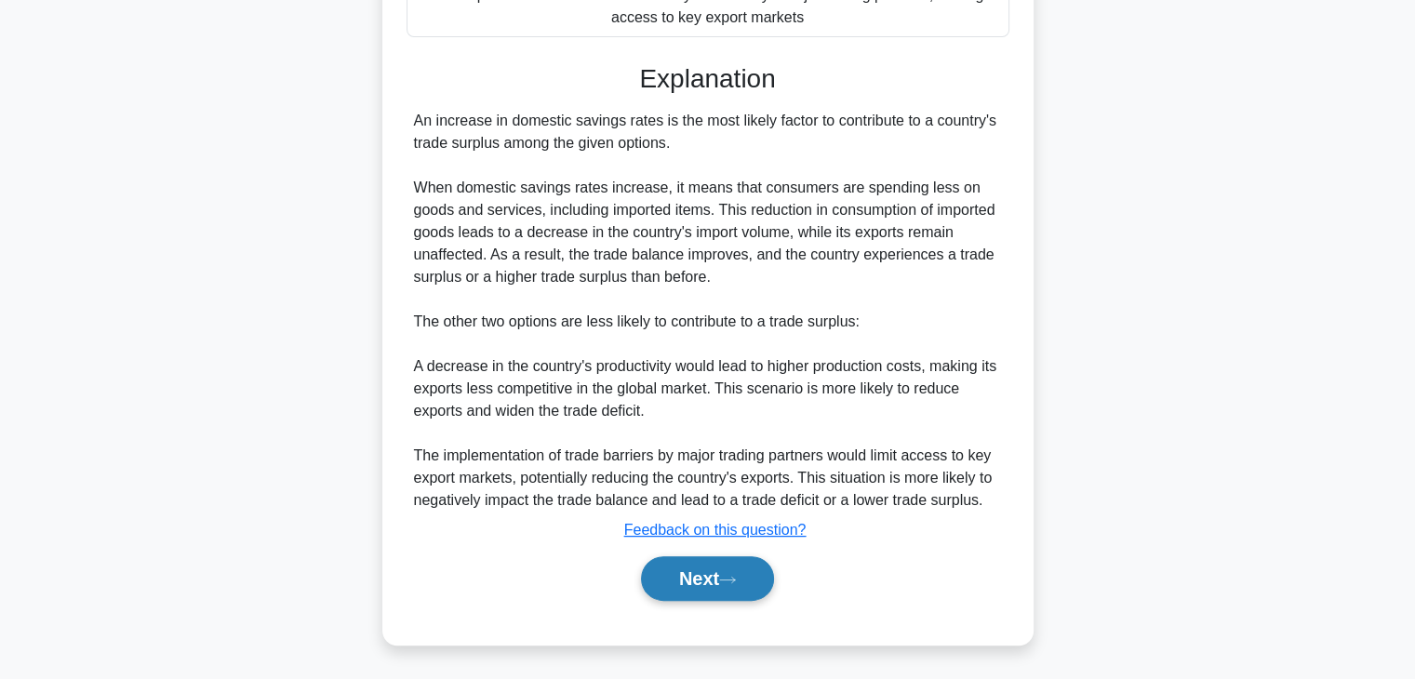
click at [736, 580] on icon at bounding box center [727, 580] width 17 height 10
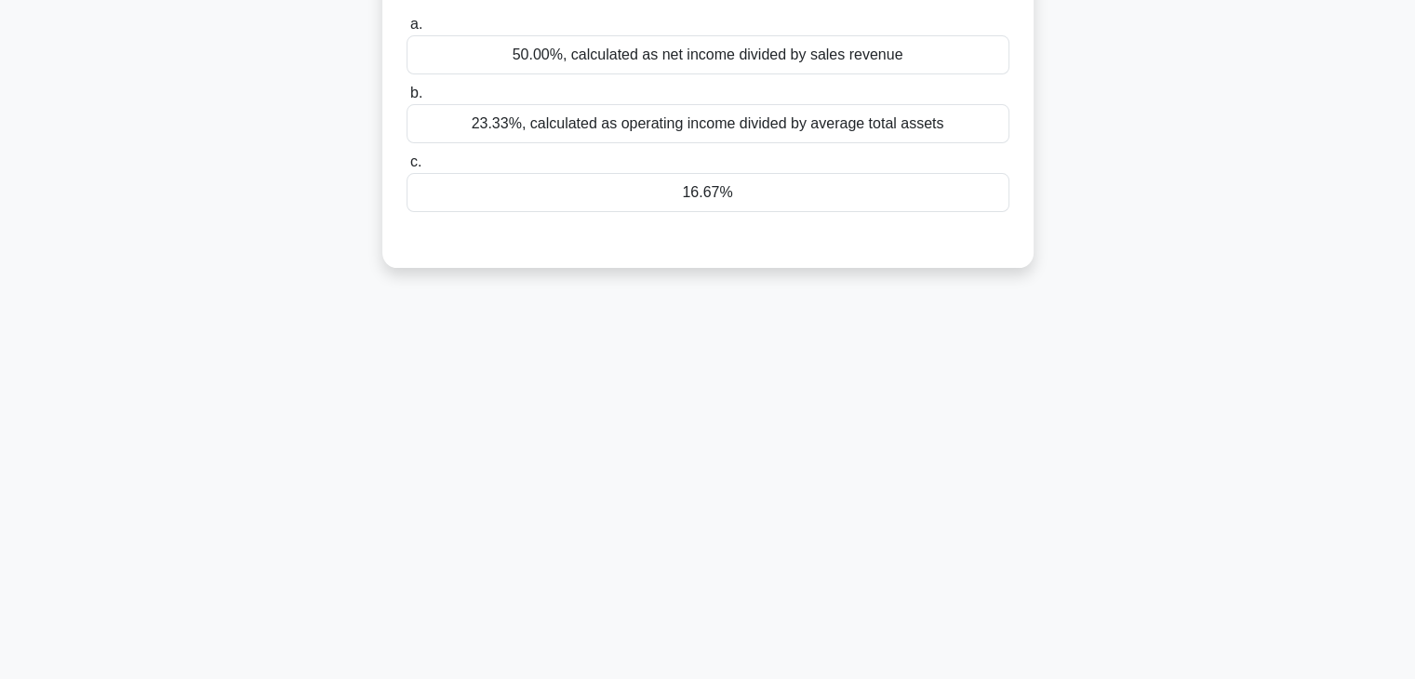
scroll to position [0, 0]
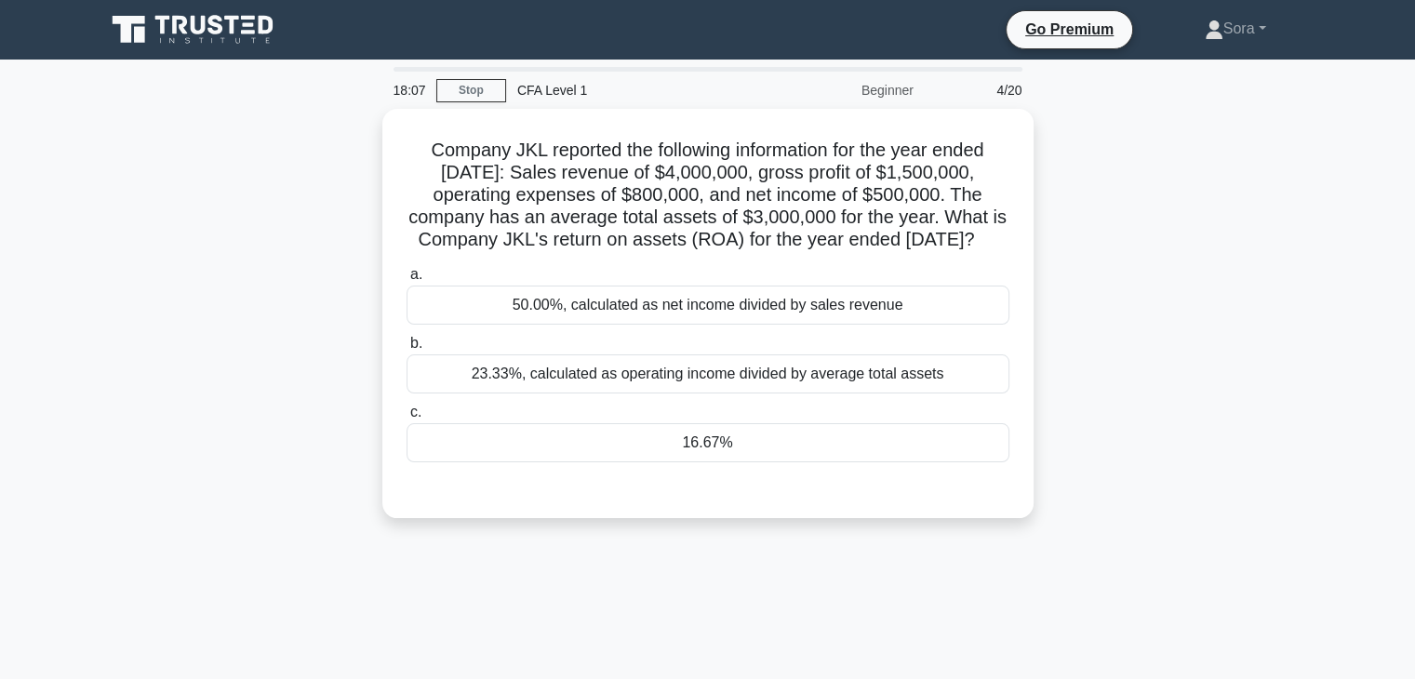
click at [1219, 596] on div "18:07 Stop CFA Level 1 Beginner 4/20 Company JKL reported the following informa…" at bounding box center [708, 532] width 1228 height 931
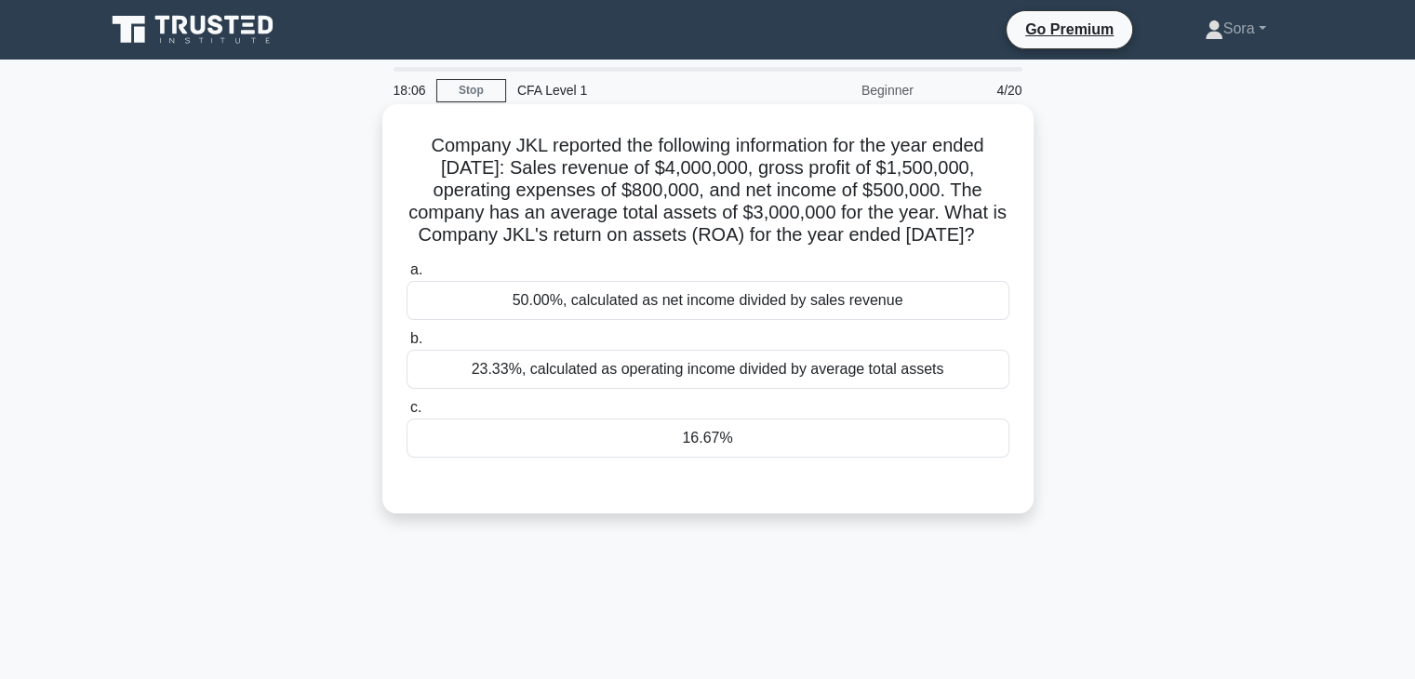
click at [936, 458] on div "16.67%" at bounding box center [708, 438] width 603 height 39
click at [407, 414] on input "c. 16.67%" at bounding box center [407, 408] width 0 height 12
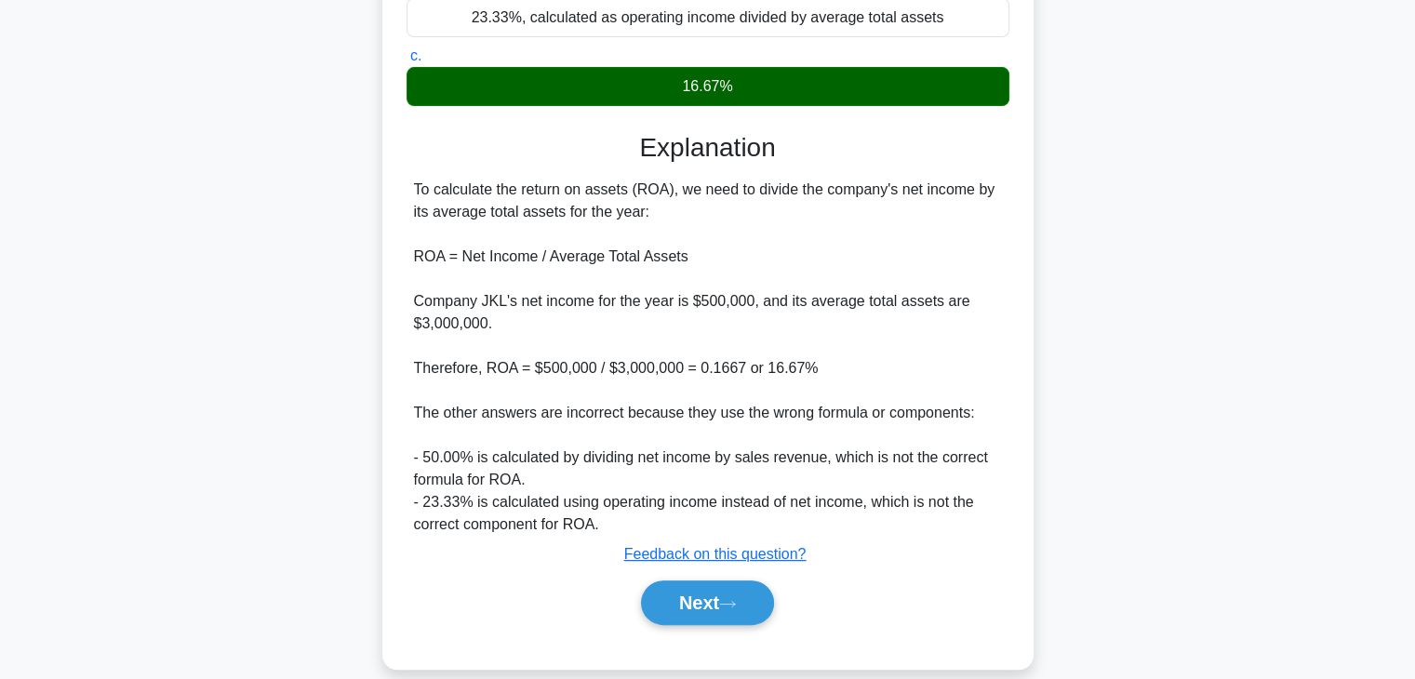
scroll to position [398, 0]
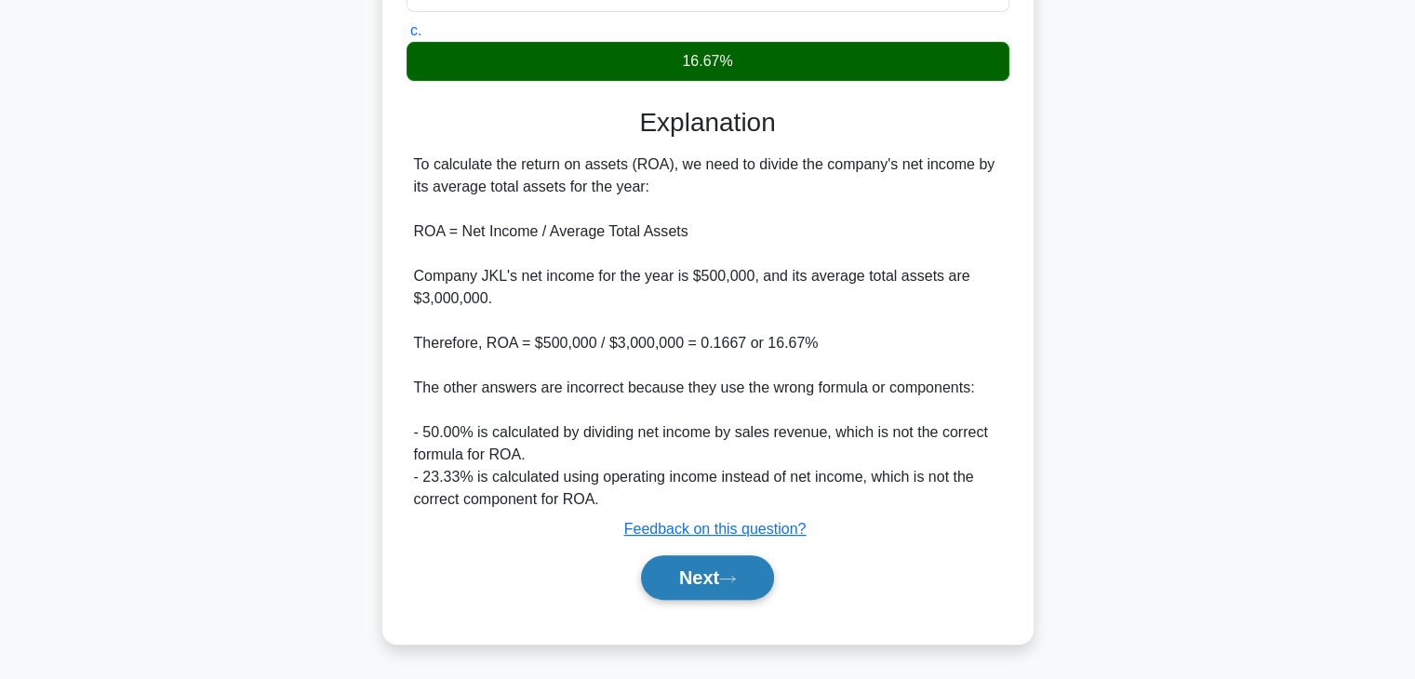
click at [750, 578] on button "Next" at bounding box center [707, 578] width 133 height 45
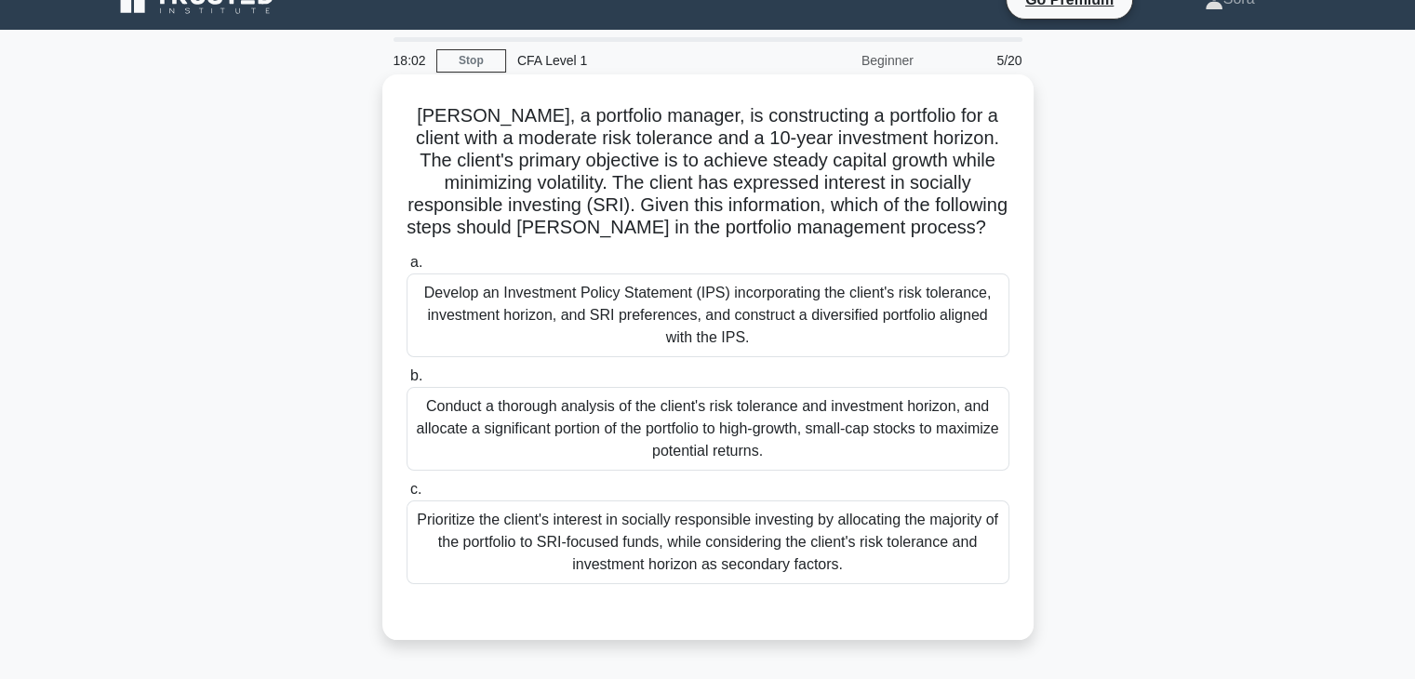
scroll to position [0, 0]
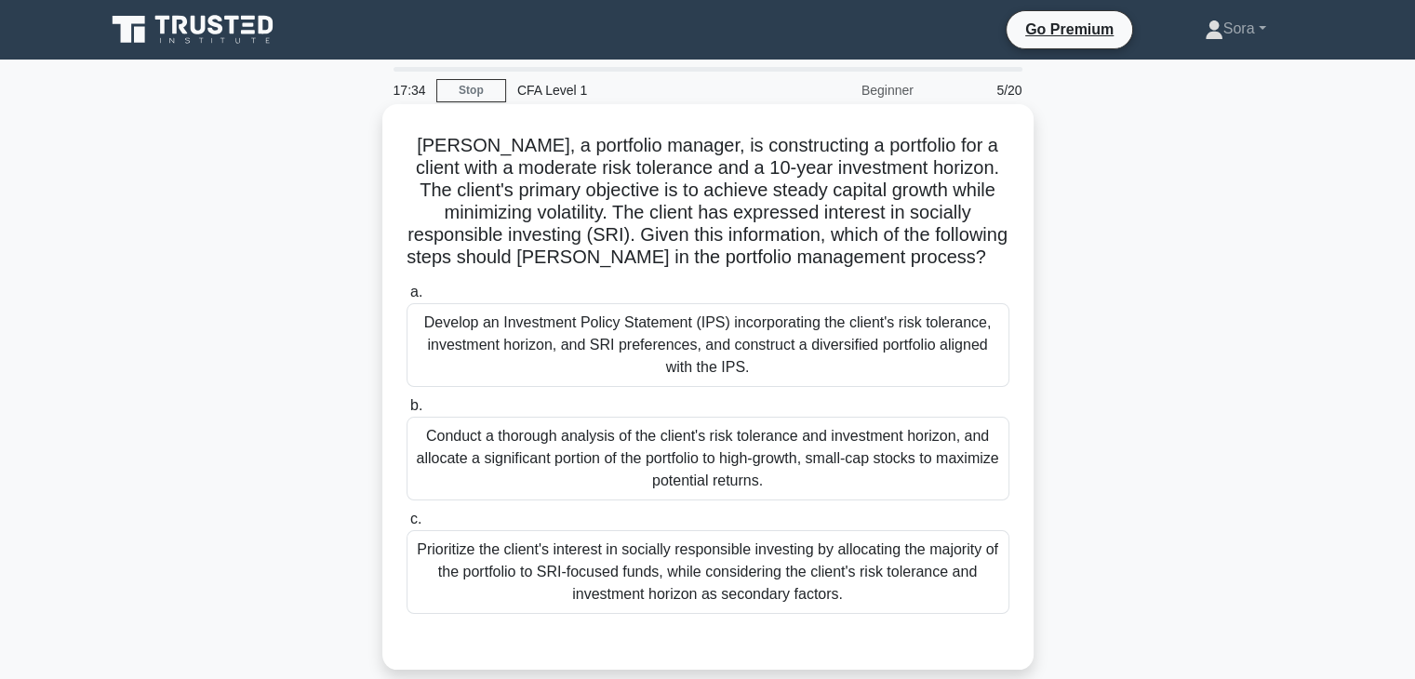
click at [600, 339] on div "Develop an Investment Policy Statement (IPS) incorporating the client's risk to…" at bounding box center [708, 345] width 603 height 84
click at [407, 299] on input "a. Develop an Investment Policy Statement (IPS) incorporating the client's risk…" at bounding box center [407, 293] width 0 height 12
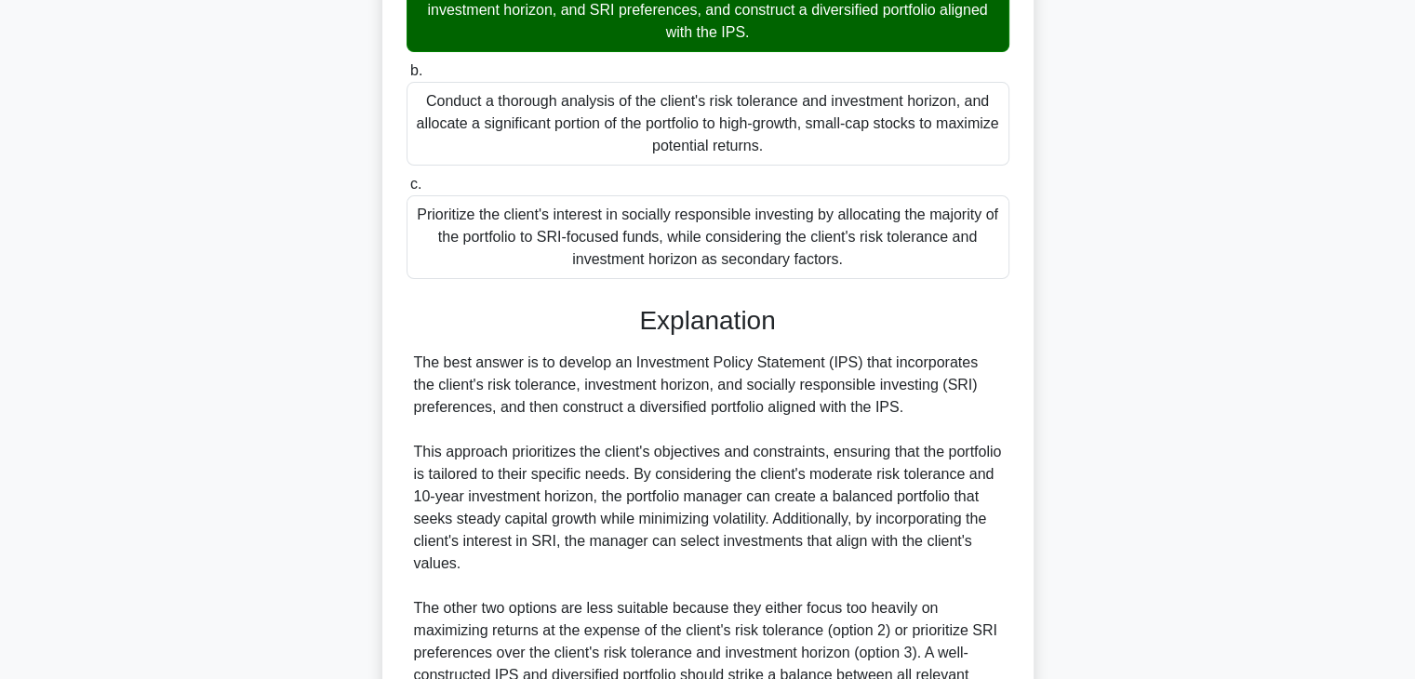
scroll to position [532, 0]
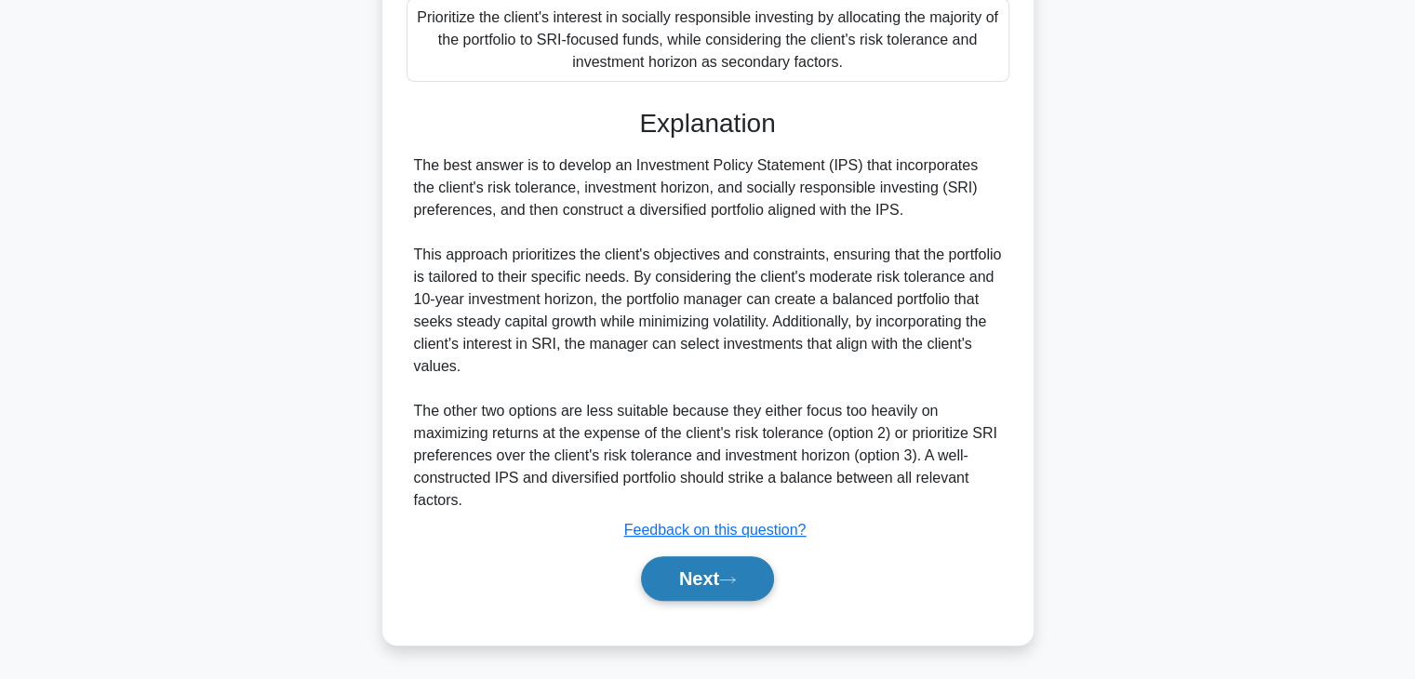
click at [696, 574] on button "Next" at bounding box center [707, 578] width 133 height 45
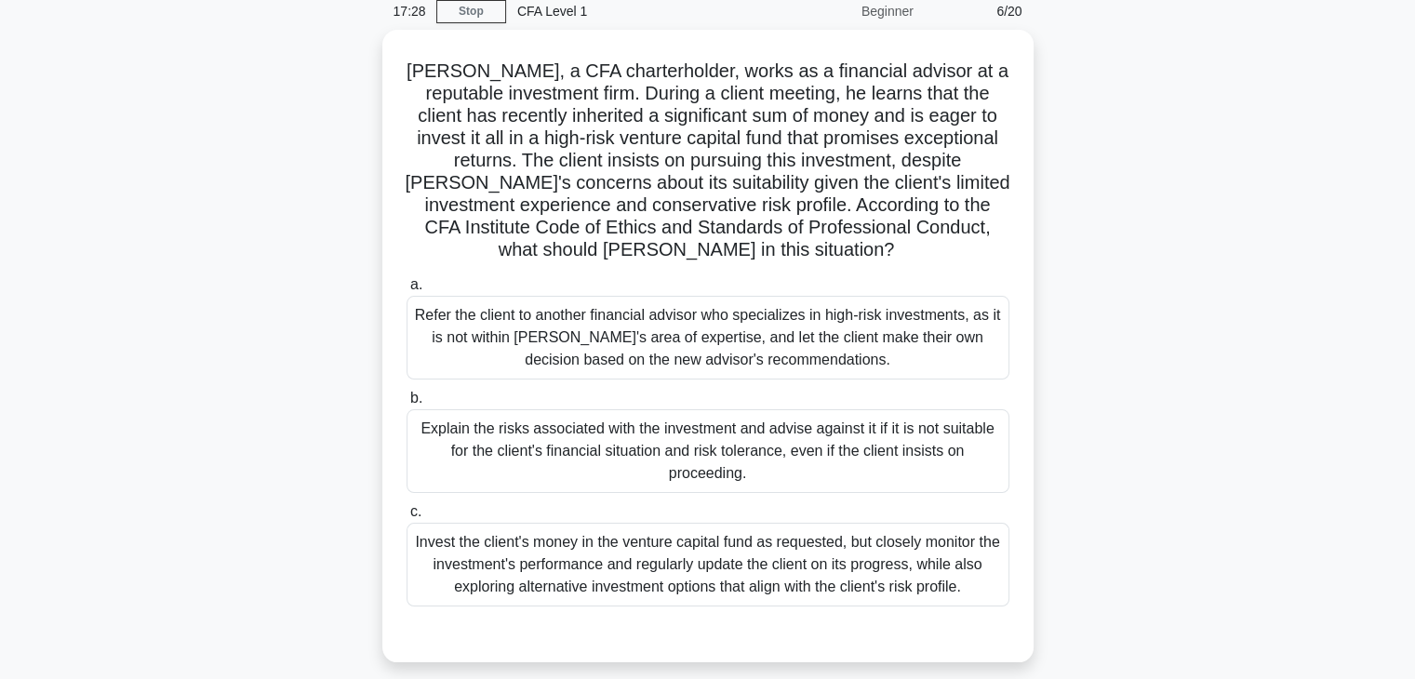
scroll to position [47, 0]
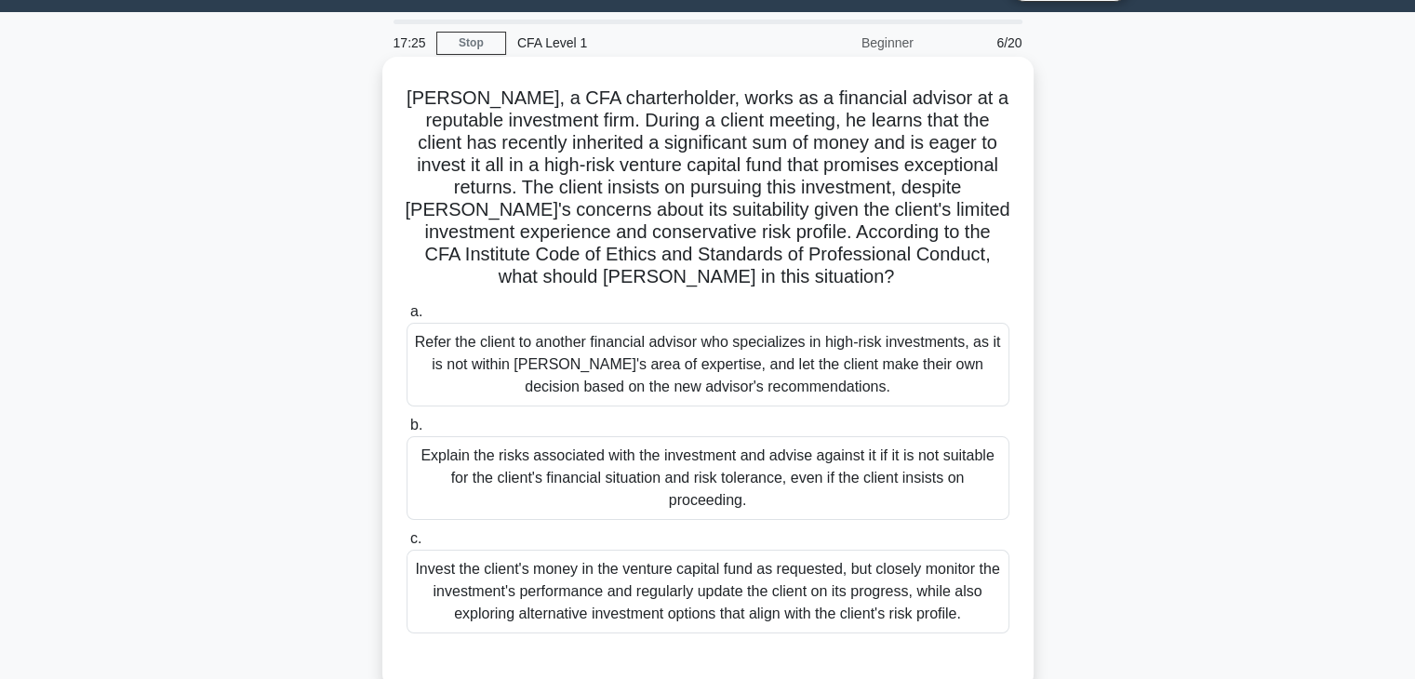
click at [697, 471] on div "Explain the risks associated with the investment and advise against it if it is…" at bounding box center [708, 478] width 603 height 84
click at [407, 432] on input "b. Explain the risks associated with the investment and advise against it if it…" at bounding box center [407, 426] width 0 height 12
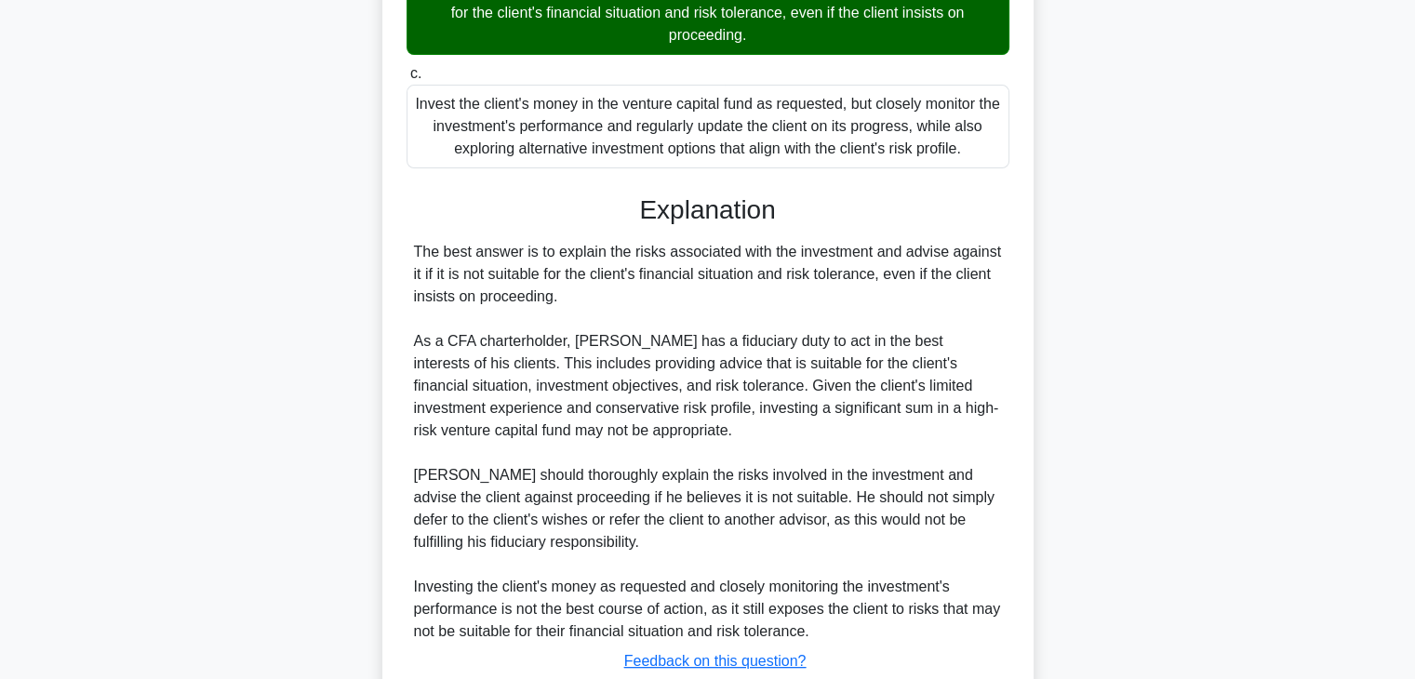
scroll to position [644, 0]
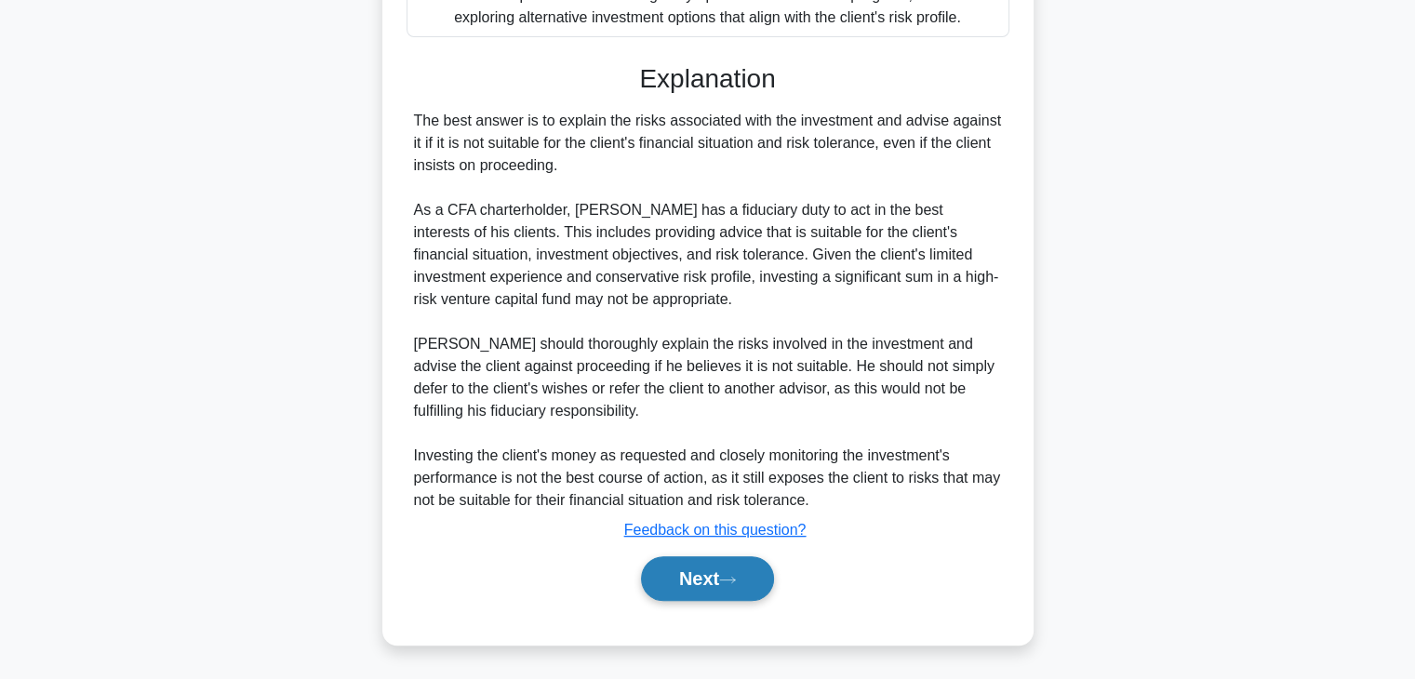
click at [711, 582] on button "Next" at bounding box center [707, 578] width 133 height 45
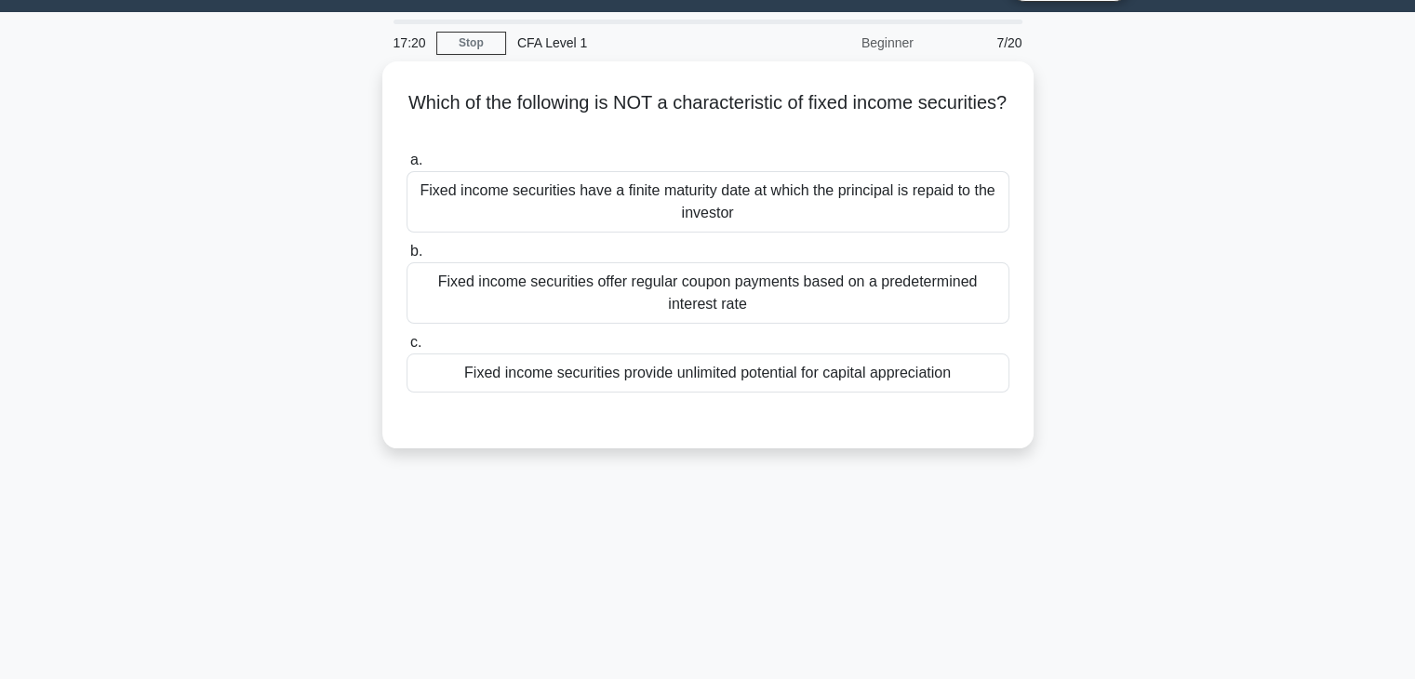
scroll to position [0, 0]
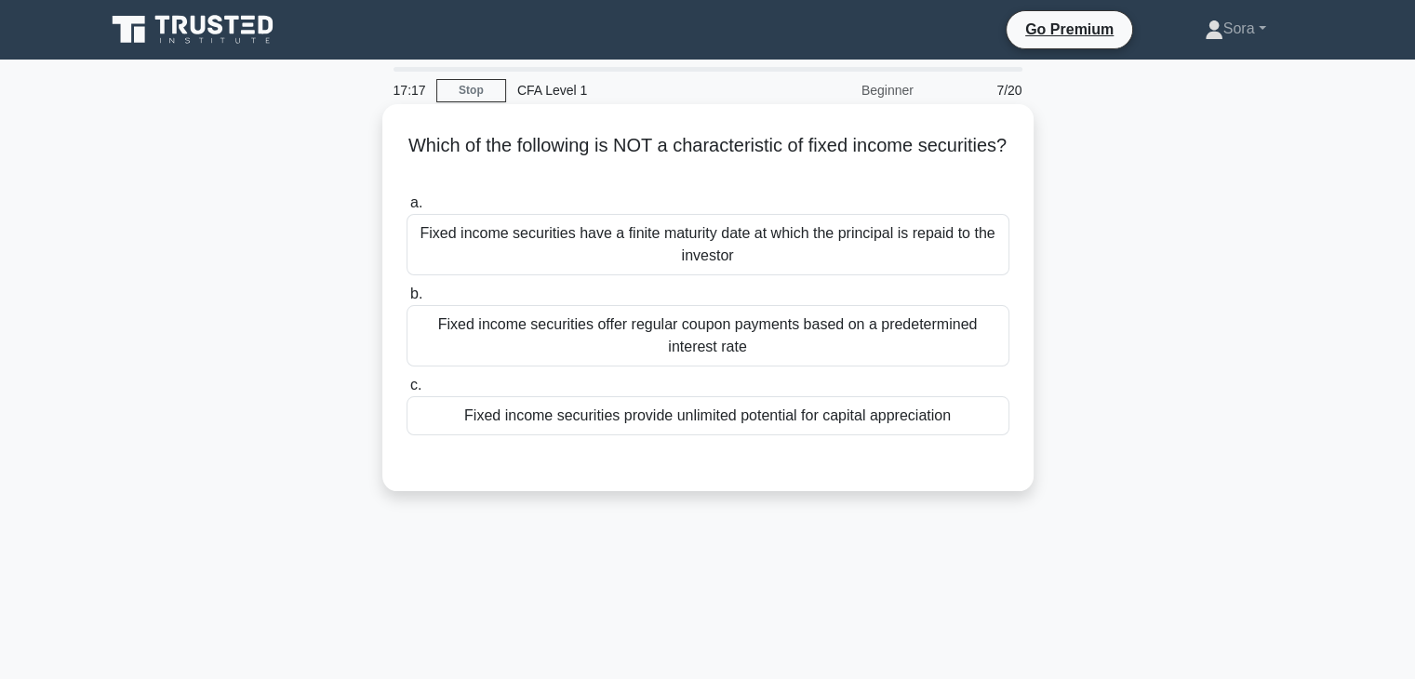
click at [691, 414] on div "Fixed income securities provide unlimited potential for capital appreciation" at bounding box center [708, 415] width 603 height 39
click at [407, 392] on input "c. Fixed income securities provide unlimited potential for capital appreciation" at bounding box center [407, 386] width 0 height 12
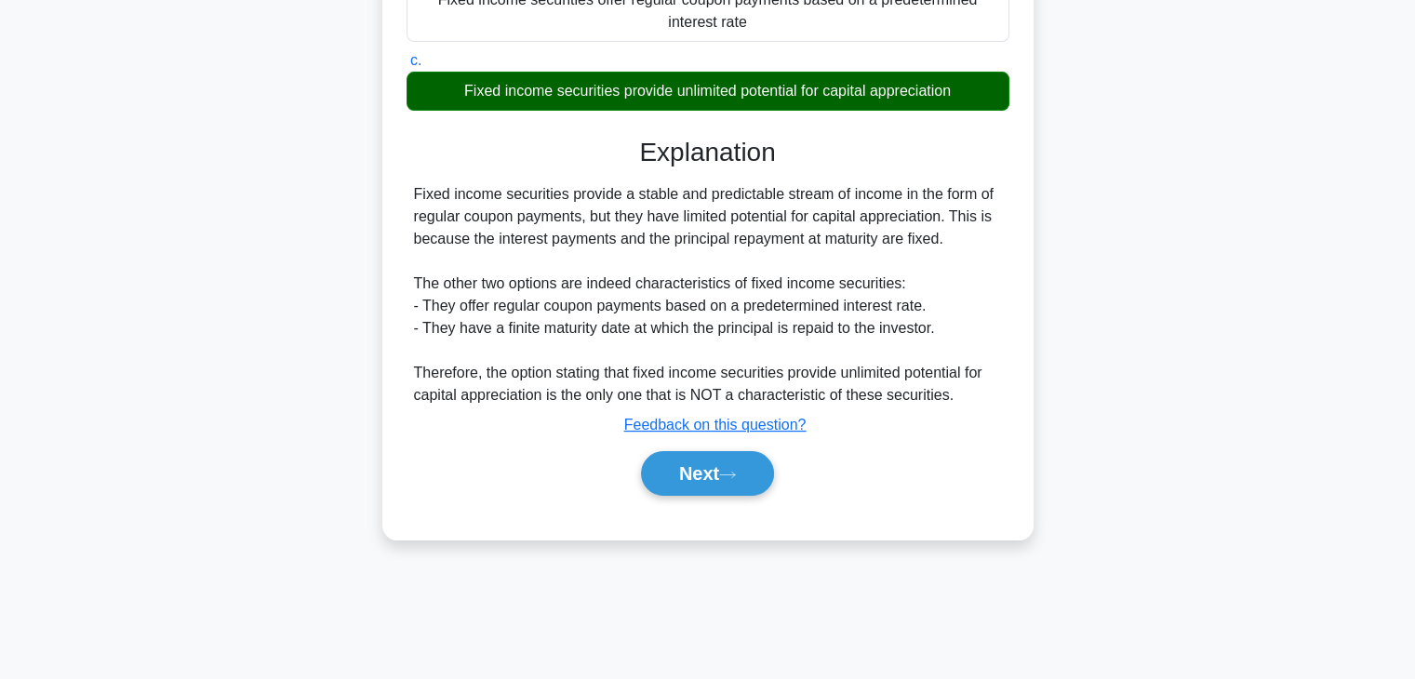
scroll to position [327, 0]
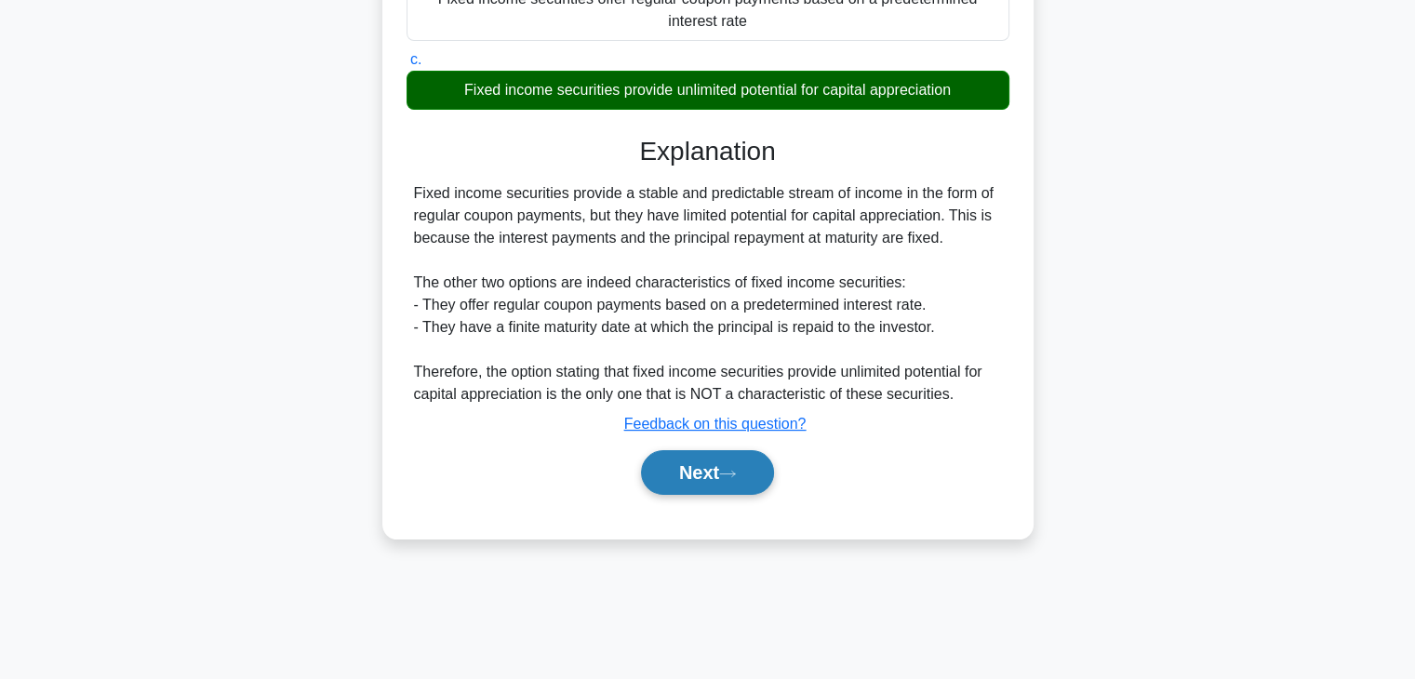
click at [707, 469] on button "Next" at bounding box center [707, 472] width 133 height 45
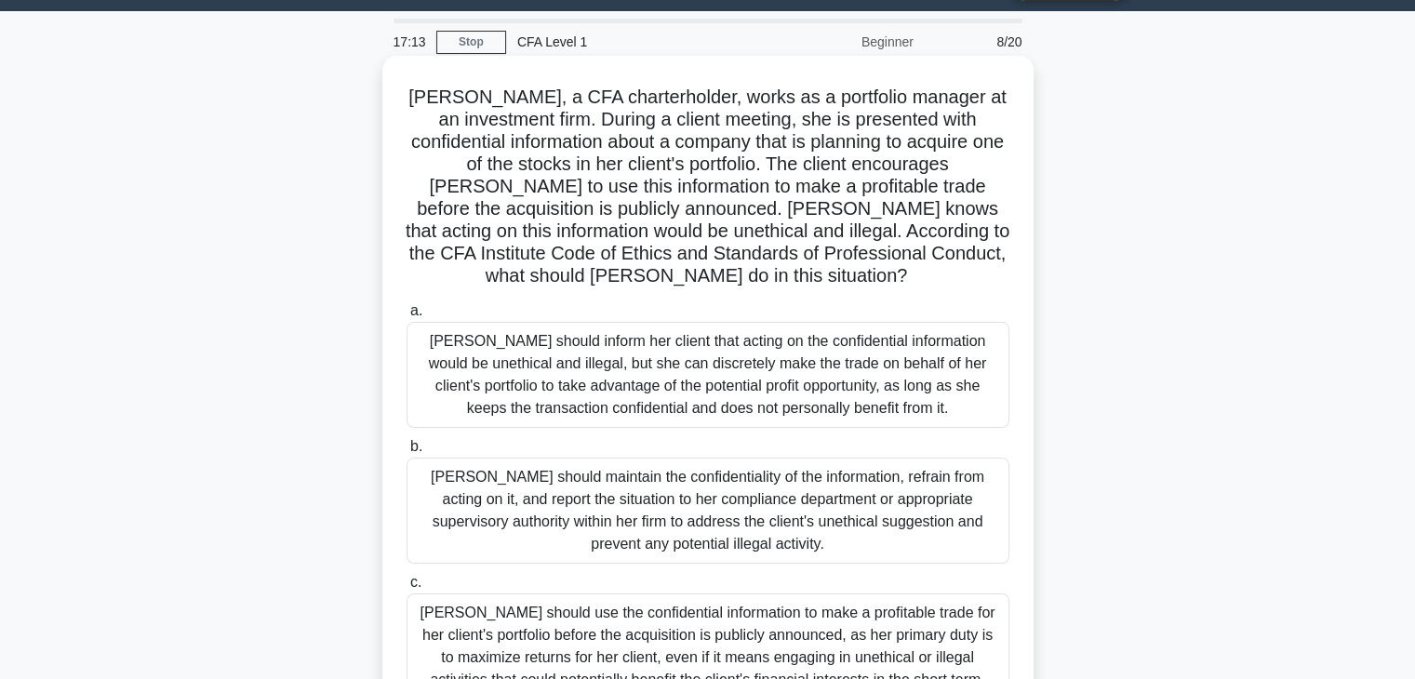
scroll to position [47, 0]
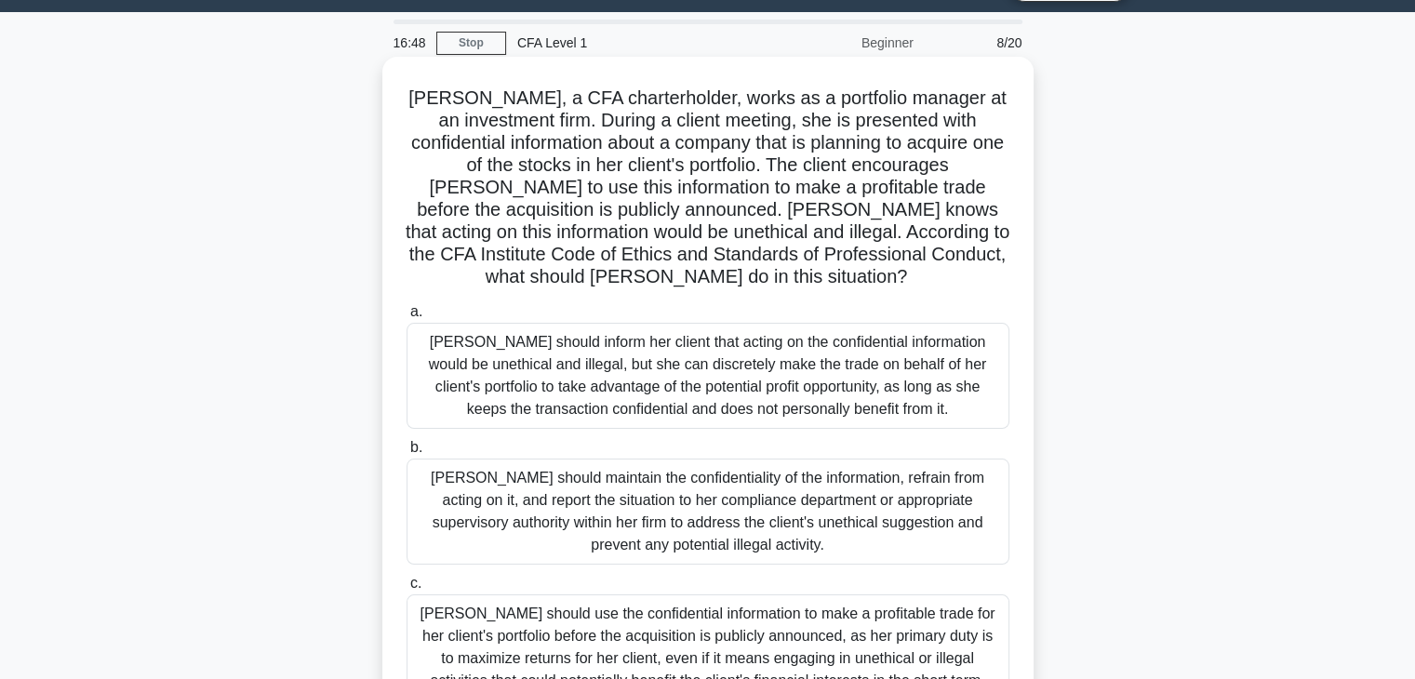
click at [683, 521] on div "Julia should maintain the confidentiality of the information, refrain from acti…" at bounding box center [708, 512] width 603 height 106
click at [407, 454] on input "b. Julia should maintain the confidentiality of the information, refrain from a…" at bounding box center [407, 448] width 0 height 12
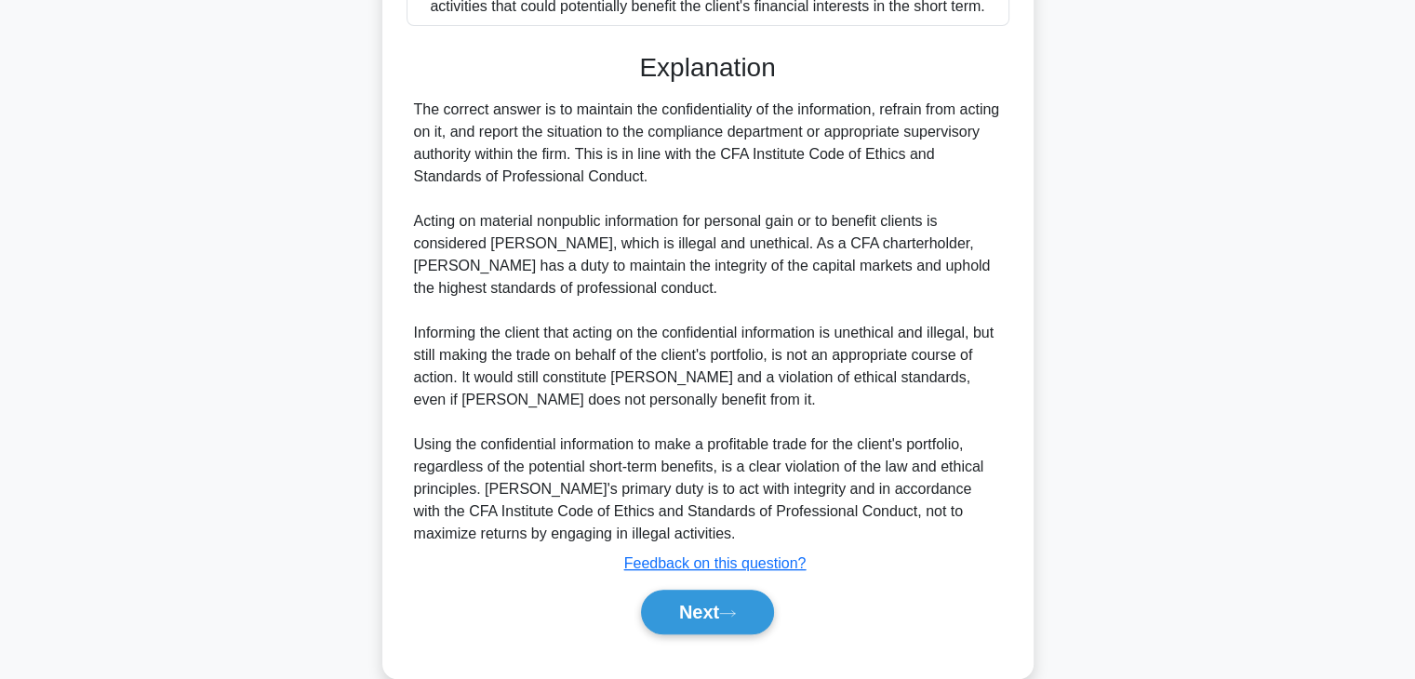
scroll to position [756, 0]
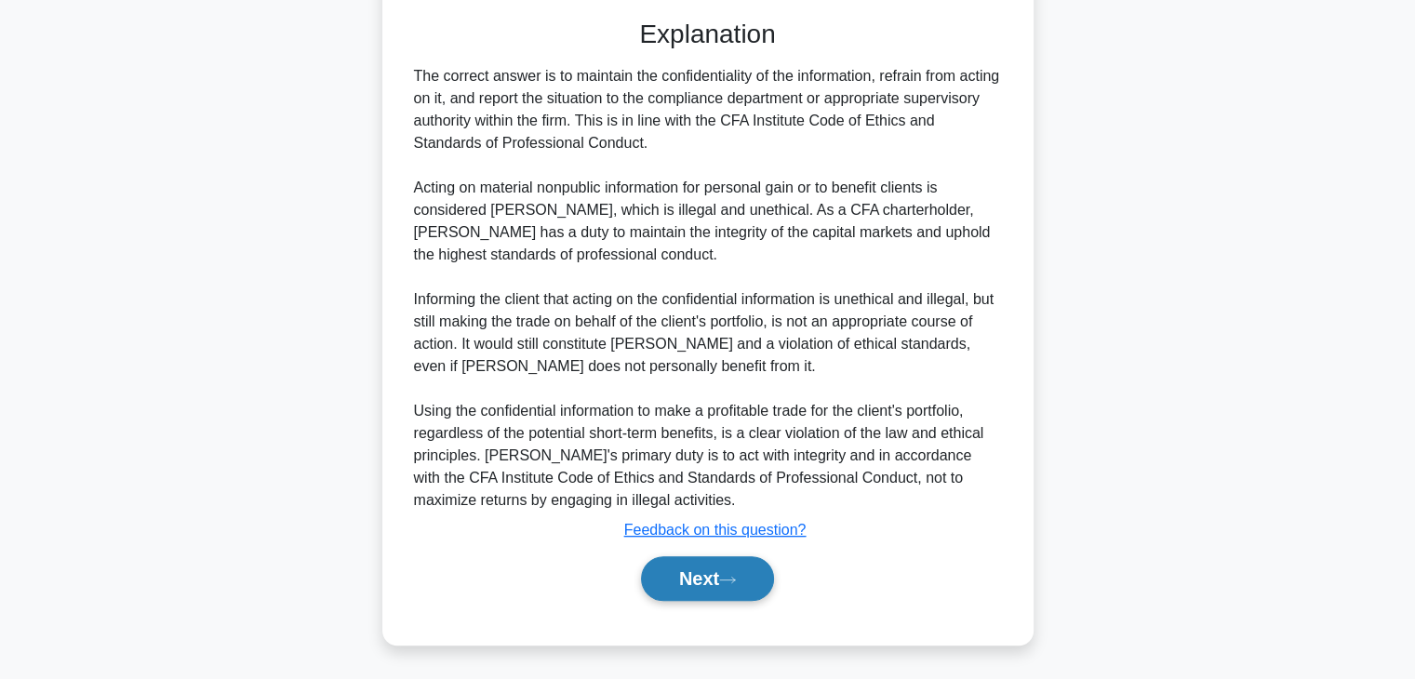
click at [759, 564] on button "Next" at bounding box center [707, 578] width 133 height 45
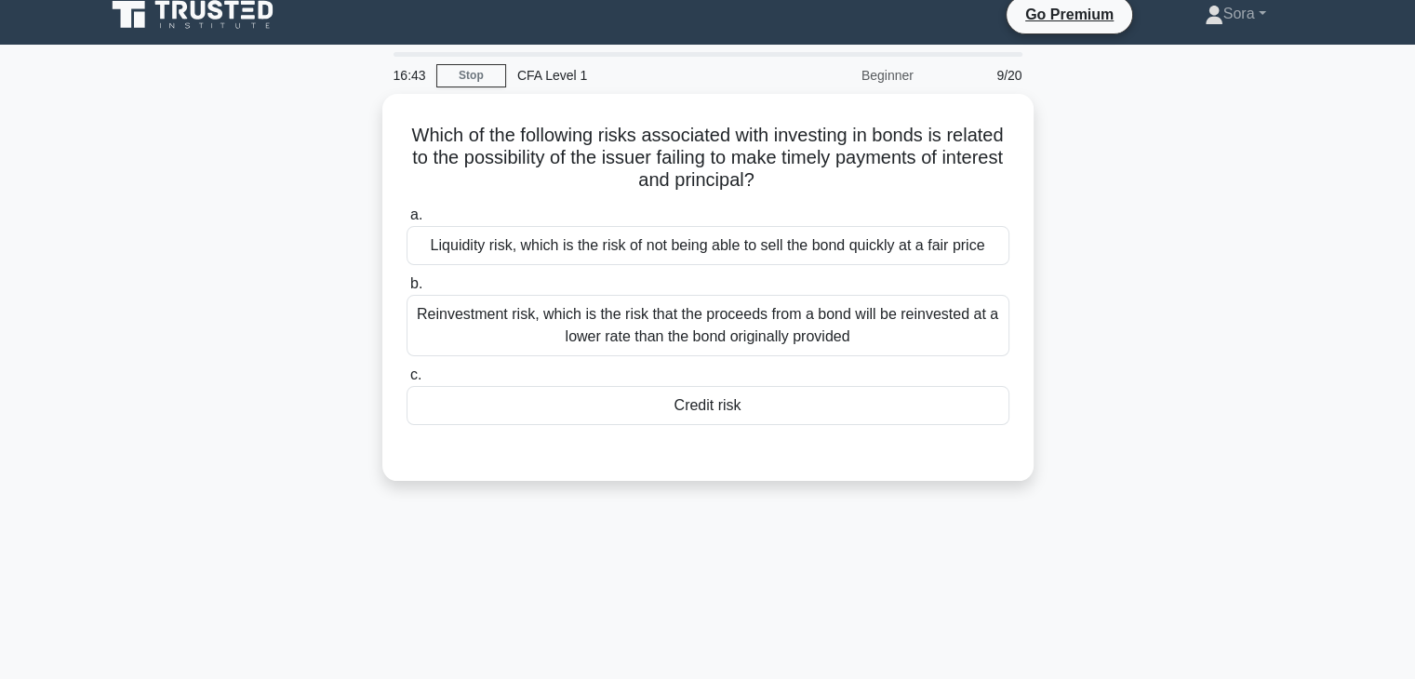
scroll to position [0, 0]
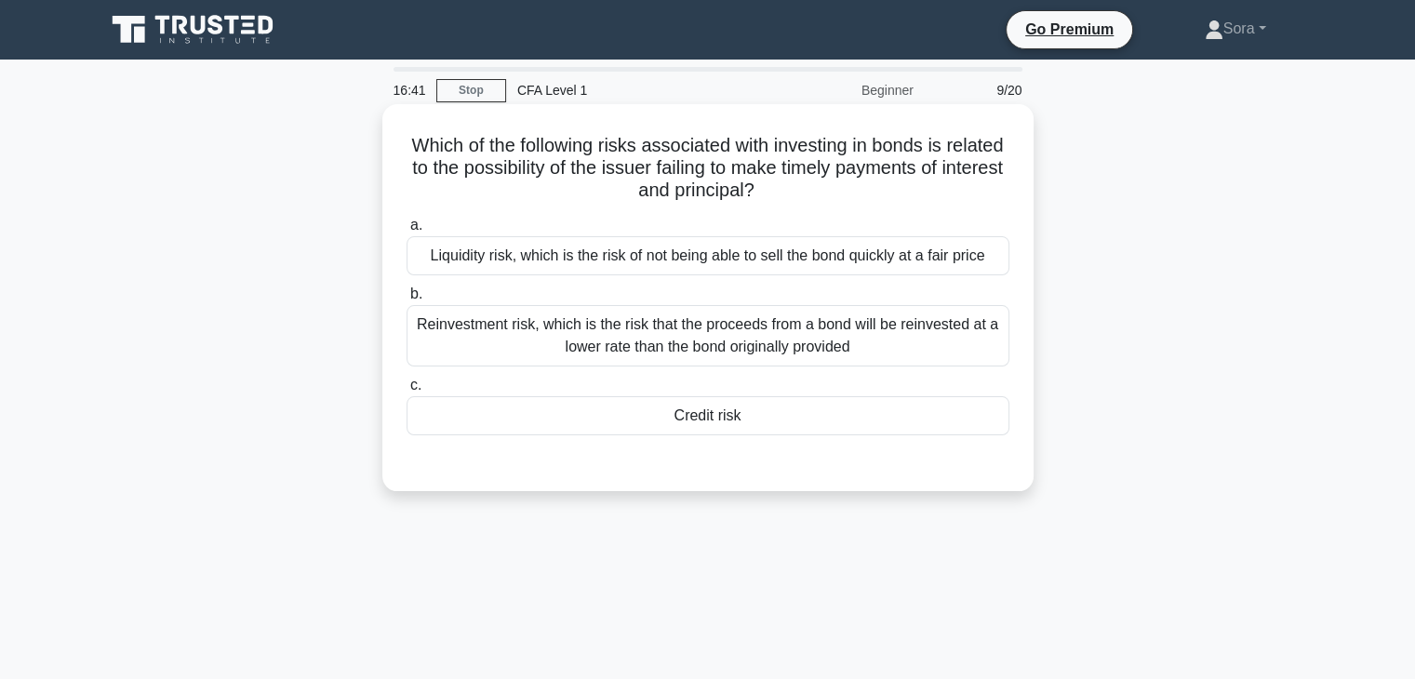
click at [770, 414] on div "Credit risk" at bounding box center [708, 415] width 603 height 39
click at [407, 392] on input "c. Credit risk" at bounding box center [407, 386] width 0 height 12
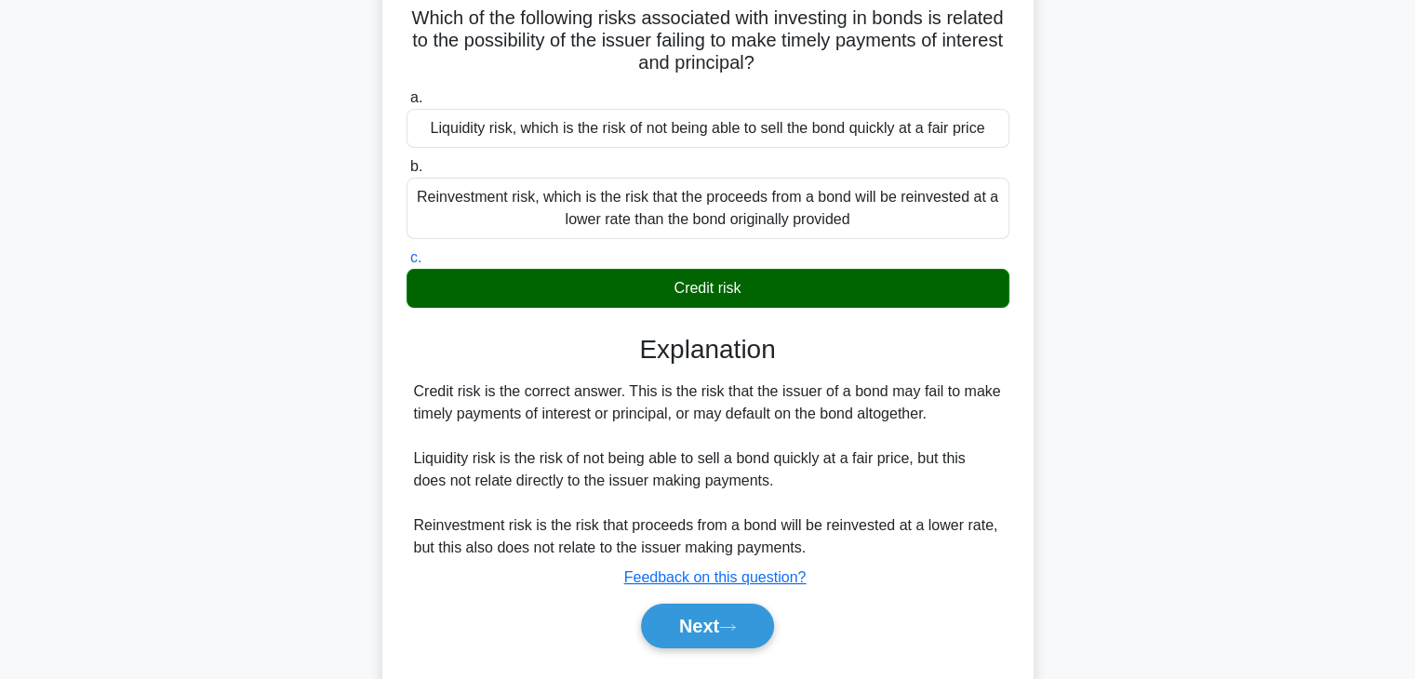
scroll to position [327, 0]
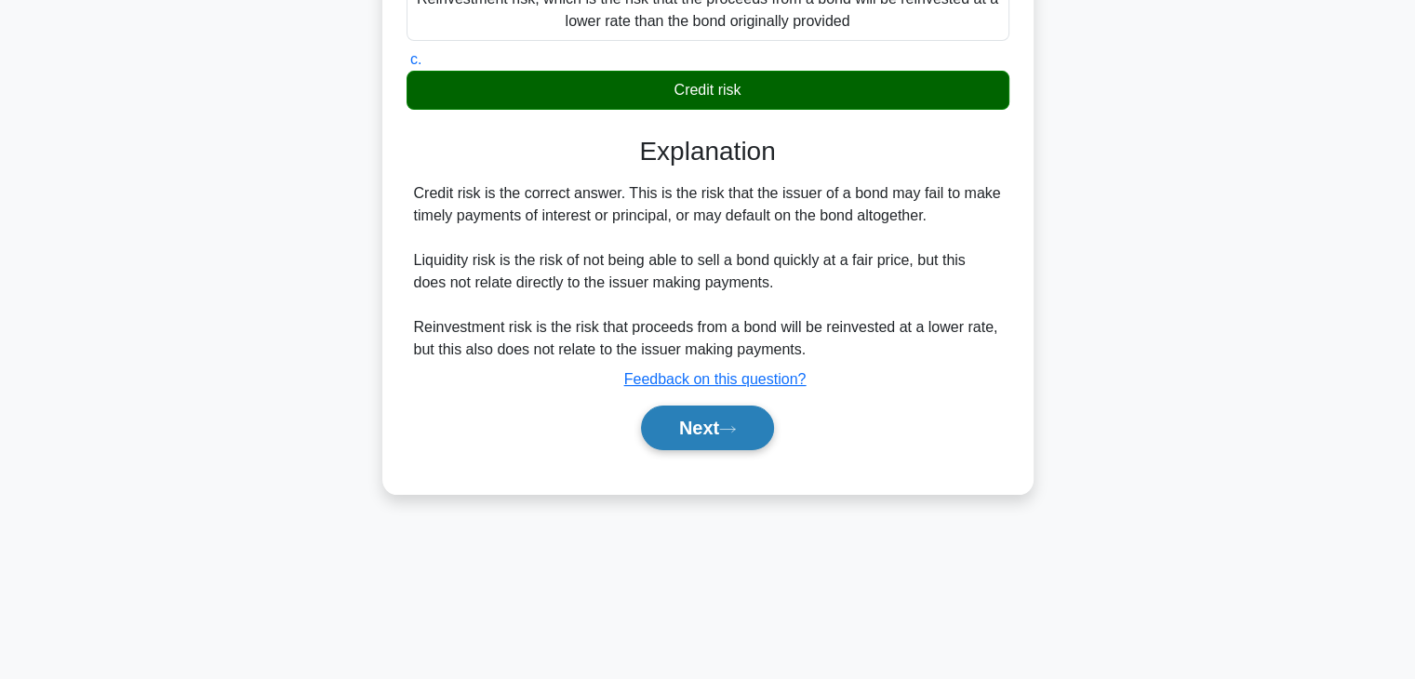
click at [715, 424] on button "Next" at bounding box center [707, 428] width 133 height 45
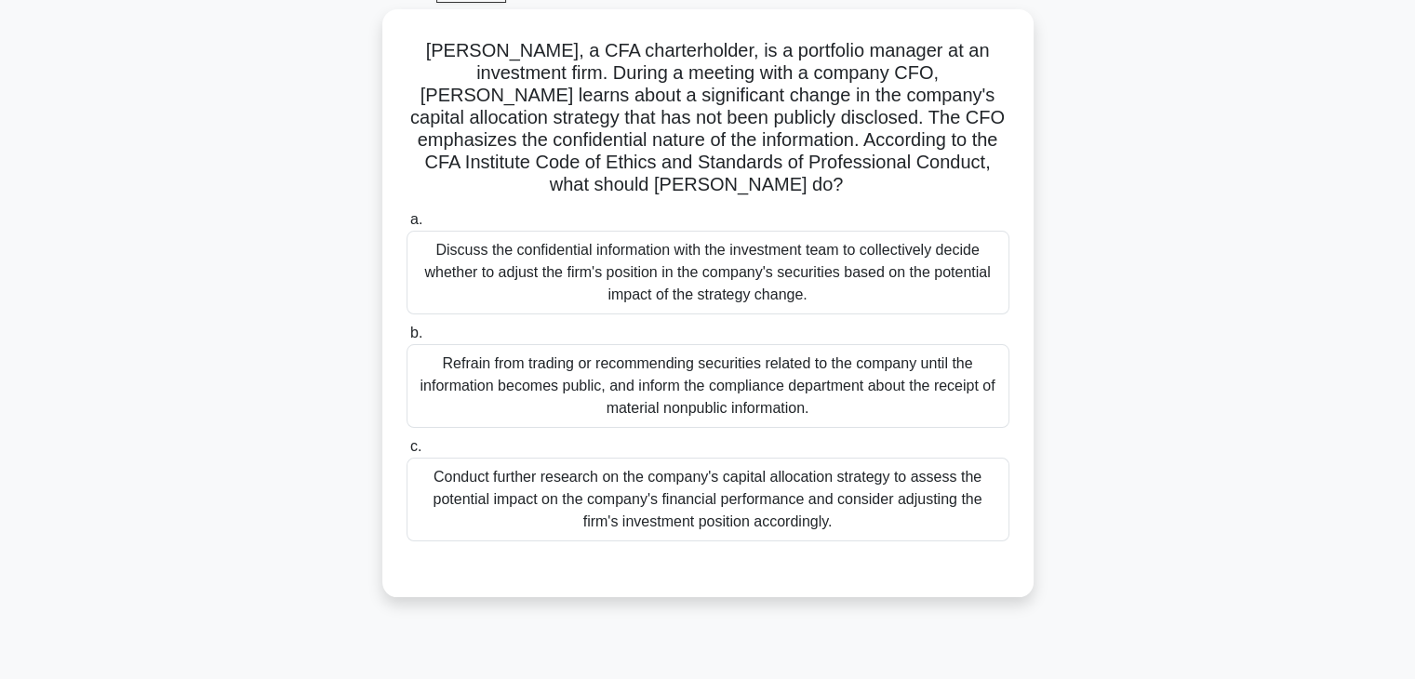
scroll to position [47, 0]
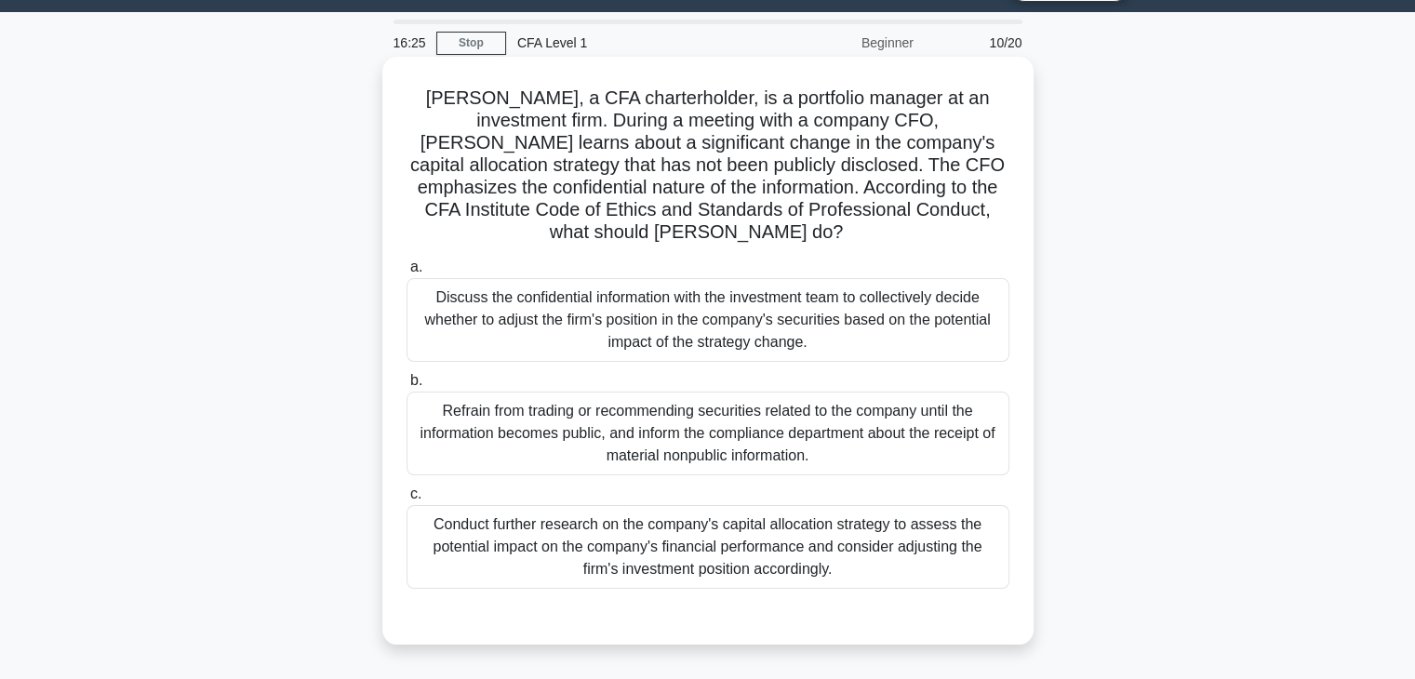
click at [717, 401] on div "Refrain from trading or recommending securities related to the company until th…" at bounding box center [708, 434] width 603 height 84
click at [407, 387] on input "b. Refrain from trading or recommending securities related to the company until…" at bounding box center [407, 381] width 0 height 12
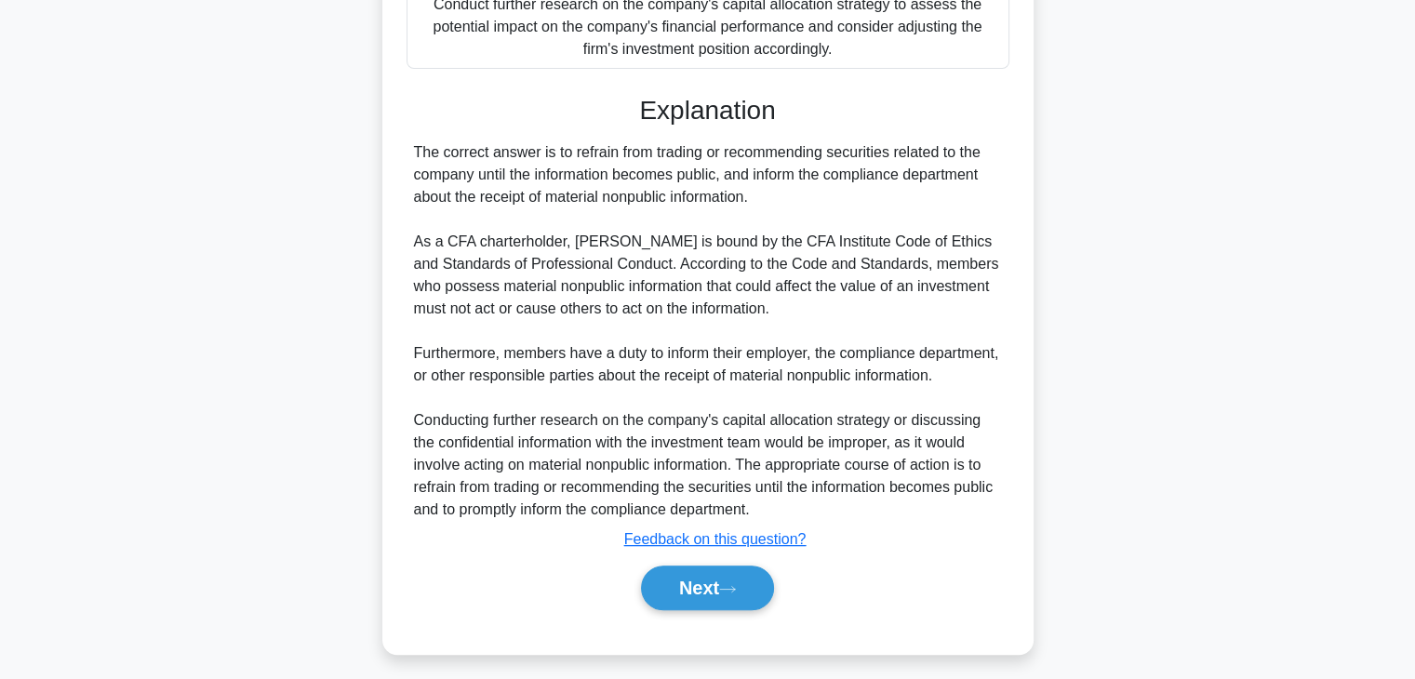
scroll to position [577, 0]
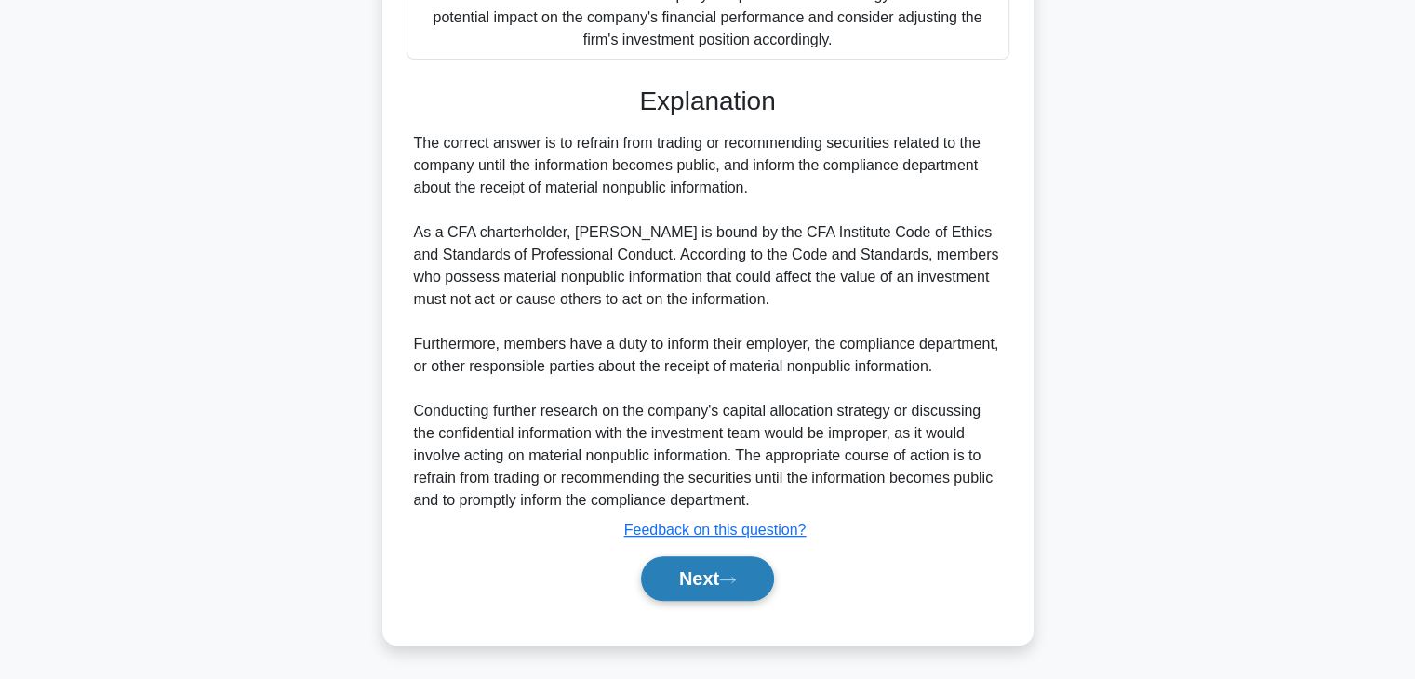
click at [756, 574] on button "Next" at bounding box center [707, 578] width 133 height 45
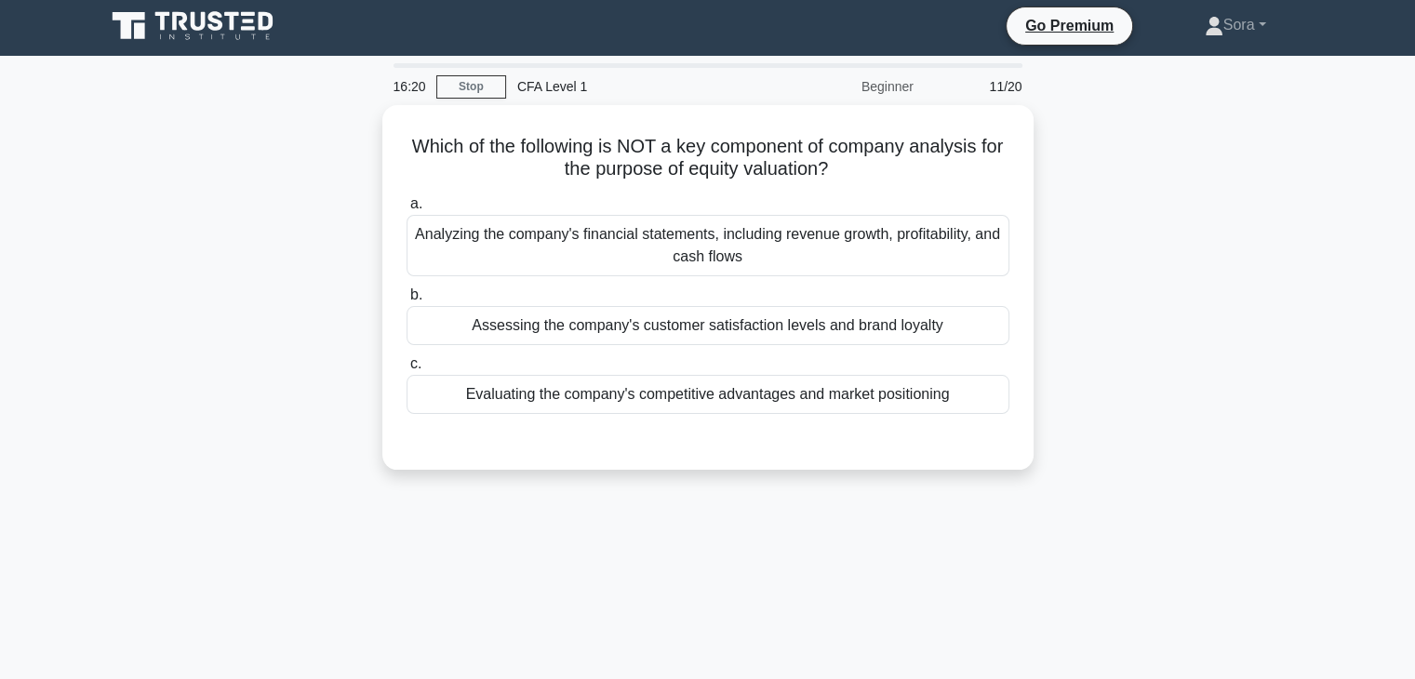
scroll to position [0, 0]
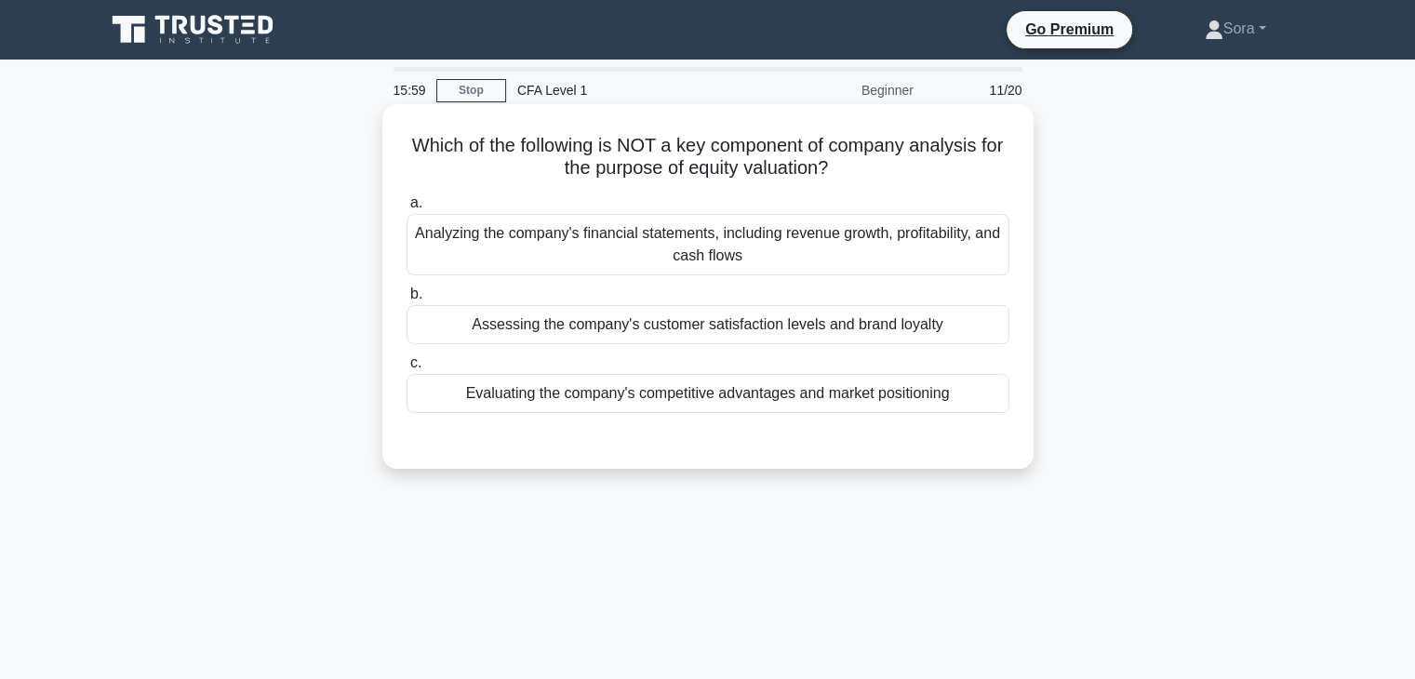
click at [757, 323] on div "Assessing the company's customer satisfaction levels and brand loyalty" at bounding box center [708, 324] width 603 height 39
click at [407, 301] on input "b. Assessing the company's customer satisfaction levels and brand loyalty" at bounding box center [407, 294] width 0 height 12
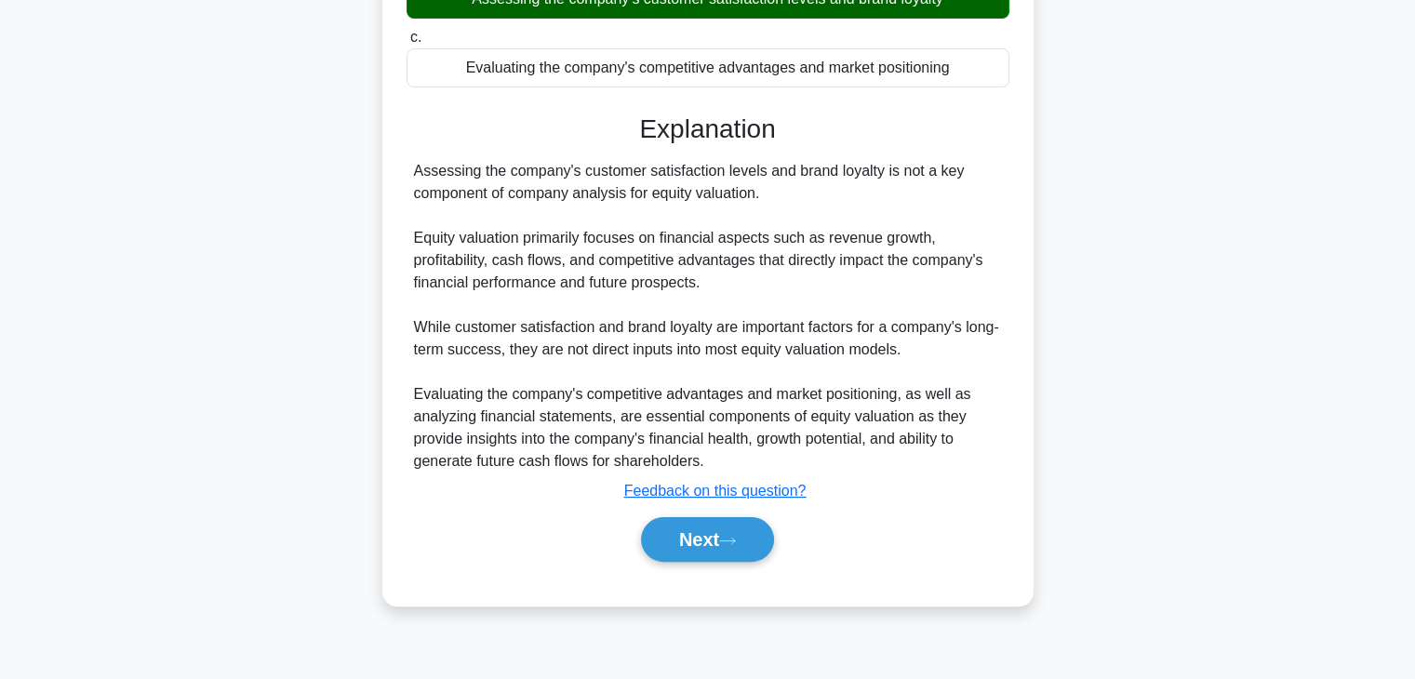
scroll to position [327, 0]
click at [744, 544] on button "Next" at bounding box center [707, 539] width 133 height 45
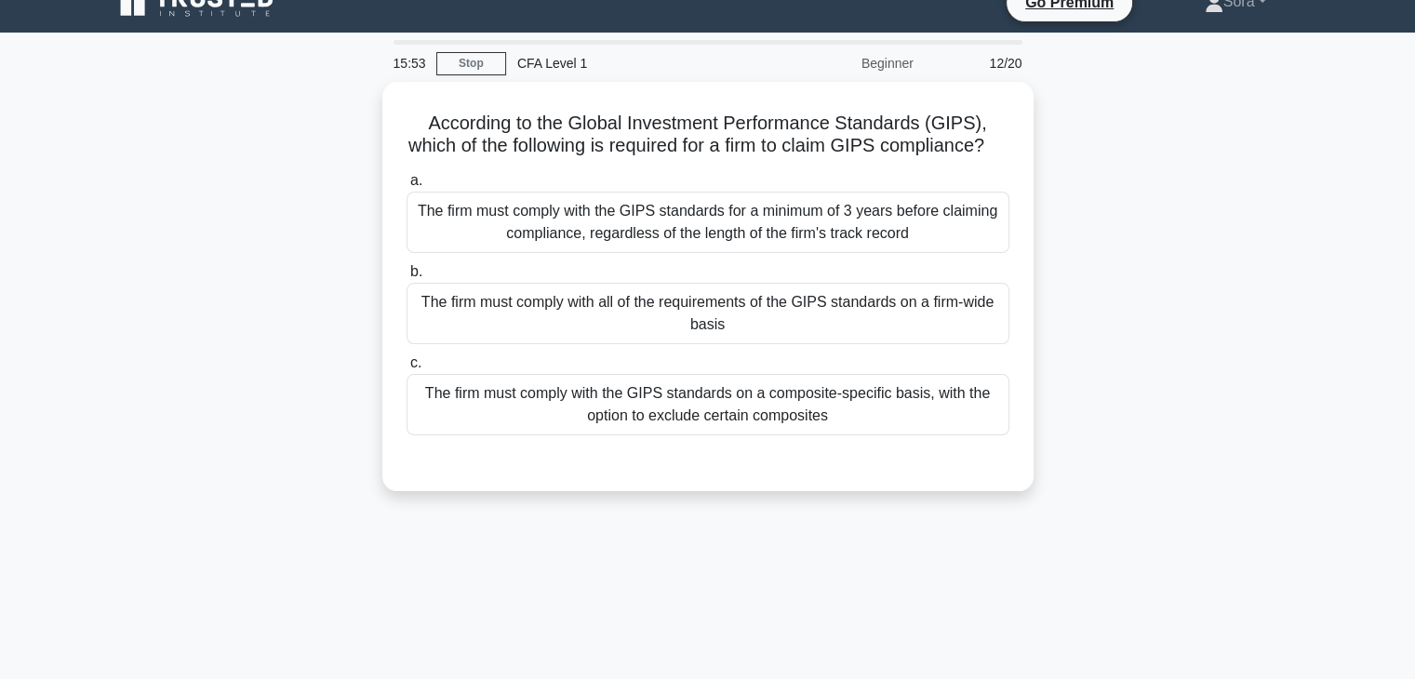
scroll to position [0, 0]
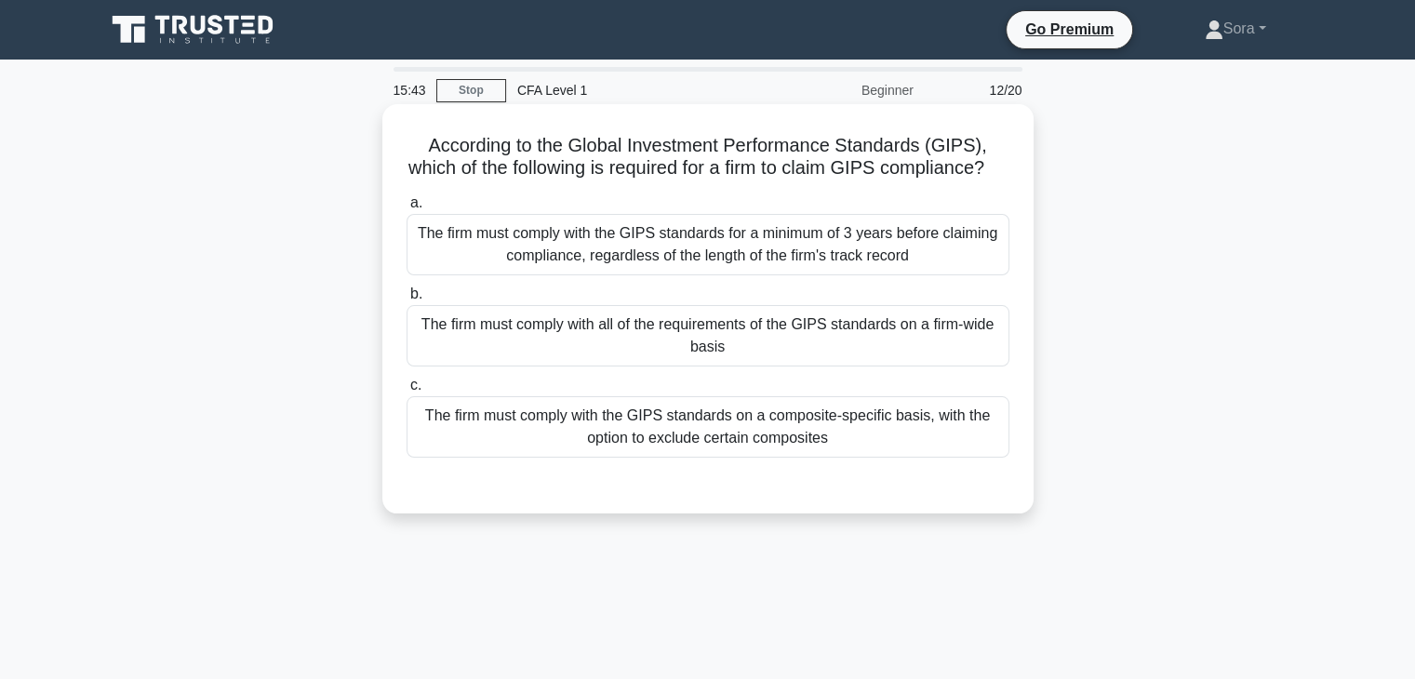
click at [703, 357] on div "The firm must comply with all of the requirements of the GIPS standards on a fi…" at bounding box center [708, 335] width 603 height 61
click at [407, 301] on input "b. The firm must comply with all of the requirements of the GIPS standards on a…" at bounding box center [407, 294] width 0 height 12
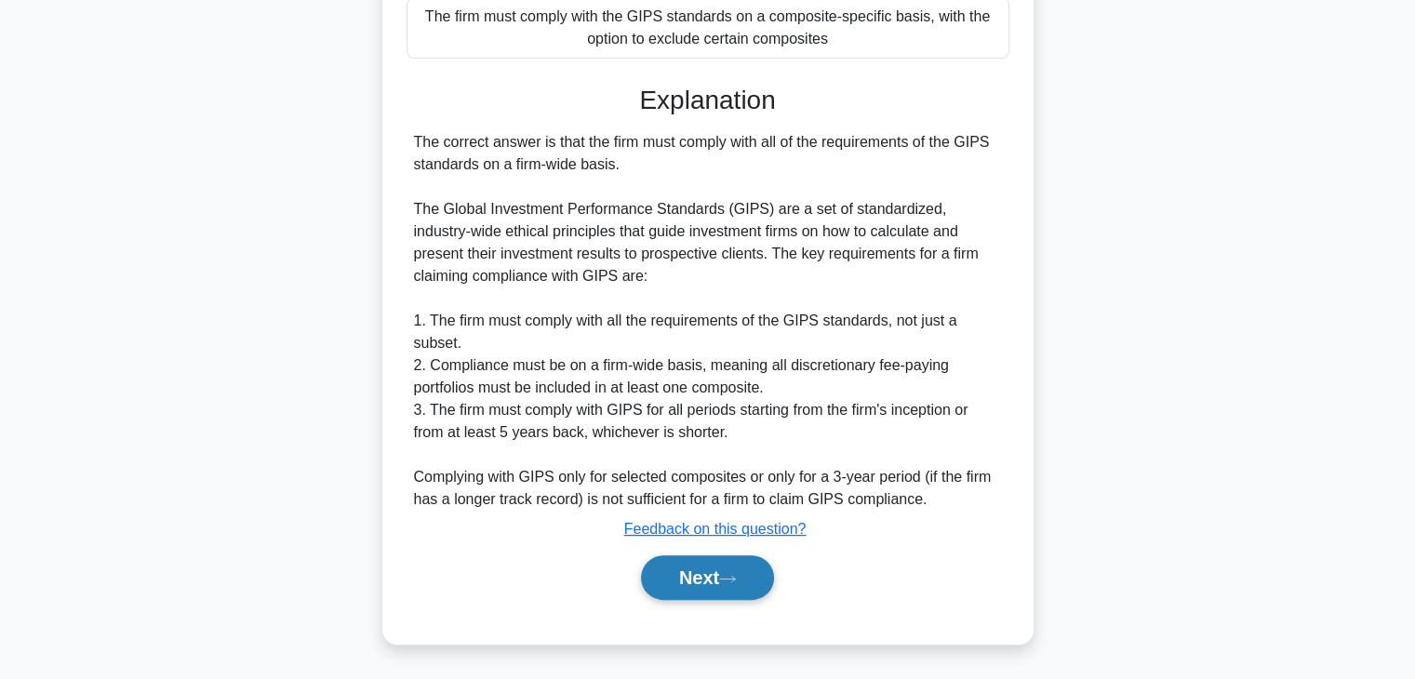
click at [736, 576] on icon at bounding box center [727, 579] width 17 height 10
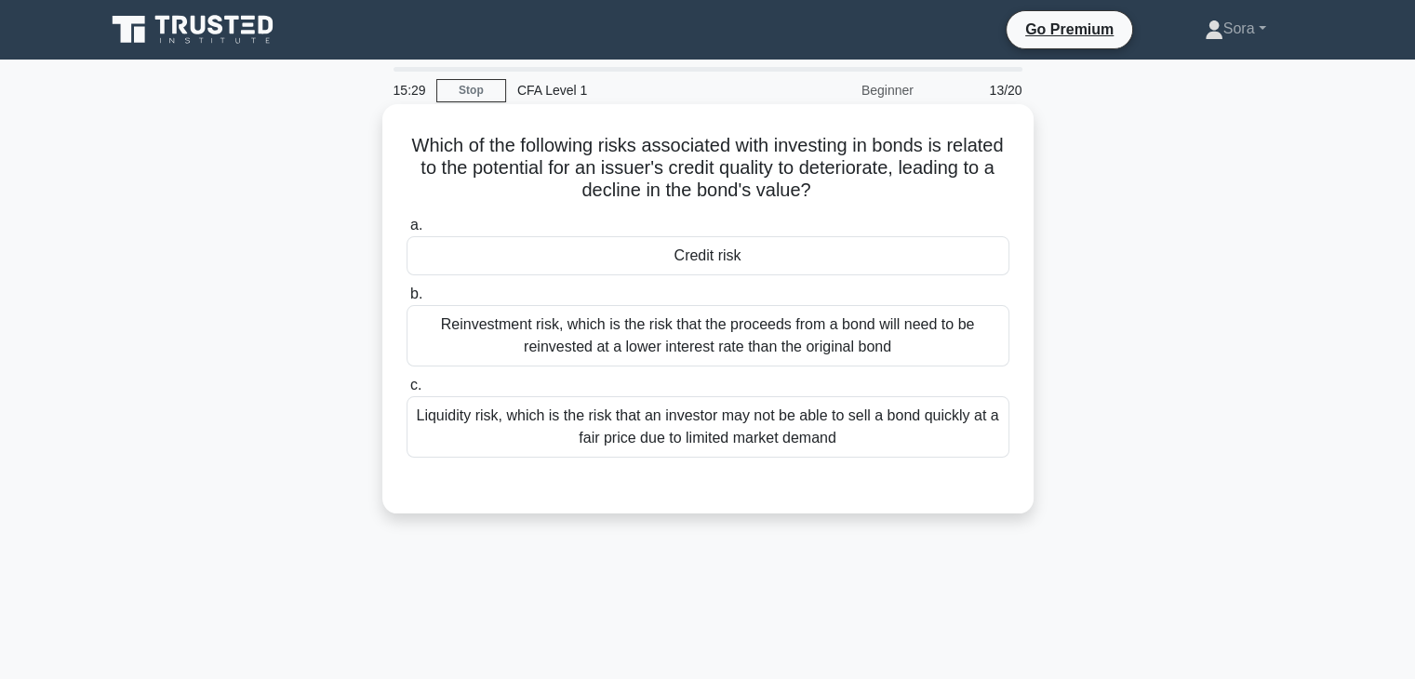
click at [752, 257] on div "Credit risk" at bounding box center [708, 255] width 603 height 39
click at [407, 232] on input "a. Credit risk" at bounding box center [407, 226] width 0 height 12
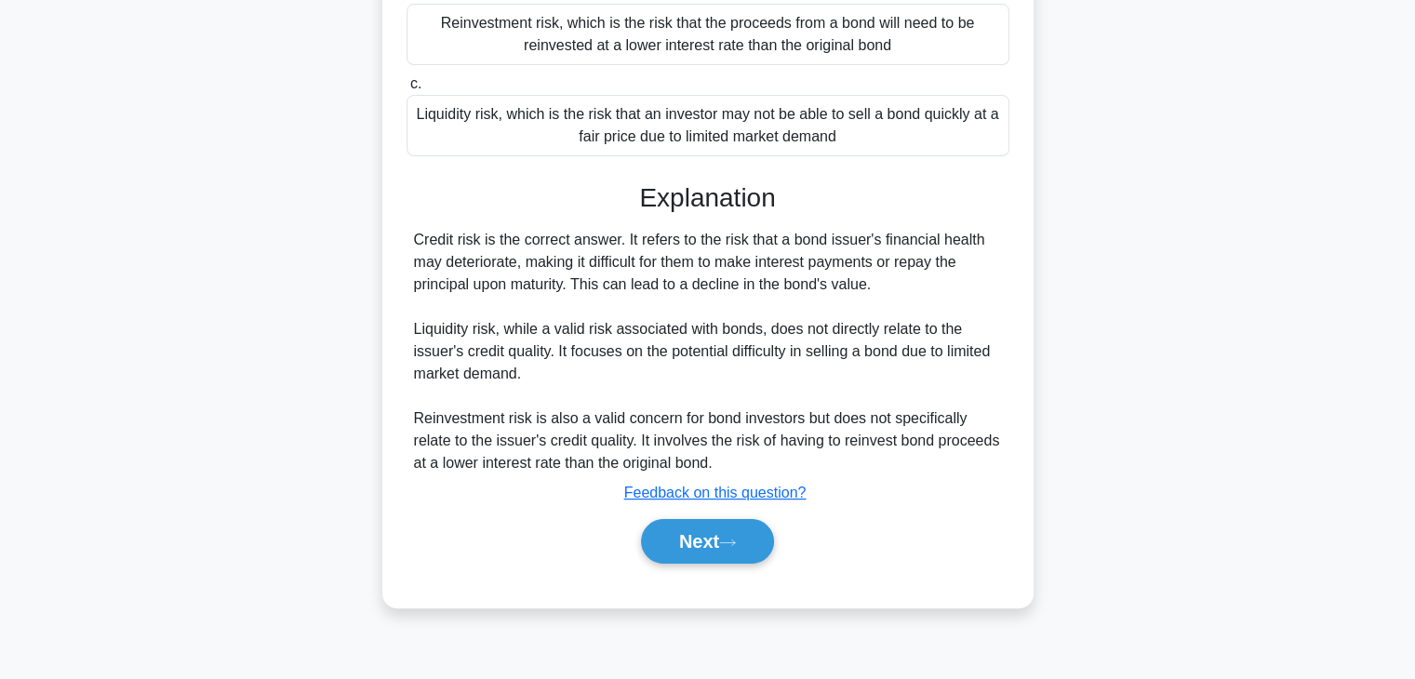
scroll to position [327, 0]
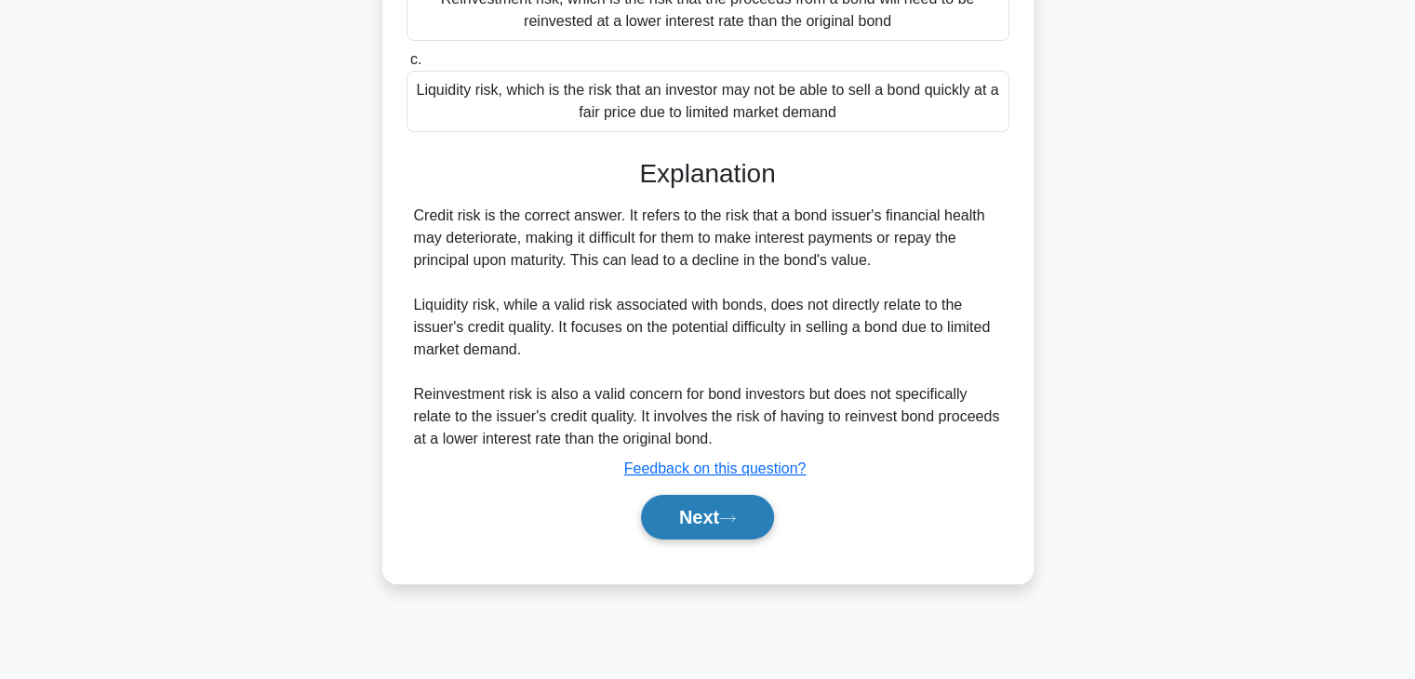
click at [701, 511] on button "Next" at bounding box center [707, 517] width 133 height 45
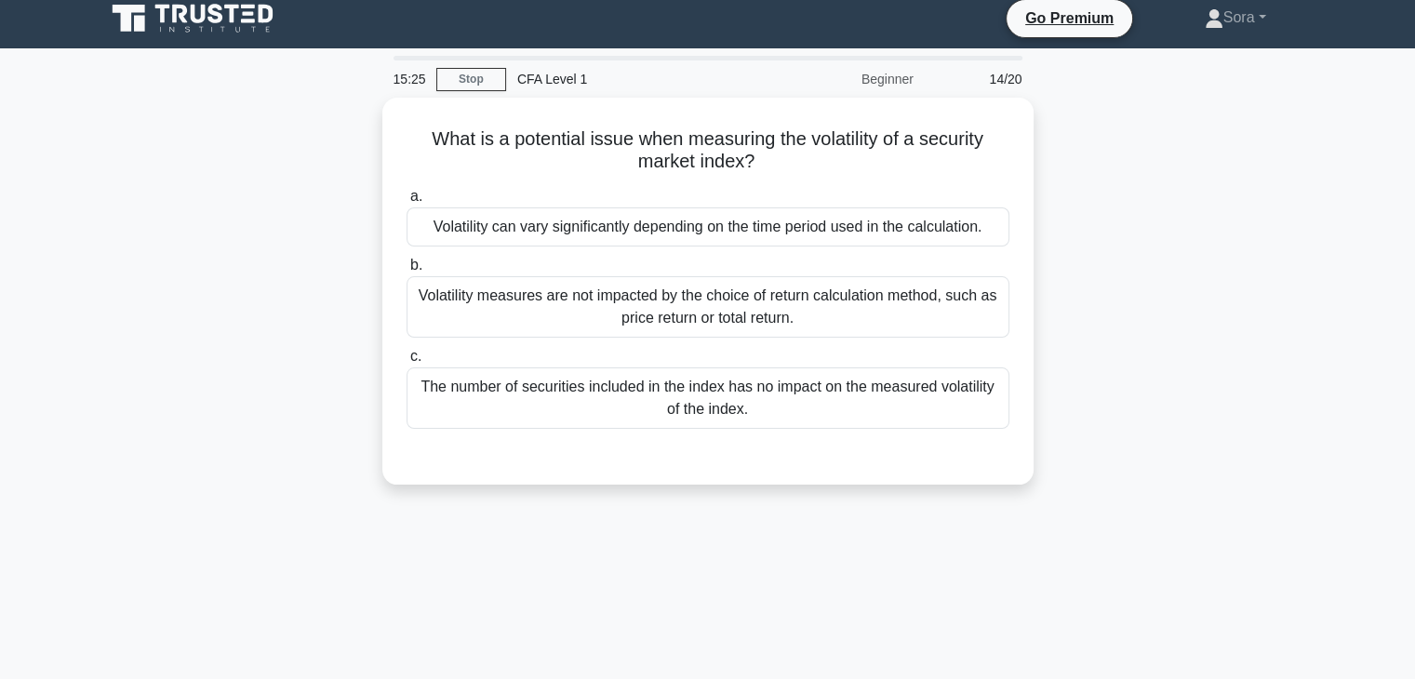
scroll to position [0, 0]
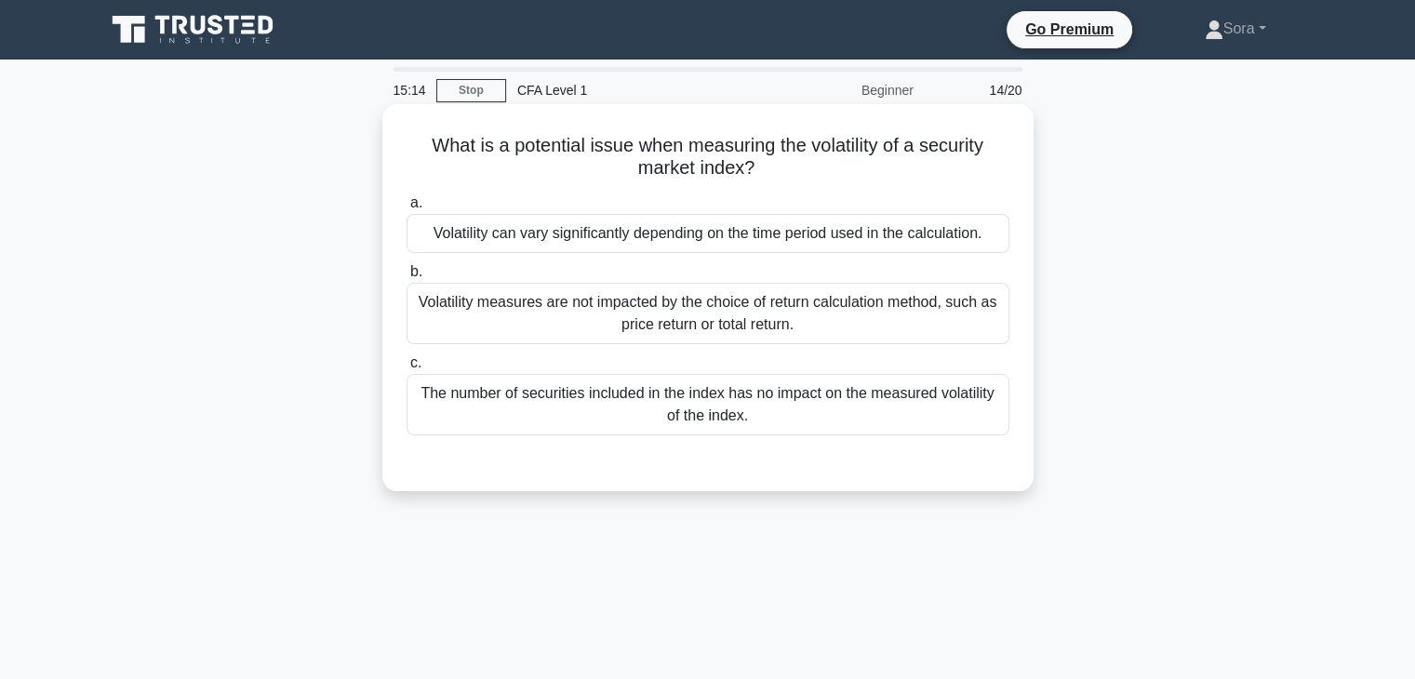
click at [550, 244] on div "Volatility can vary significantly depending on the time period used in the calc…" at bounding box center [708, 233] width 603 height 39
click at [407, 209] on input "a. Volatility can vary significantly depending on the time period used in the c…" at bounding box center [407, 203] width 0 height 12
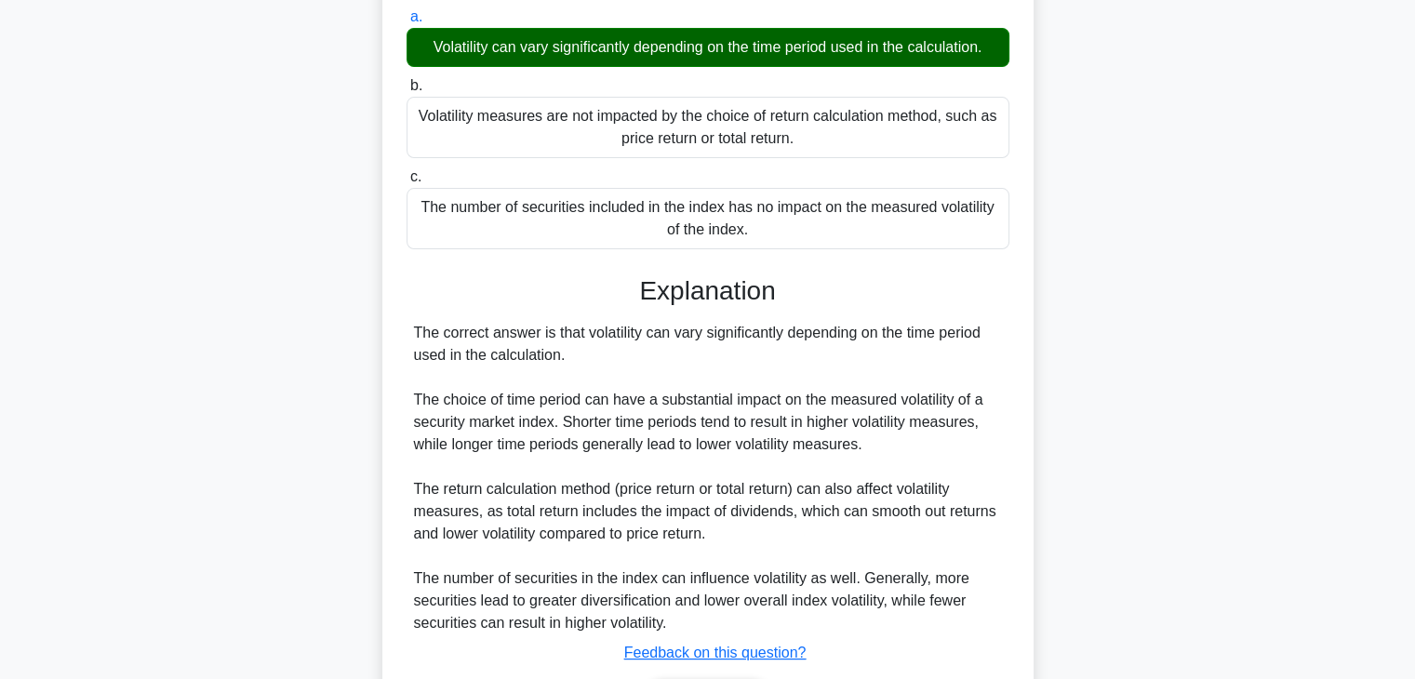
scroll to position [327, 0]
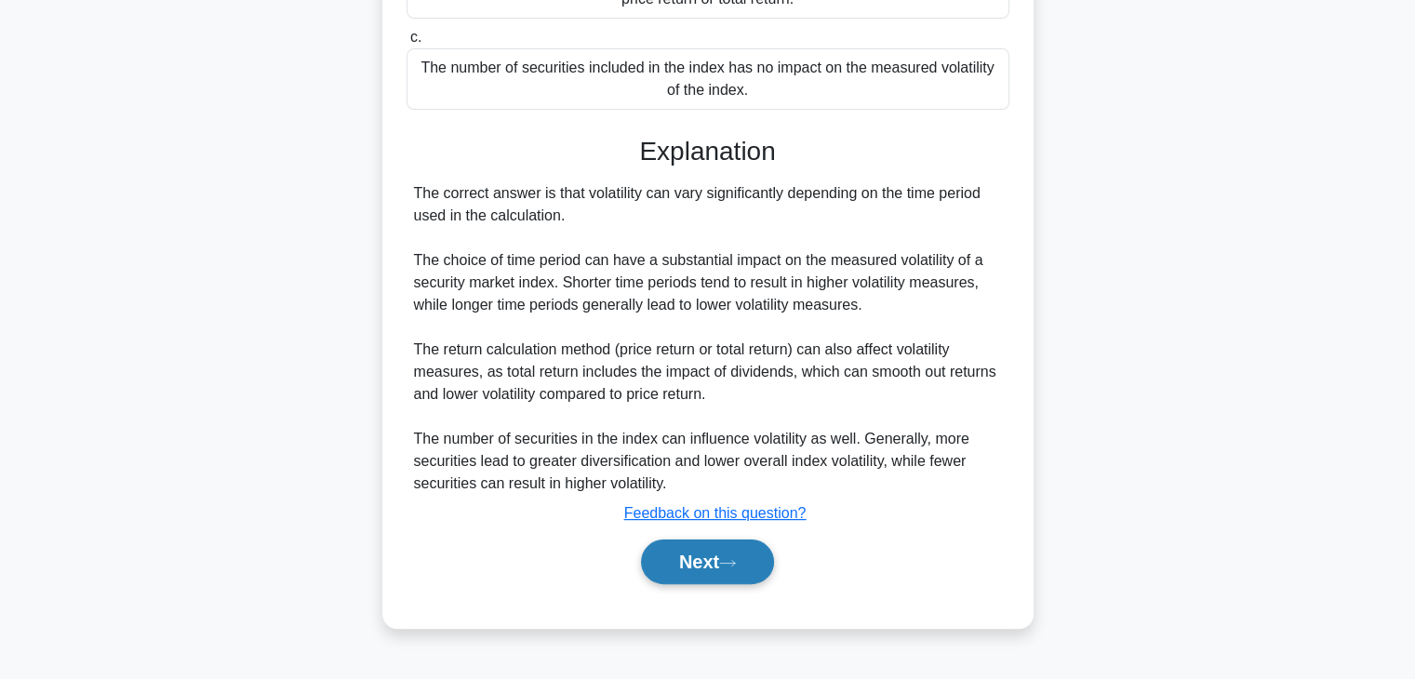
click at [666, 566] on button "Next" at bounding box center [707, 562] width 133 height 45
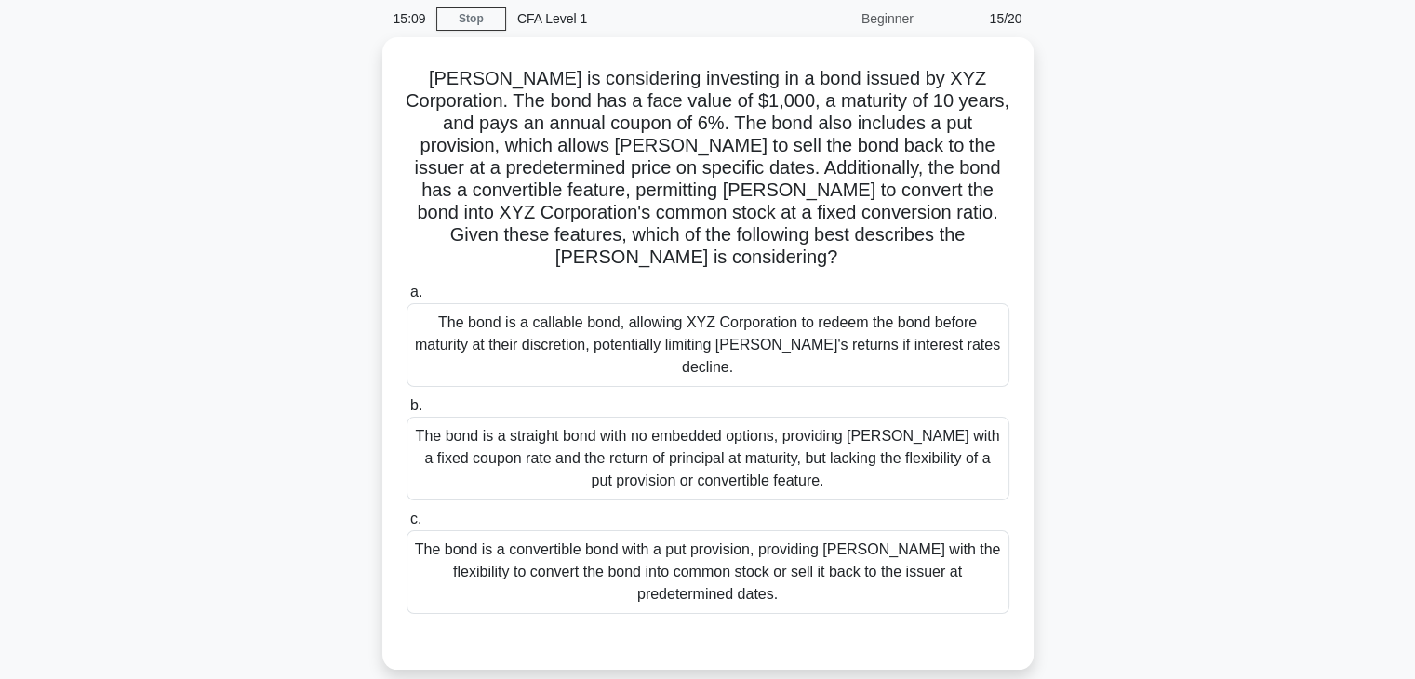
scroll to position [47, 0]
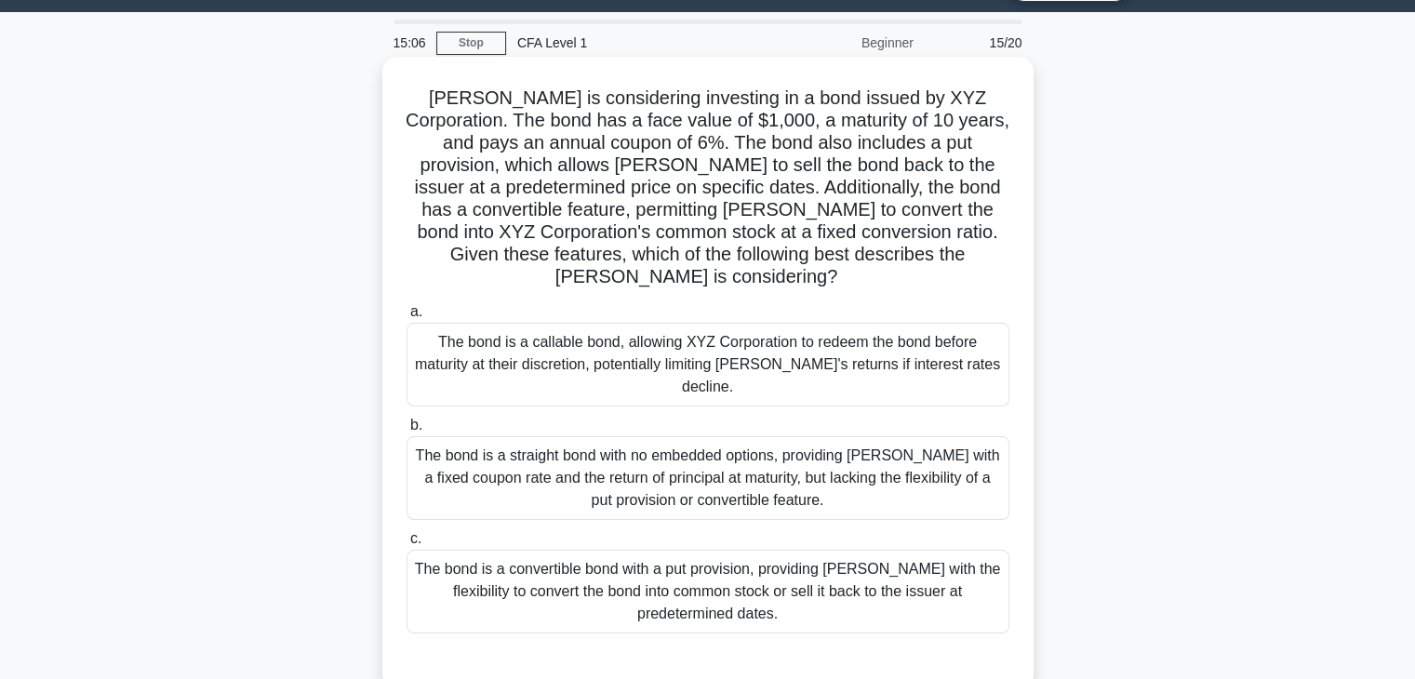
click at [687, 325] on div "The bond is a callable bond, allowing XYZ Corporation to redeem the bond before…" at bounding box center [708, 365] width 603 height 84
click at [407, 318] on input "a. The bond is a callable bond, allowing XYZ Corporation to redeem the bond bef…" at bounding box center [407, 312] width 0 height 12
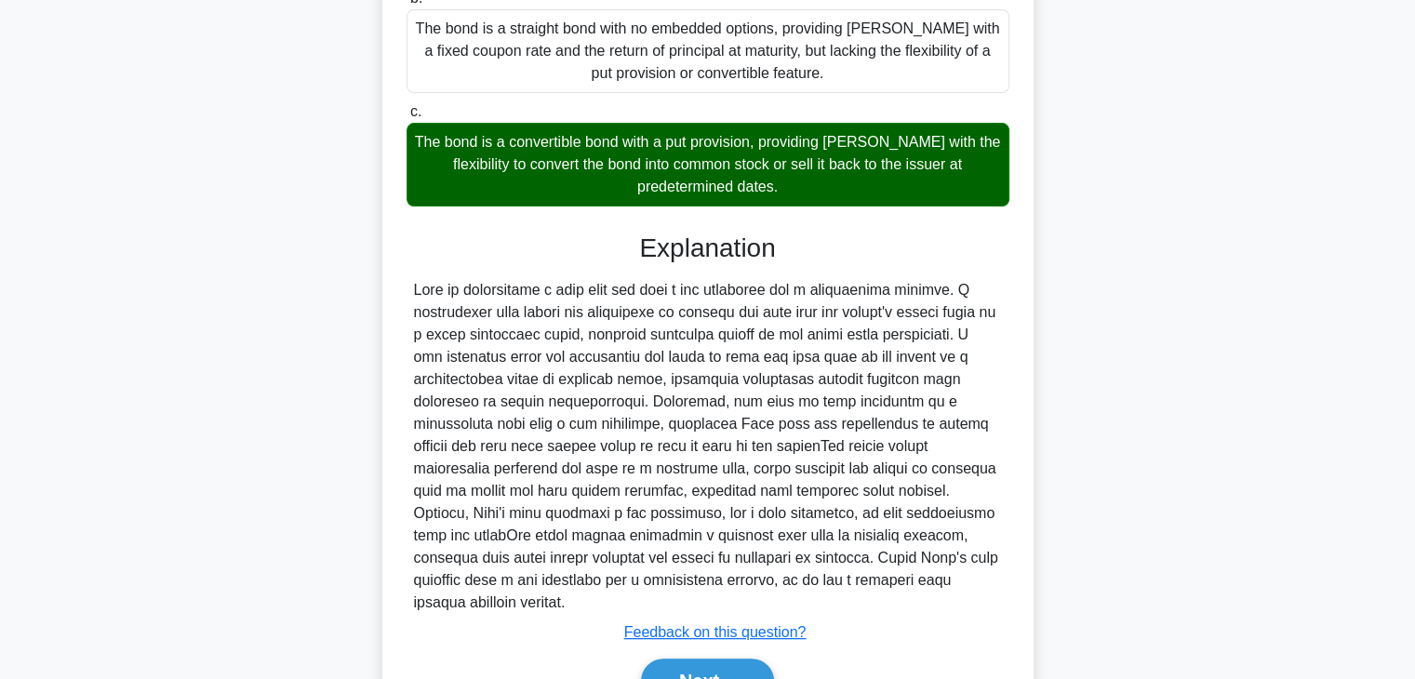
scroll to position [512, 0]
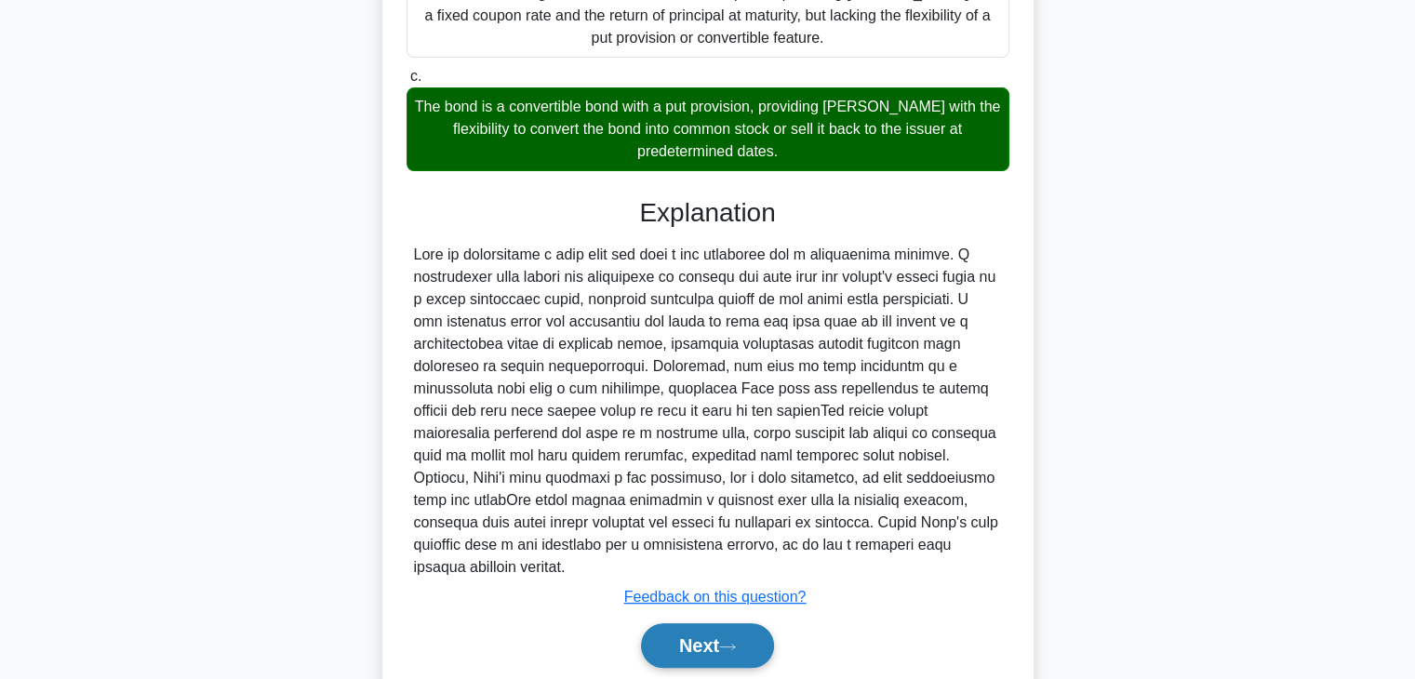
click at [736, 642] on icon at bounding box center [727, 647] width 17 height 10
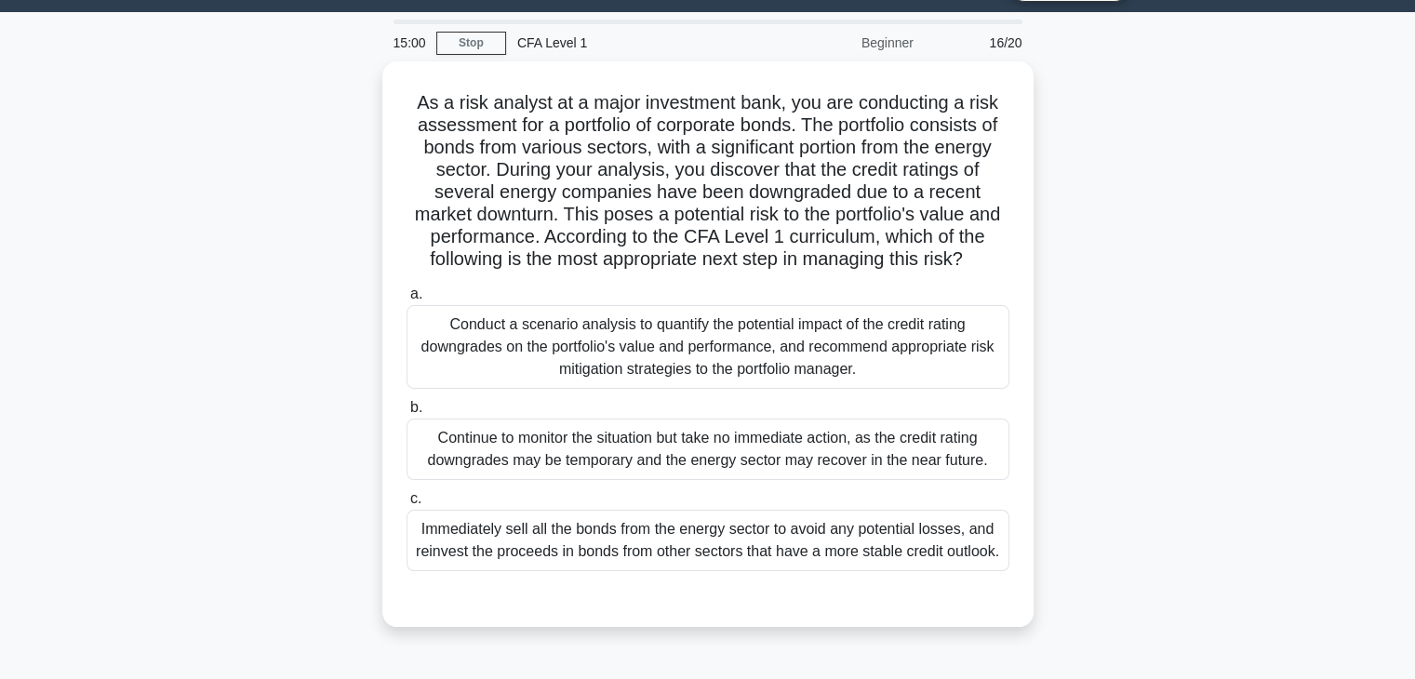
scroll to position [0, 0]
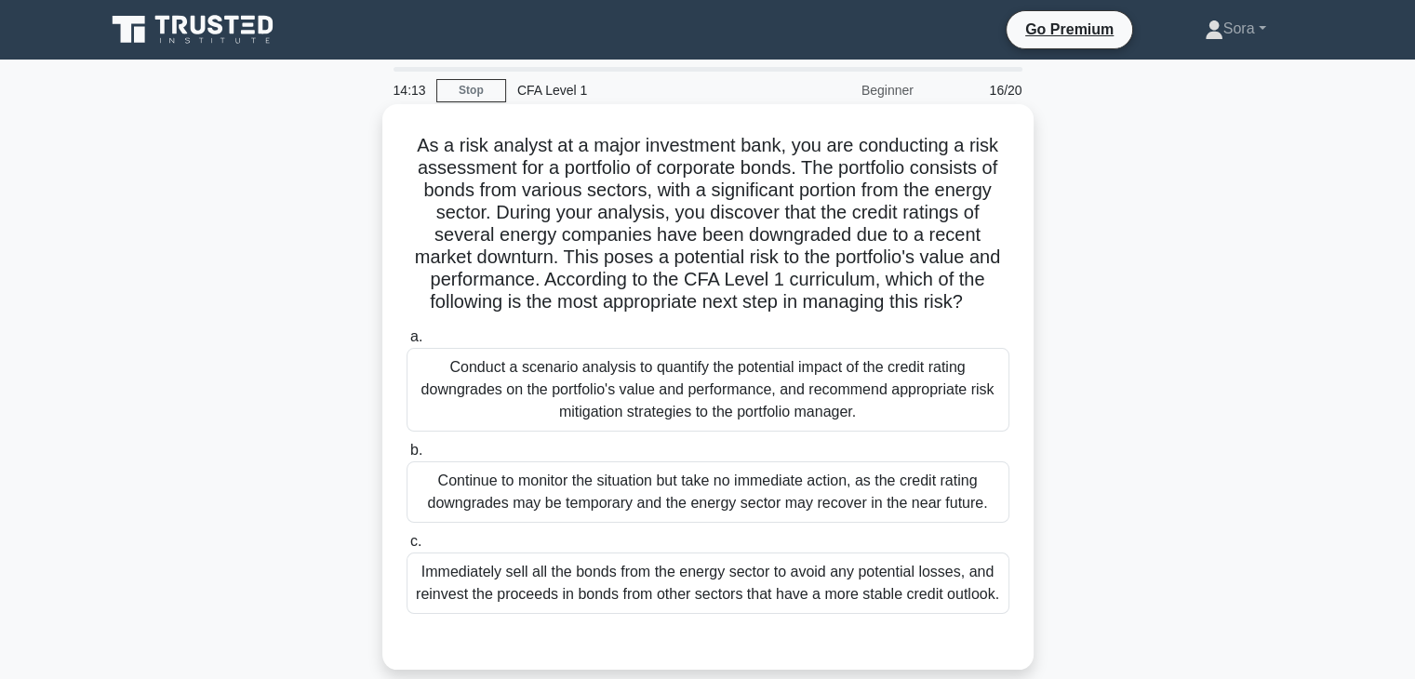
click at [660, 411] on div "Conduct a scenario analysis to quantify the potential impact of the credit rati…" at bounding box center [708, 390] width 603 height 84
click at [407, 343] on input "a. Conduct a scenario analysis to quantify the potential impact of the credit r…" at bounding box center [407, 337] width 0 height 12
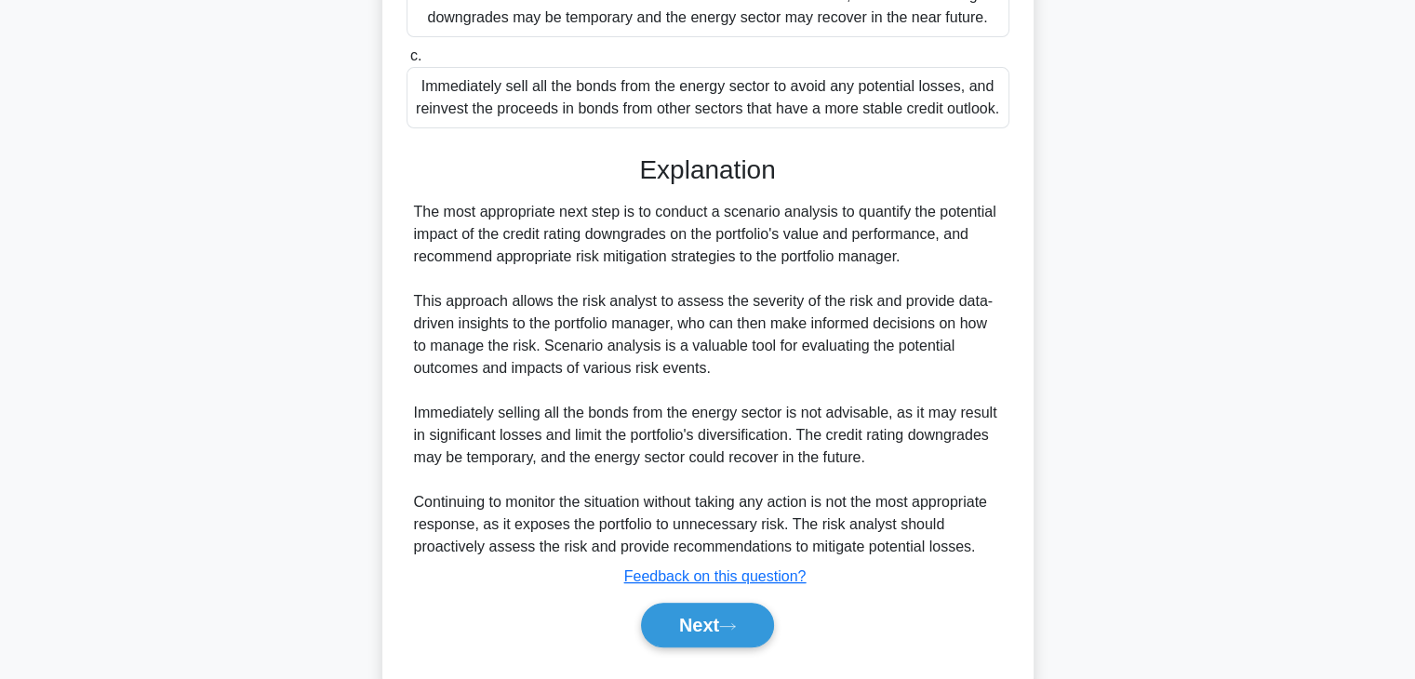
scroll to position [532, 0]
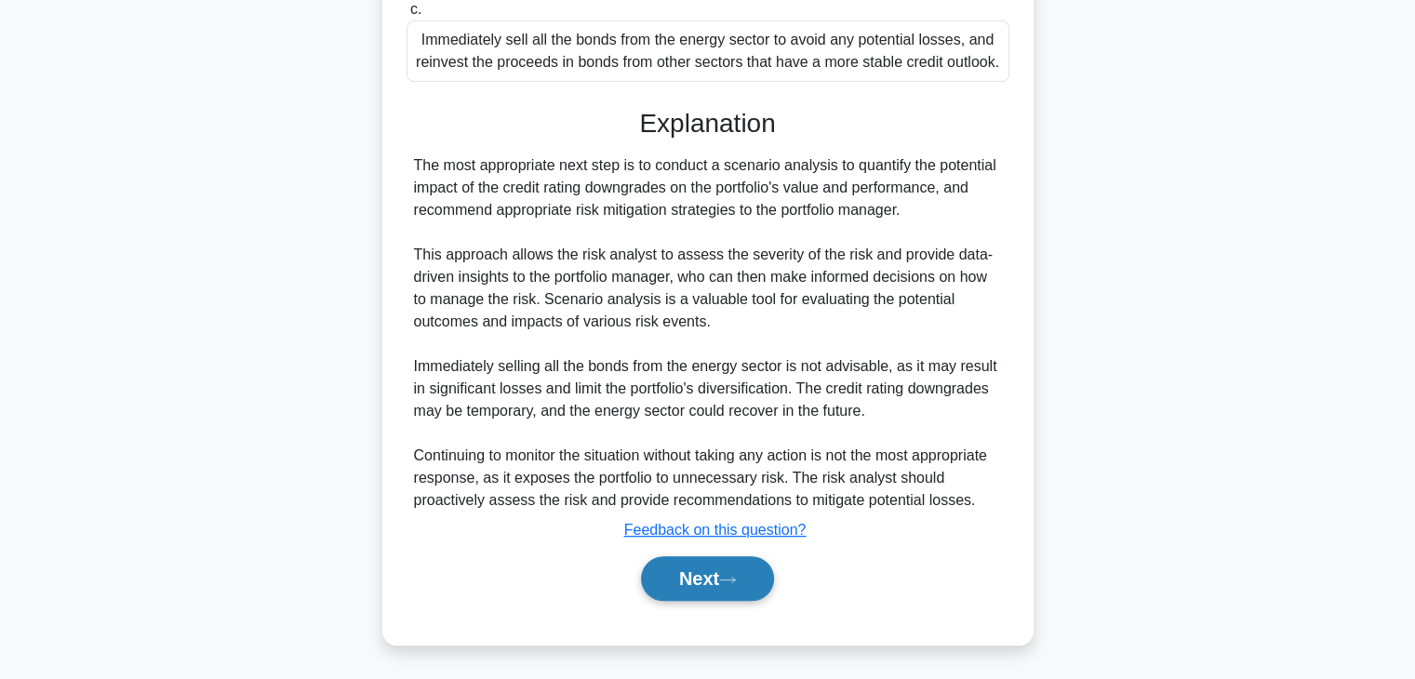
click at [697, 573] on button "Next" at bounding box center [707, 578] width 133 height 45
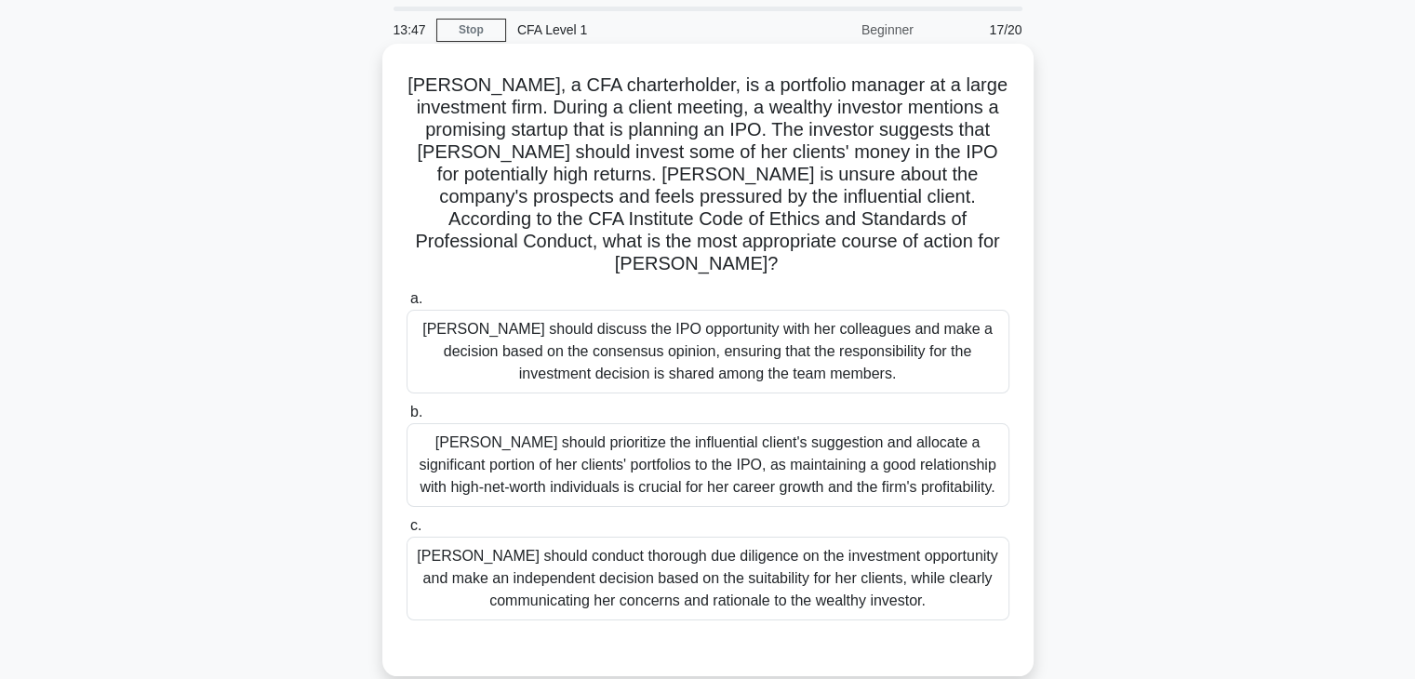
scroll to position [93, 0]
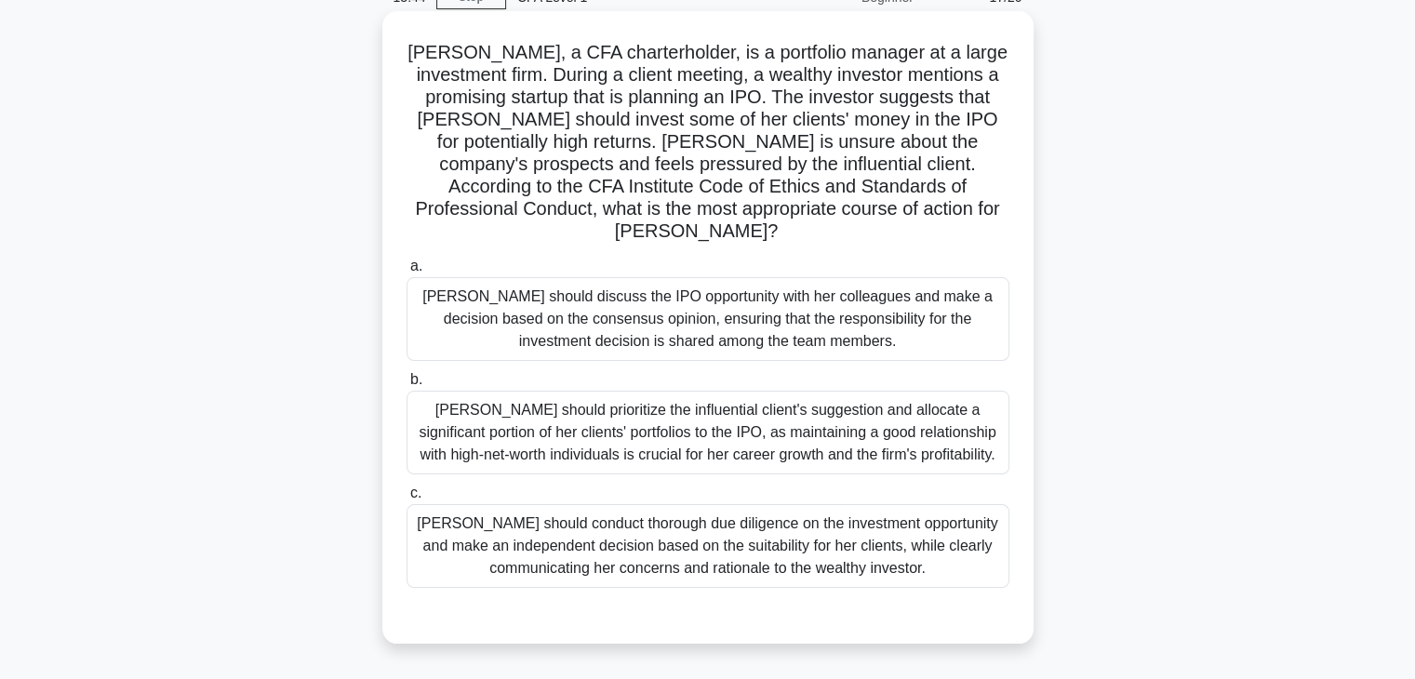
click at [669, 533] on div "Susan should conduct thorough due diligence on the investment opportunity and m…" at bounding box center [708, 546] width 603 height 84
click at [407, 500] on input "c. Susan should conduct thorough due diligence on the investment opportunity an…" at bounding box center [407, 494] width 0 height 12
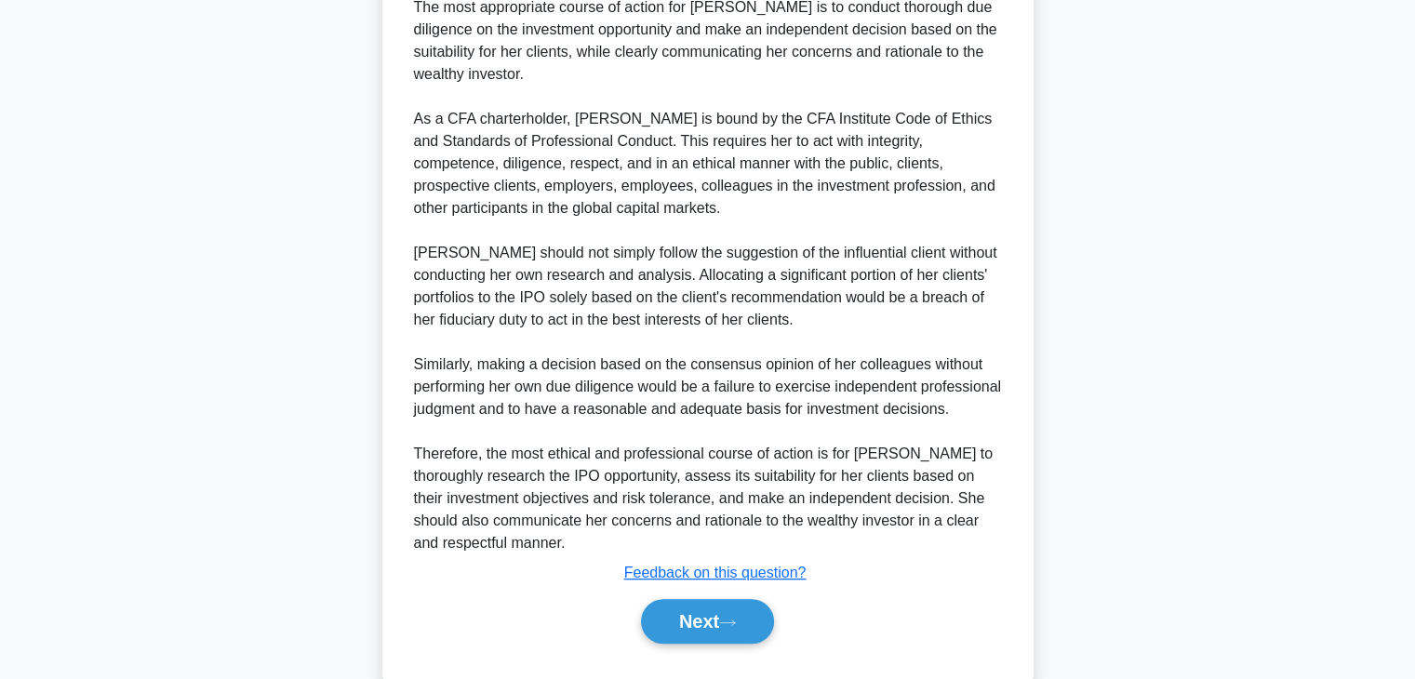
scroll to position [800, 0]
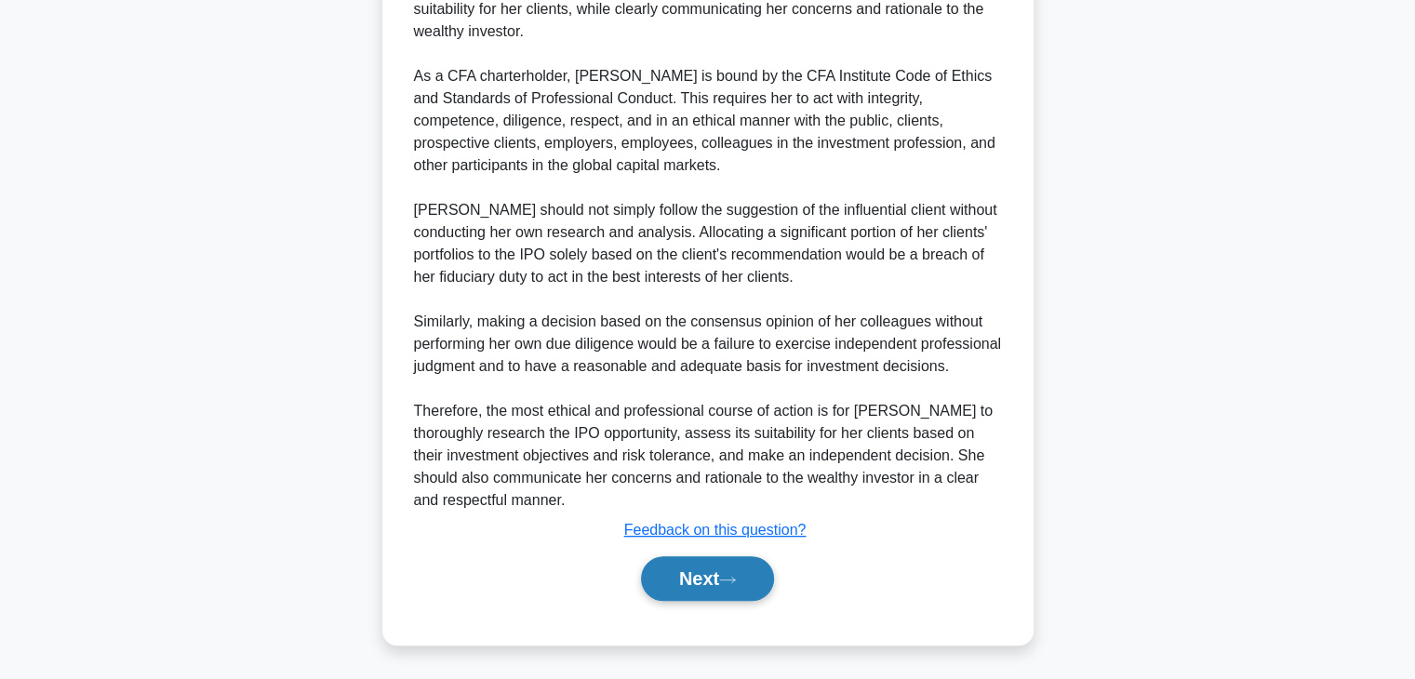
click at [706, 569] on button "Next" at bounding box center [707, 578] width 133 height 45
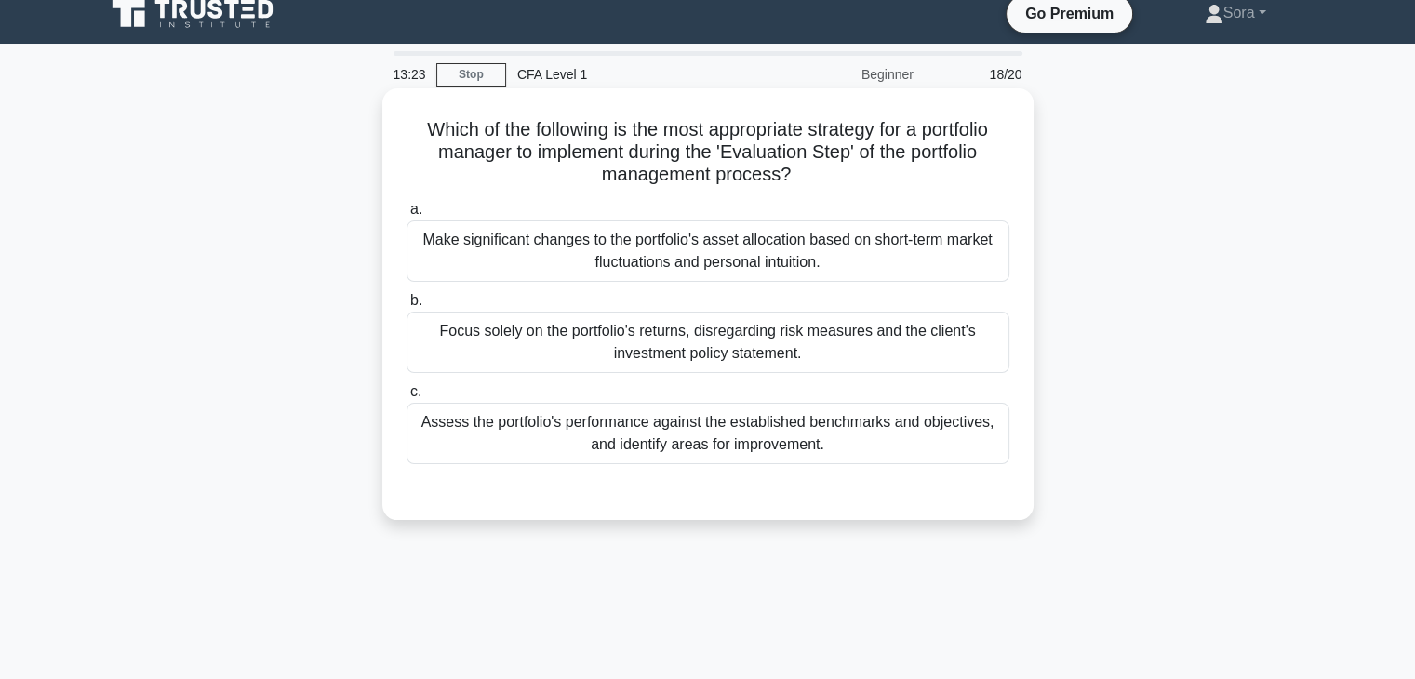
scroll to position [0, 0]
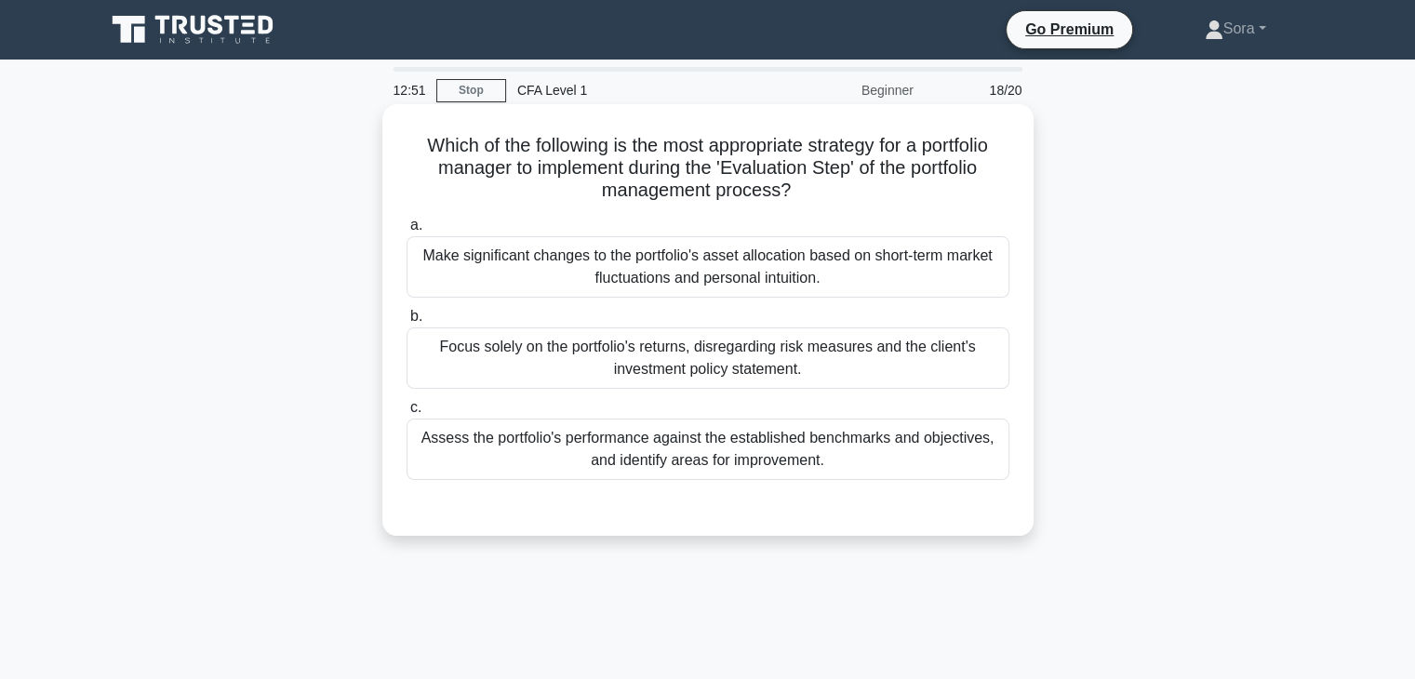
click at [846, 358] on div "Focus solely on the portfolio's returns, disregarding risk measures and the cli…" at bounding box center [708, 358] width 603 height 61
click at [407, 323] on input "b. Focus solely on the portfolio's returns, disregarding risk measures and the …" at bounding box center [407, 317] width 0 height 12
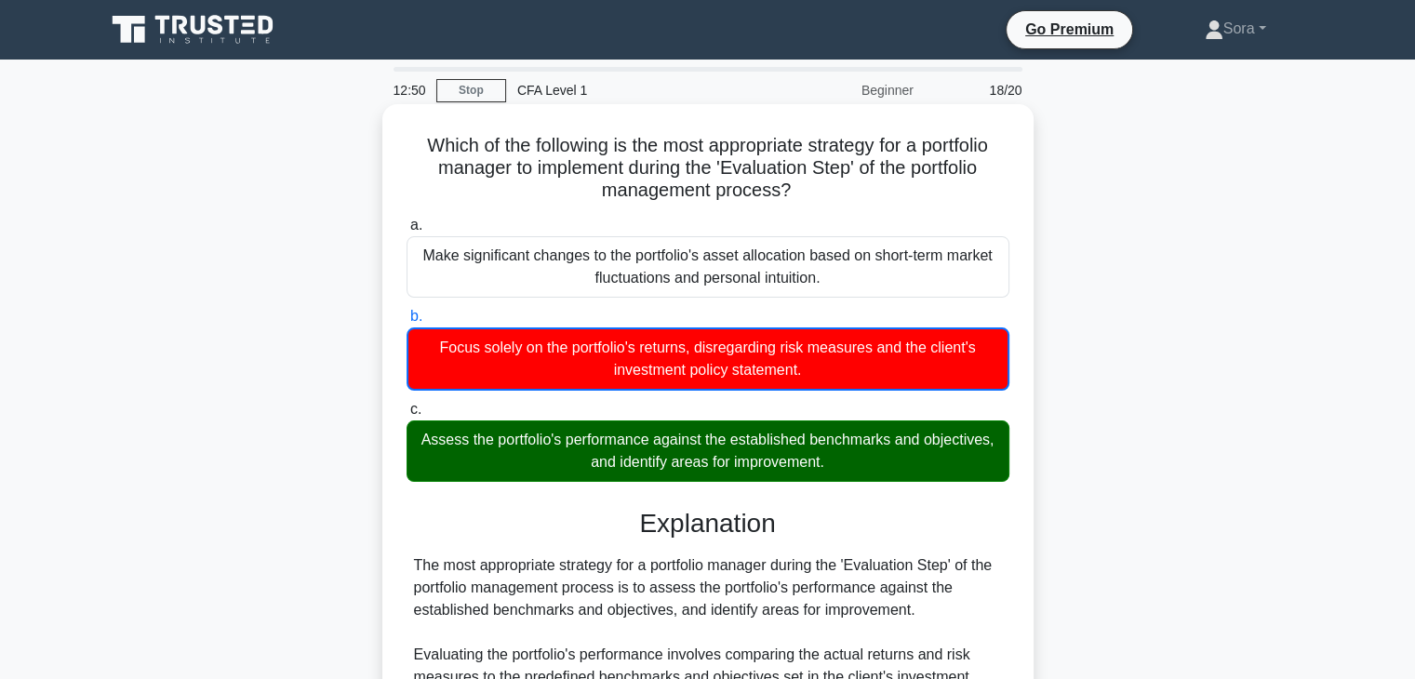
click at [820, 441] on div "Assess the portfolio's performance against the established benchmarks and objec…" at bounding box center [708, 451] width 603 height 61
click at [407, 416] on input "c. Assess the portfolio's performance against the established benchmarks and ob…" at bounding box center [407, 410] width 0 height 12
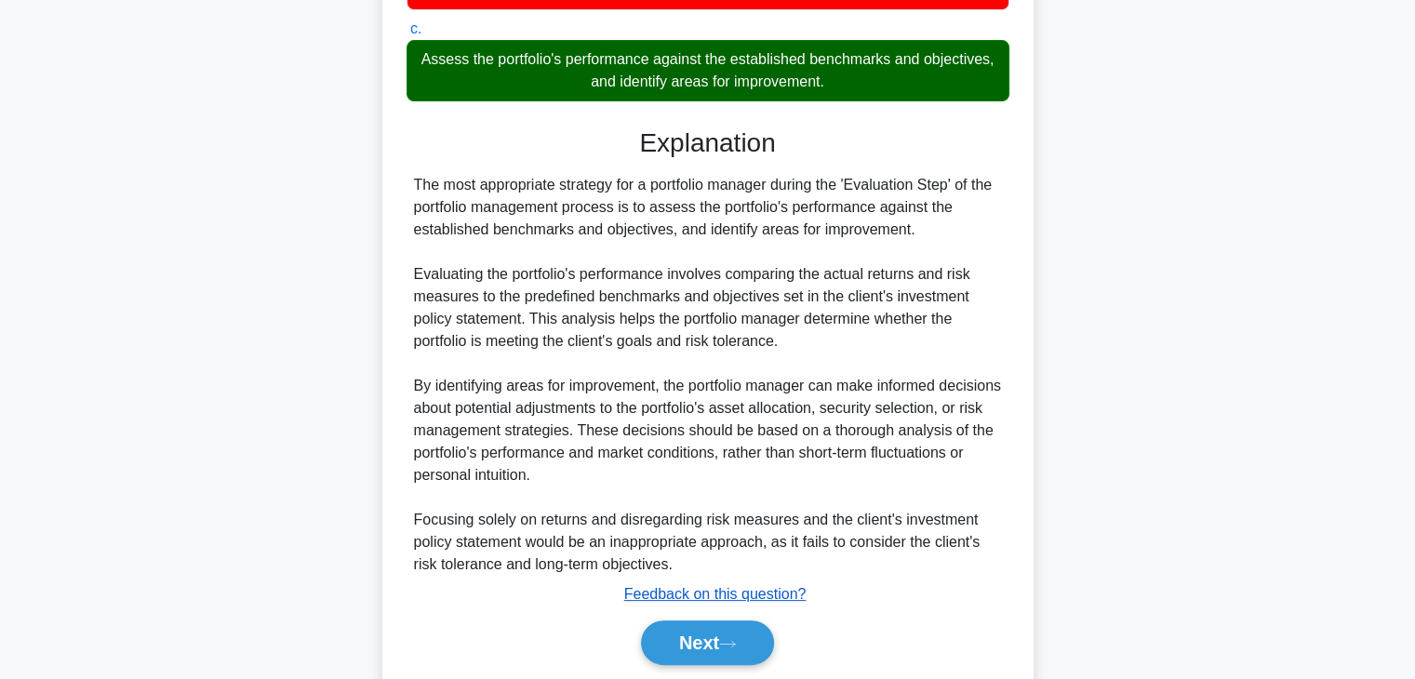
scroll to position [443, 0]
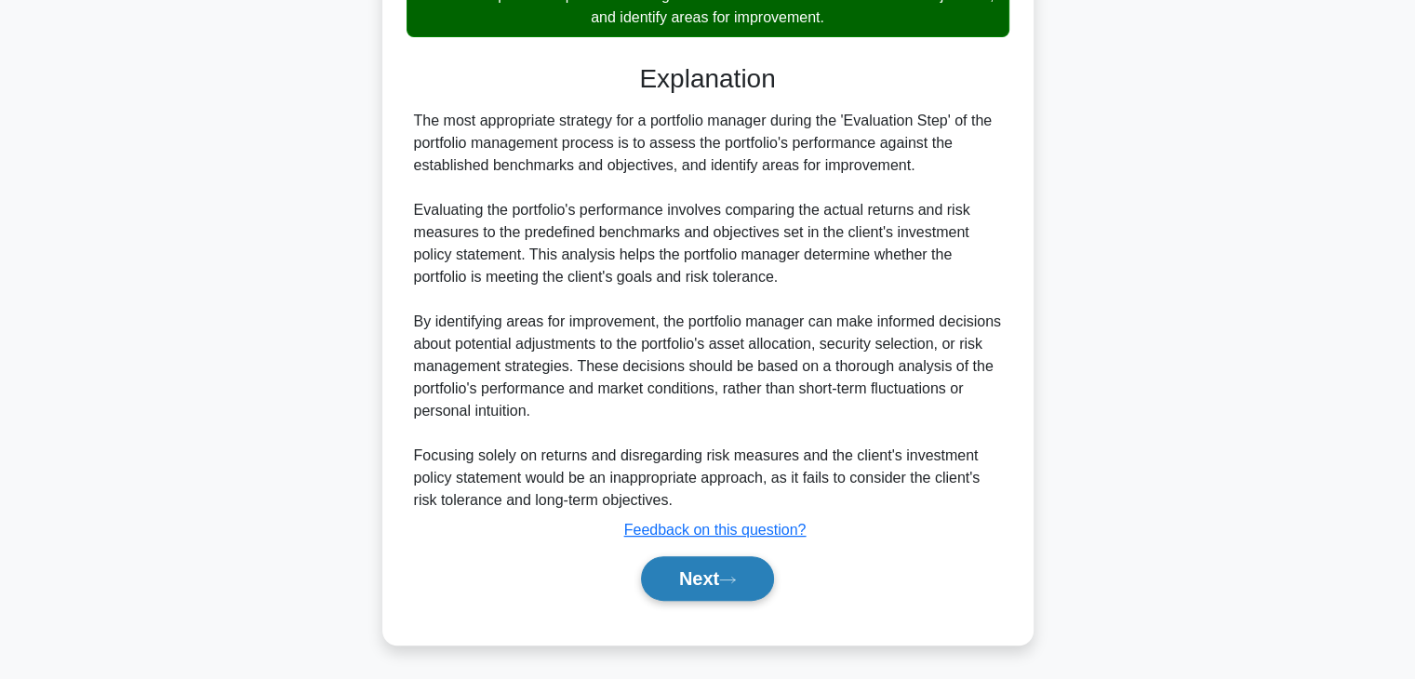
click at [736, 576] on icon at bounding box center [727, 580] width 17 height 10
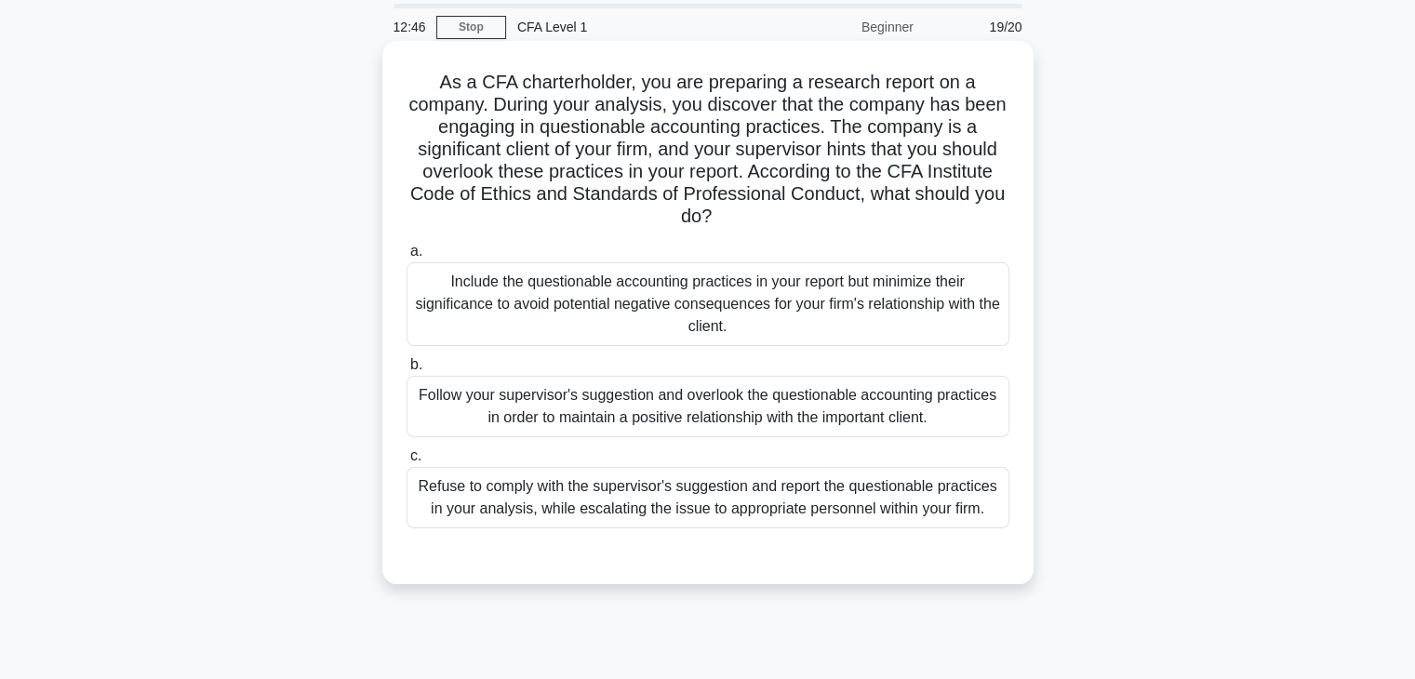
scroll to position [47, 0]
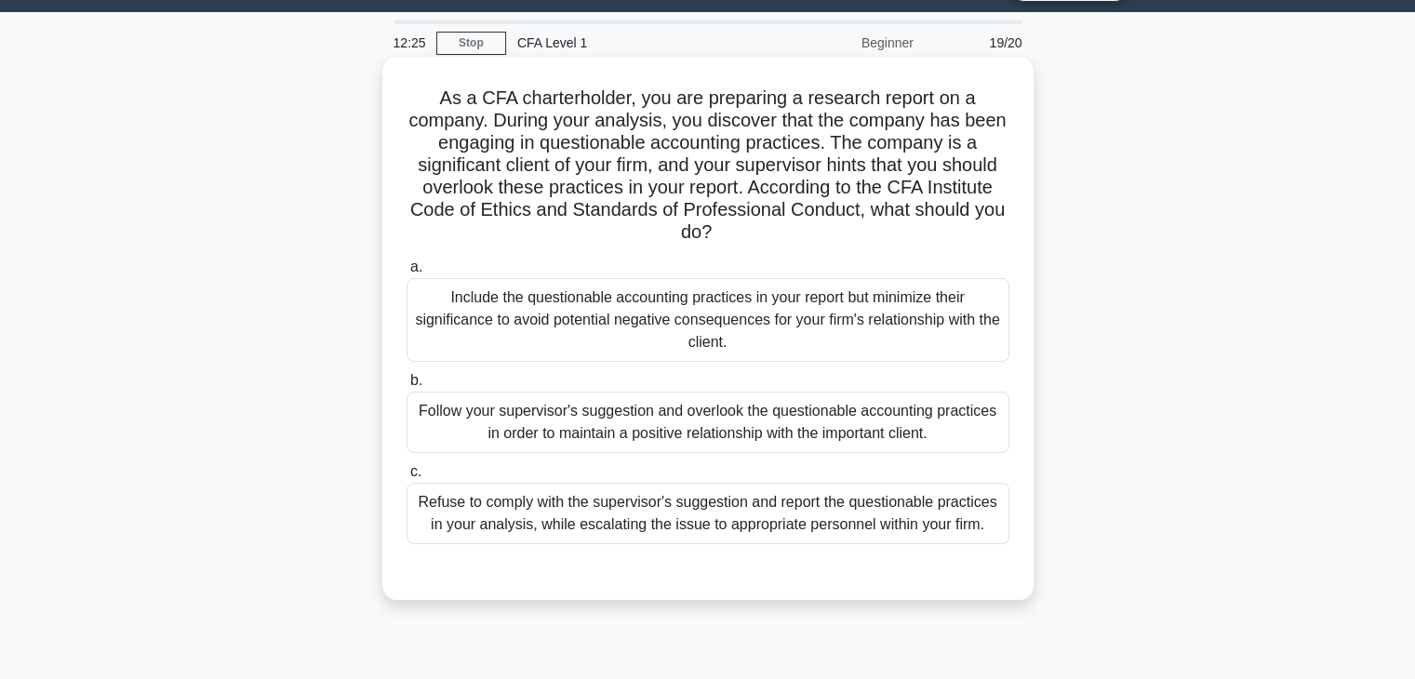
click at [711, 512] on div "Refuse to comply with the supervisor's suggestion and report the questionable p…" at bounding box center [708, 513] width 603 height 61
click at [407, 478] on input "c. Refuse to comply with the supervisor's suggestion and report the questionabl…" at bounding box center [407, 472] width 0 height 12
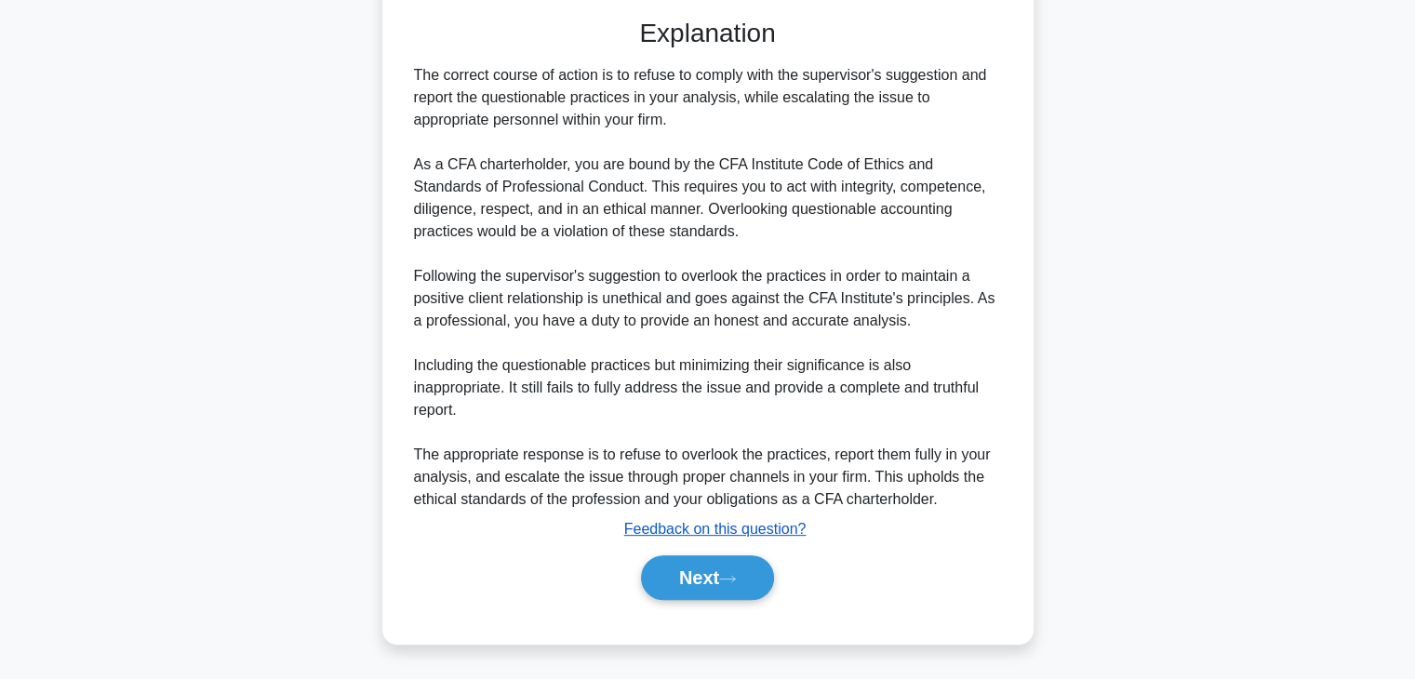
scroll to position [622, 0]
click at [718, 571] on button "Next" at bounding box center [707, 578] width 133 height 45
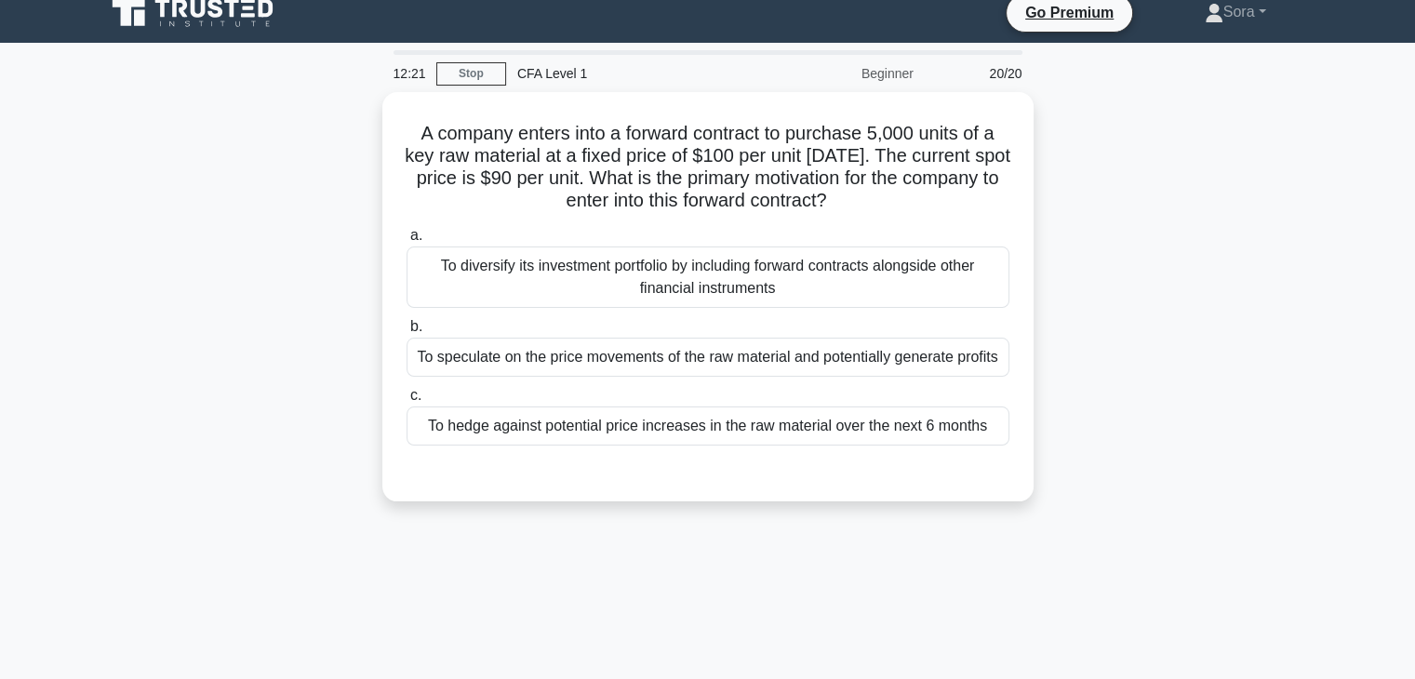
scroll to position [0, 0]
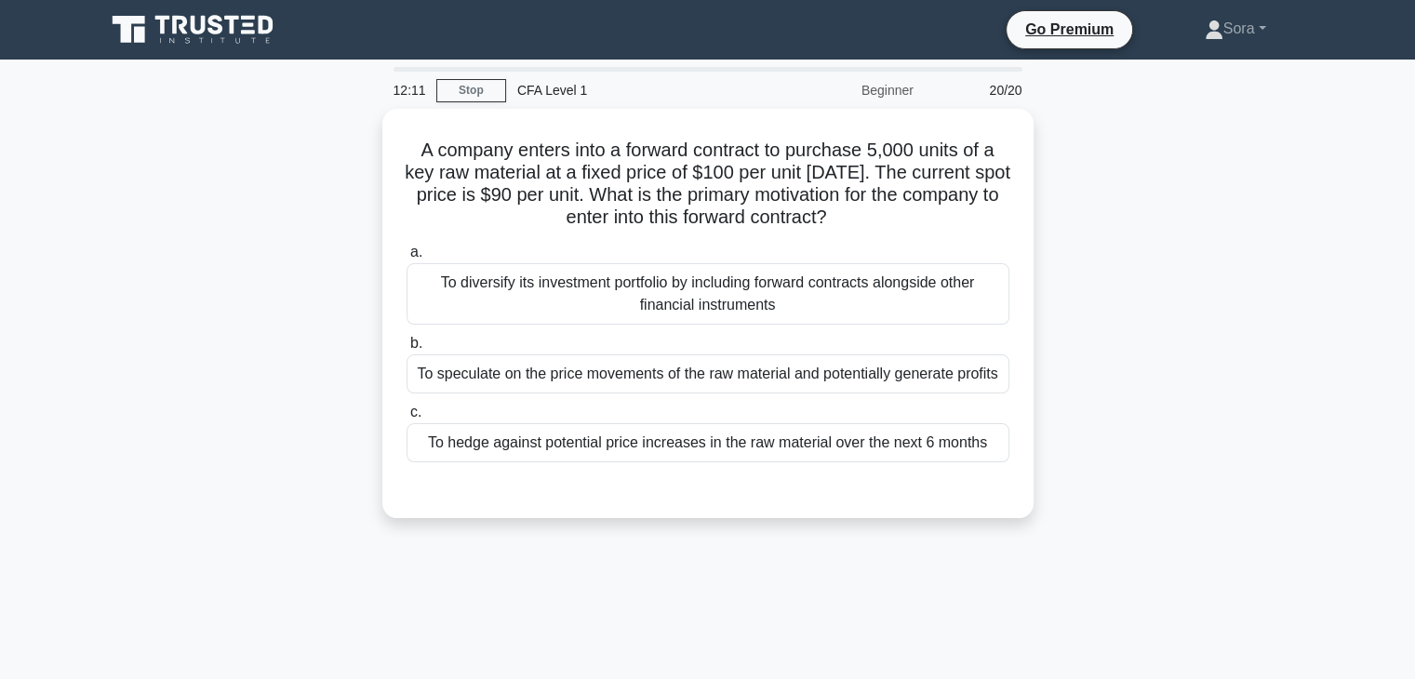
click at [227, 349] on div "A company enters into a forward contract to purchase 5,000 units of a key raw m…" at bounding box center [708, 325] width 1228 height 432
click at [223, 329] on div "A company enters into a forward contract to purchase 5,000 units of a key raw m…" at bounding box center [708, 325] width 1228 height 432
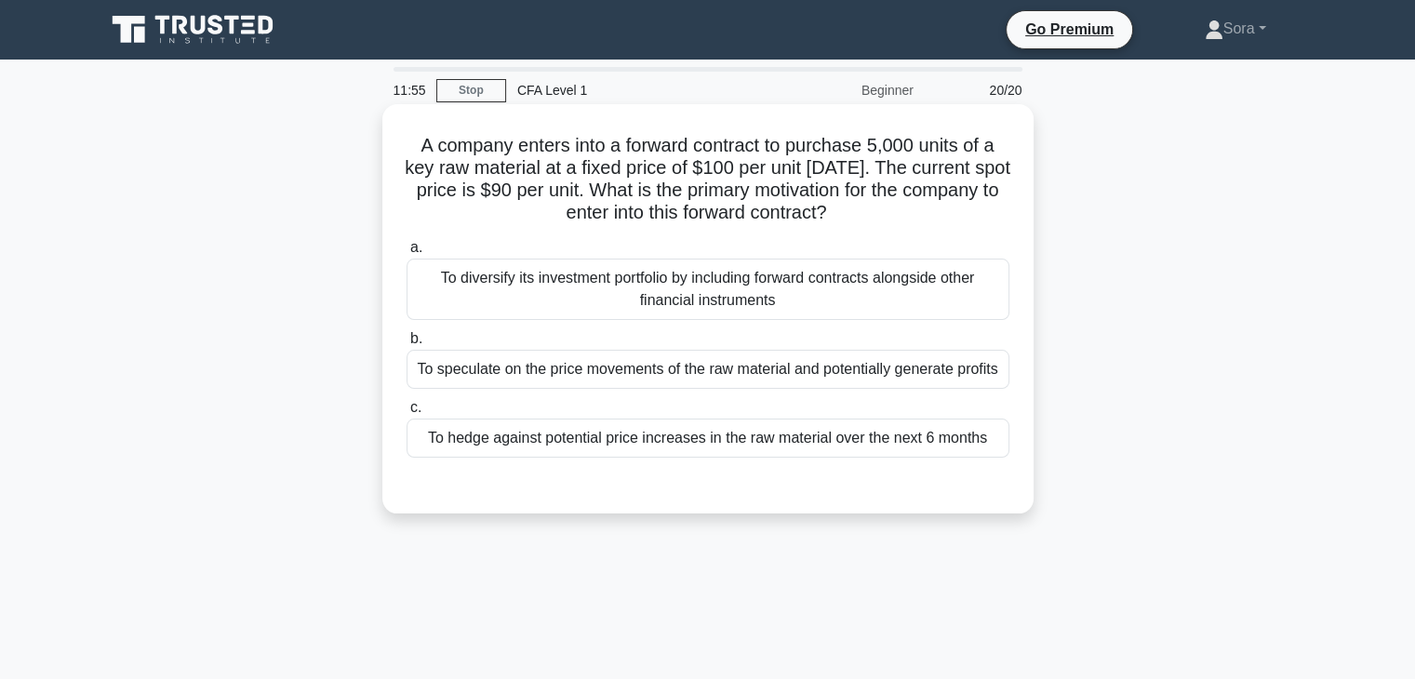
click at [539, 440] on div "To hedge against potential price increases in the raw material over the next 6 …" at bounding box center [708, 438] width 603 height 39
click at [407, 414] on input "c. To hedge against potential price increases in the raw material over the next…" at bounding box center [407, 408] width 0 height 12
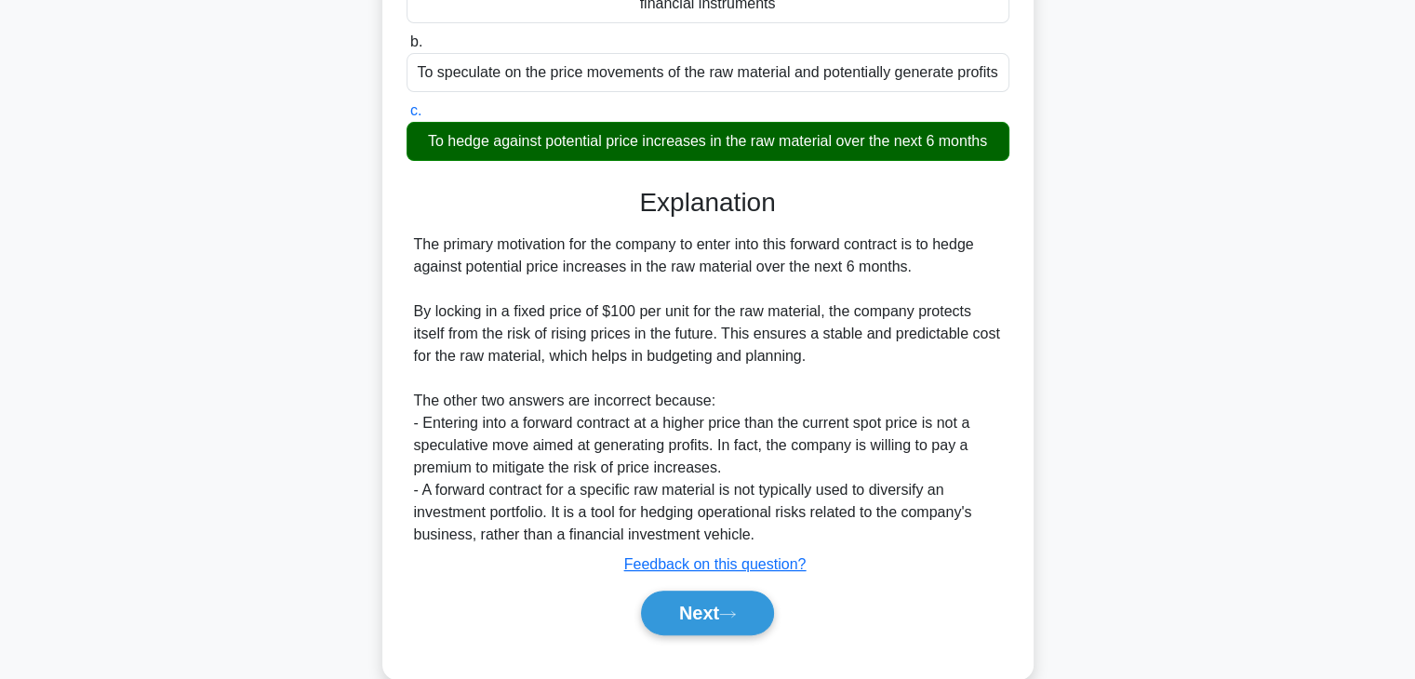
scroll to position [331, 0]
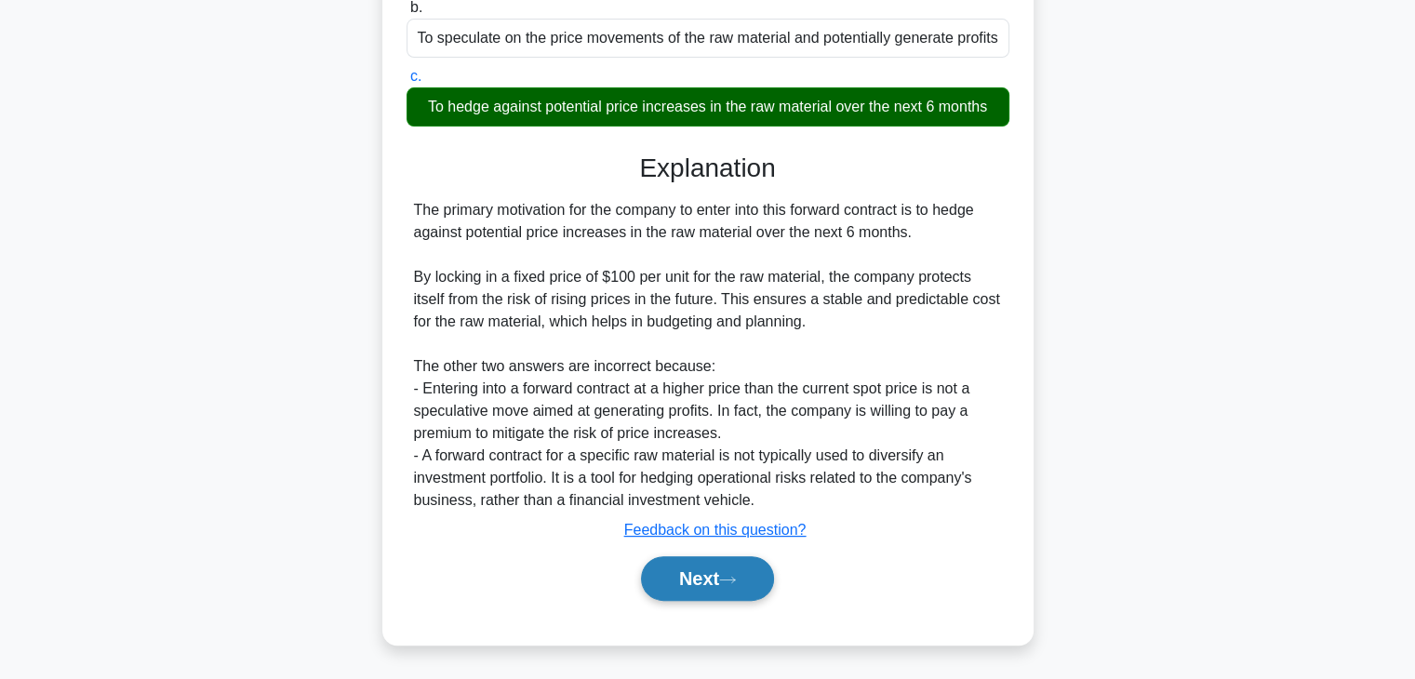
click at [653, 574] on button "Next" at bounding box center [707, 578] width 133 height 45
click at [660, 570] on button "Next" at bounding box center [707, 578] width 133 height 45
click at [667, 571] on button "Next" at bounding box center [707, 578] width 133 height 45
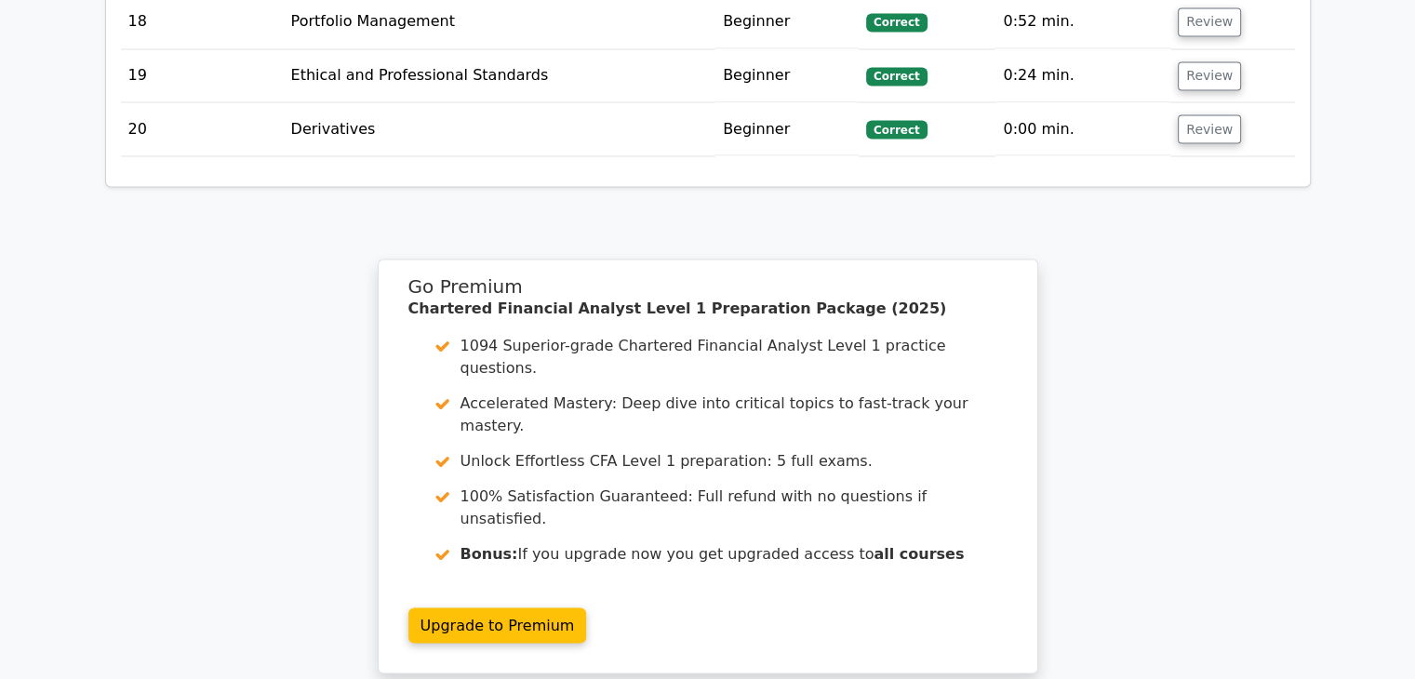
scroll to position [3443, 0]
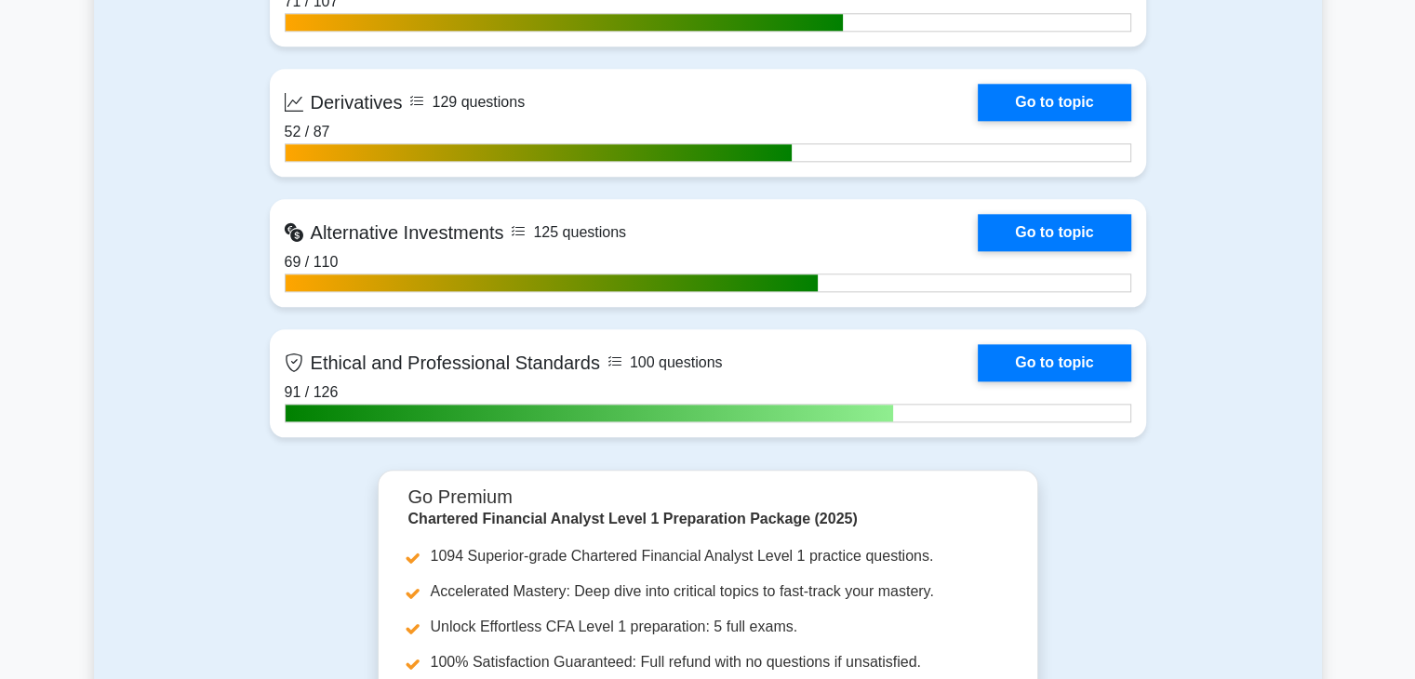
scroll to position [2233, 0]
